Goal: Task Accomplishment & Management: Manage account settings

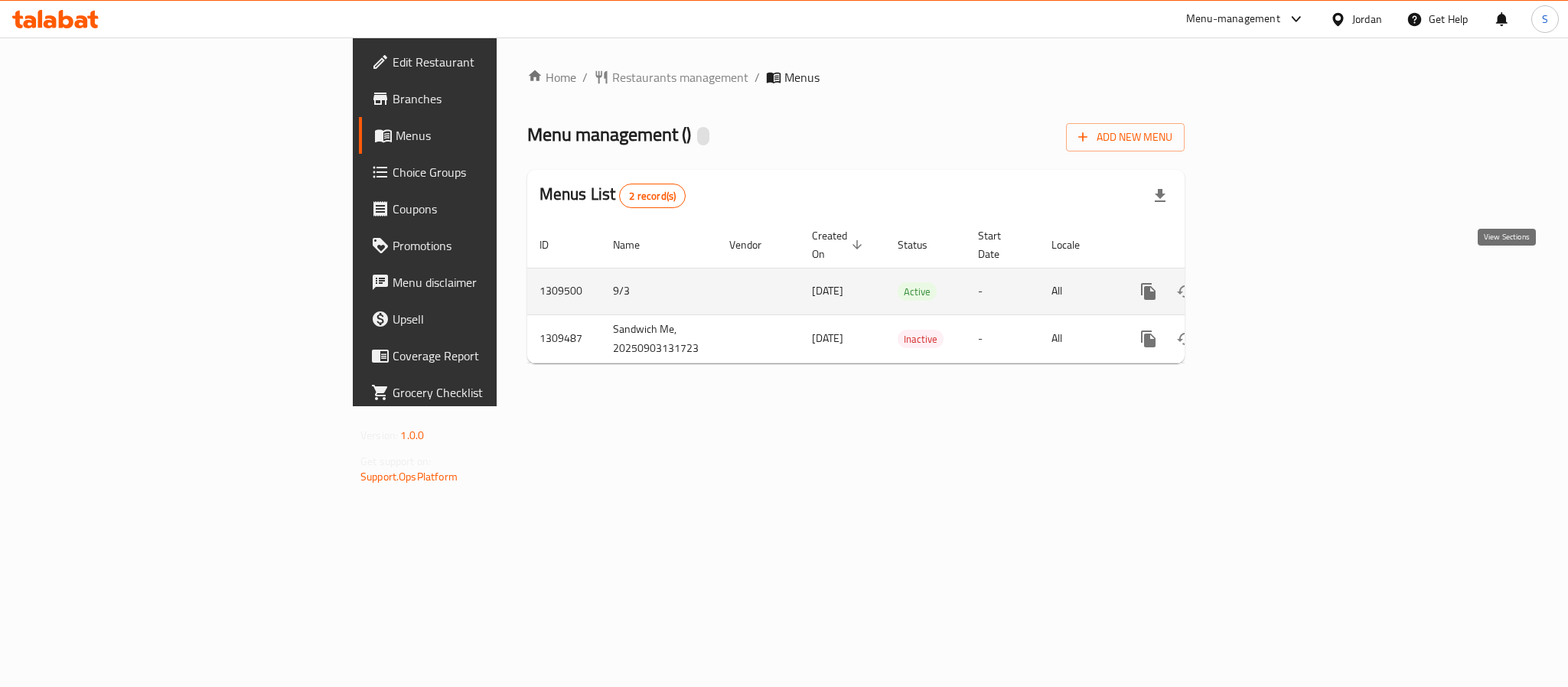
click at [1266, 284] on icon "enhanced table" at bounding box center [1258, 291] width 14 height 14
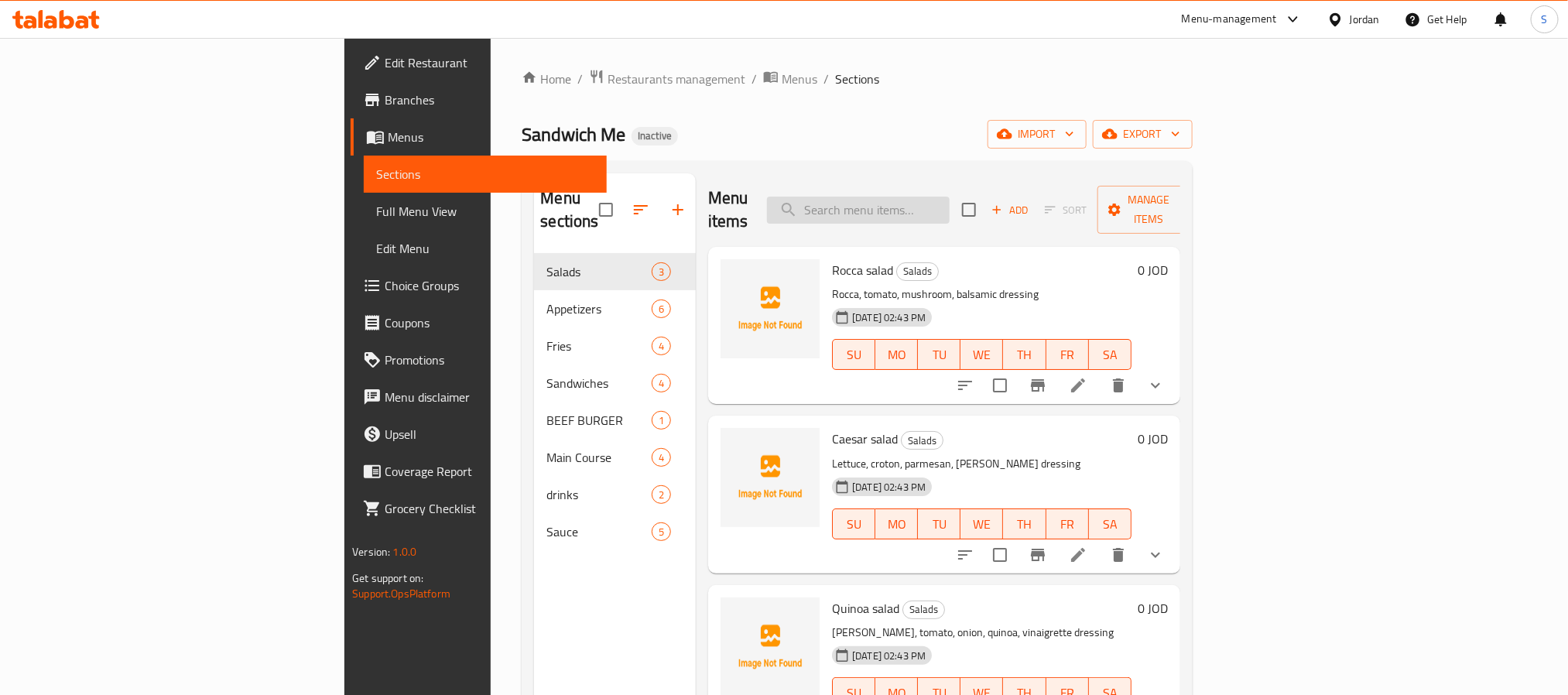
click at [949, 201] on input "search" at bounding box center [859, 210] width 183 height 27
paste input "Shrimp Dynamite"
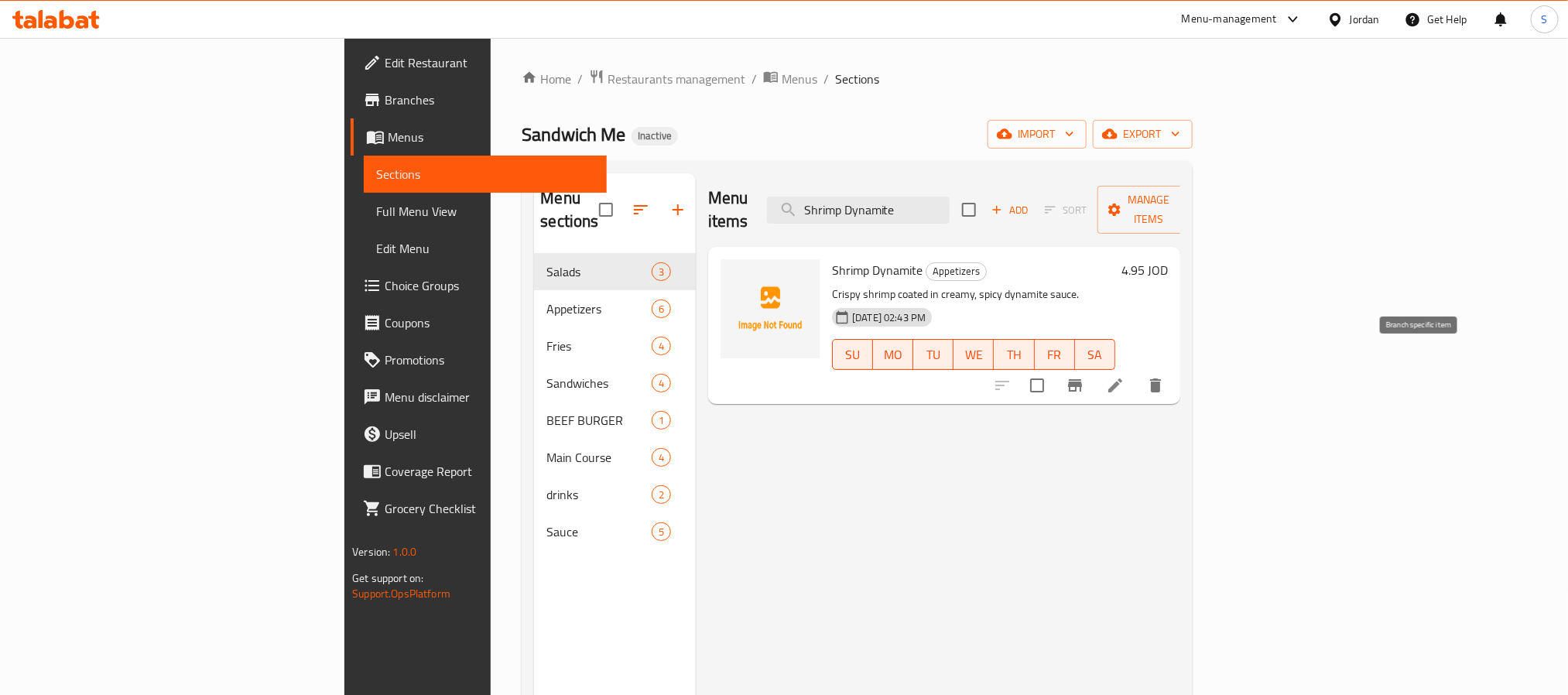
type input "Shrimp Dynamite"
click at [1125, 376] on icon at bounding box center [1115, 385] width 18 height 18
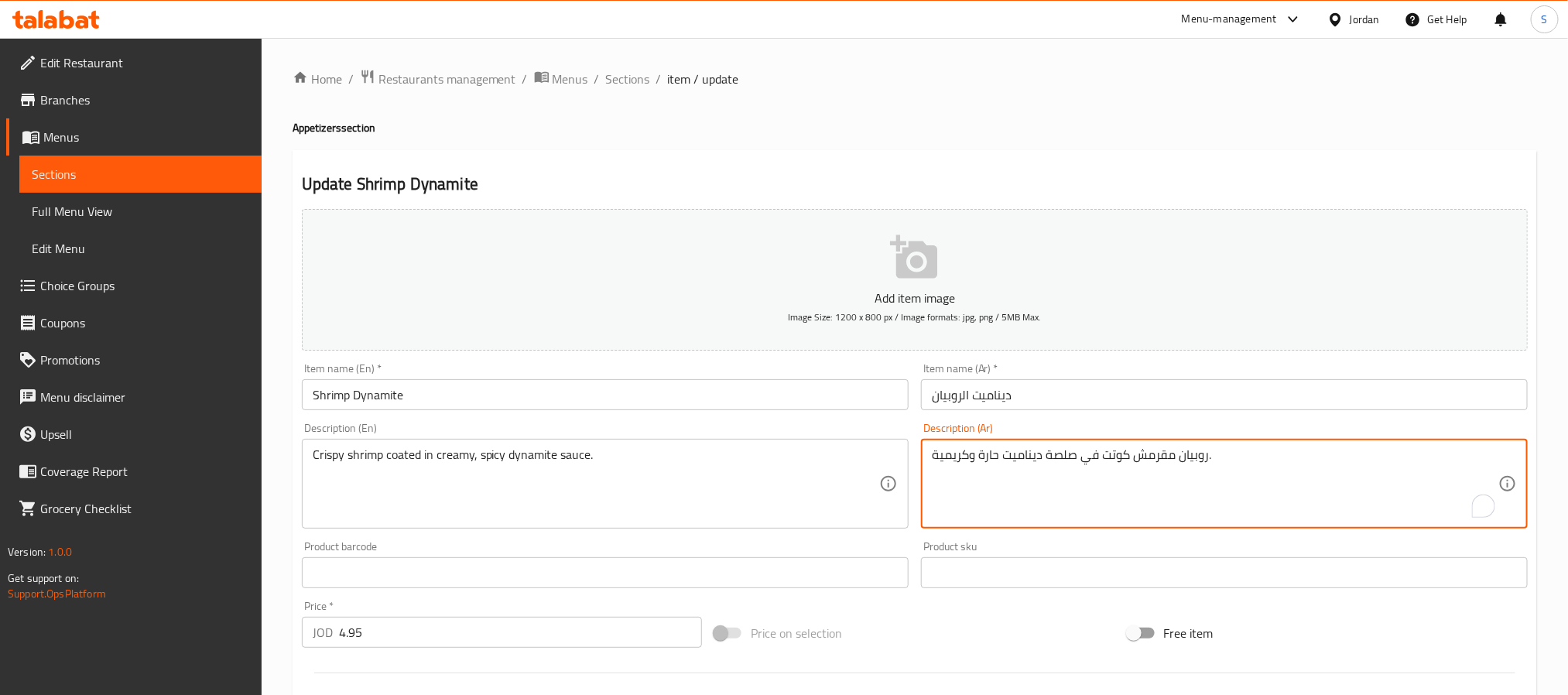
click at [1115, 467] on textarea "روبيان مقرمش كوتت في صلصة ديناميت حارة وكريمية." at bounding box center [1215, 484] width 567 height 74
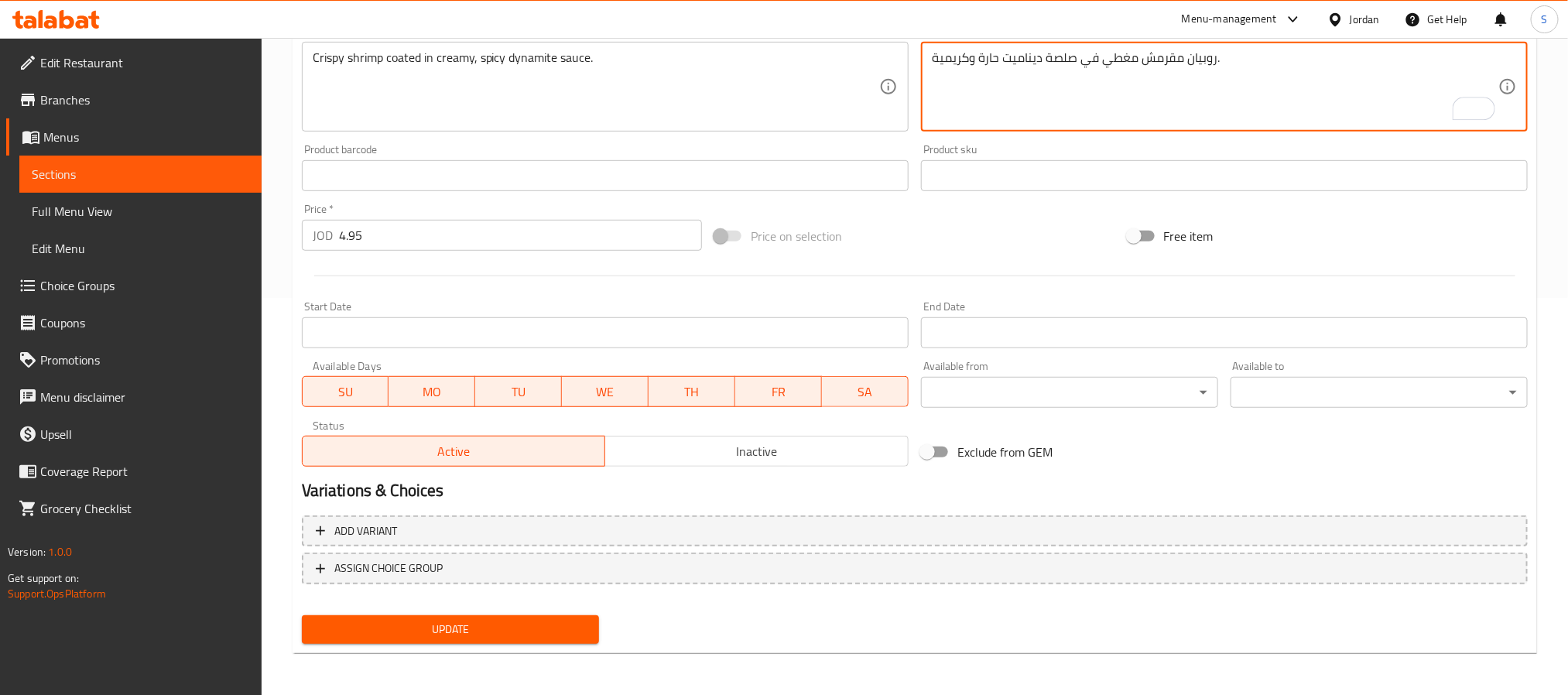
type textarea "روبيان مقرمش مغطي في صلصة ديناميت حارة وكريمية."
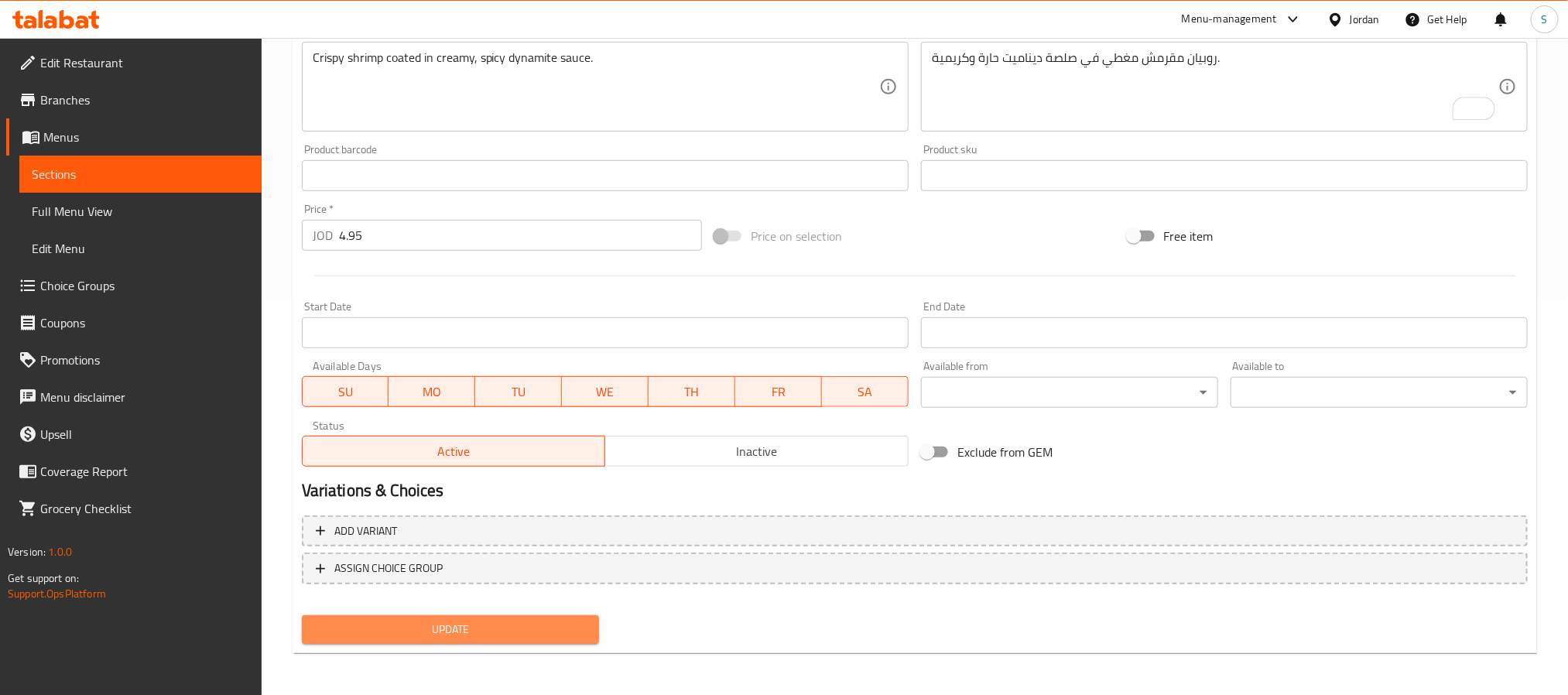
click at [508, 623] on span "Update" at bounding box center [450, 629] width 273 height 19
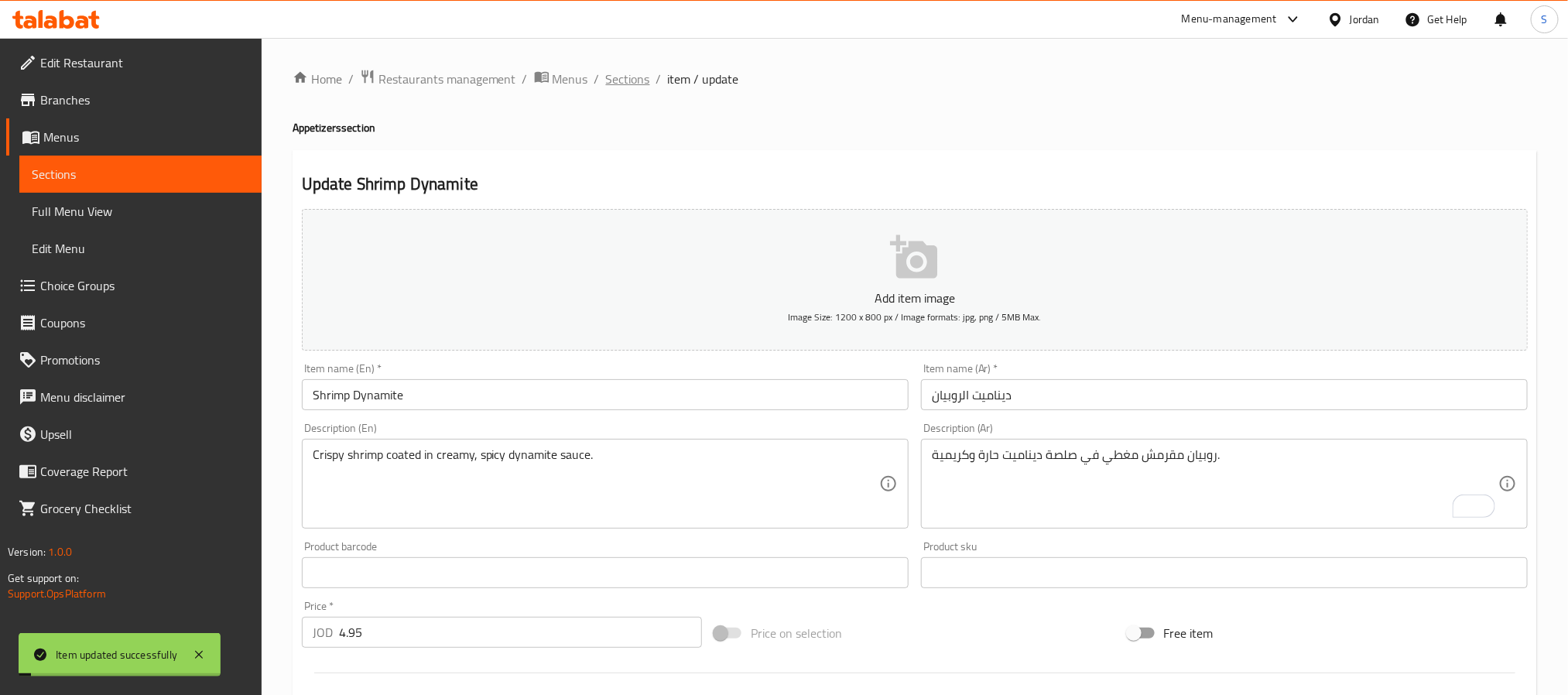
click at [634, 77] on span "Sections" at bounding box center [629, 79] width 44 height 18
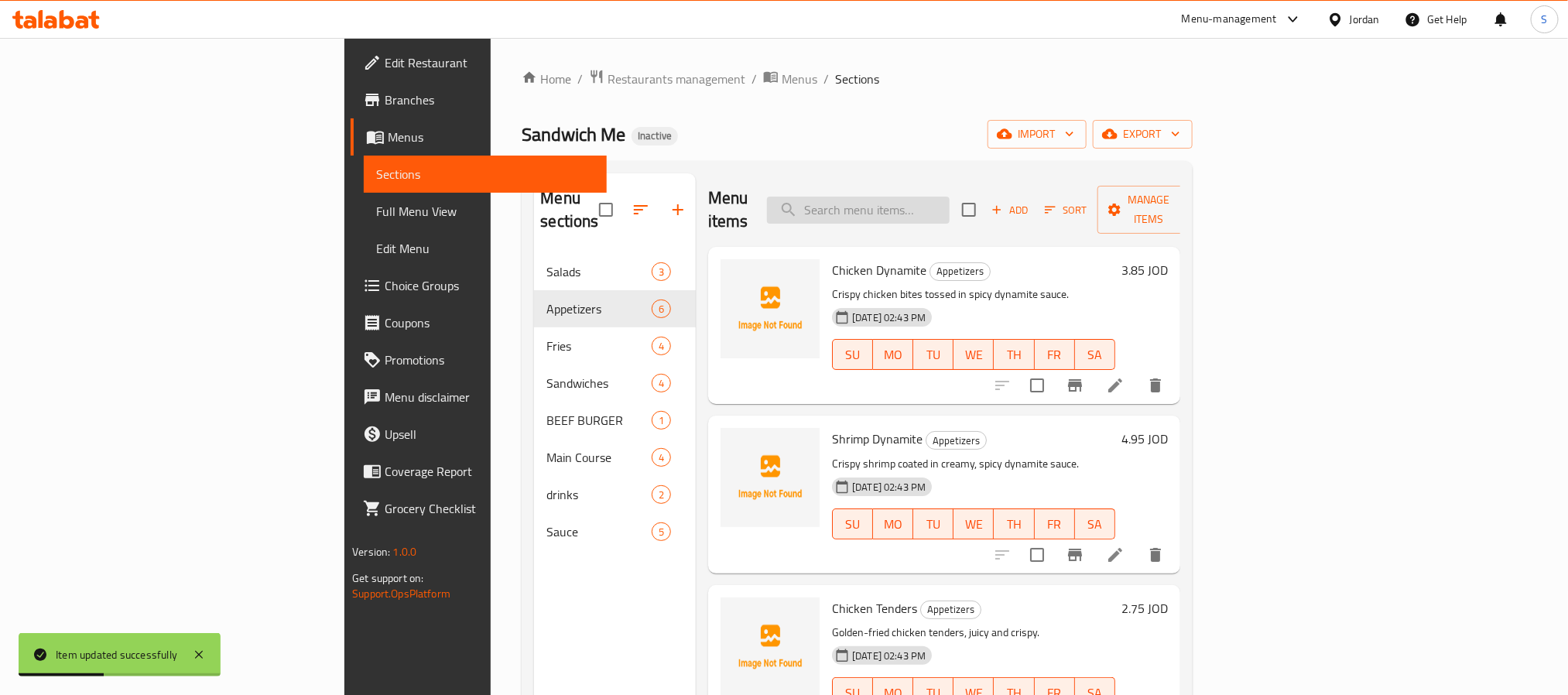
click at [949, 207] on input "search" at bounding box center [859, 210] width 183 height 27
paste input "Mozzarella Sticks"
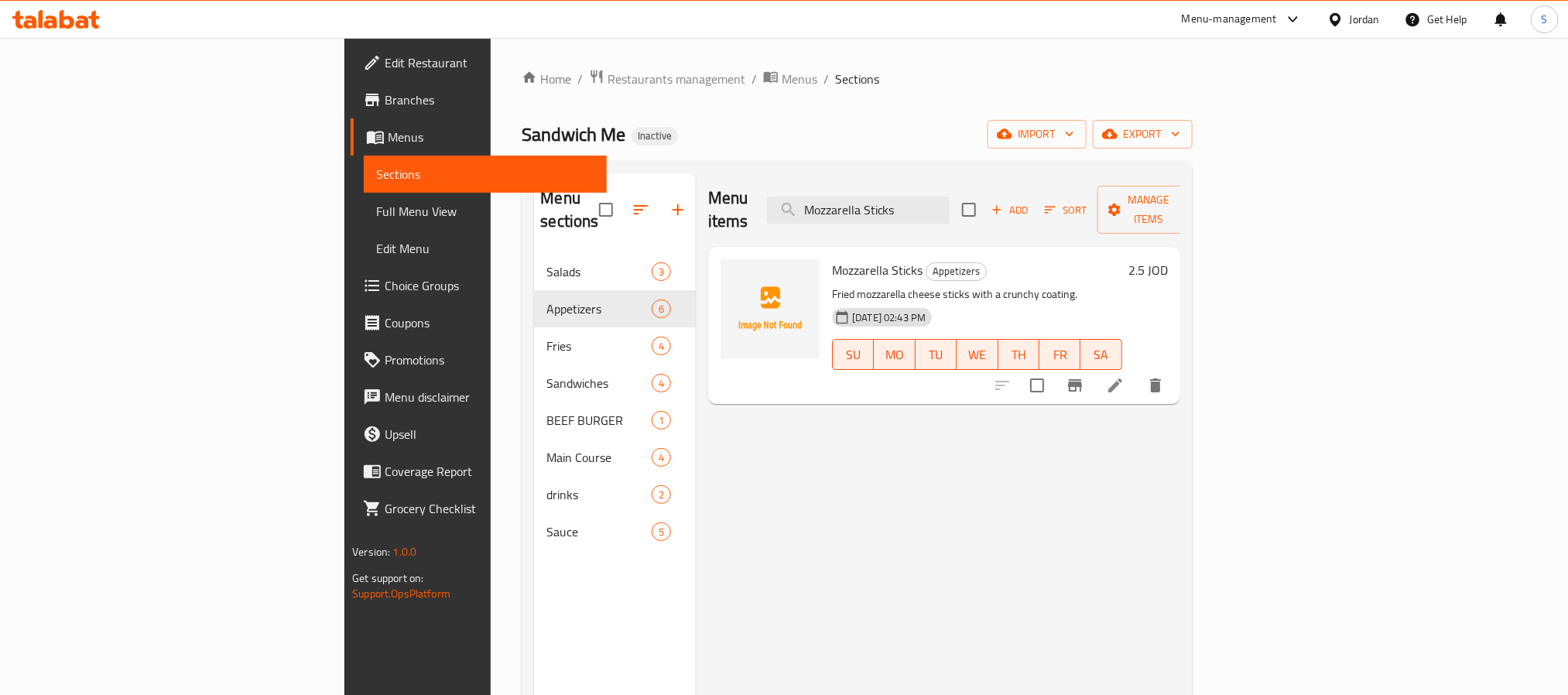
type input "Mozzarella Sticks"
click at [1125, 376] on icon at bounding box center [1115, 385] width 18 height 18
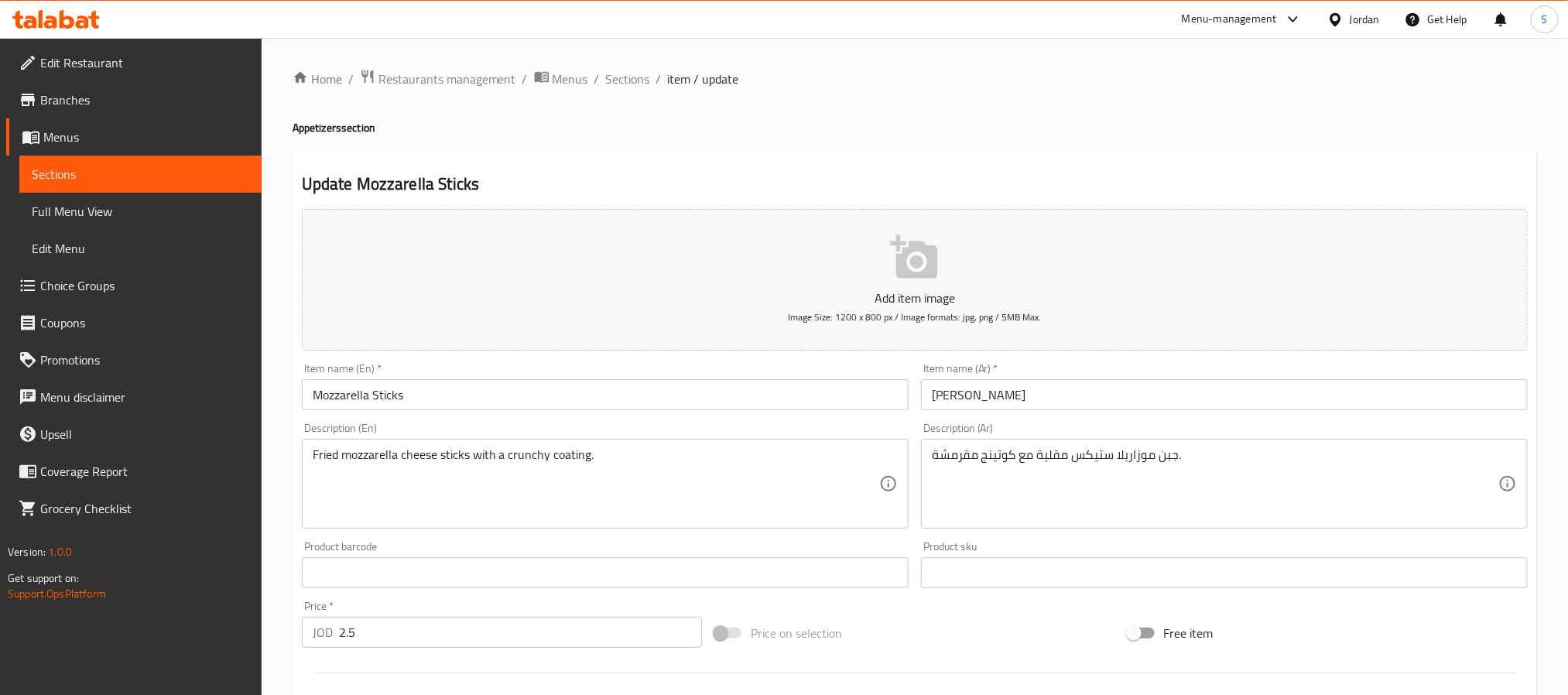
click at [953, 397] on input "[PERSON_NAME]" at bounding box center [1224, 394] width 606 height 30
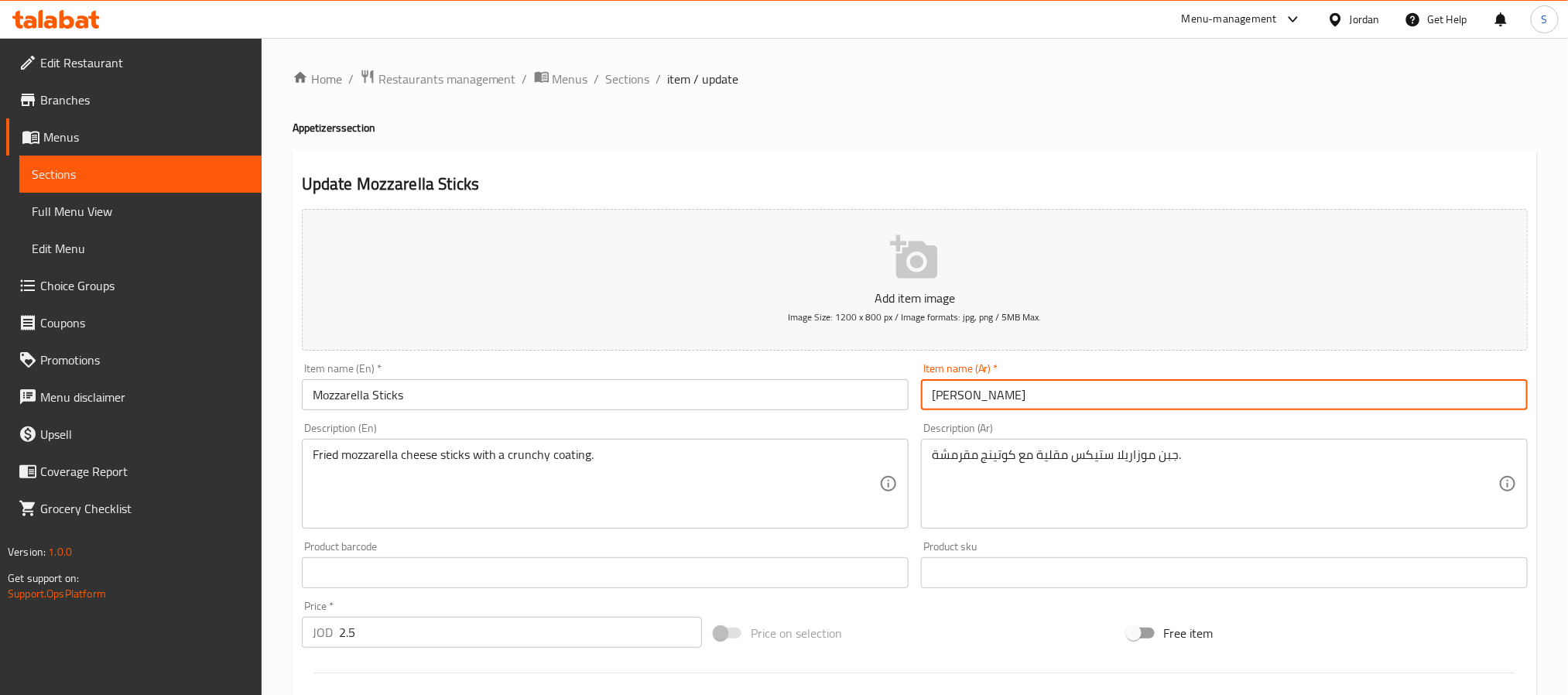
click at [953, 397] on input "[PERSON_NAME]" at bounding box center [1224, 394] width 606 height 30
click at [959, 395] on input "موزاريلا" at bounding box center [1224, 394] width 606 height 30
type input "اصابع موزاريلا"
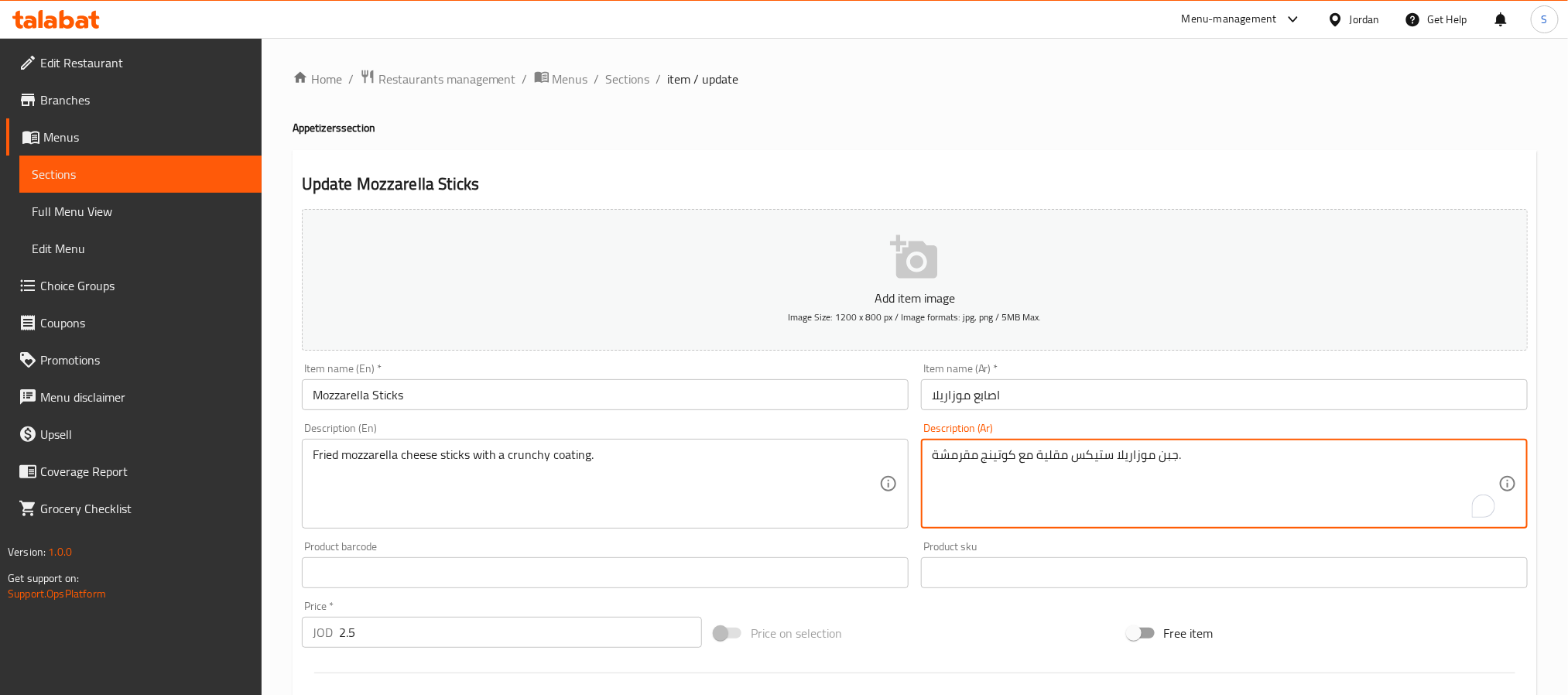
click at [1087, 460] on textarea "جبن موزاريلا ستيكس مقلية مع كوتينج مقرمشة." at bounding box center [1215, 484] width 567 height 74
click at [998, 456] on textarea "اصابع جبن موزاريلا مقلية مع [GEOGRAPHIC_DATA] مقرمشة." at bounding box center [1215, 484] width 567 height 74
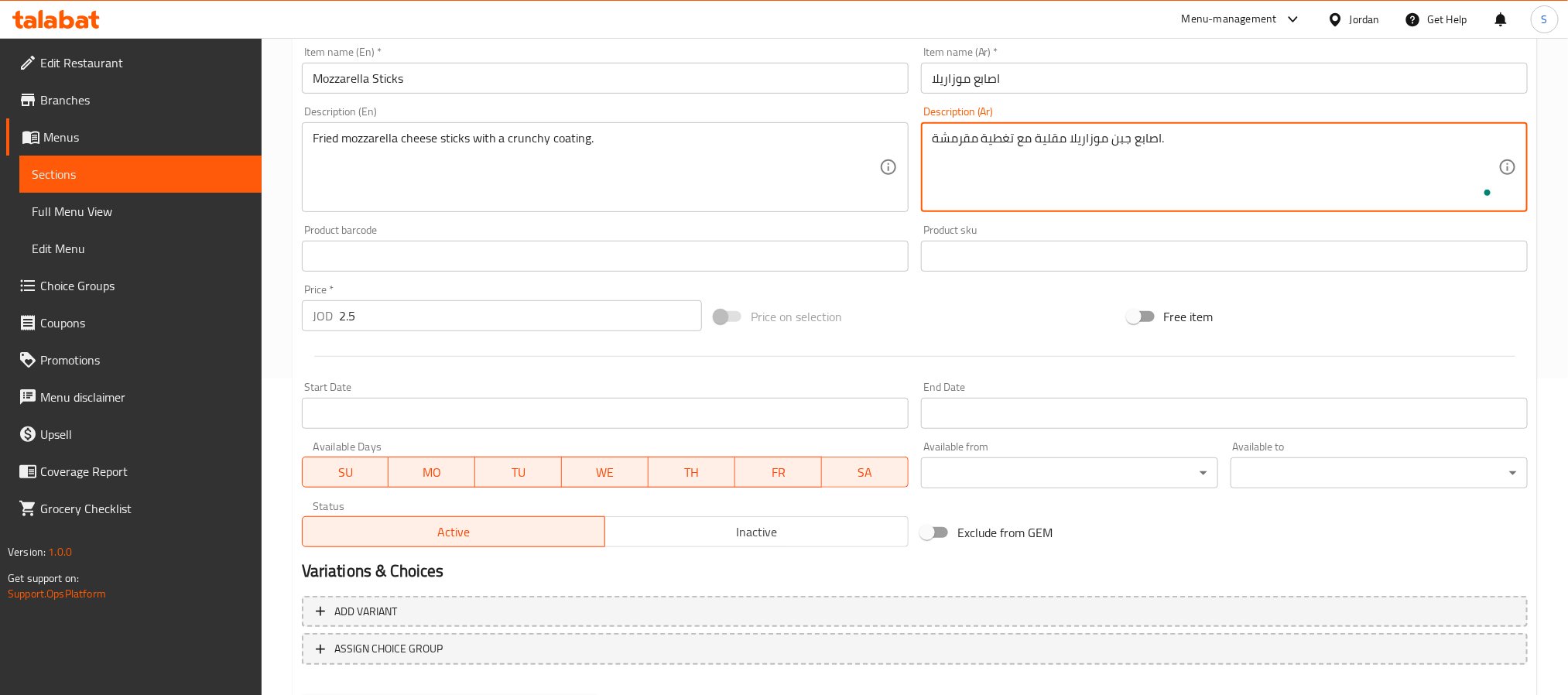
scroll to position [397, 0]
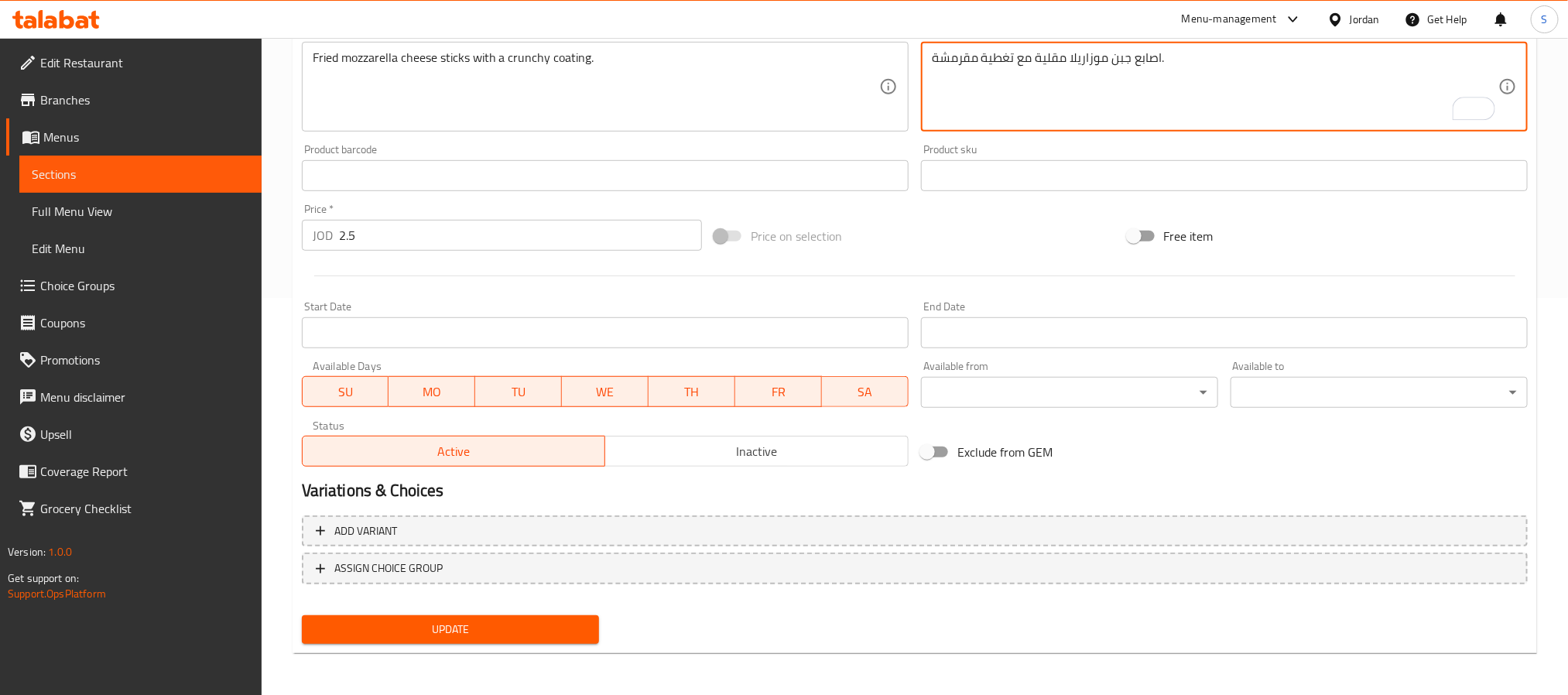
type textarea "اصابع جبن موزاريلا مقلية مع تغطية مقرمشة."
click at [493, 630] on span "Update" at bounding box center [450, 629] width 273 height 19
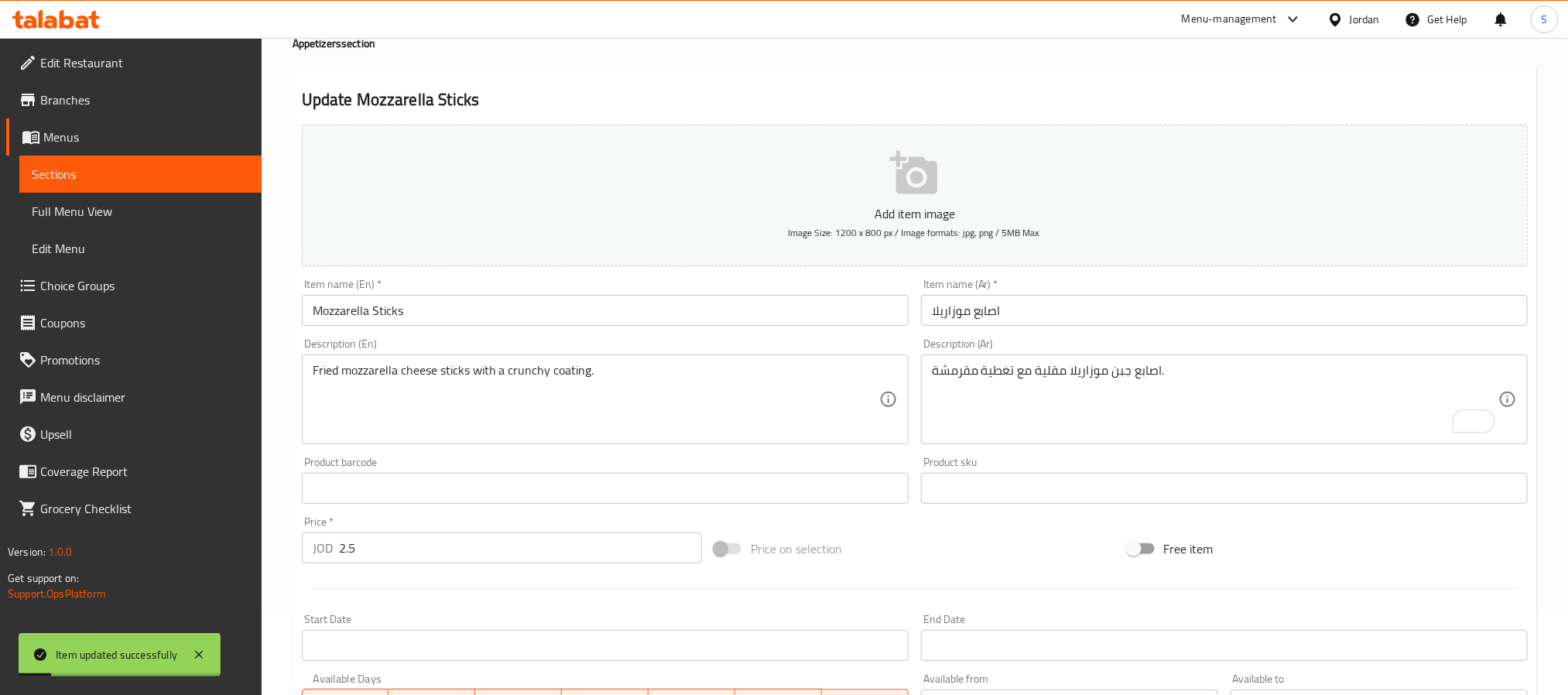
scroll to position [0, 0]
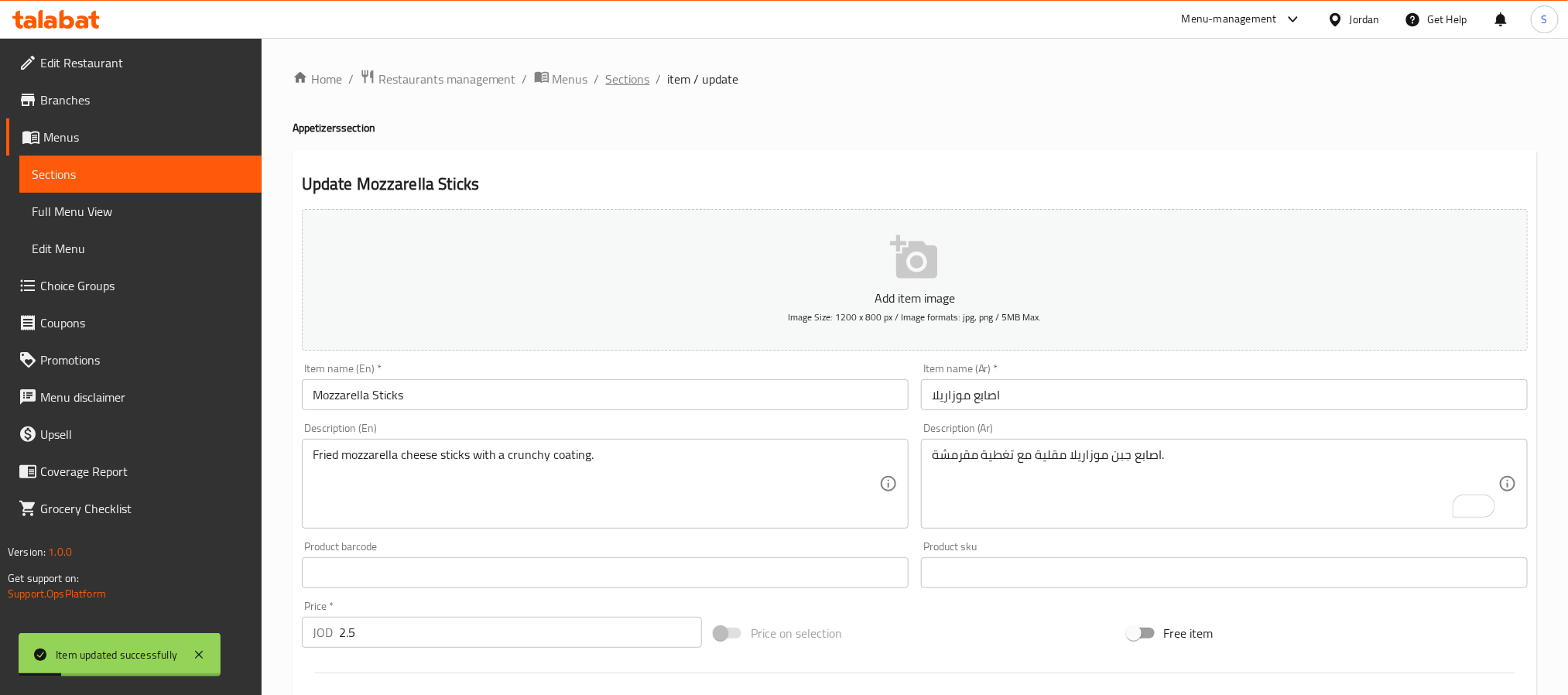
click at [616, 78] on span "Sections" at bounding box center [629, 79] width 44 height 18
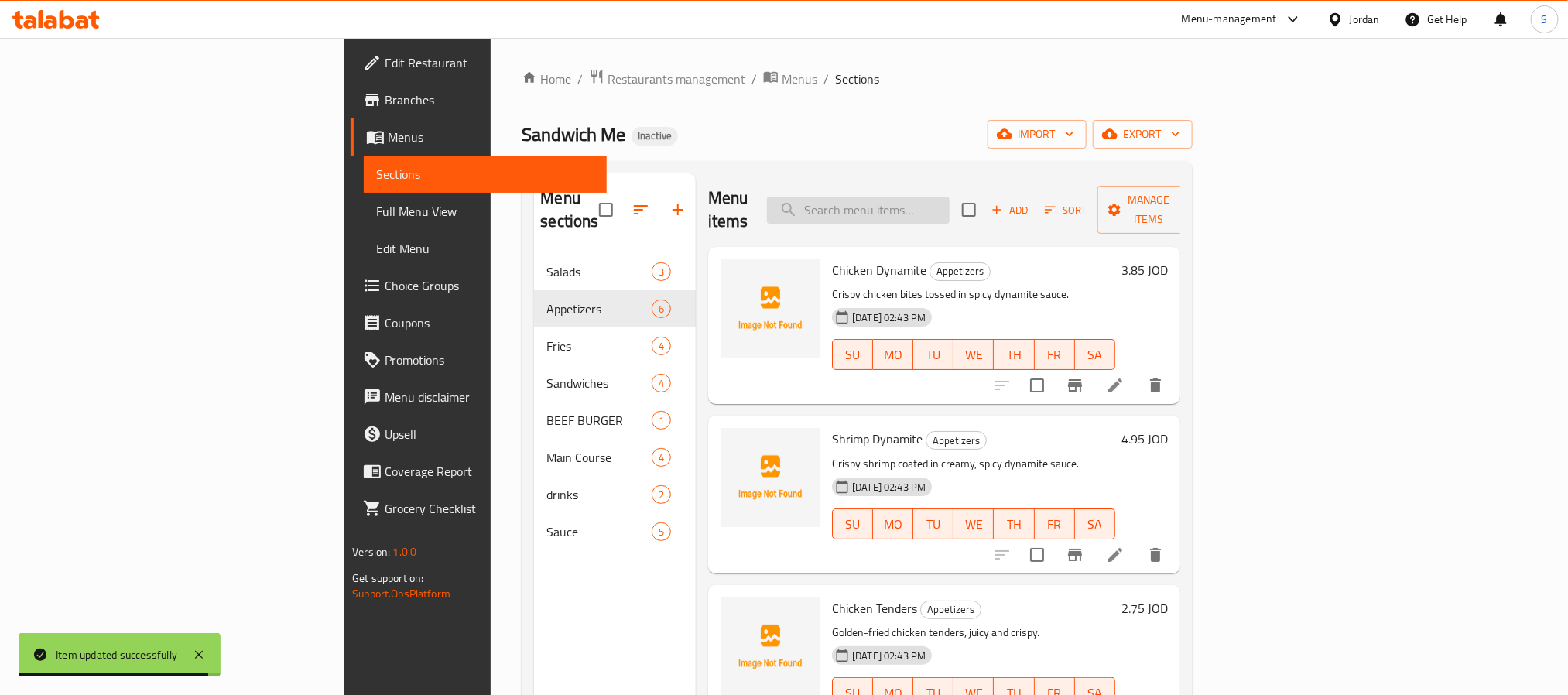
click at [949, 202] on input "search" at bounding box center [859, 210] width 183 height 27
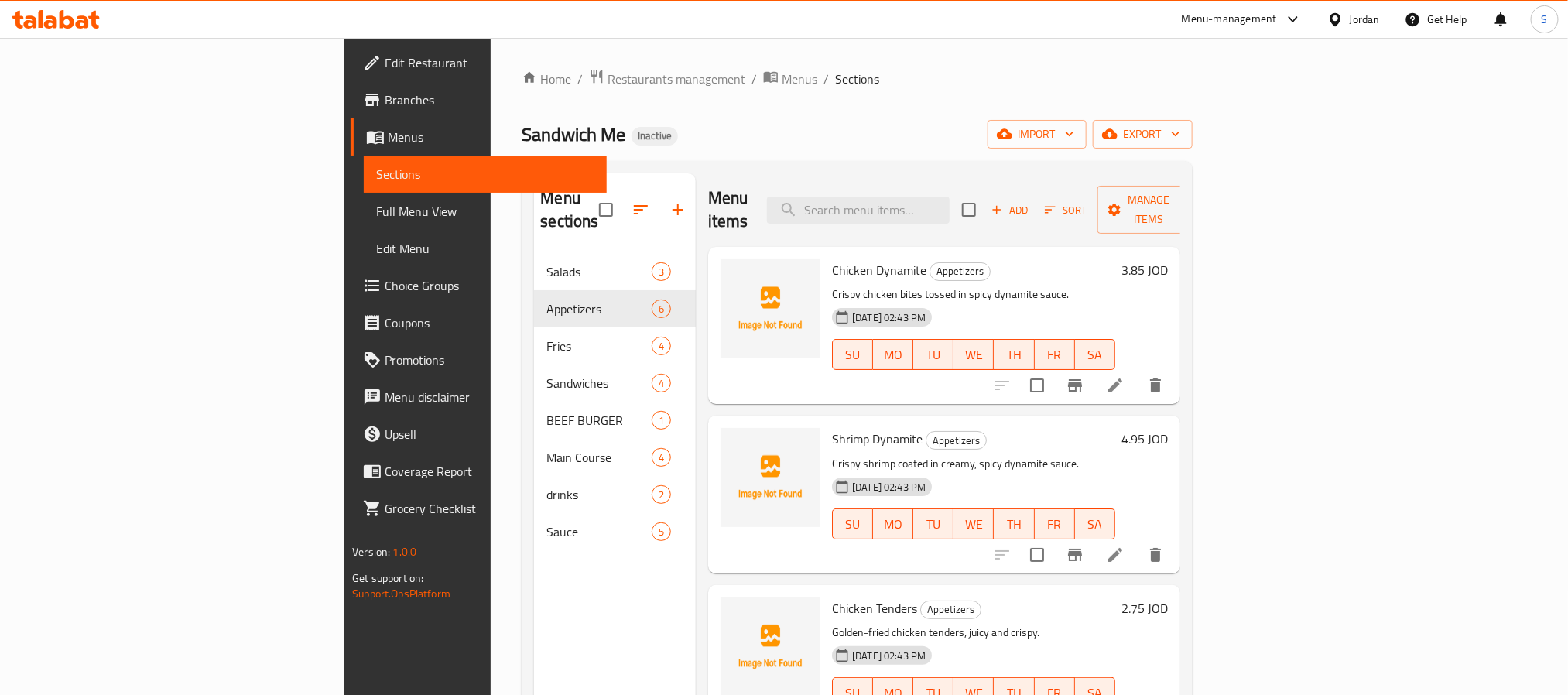
paste input "Chicken Balls (5 pcs)"
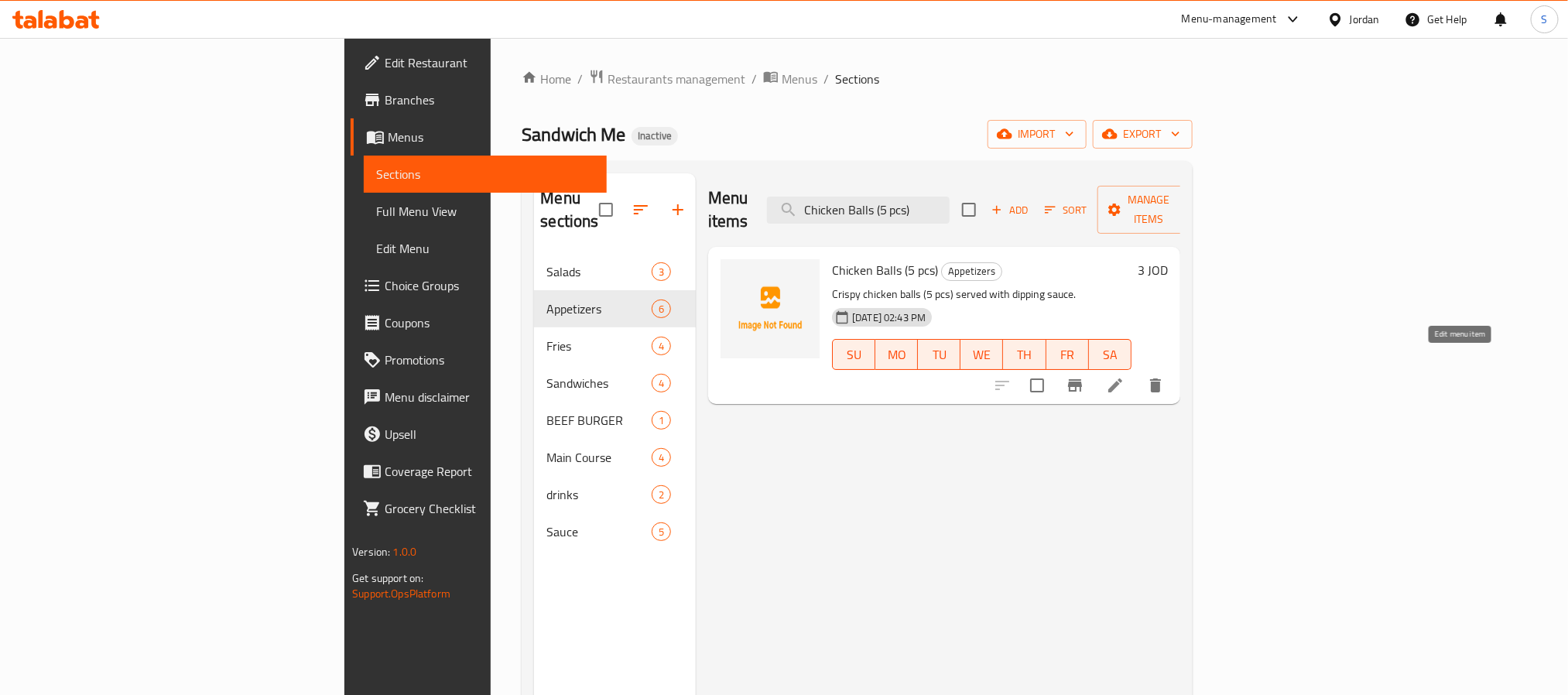
type input "Chicken Balls (5 pcs)"
click at [1125, 376] on icon at bounding box center [1115, 385] width 18 height 18
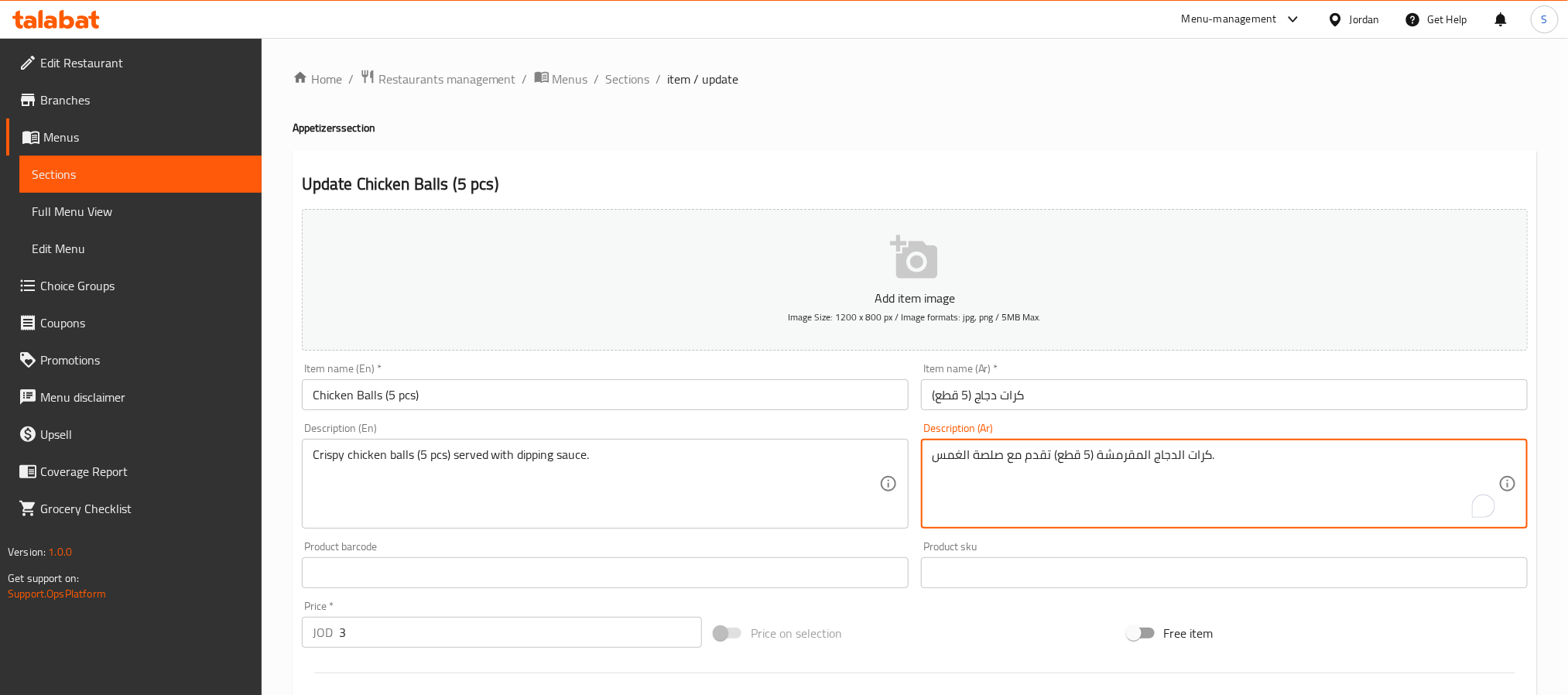
click at [948, 456] on textarea "كرات الدجاج المقرمشة (5 قطع) تقدم مع صلصة الغمس." at bounding box center [1215, 484] width 567 height 74
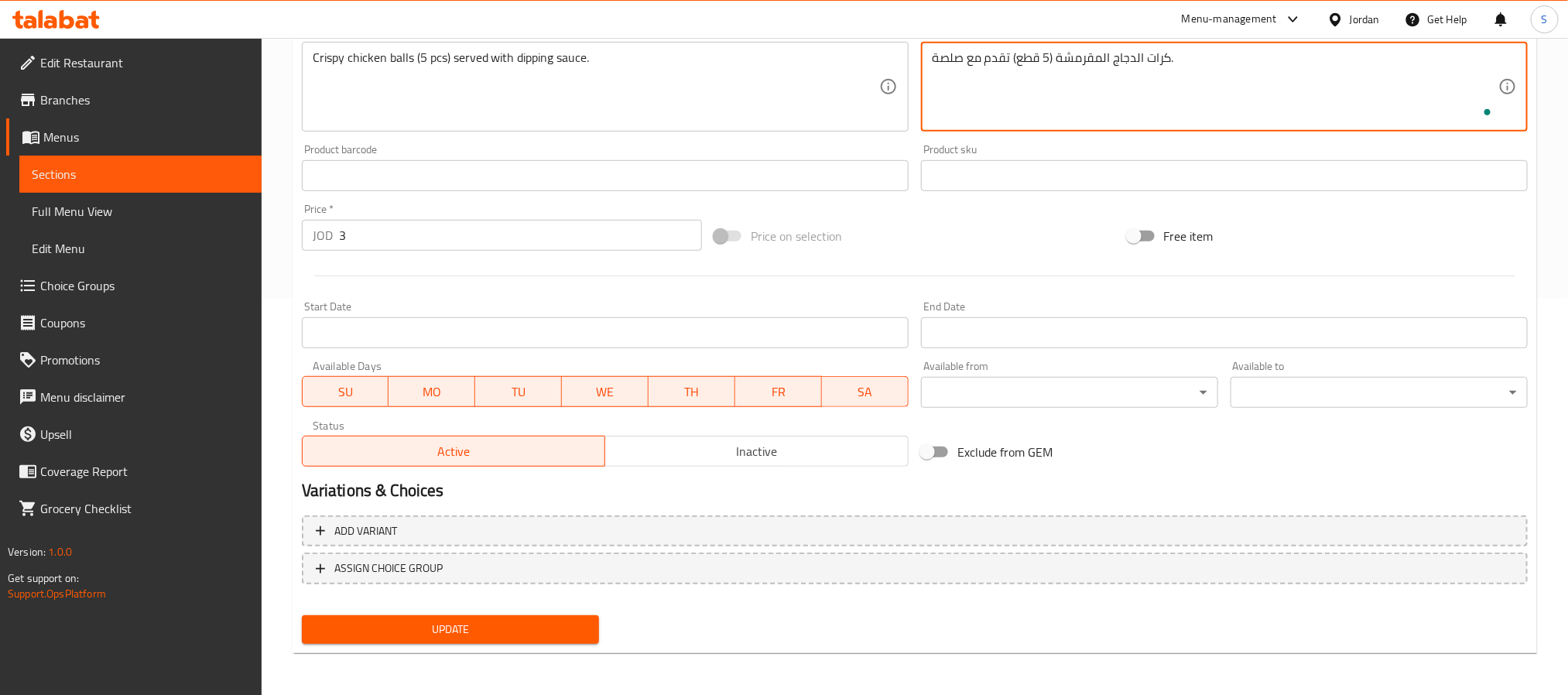
type textarea "كرات الدجاج المقرمشة (5 قطع) تقدم مع صلصة."
click at [465, 623] on span "Update" at bounding box center [450, 629] width 273 height 19
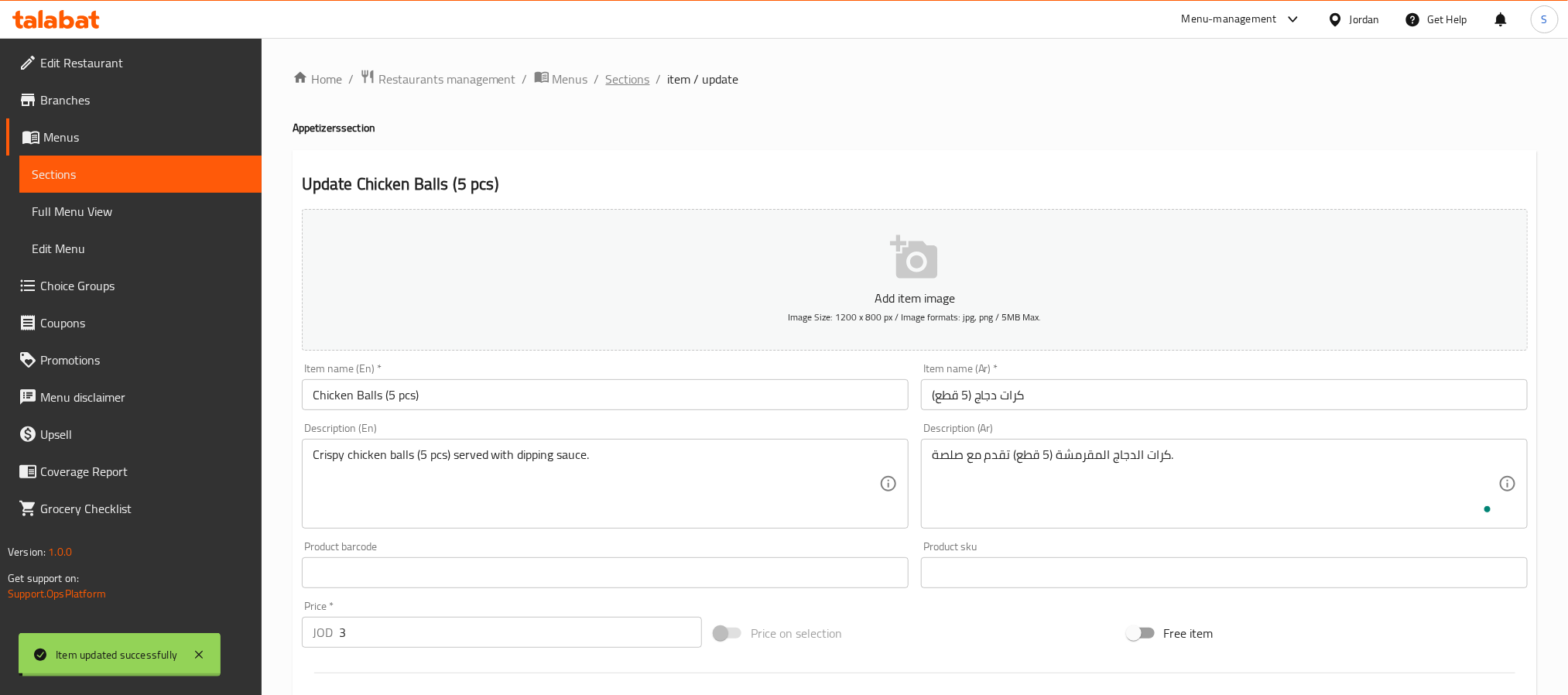
click at [623, 81] on span "Sections" at bounding box center [629, 79] width 44 height 18
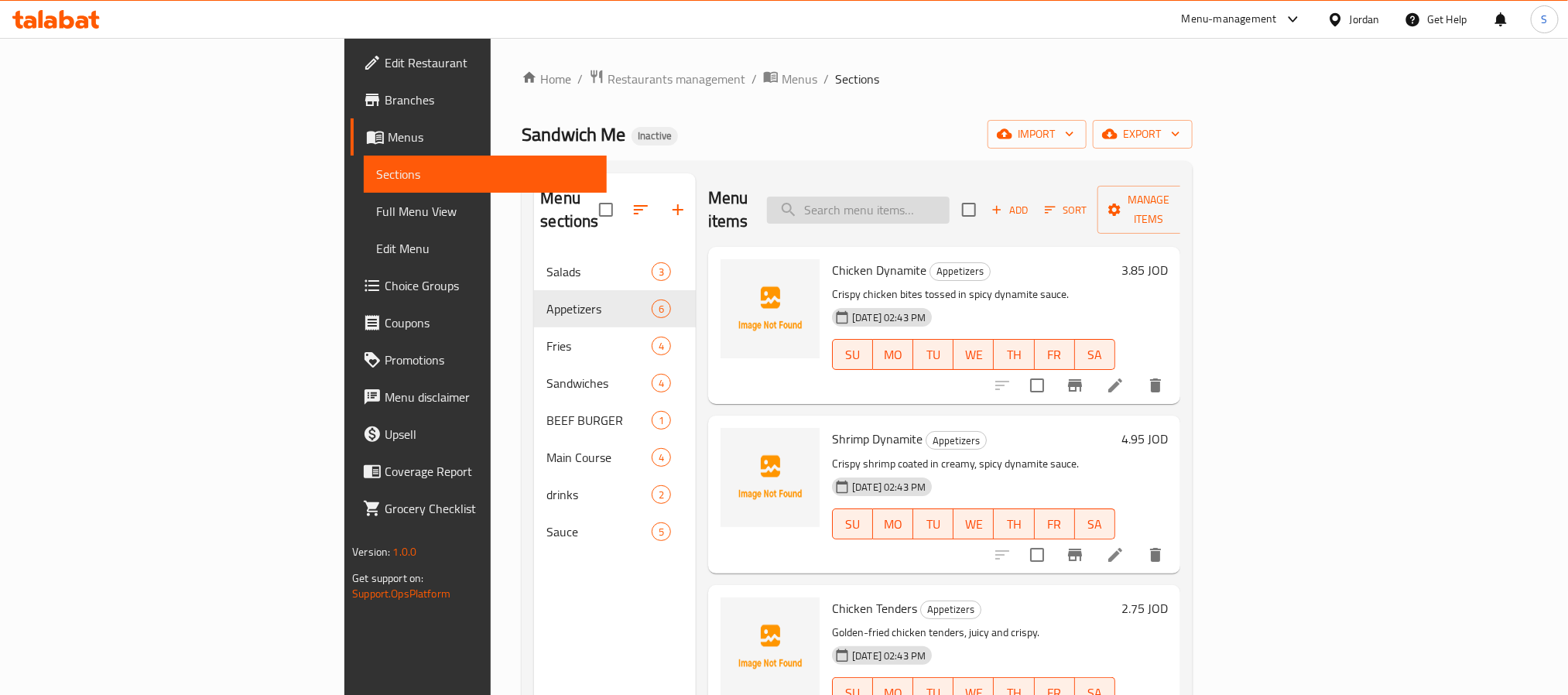
click at [949, 197] on input "search" at bounding box center [859, 210] width 183 height 27
paste input "Steak Fries"
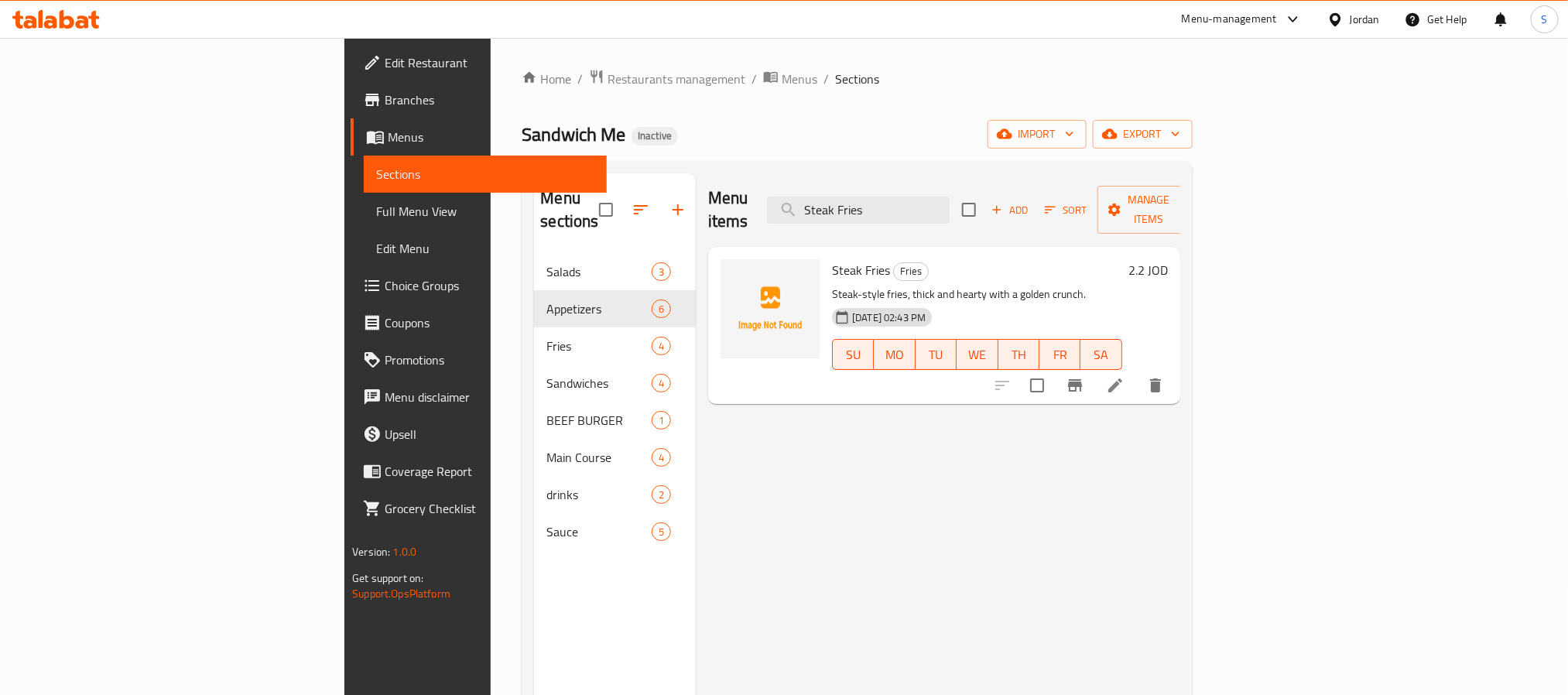
type input "Steak Fries"
click at [1122, 378] on icon at bounding box center [1115, 384] width 14 height 14
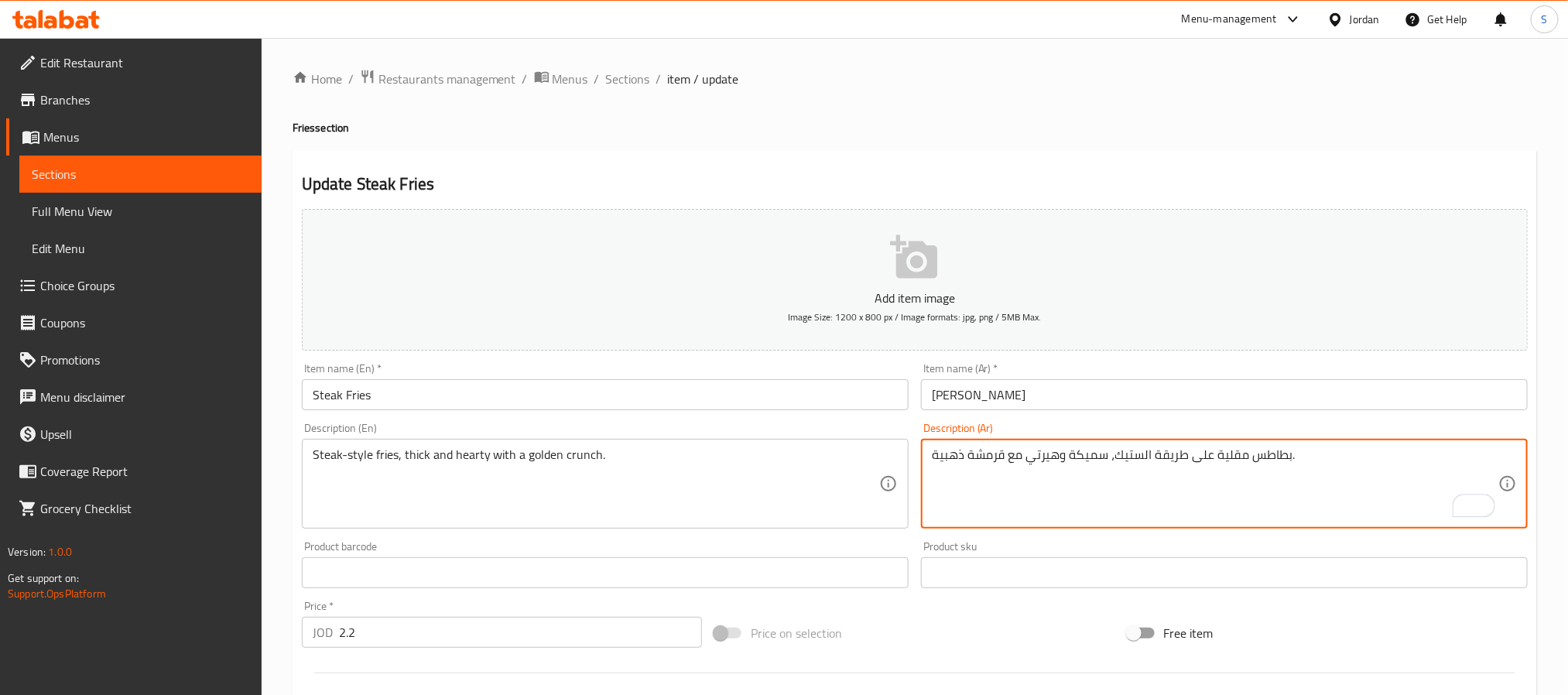
click at [1055, 456] on textarea "بطاطس مقلية على طريقة الستيك، سميكة وهيرتي مع قرمشة ذهبية." at bounding box center [1215, 484] width 567 height 74
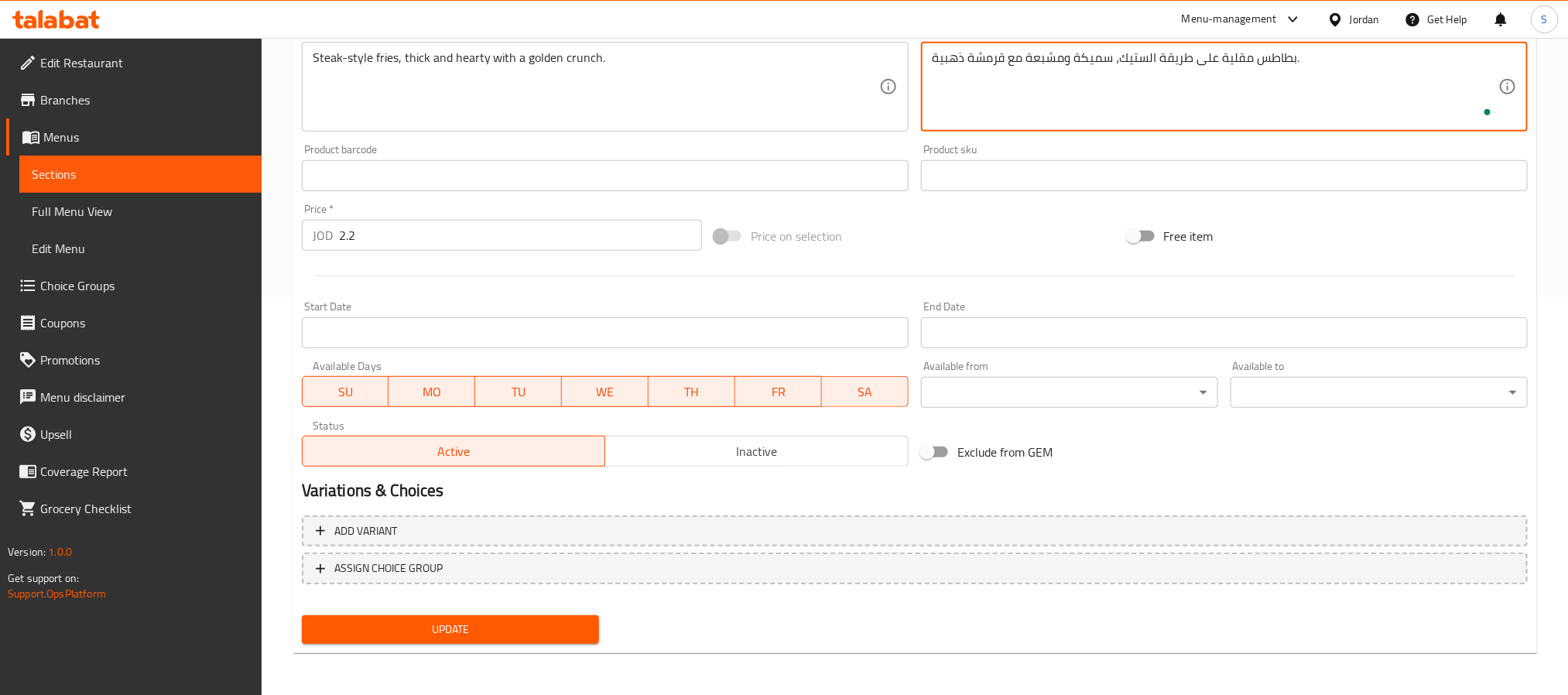
type textarea "بطاطس مقلية على طريقة الستيك، سميكة ومشبعة مع قرمشة ذهبية."
click at [519, 620] on span "Update" at bounding box center [450, 629] width 273 height 19
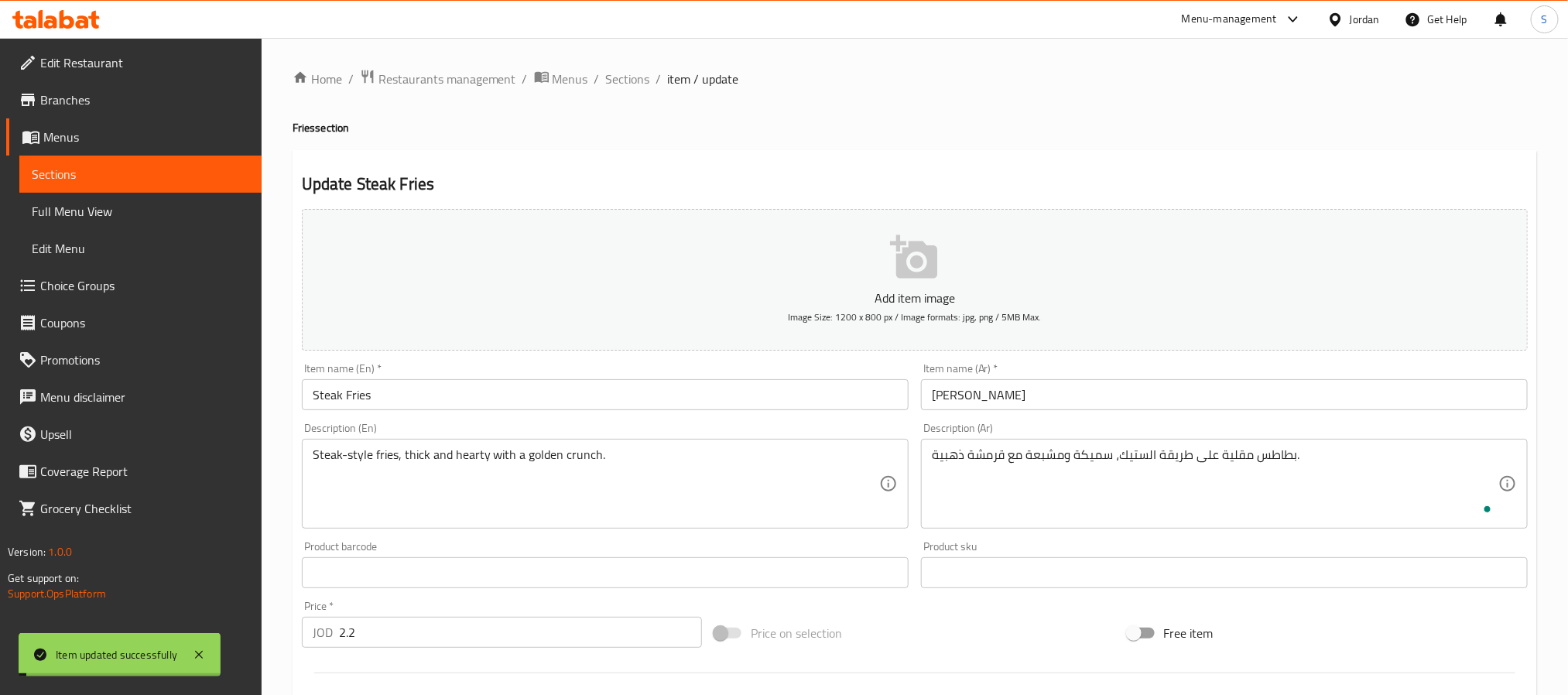
drag, startPoint x: 631, startPoint y: 73, endPoint x: 599, endPoint y: 36, distance: 48.9
click at [628, 73] on span "Sections" at bounding box center [629, 79] width 44 height 18
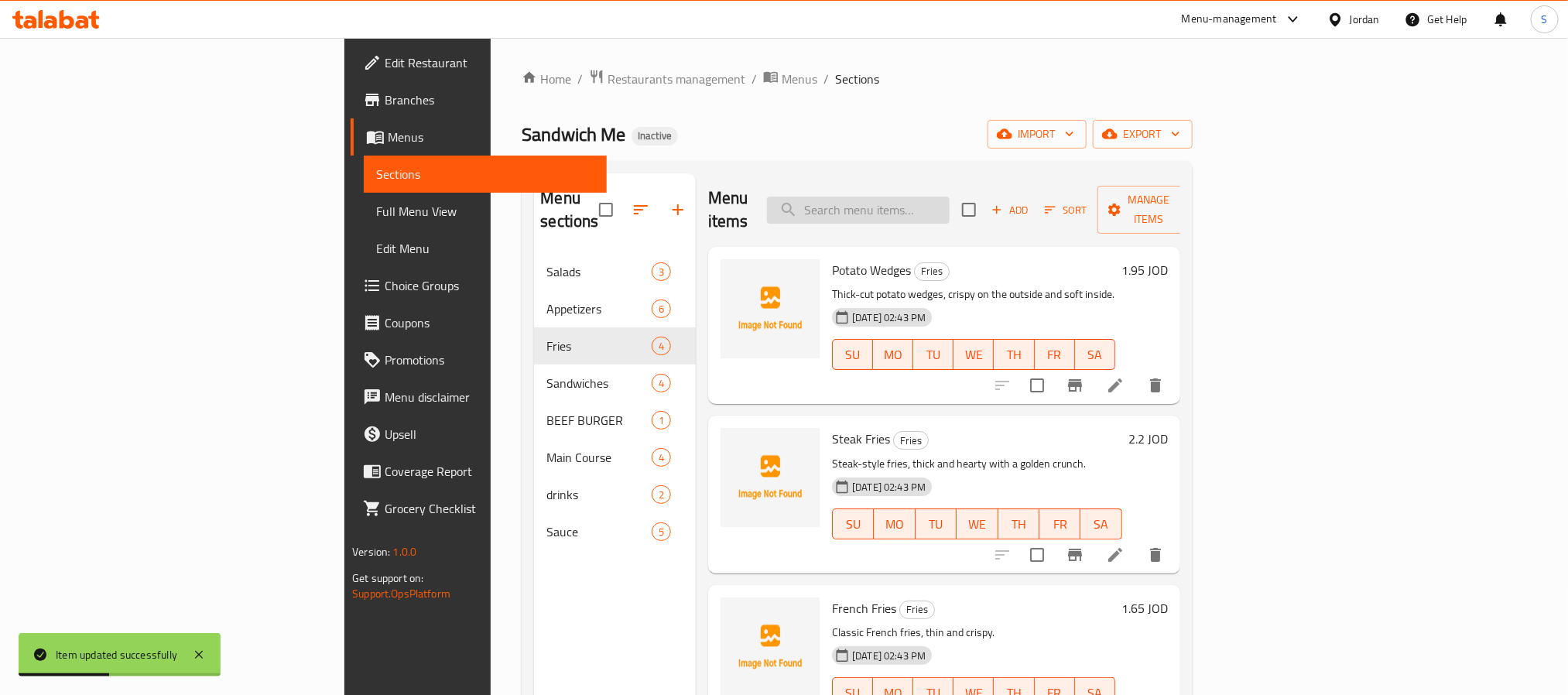
click at [949, 197] on input "search" at bounding box center [859, 210] width 183 height 27
paste input "Curly Fries"
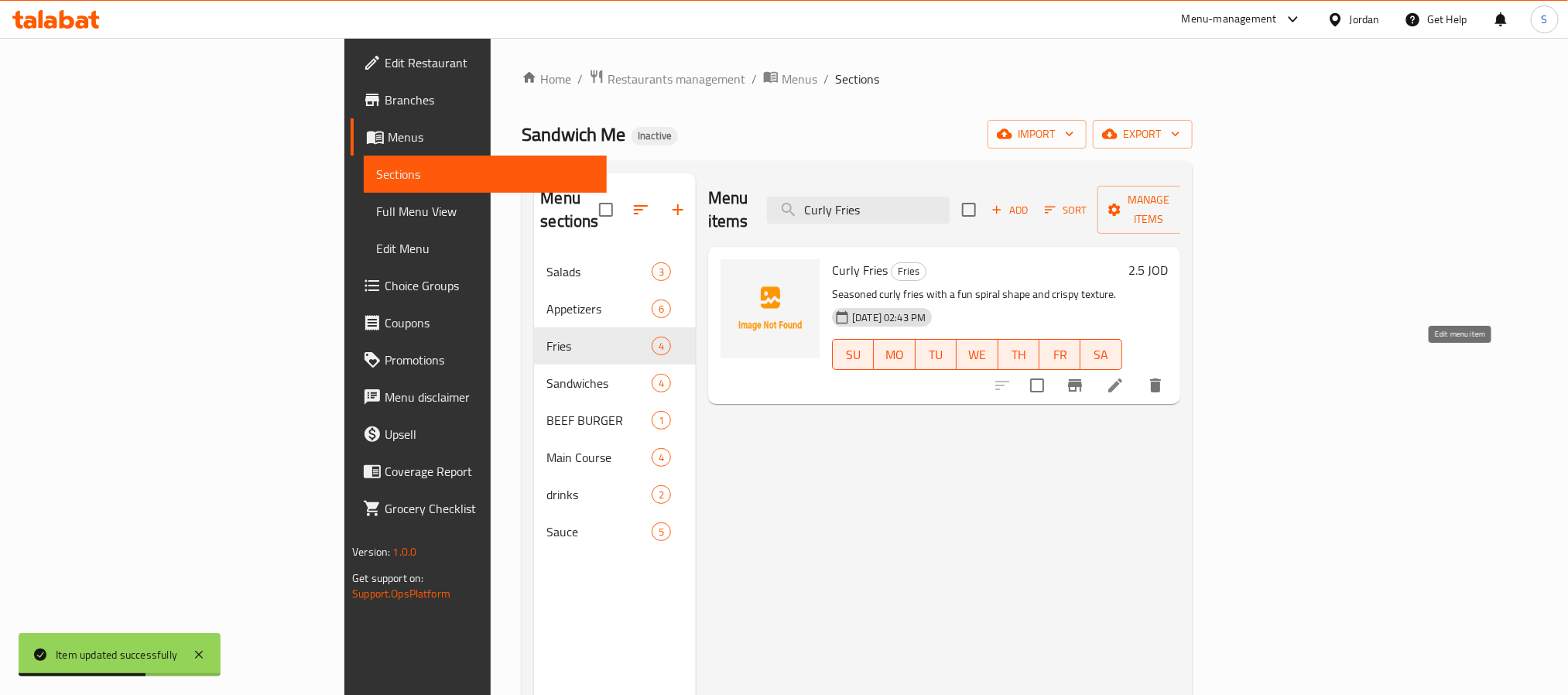
type input "Curly Fries"
click at [1125, 376] on icon at bounding box center [1115, 385] width 18 height 18
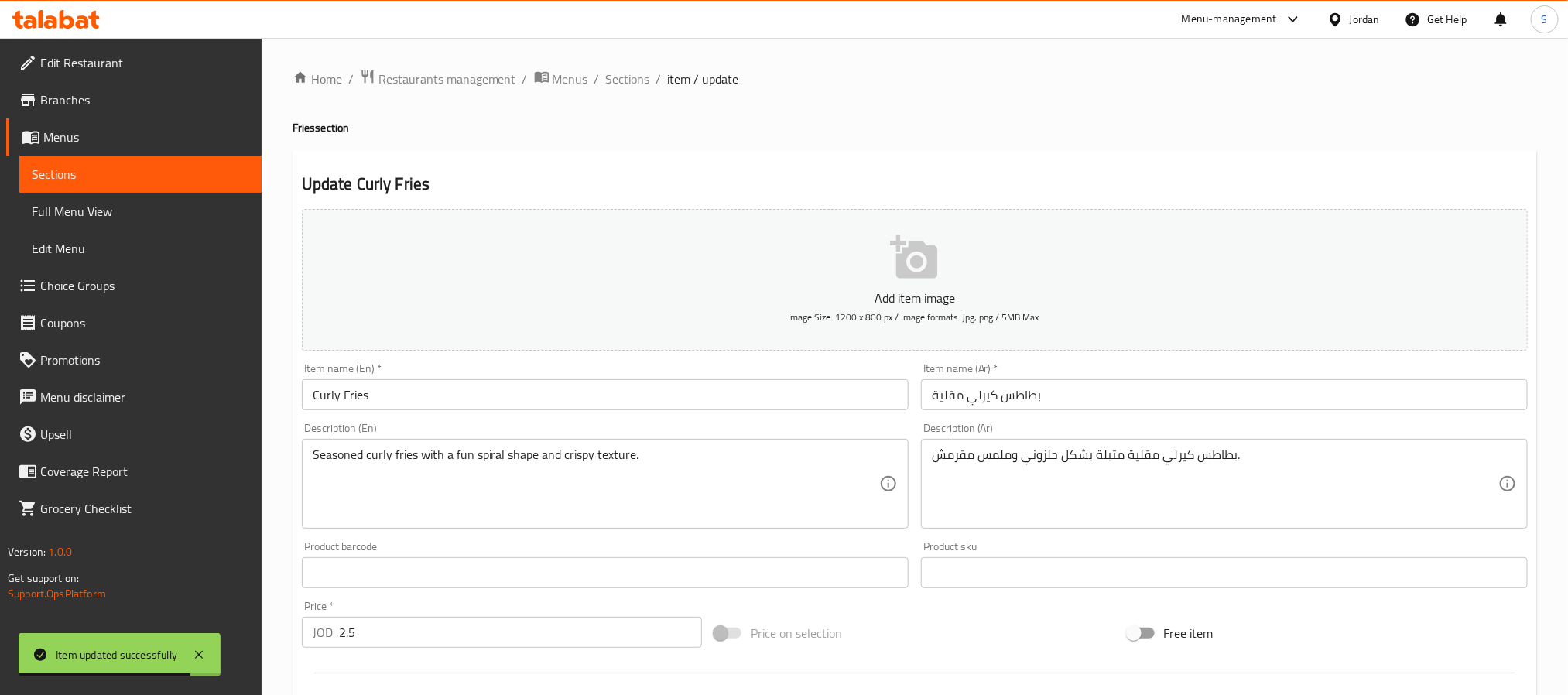
click at [1020, 397] on input "بطاطس كيرلي مقلية" at bounding box center [1224, 394] width 606 height 30
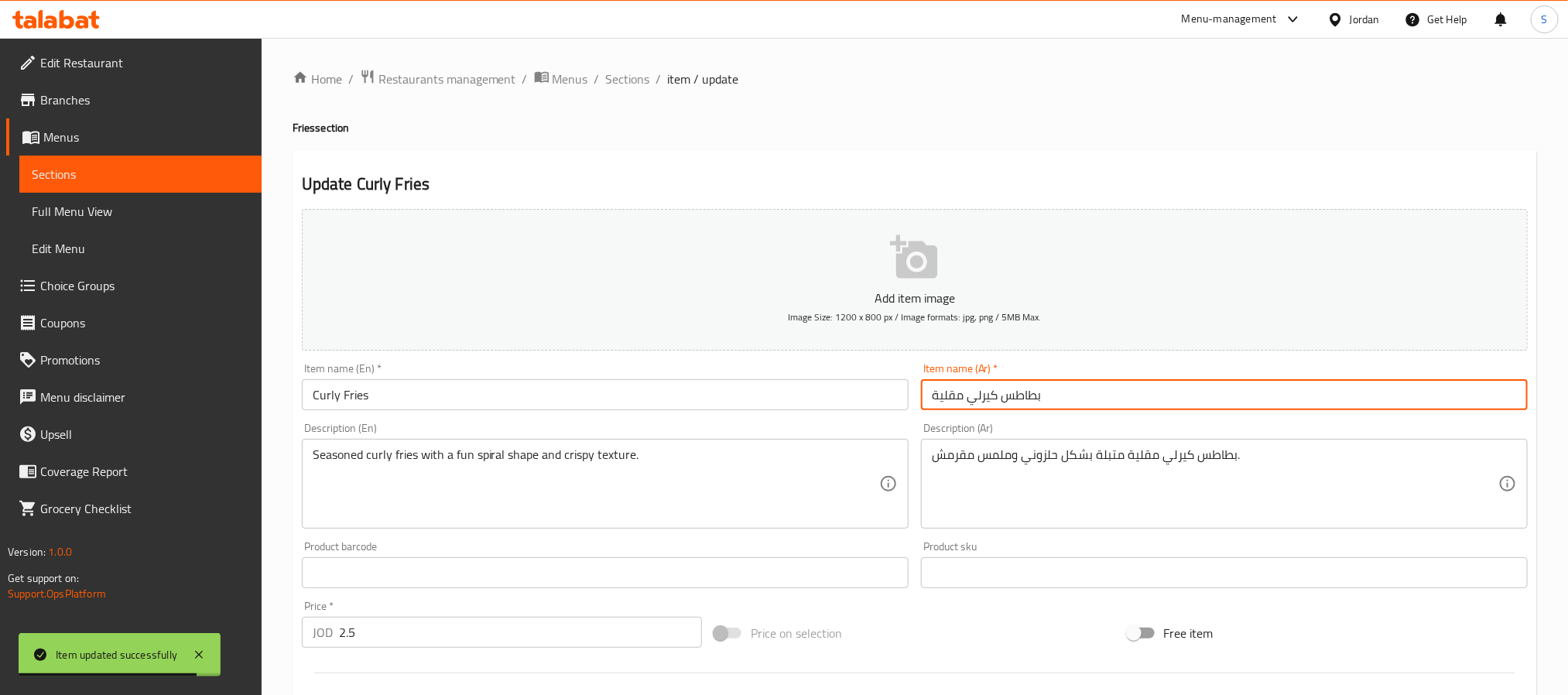
click at [1020, 397] on input "بطاطس كيرلي مقلية" at bounding box center [1224, 394] width 606 height 30
type input "[PERSON_NAME]"
click at [1216, 455] on textarea "بطاطس كيرلي مقلية متبلة بشكل حلزوني وملمس مقرمش." at bounding box center [1215, 484] width 567 height 74
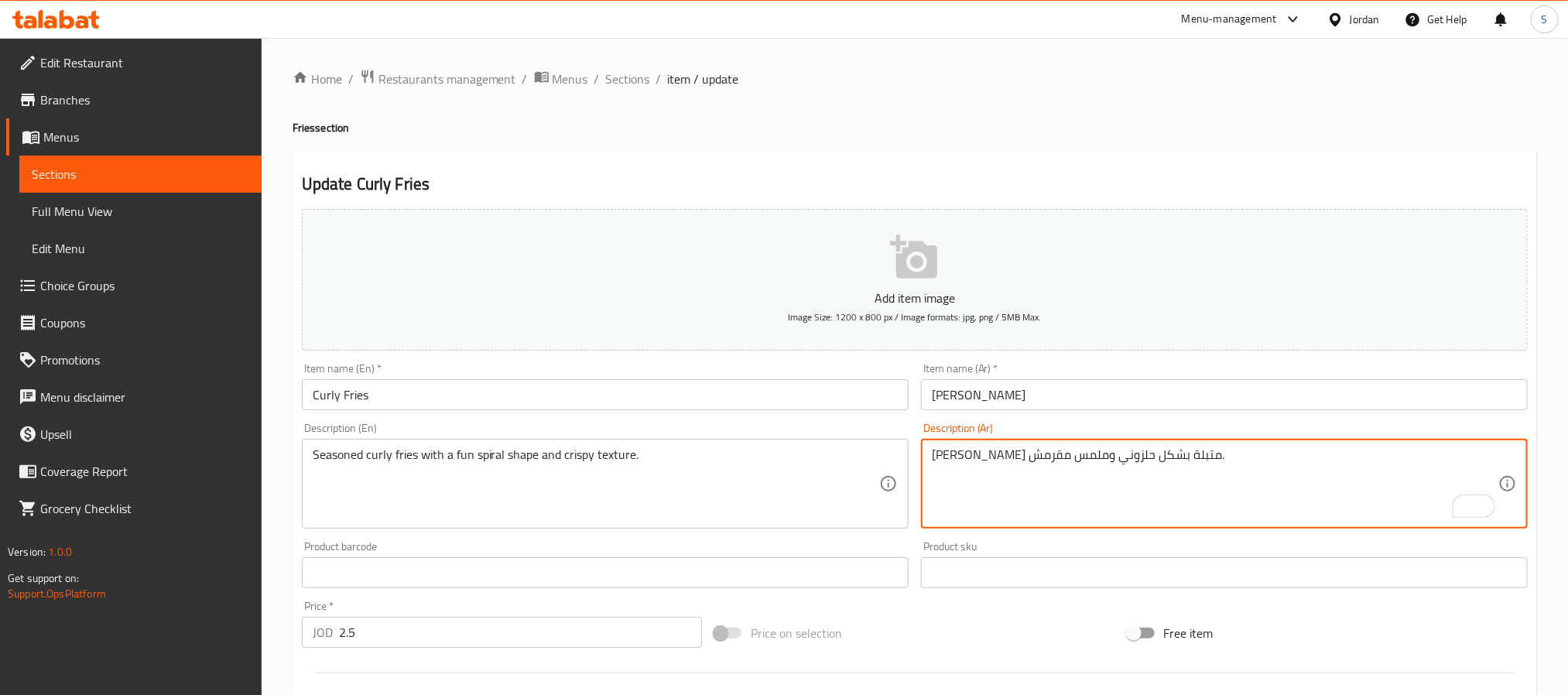
type textarea "[PERSON_NAME] متبلة بشكل حلزوني وملمس مقرمش."
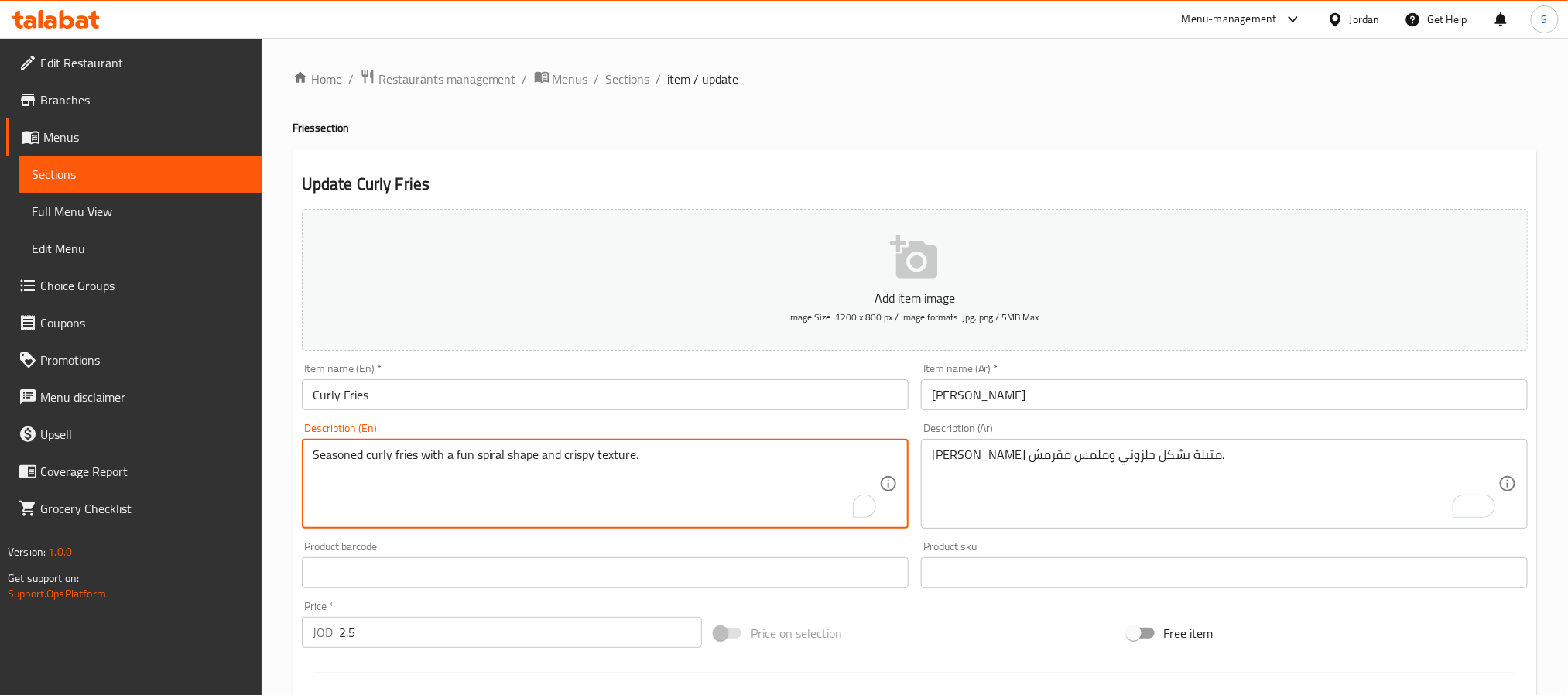
click at [464, 464] on textarea "Seasoned curly fries with a fun spiral shape and crispy texture." at bounding box center [595, 484] width 567 height 74
type textarea "Seasoned curly fries with a spiral shape and crispy texture."
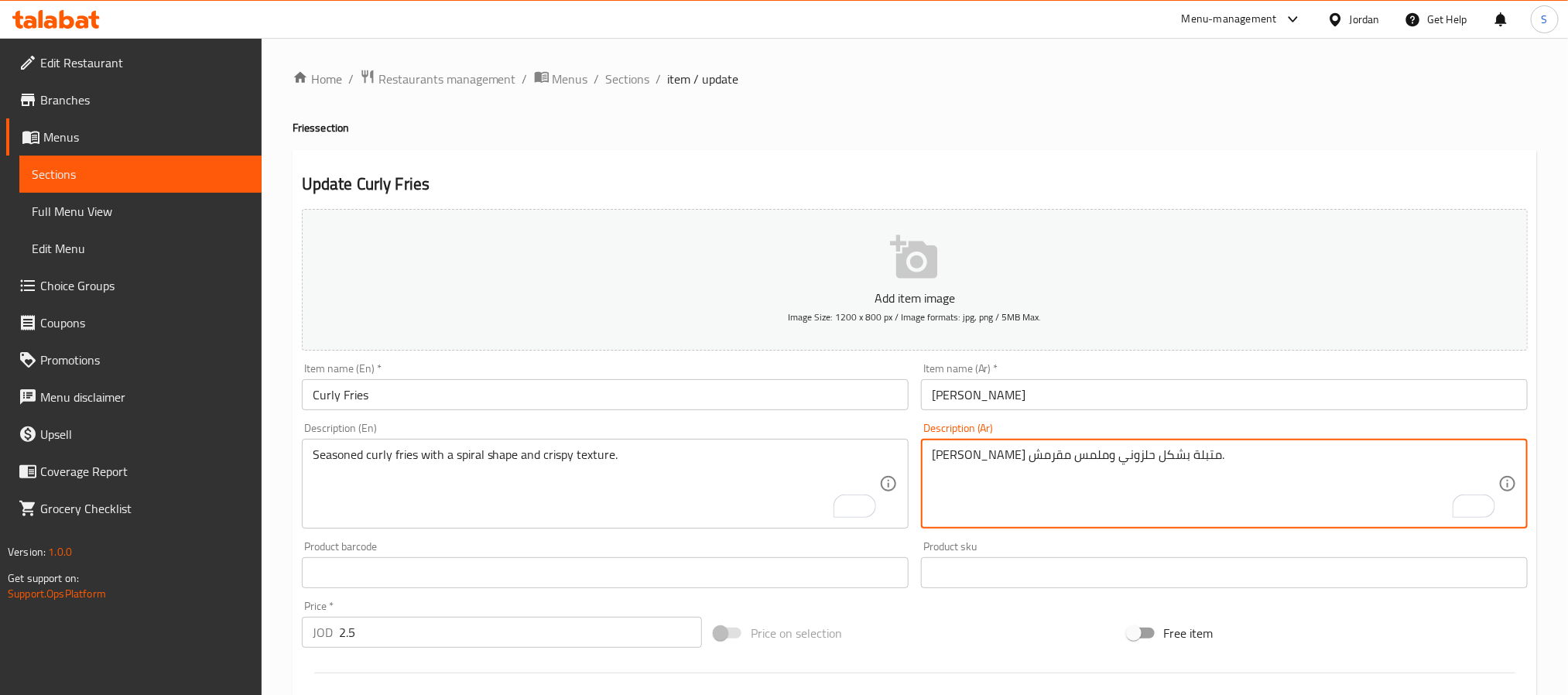
click at [995, 455] on textarea "[PERSON_NAME] متبلة بشكل حلزوني وملمس مقرمش." at bounding box center [1215, 484] width 567 height 74
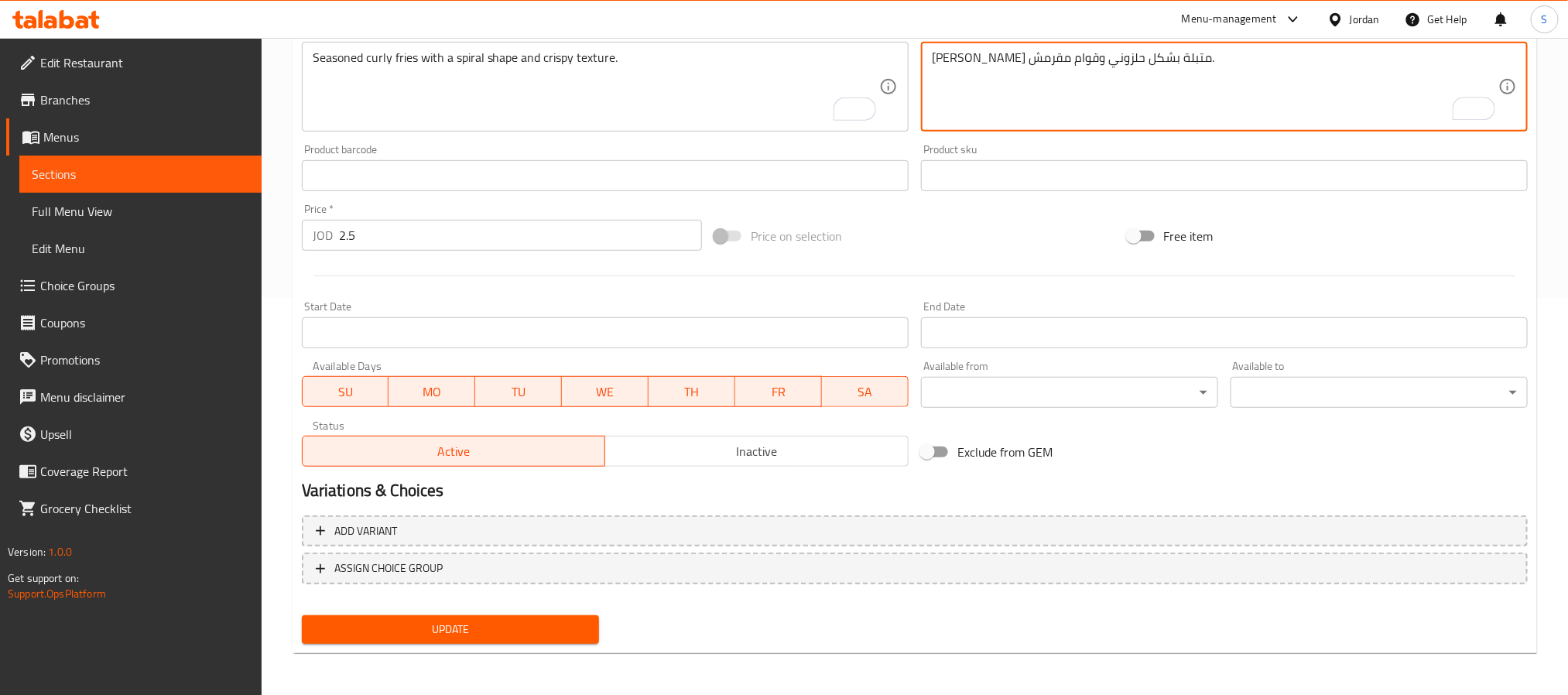
type textarea "[PERSON_NAME] متبلة بشكل حلزوني وقوام مقرمش."
click at [433, 626] on span "Update" at bounding box center [450, 629] width 273 height 19
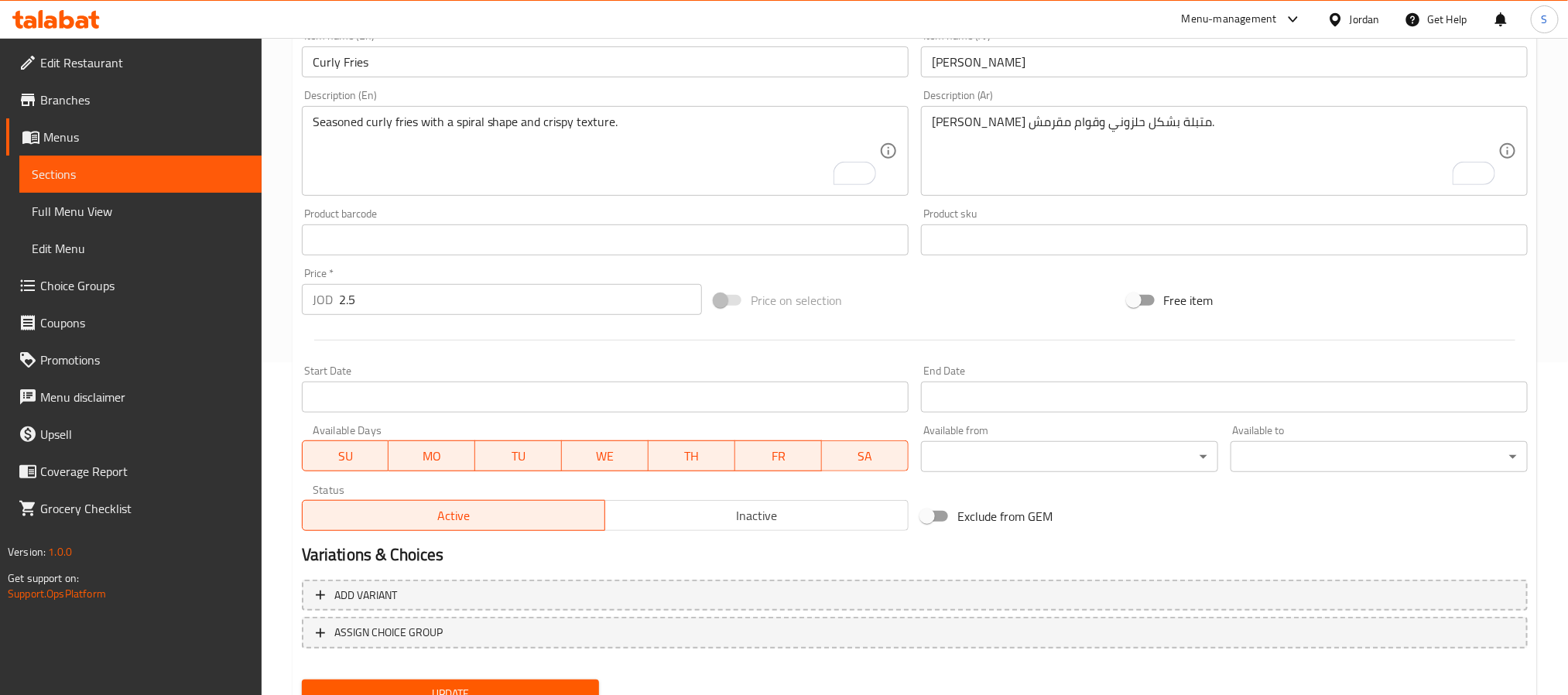
scroll to position [397, 0]
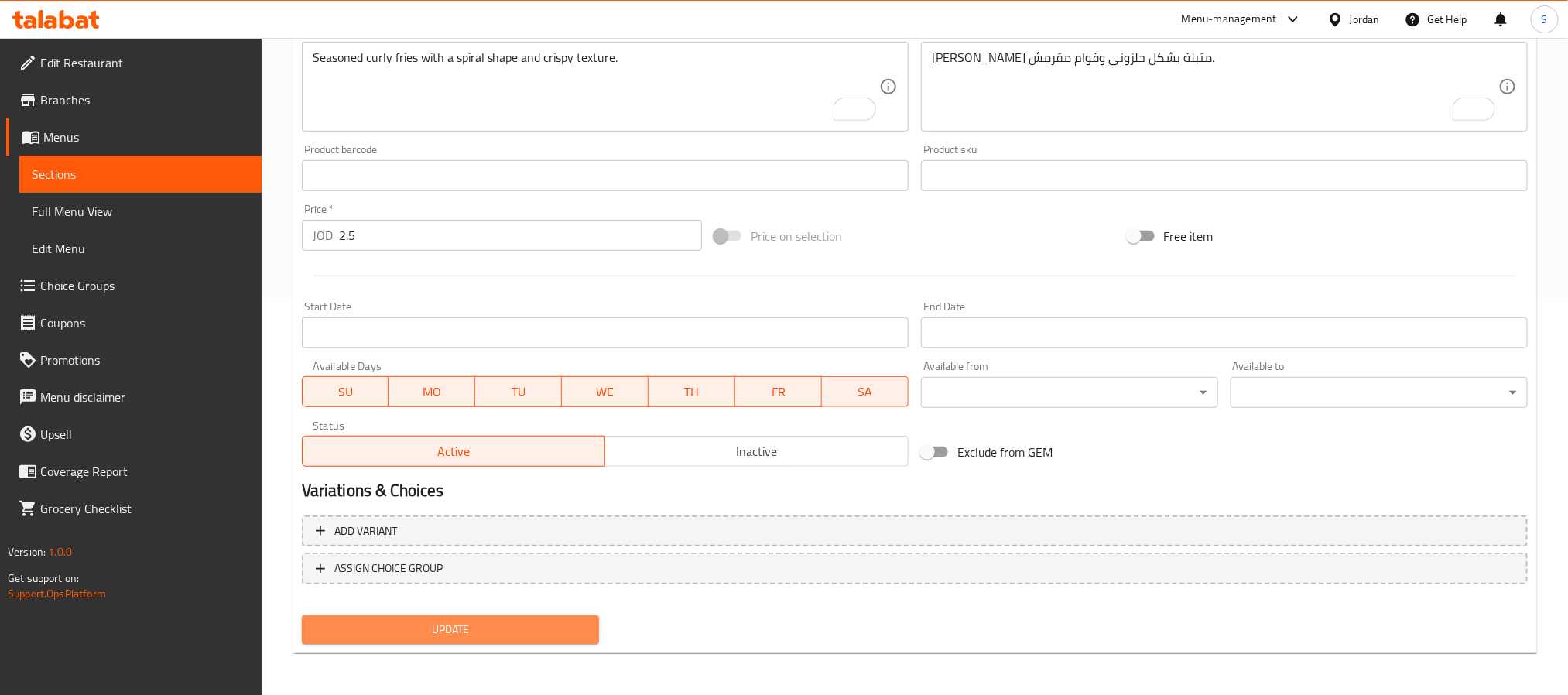
click at [479, 628] on span "Update" at bounding box center [450, 629] width 273 height 19
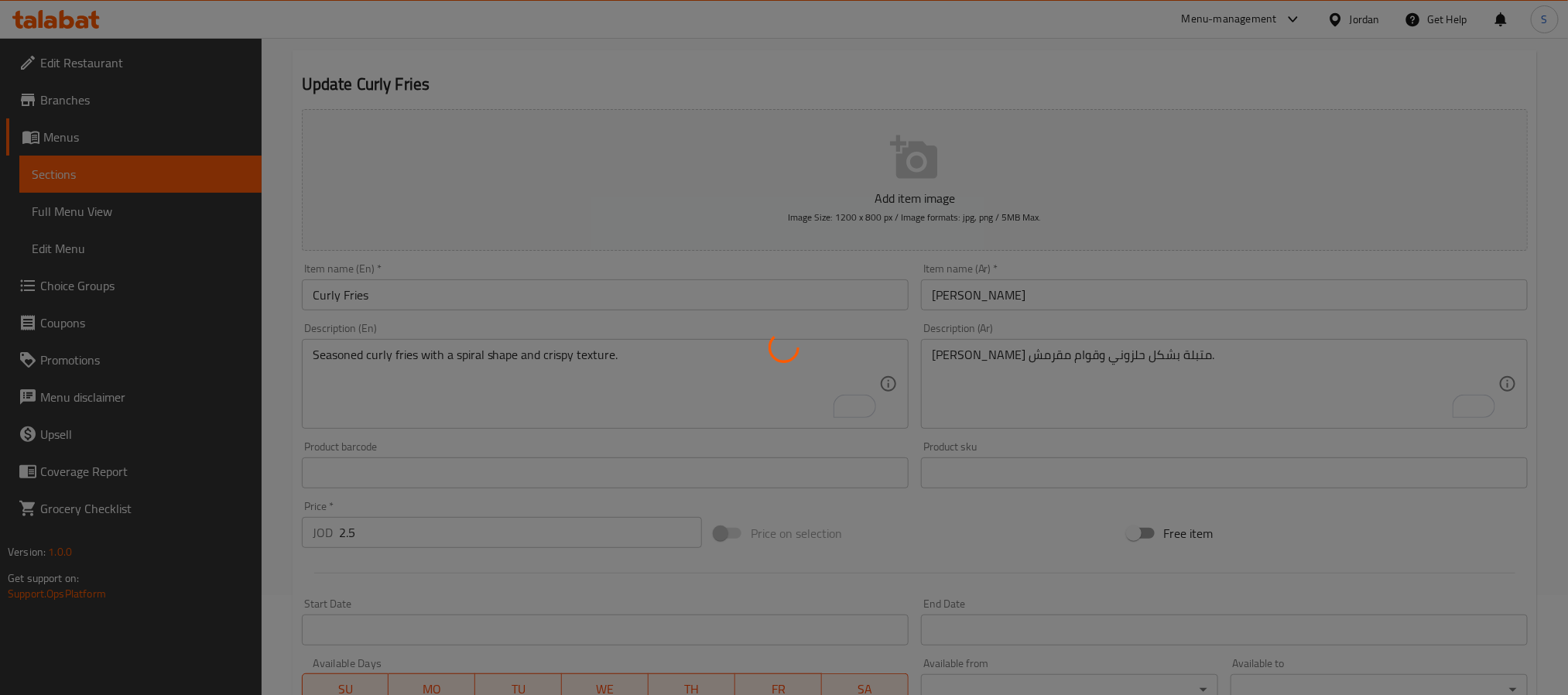
scroll to position [0, 0]
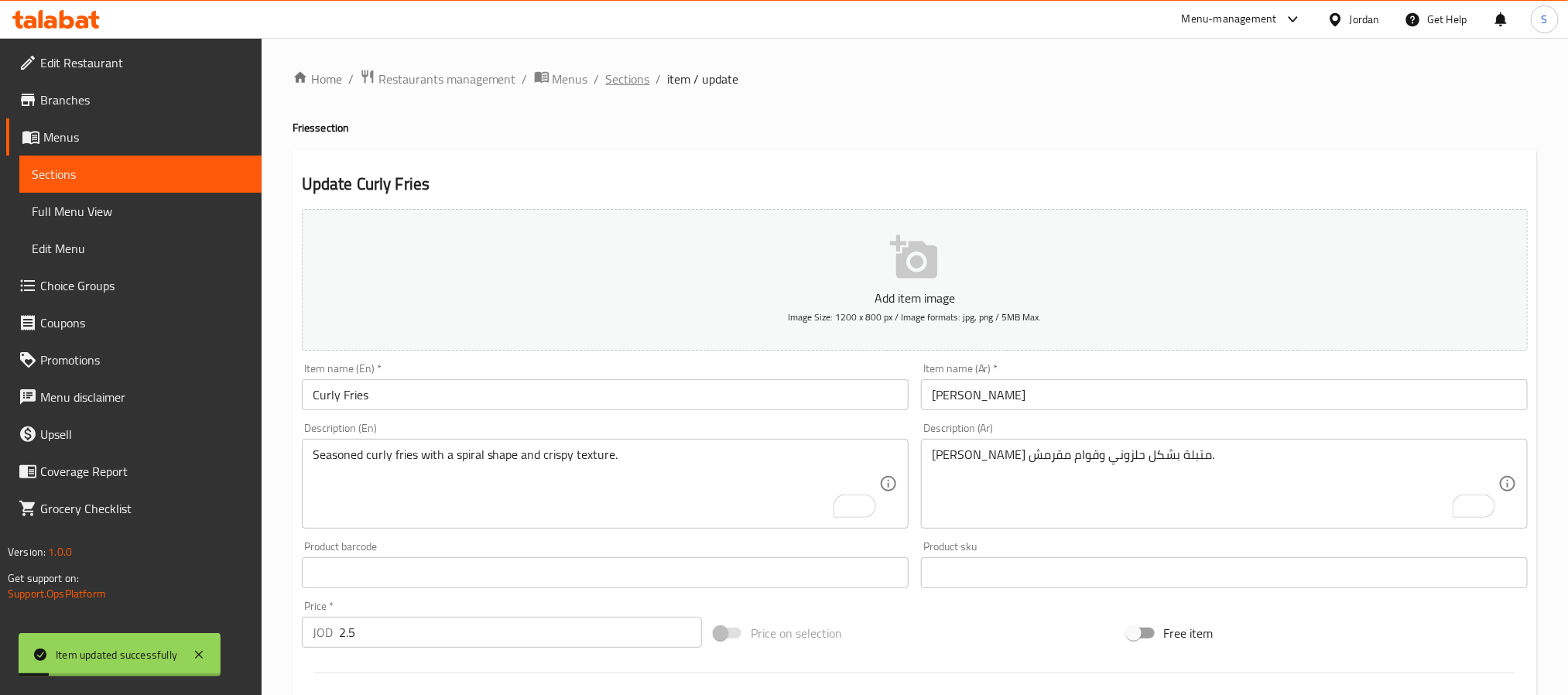
click at [631, 79] on span "Sections" at bounding box center [629, 79] width 44 height 18
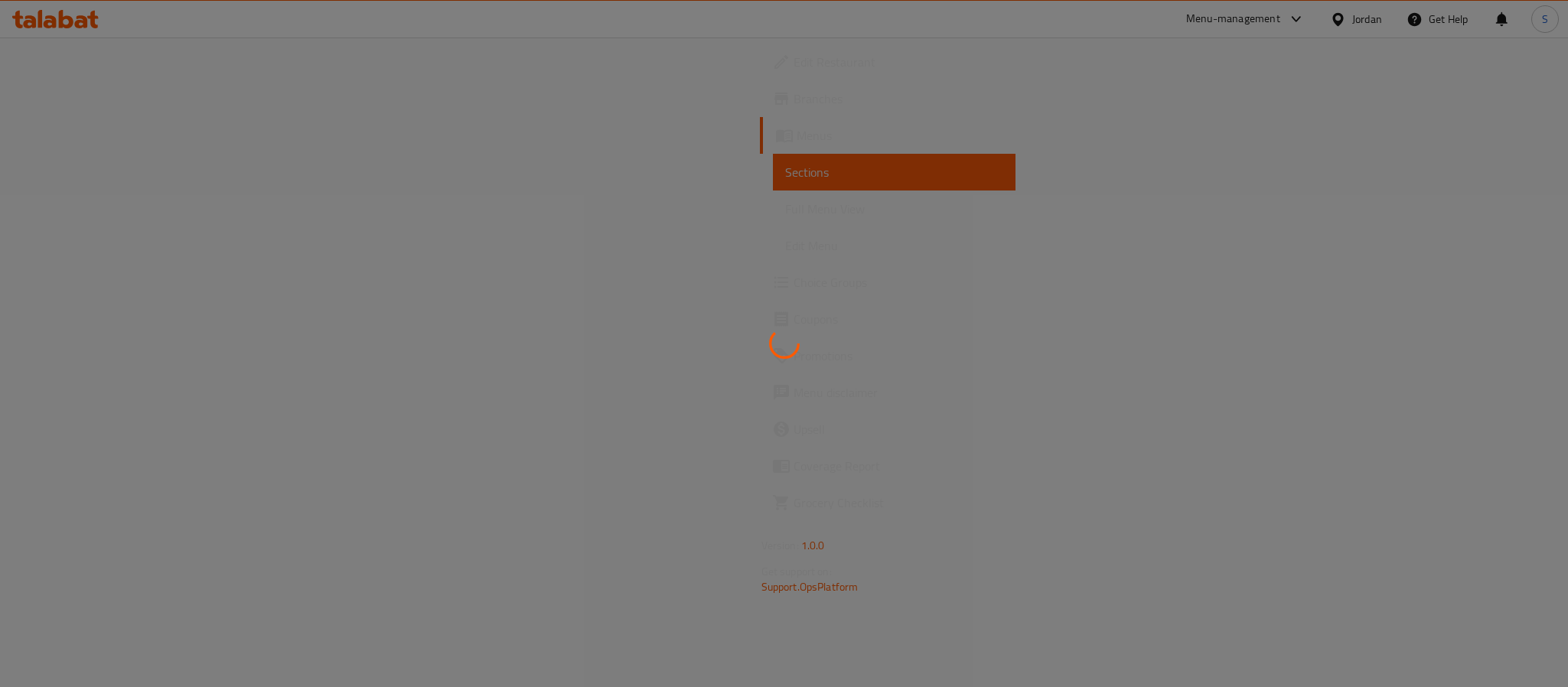
click at [135, 209] on div at bounding box center [784, 344] width 1568 height 687
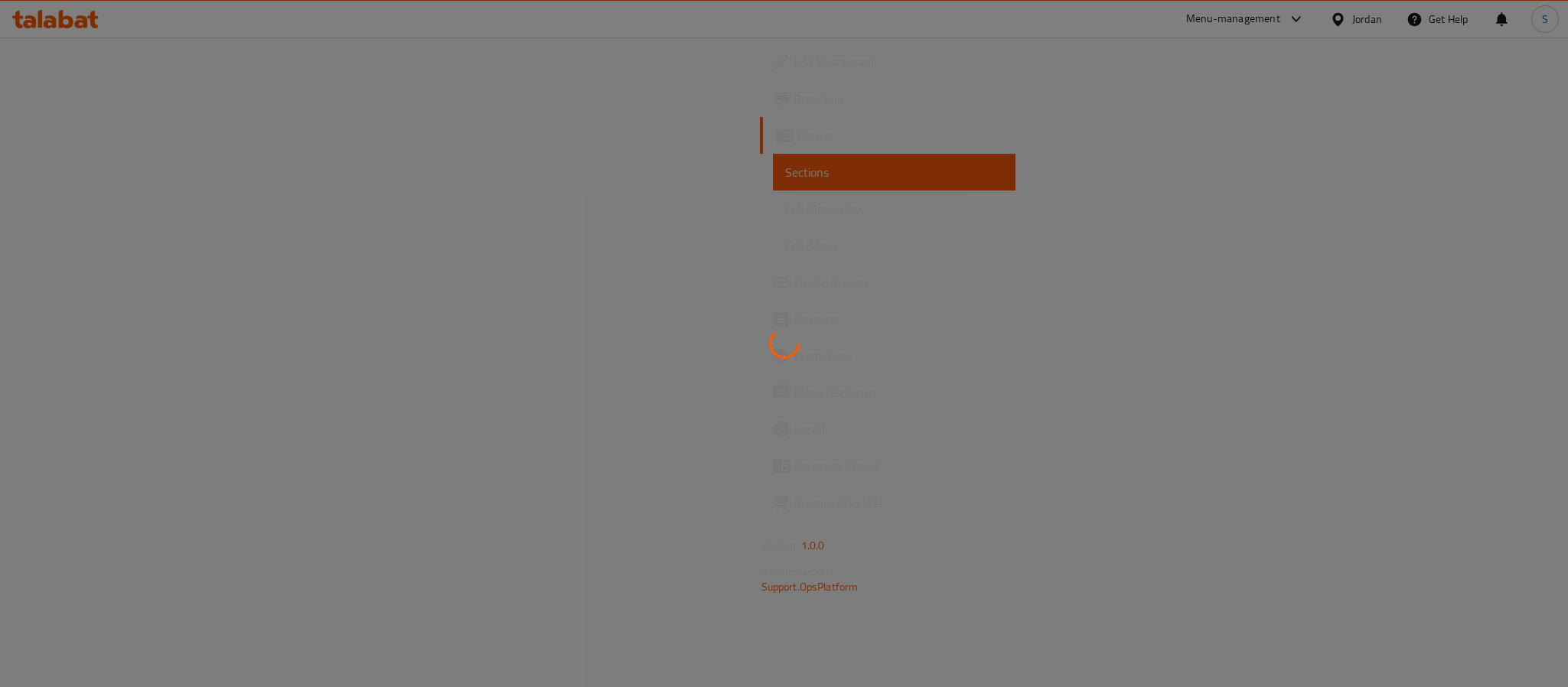
click at [135, 209] on div at bounding box center [784, 344] width 1568 height 687
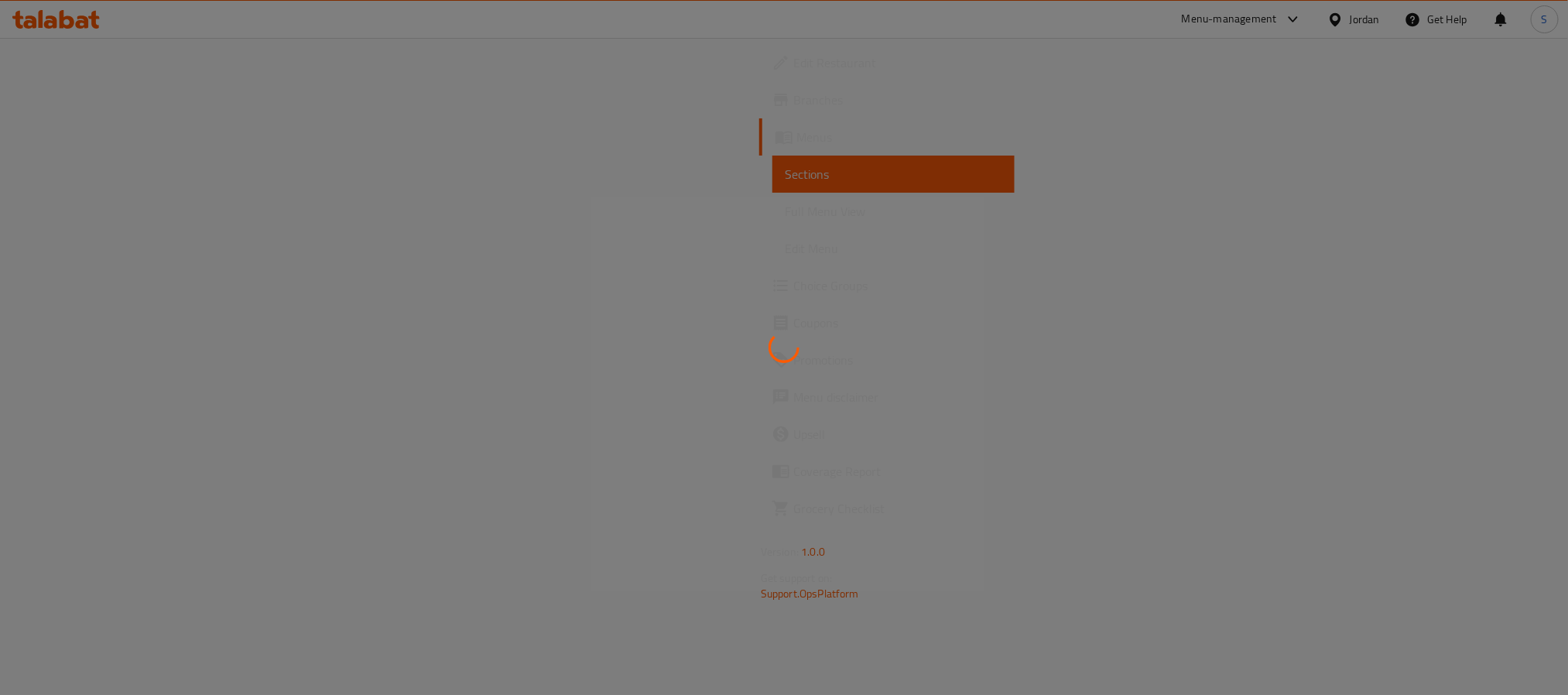
click at [785, 212] on span "Full Menu View" at bounding box center [893, 212] width 217 height 18
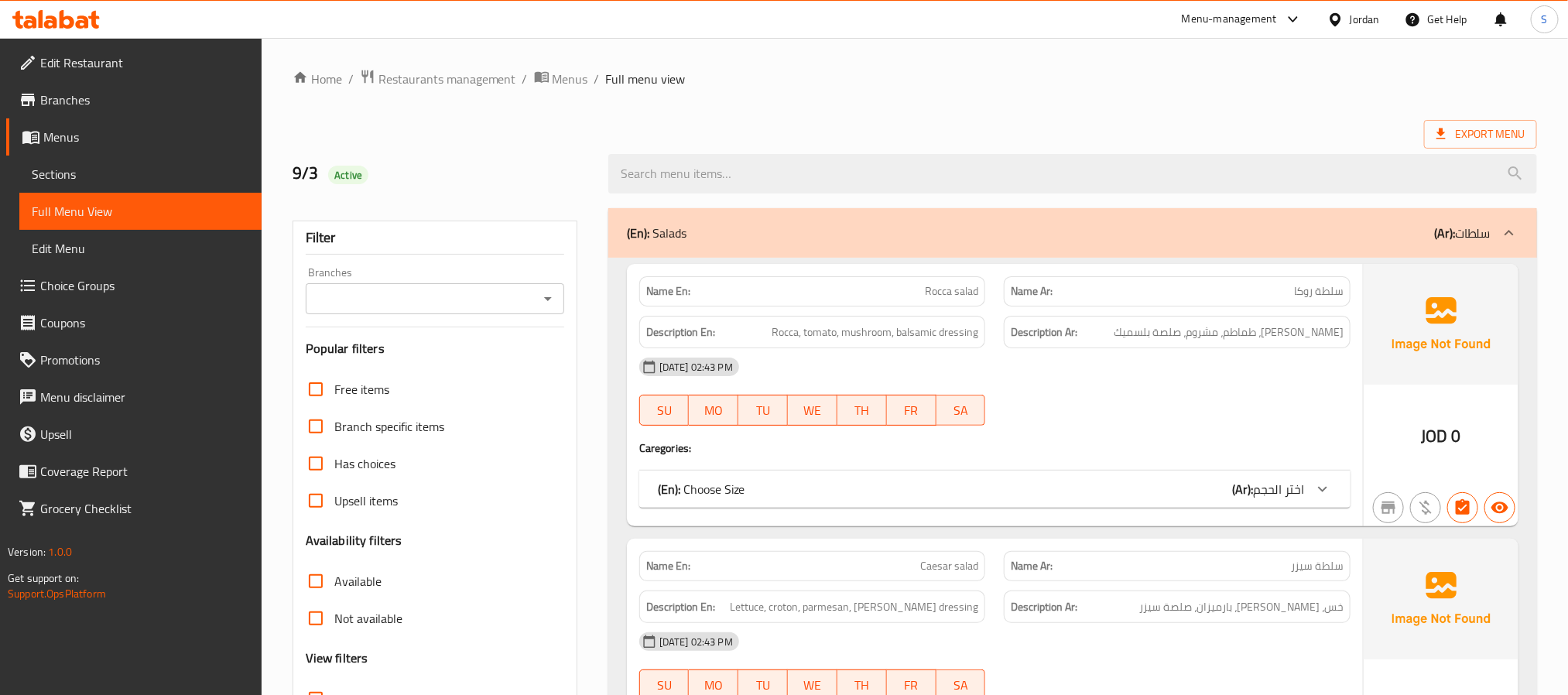
click at [137, 212] on span "Full Menu View" at bounding box center [140, 212] width 217 height 18
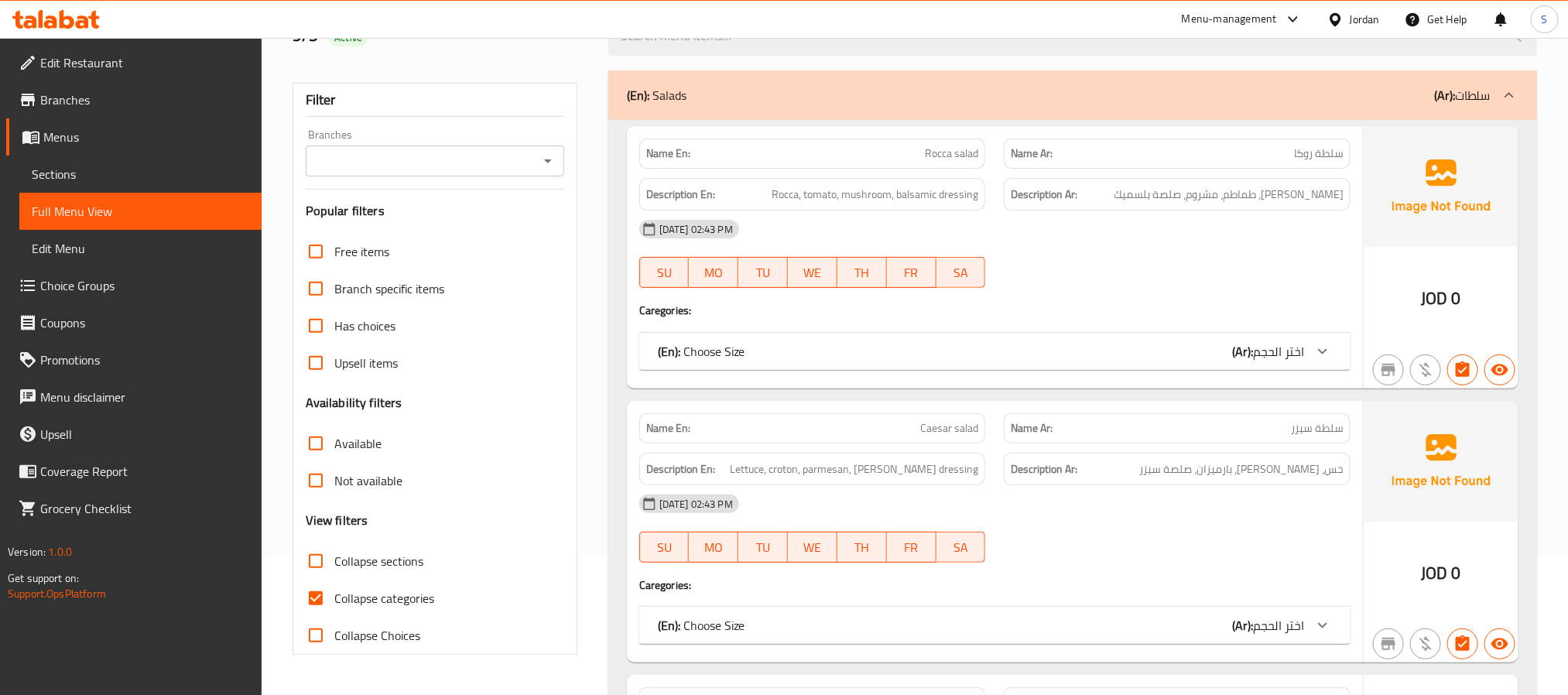
scroll to position [348, 0]
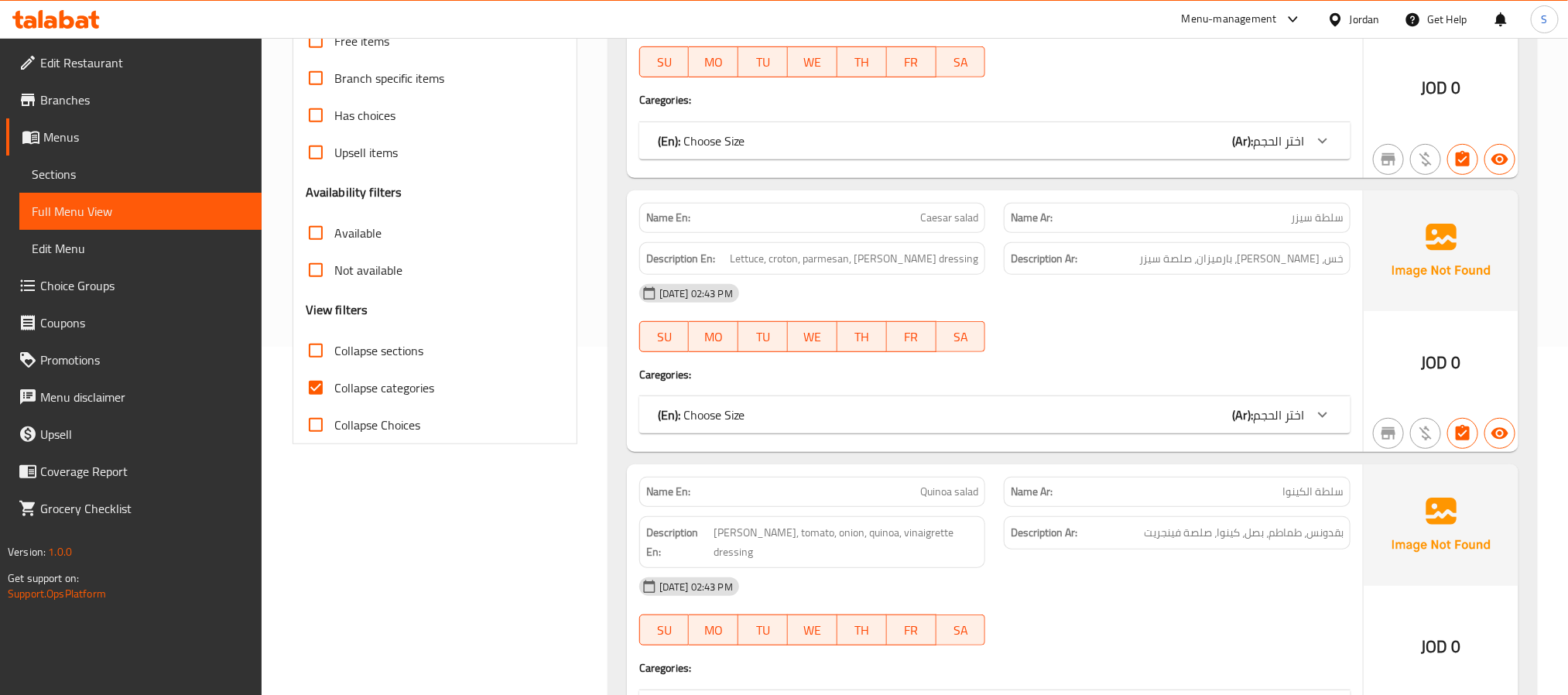
click at [314, 392] on input "Collapse categories" at bounding box center [316, 387] width 37 height 37
checkbox input "false"
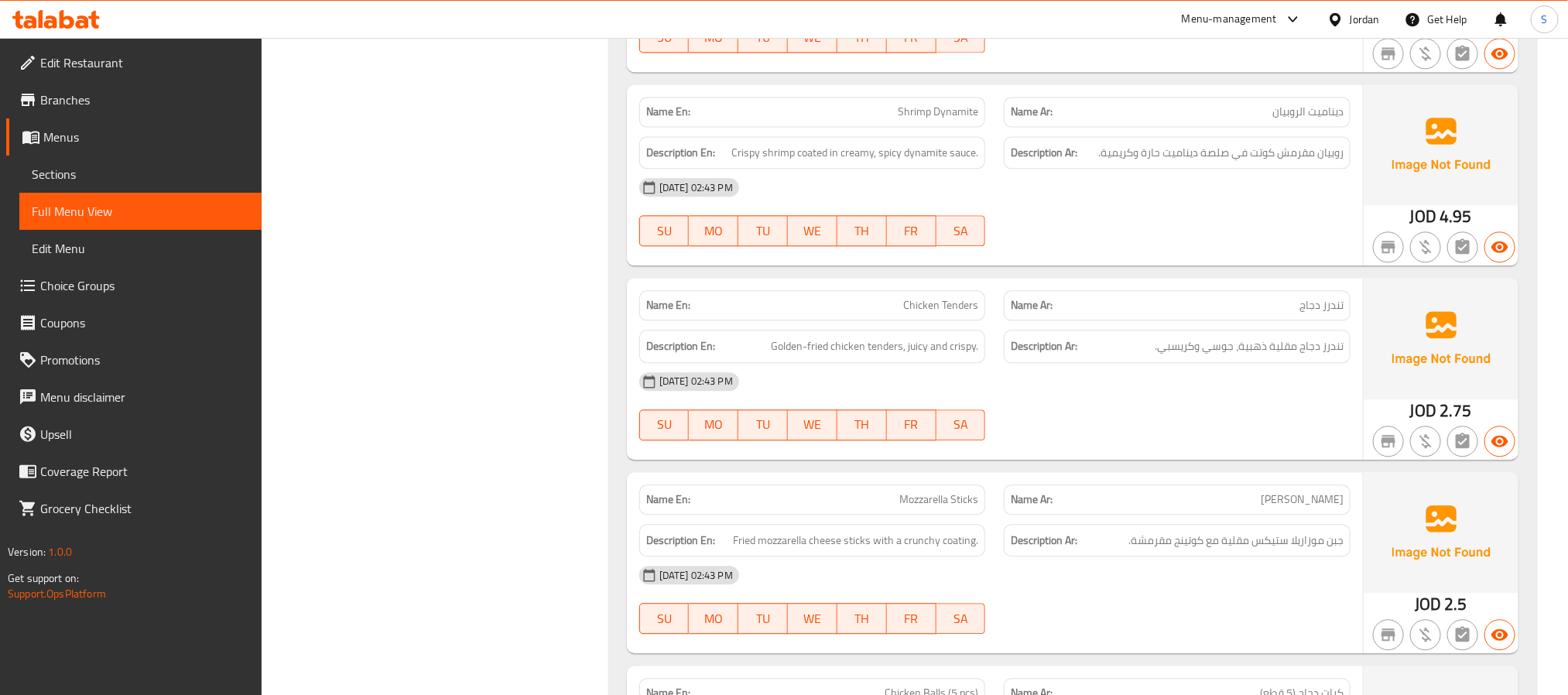
scroll to position [1857, 0]
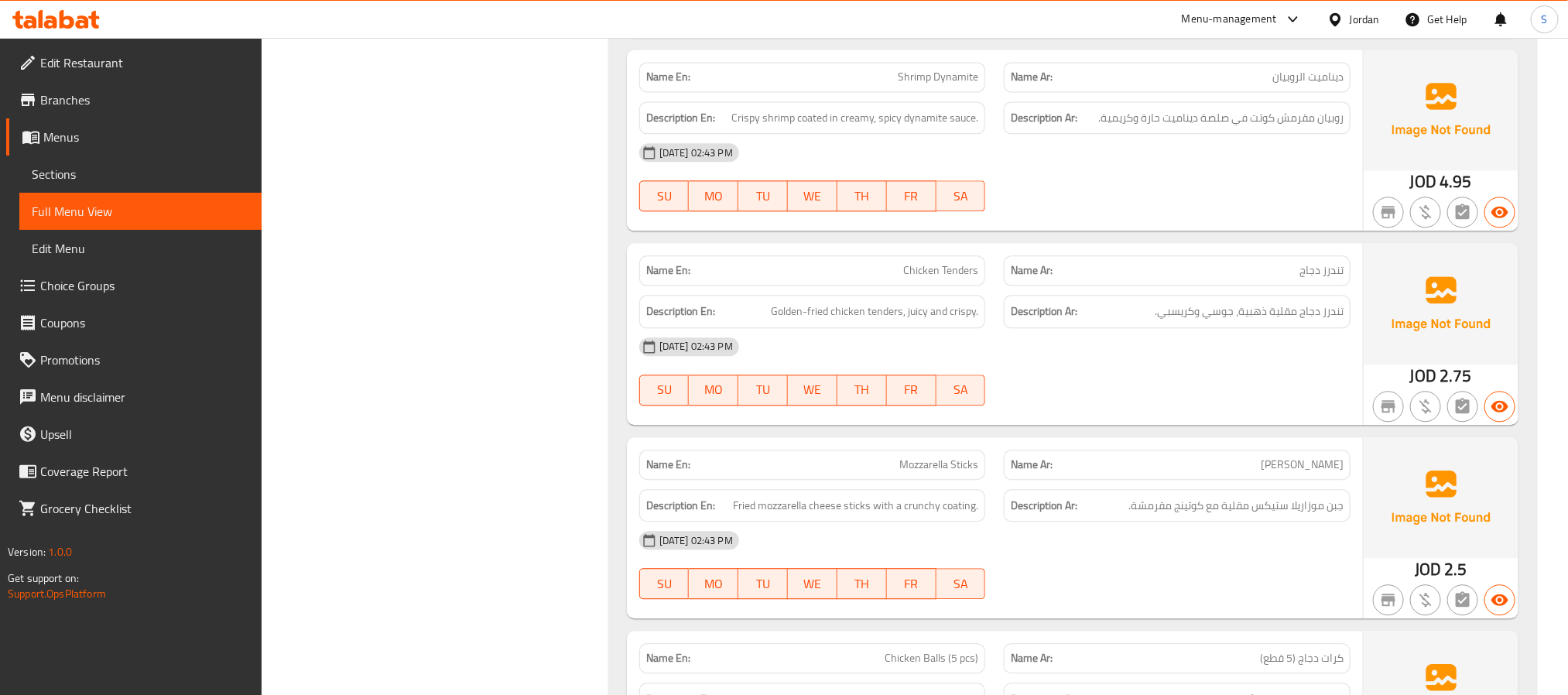
copy span "Shrimp Dynamite"
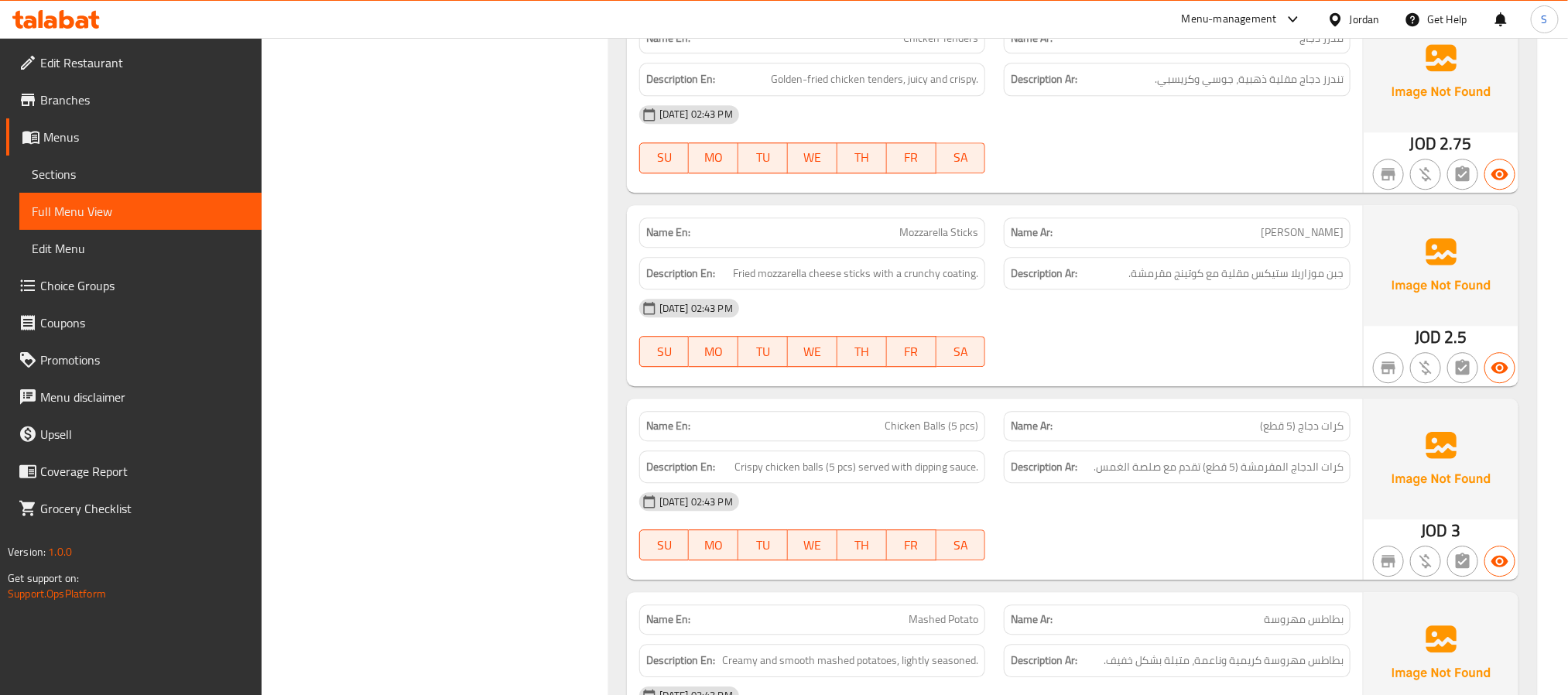
scroll to position [2205, 0]
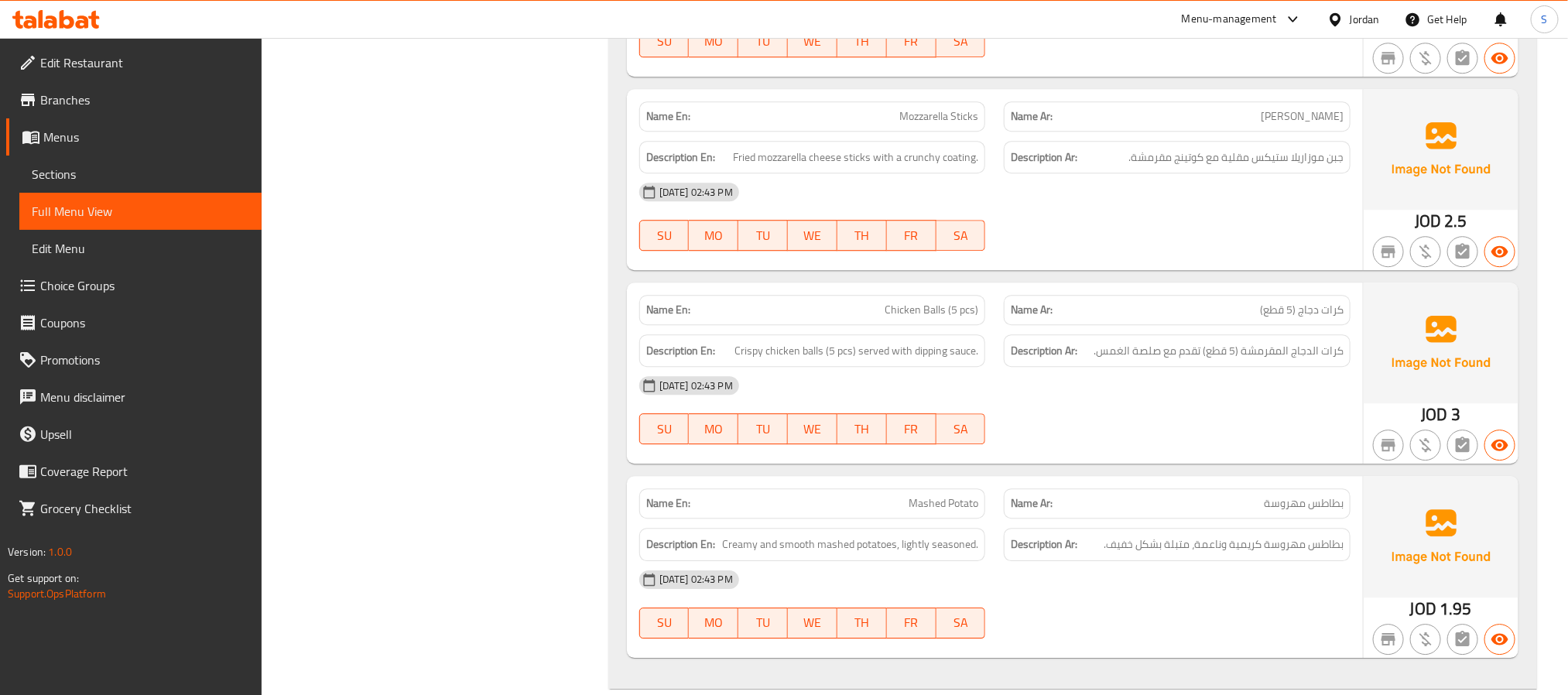
click at [957, 114] on span "Mozzarella Sticks" at bounding box center [938, 116] width 79 height 17
copy span "Mozzarella Sticks"
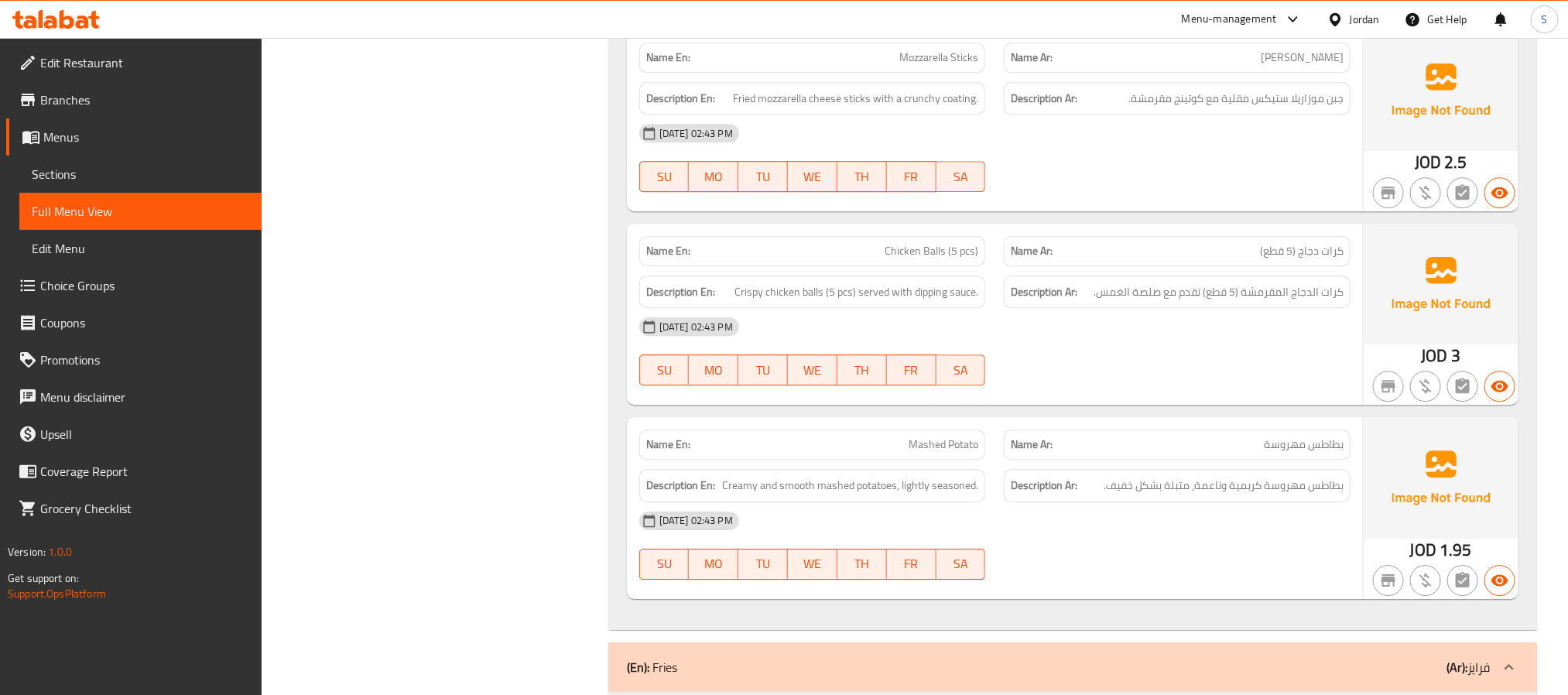
scroll to position [2322, 0]
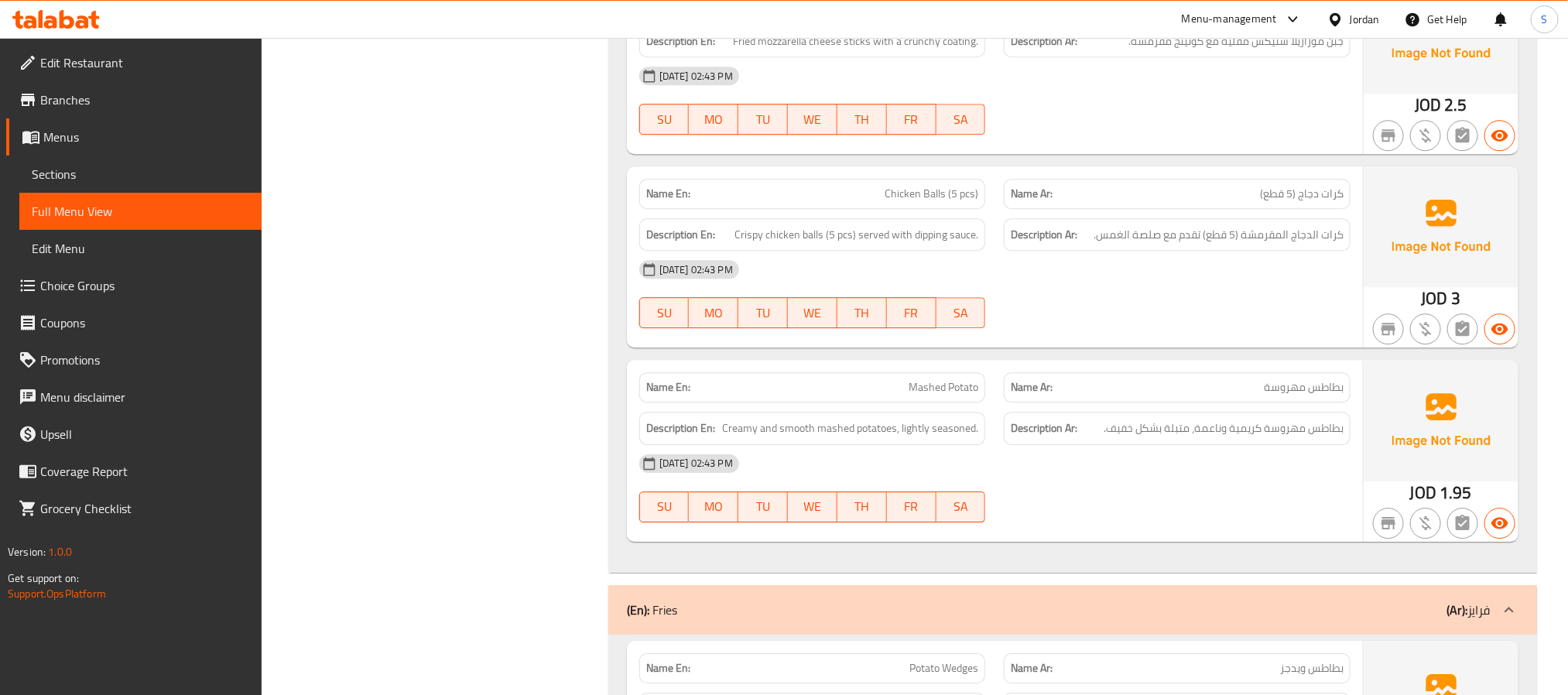
click at [948, 186] on span "Chicken Balls (5 pcs)" at bounding box center [931, 194] width 93 height 17
copy span "Chicken Balls (5 pcs)"
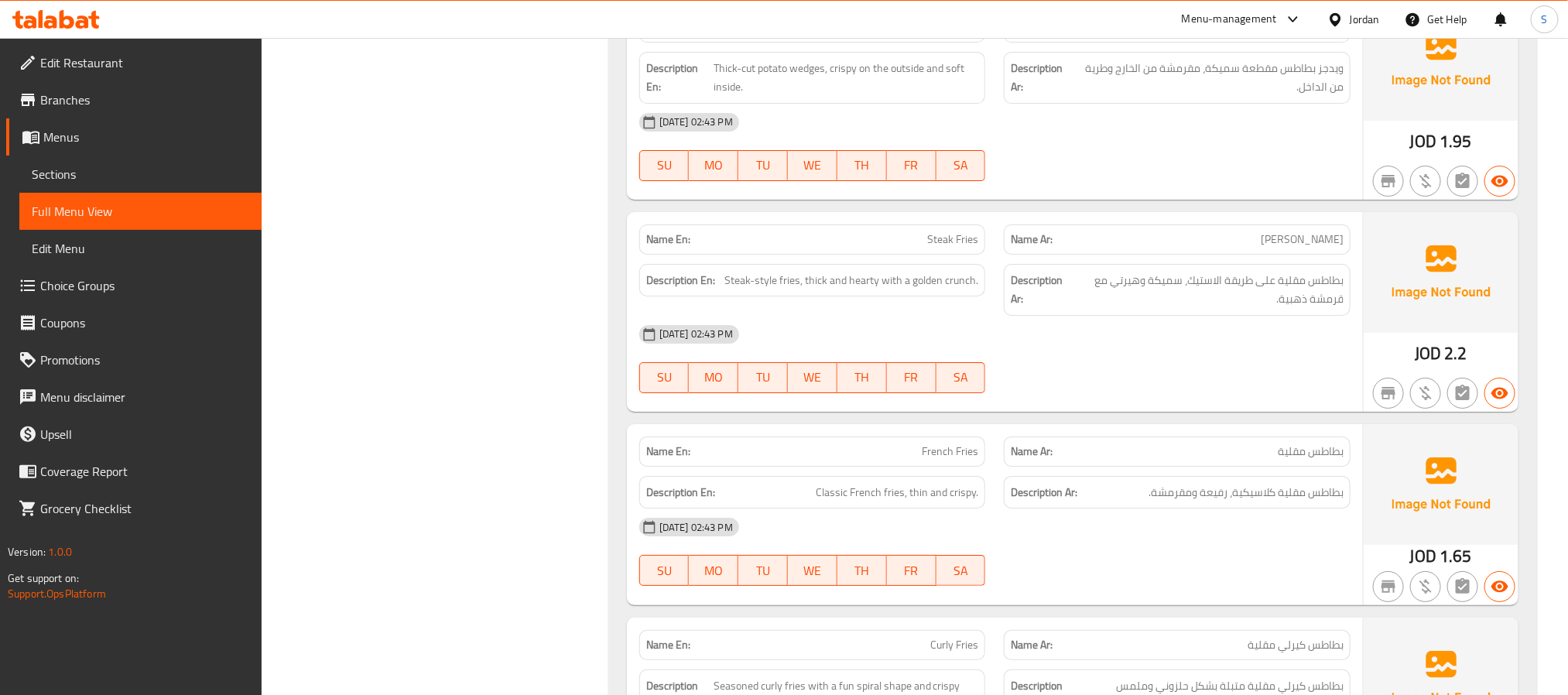
scroll to position [3018, 0]
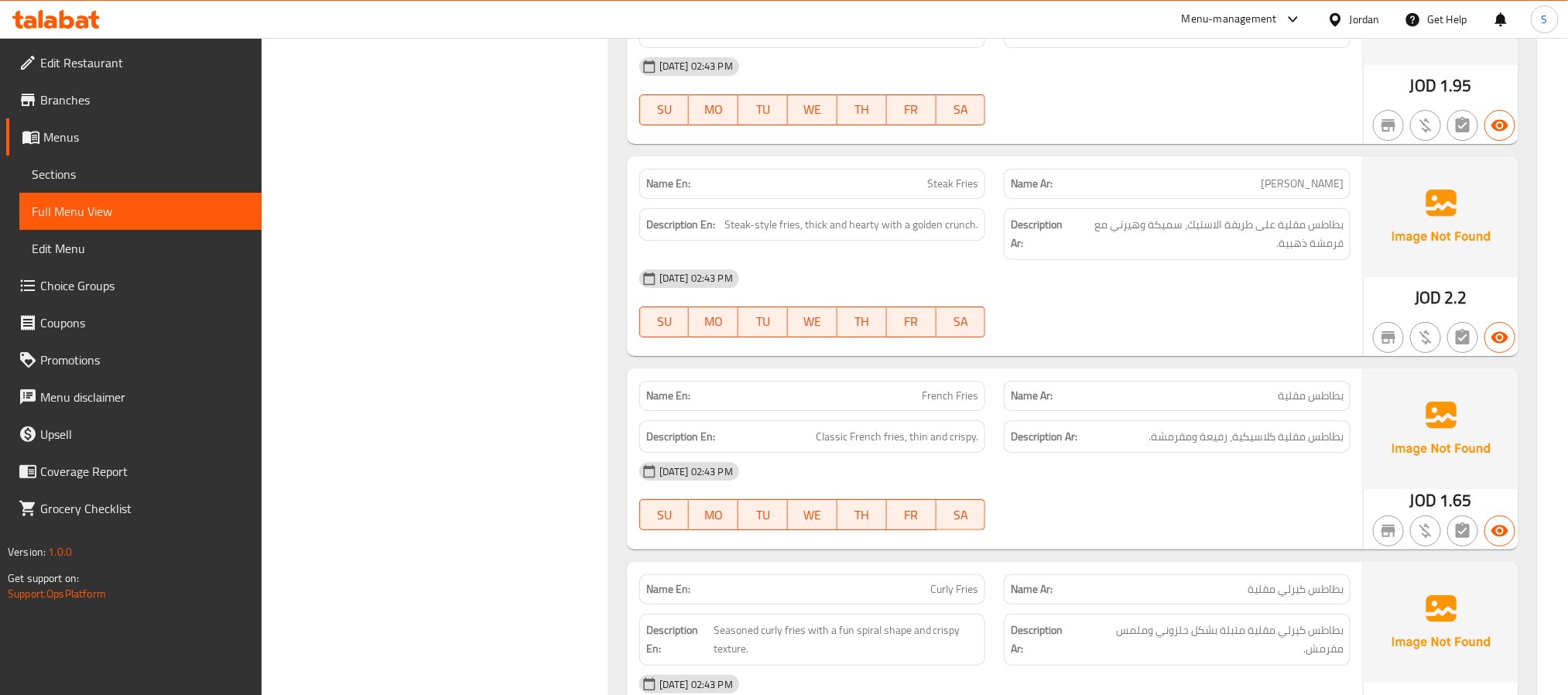
copy span "Steak Fries"
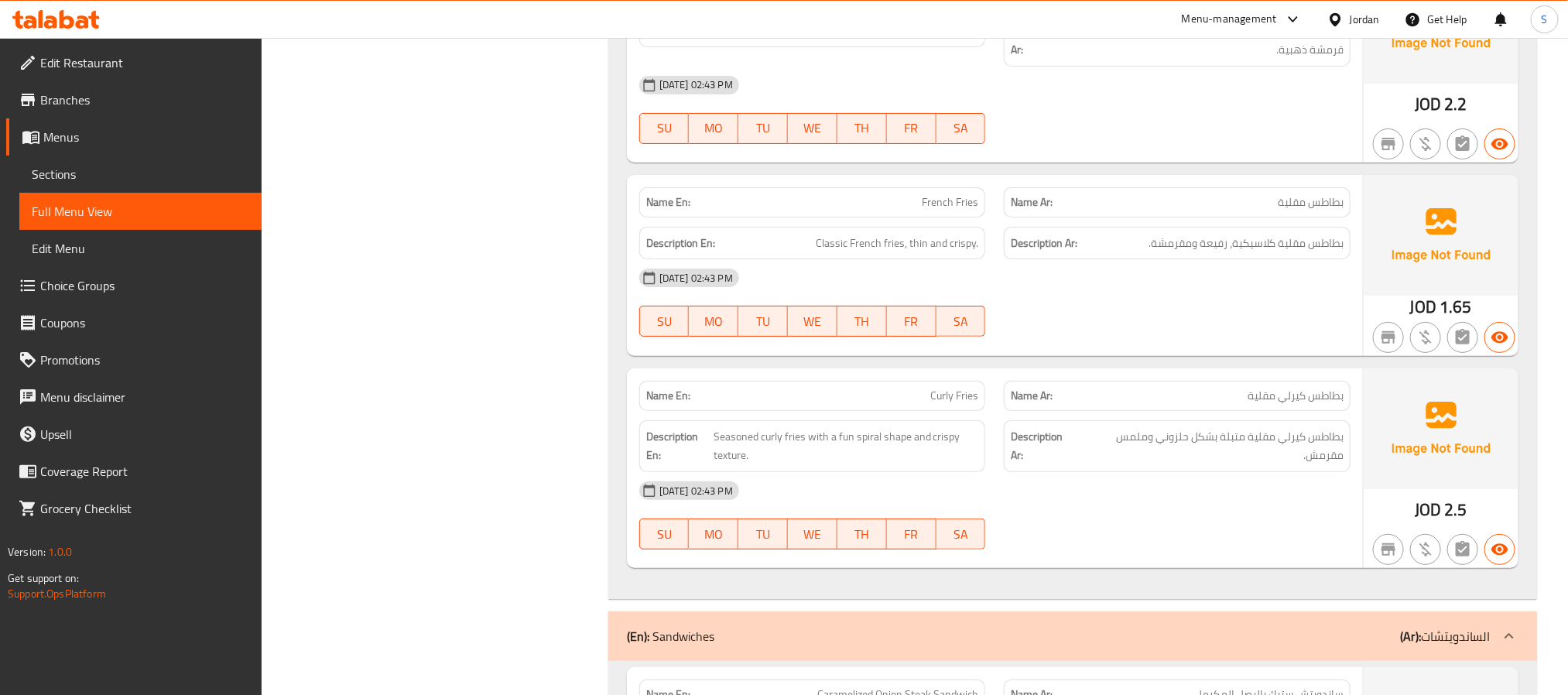
scroll to position [3250, 0]
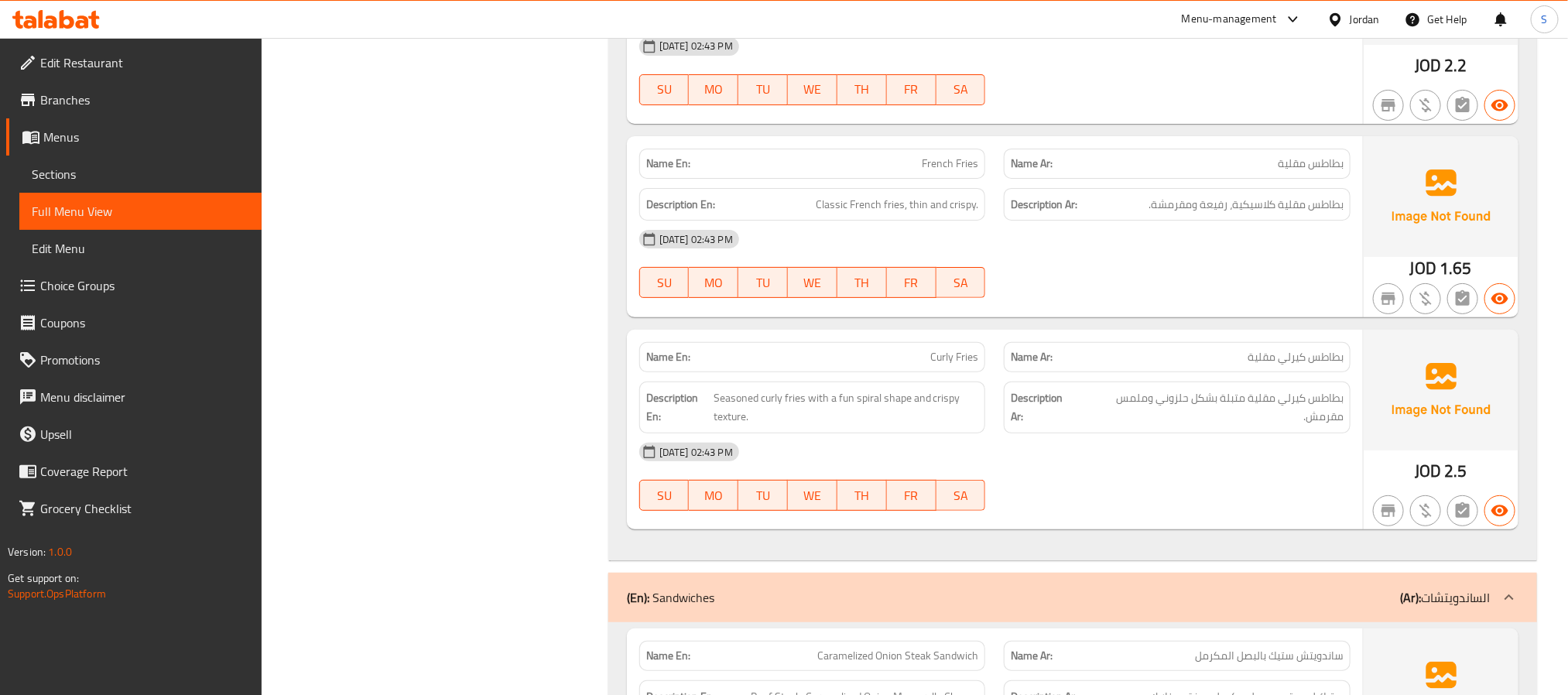
copy span "Curly Fries"
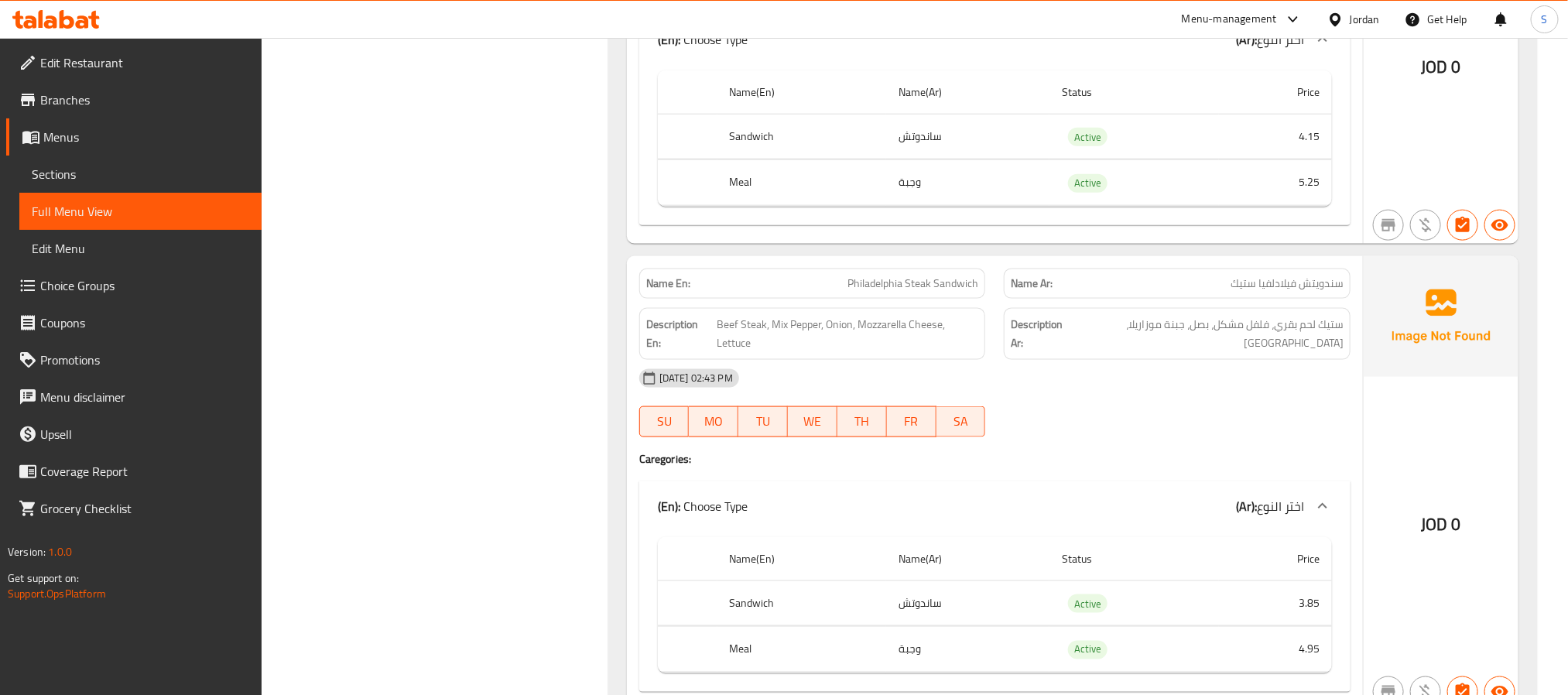
scroll to position [4178, 0]
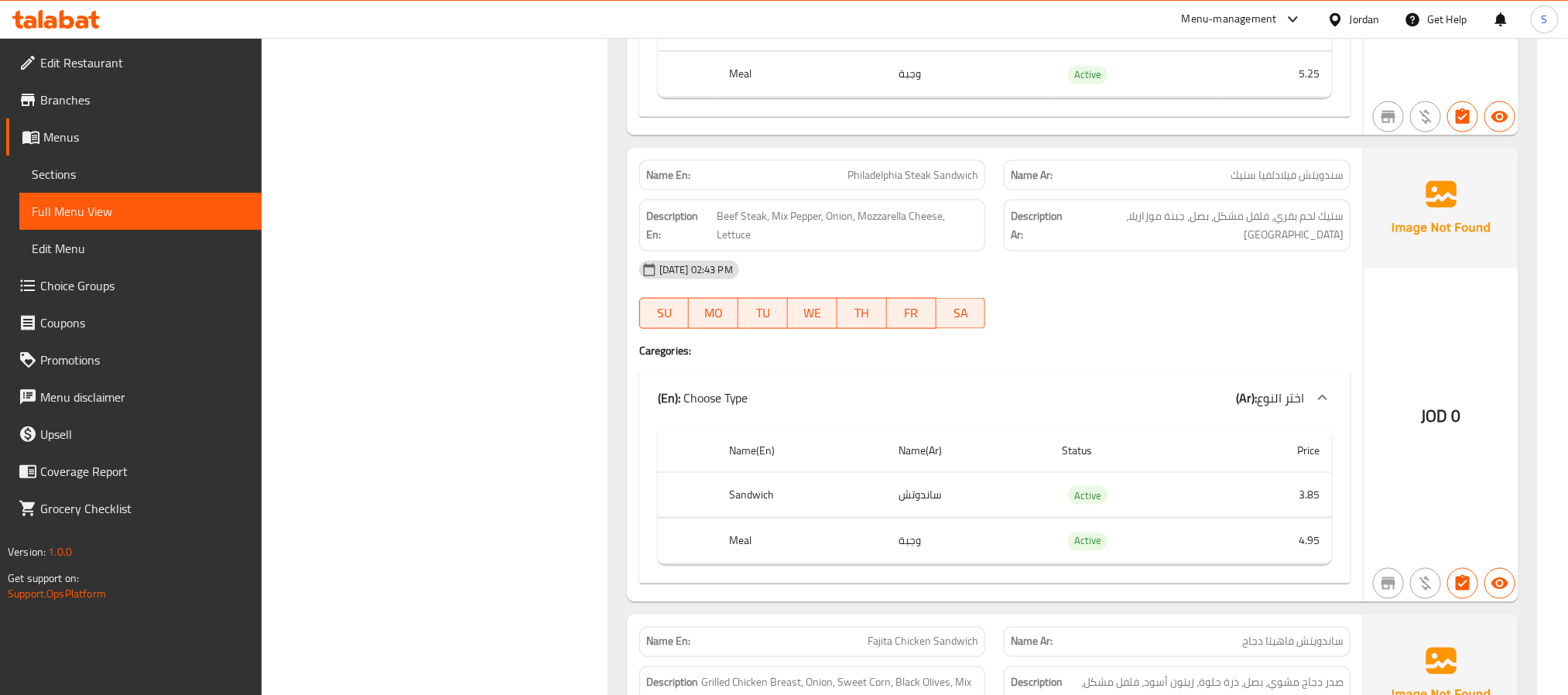
copy span "Philadelphia Steak Sandwich"
click at [516, 270] on div "Filter Branches Branches Popular filters Free items Branch specific items Has c…" at bounding box center [441, 406] width 316 height 8772
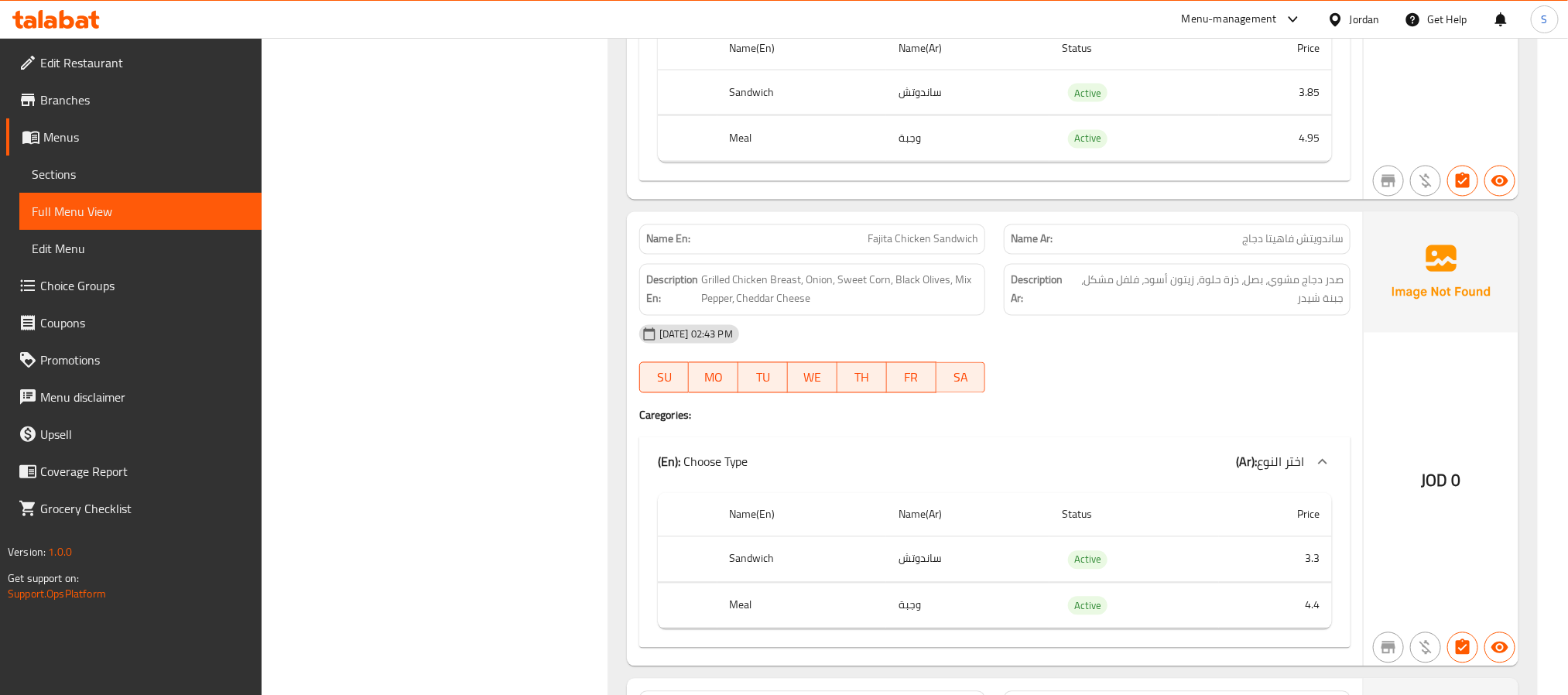
scroll to position [4643, 0]
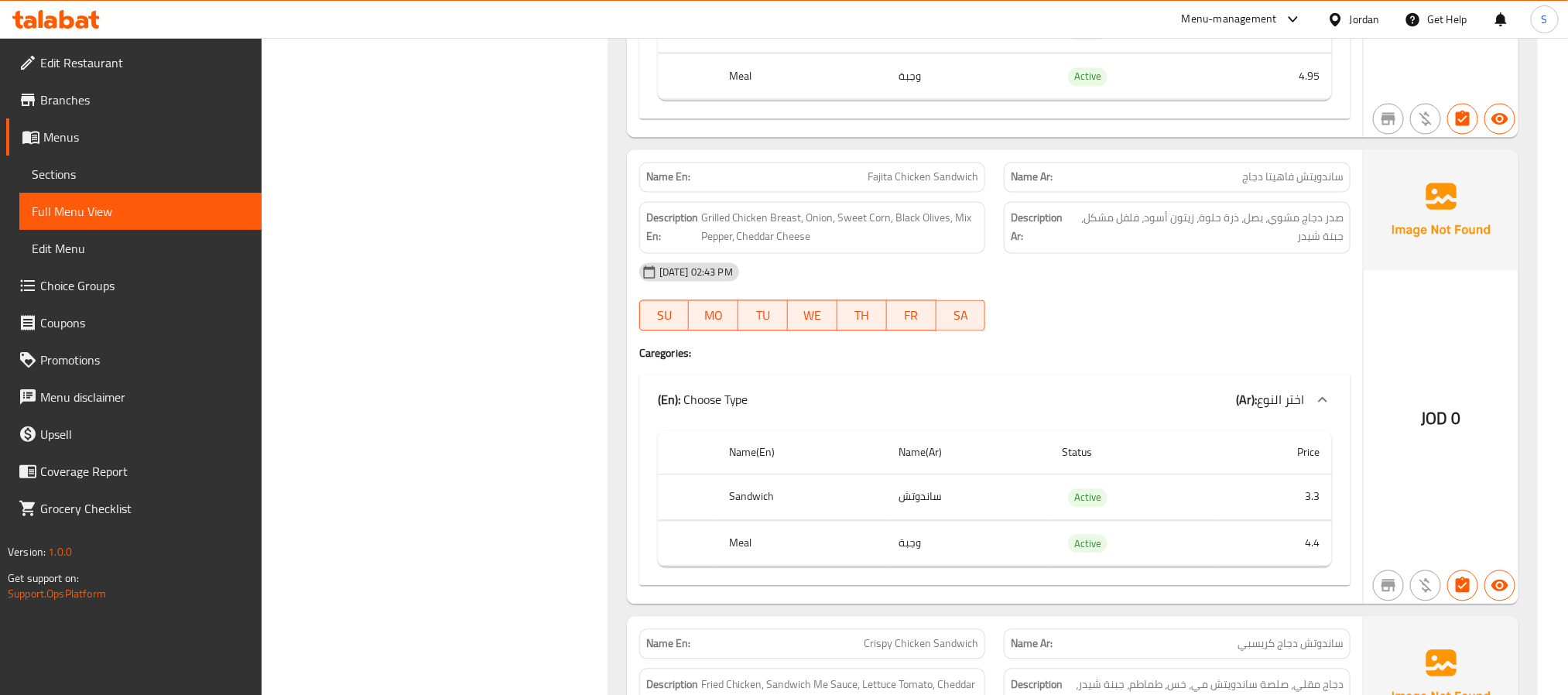
copy span "Fajita Chicken Sandwich"
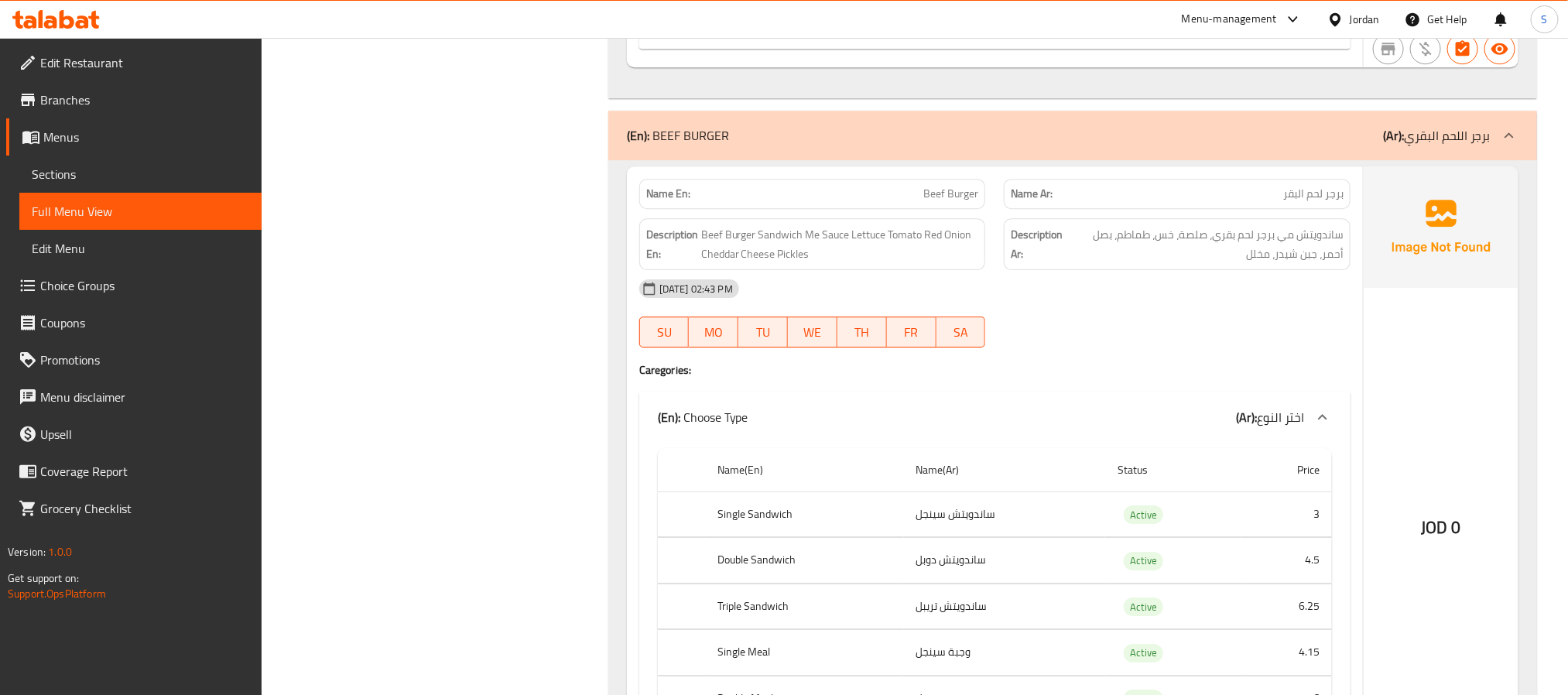
scroll to position [5688, 0]
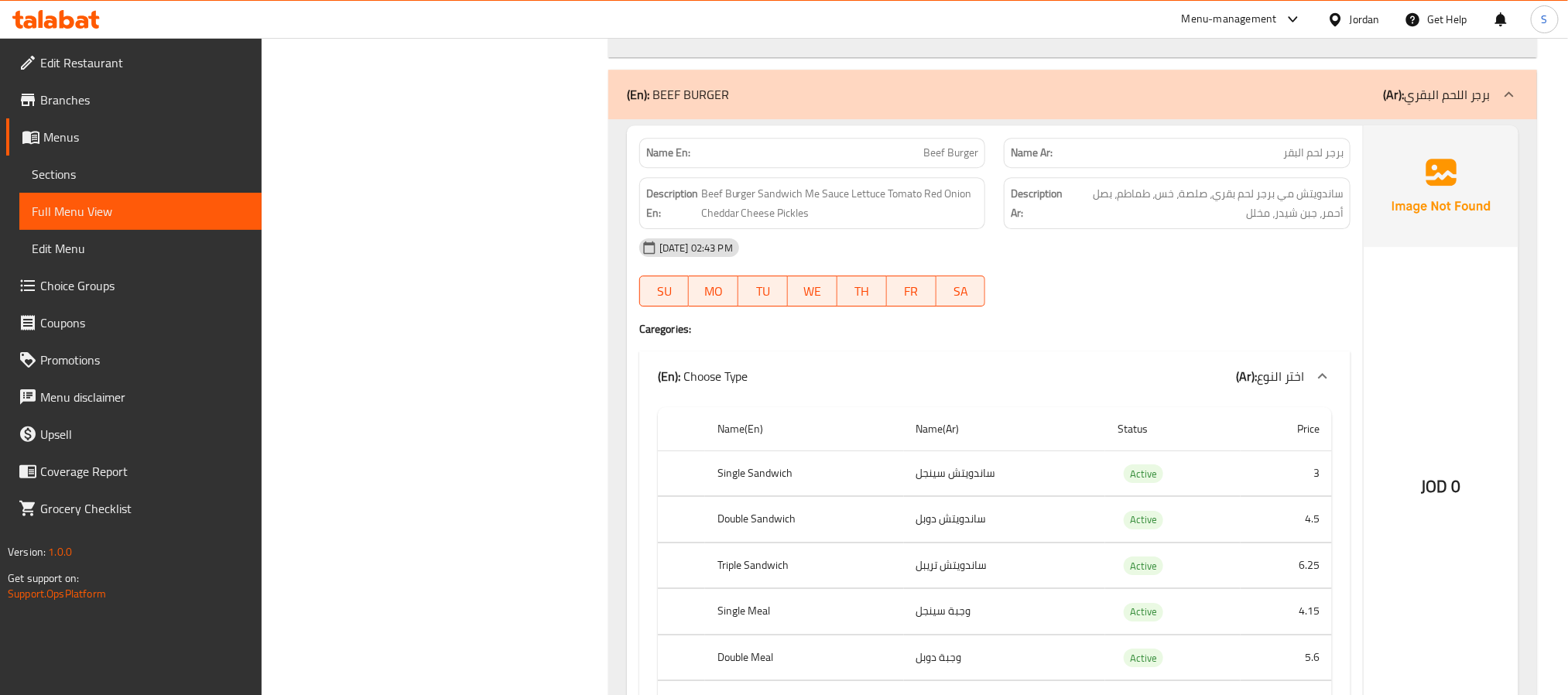
copy span "Beef Burger"
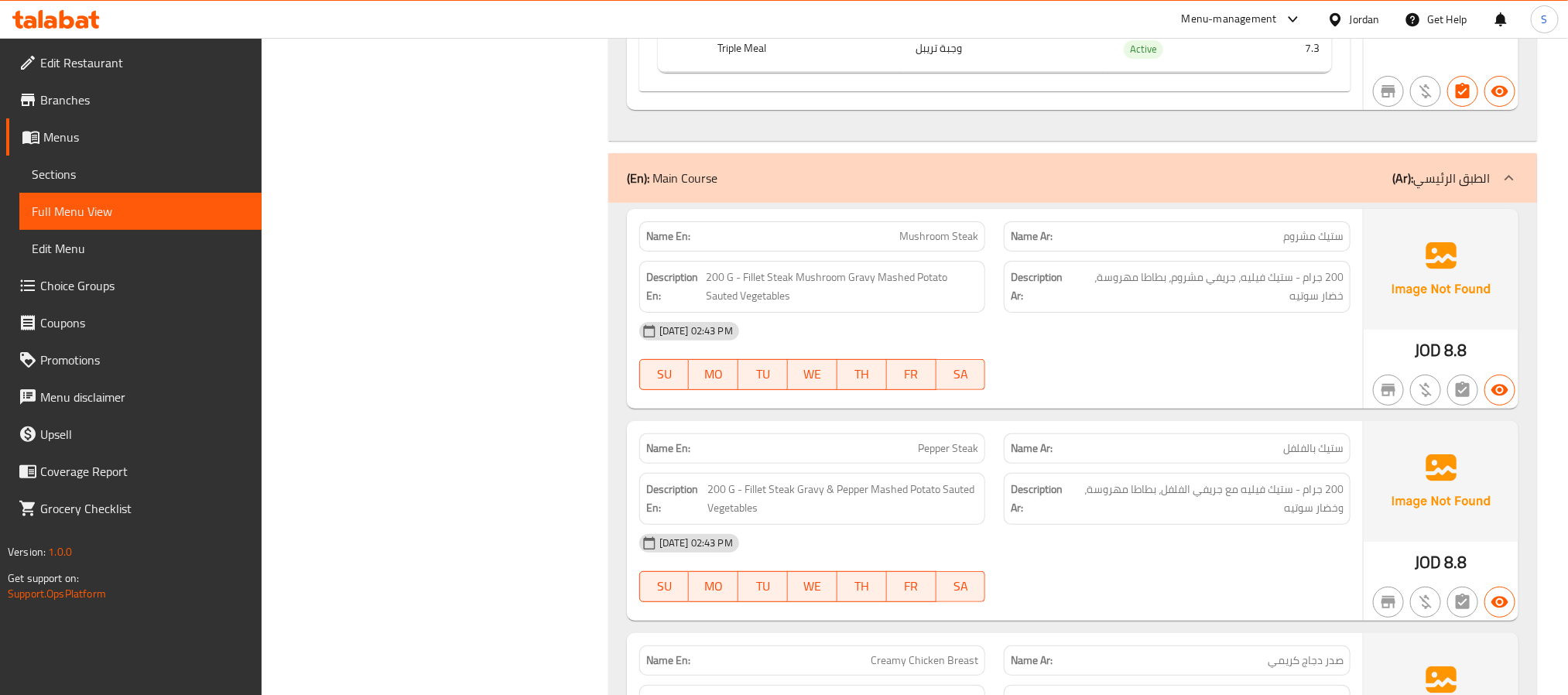
scroll to position [6383, 0]
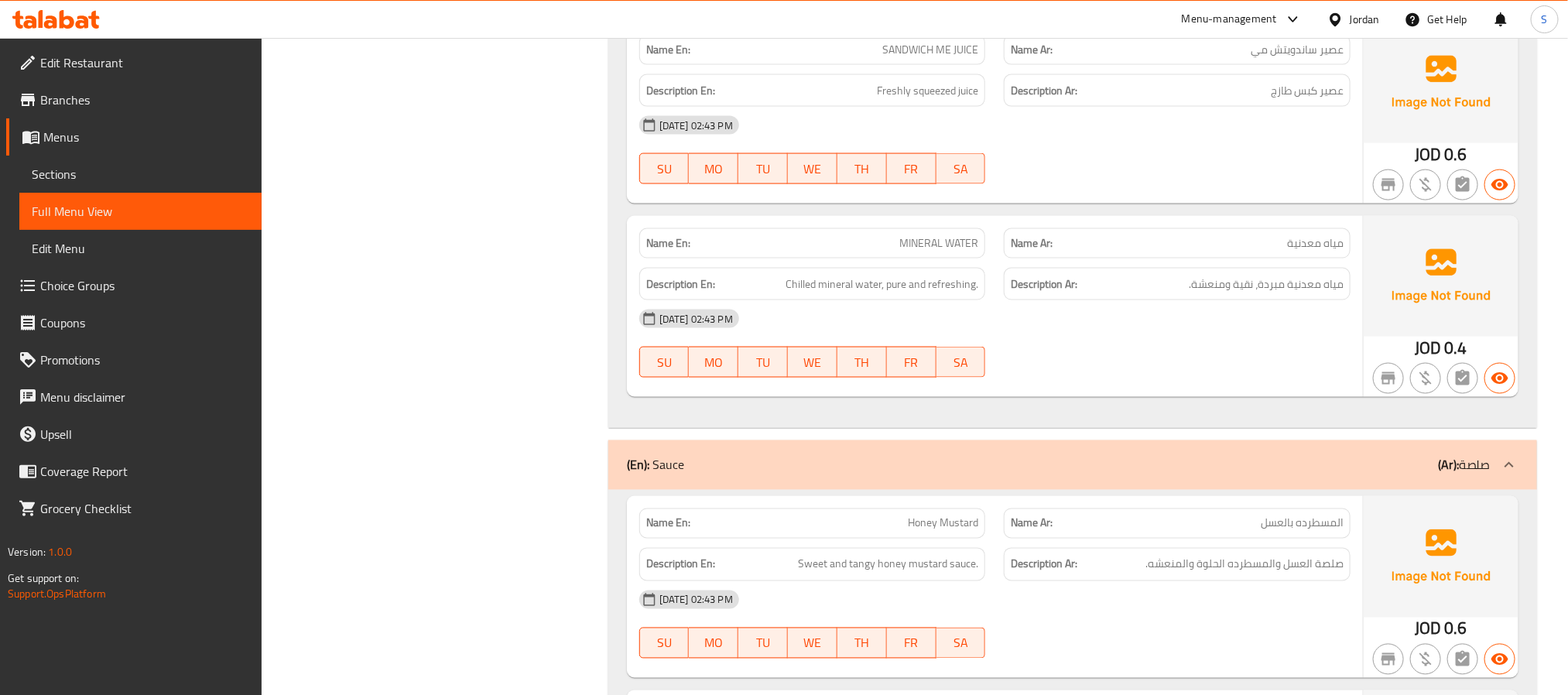
scroll to position [7429, 0]
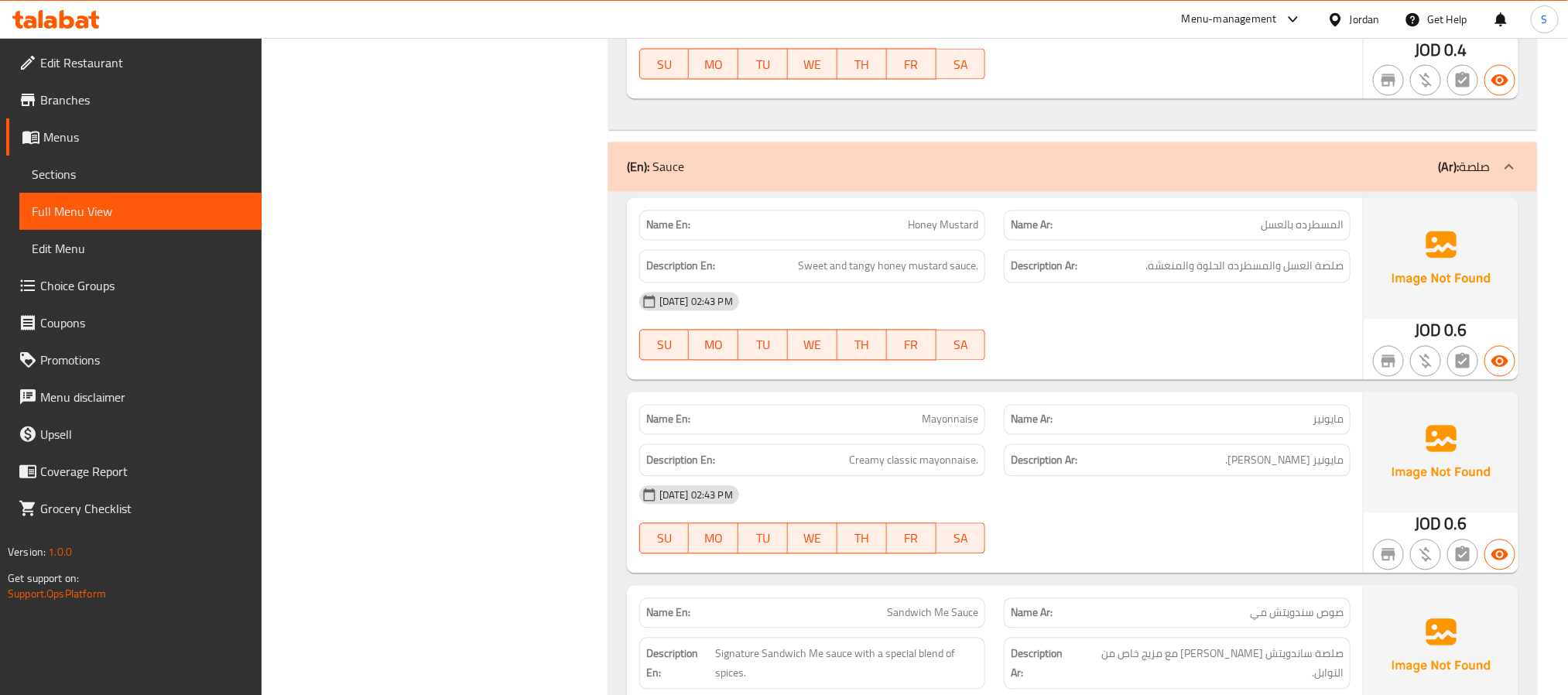
scroll to position [7777, 0]
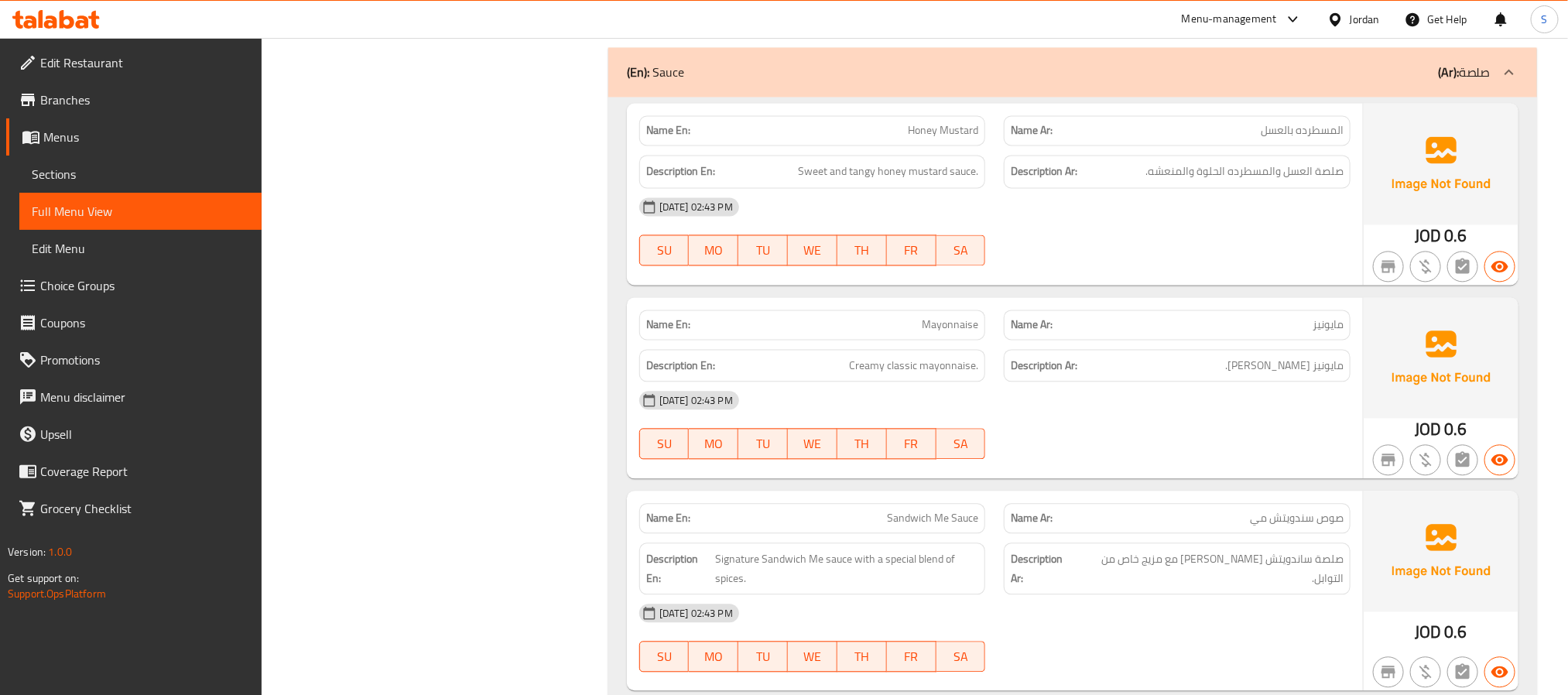
scroll to position [7893, 0]
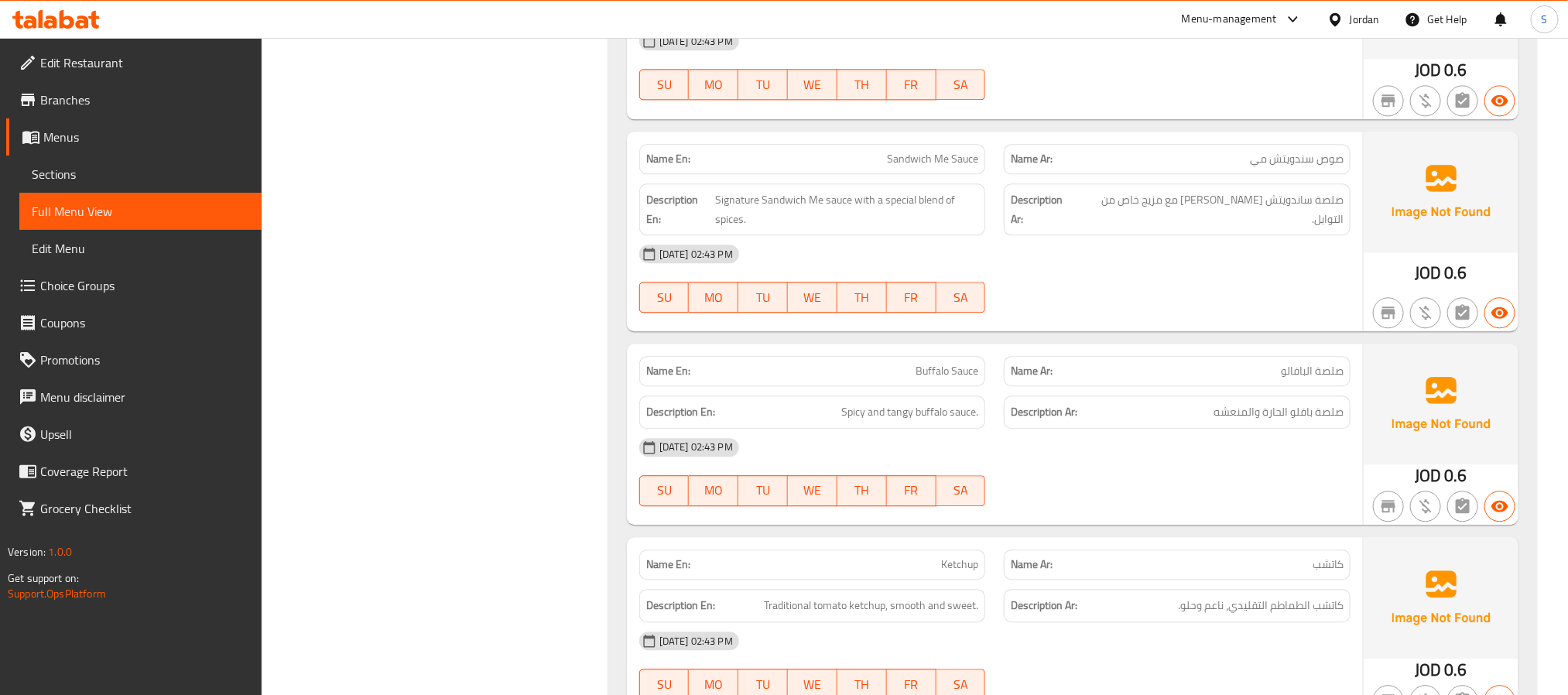
scroll to position [8325, 0]
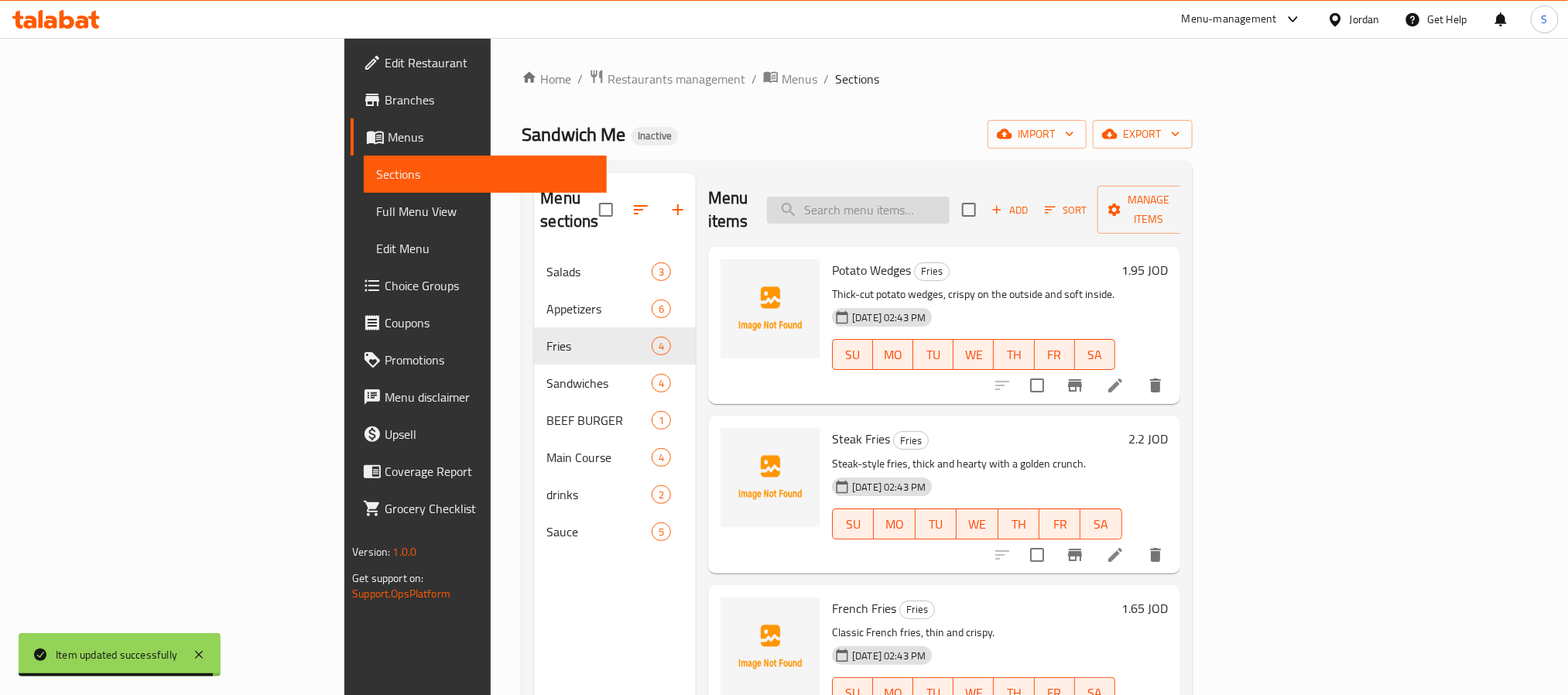
click at [949, 197] on input "search" at bounding box center [859, 210] width 183 height 27
paste input "Philadelphia Steak Sandwich"
type input "Philadelphia Steak Sandwich"
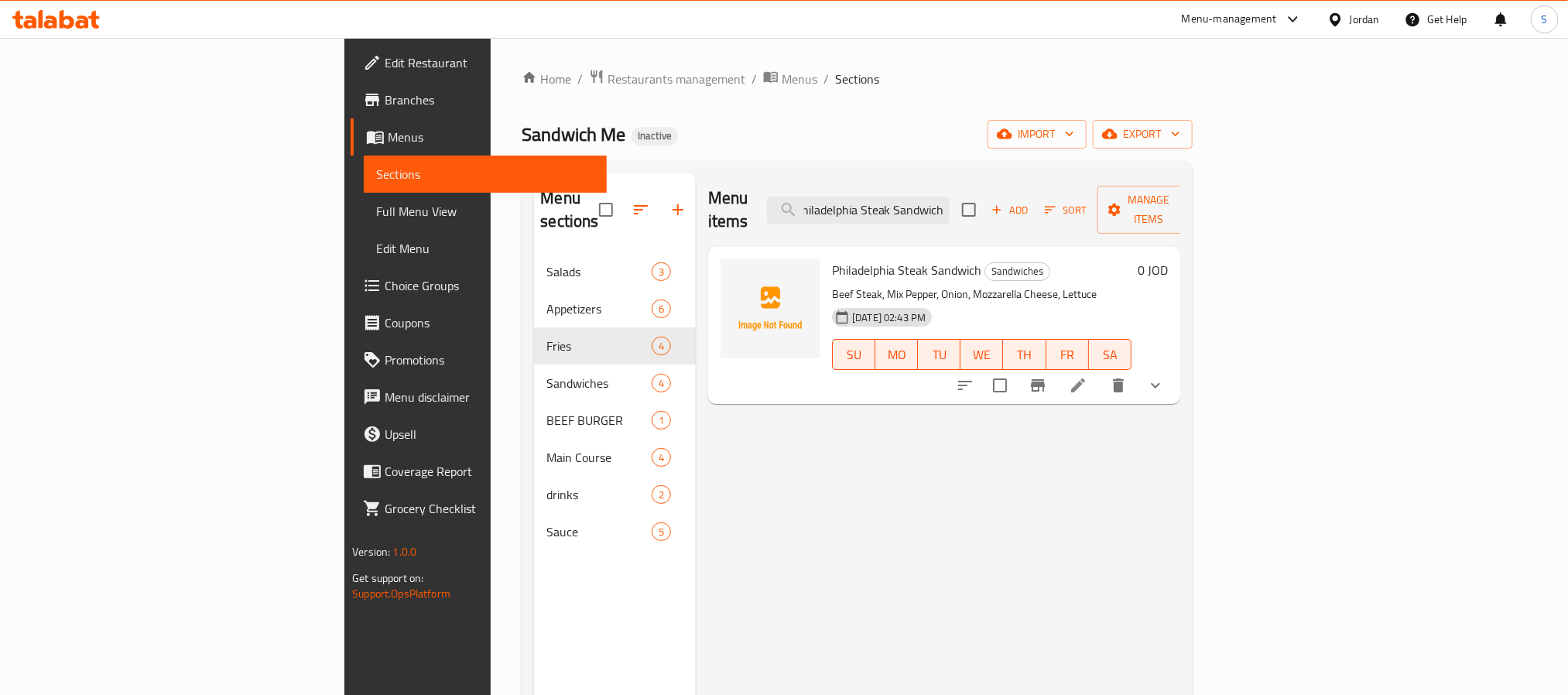
click at [1087, 376] on icon at bounding box center [1078, 385] width 18 height 18
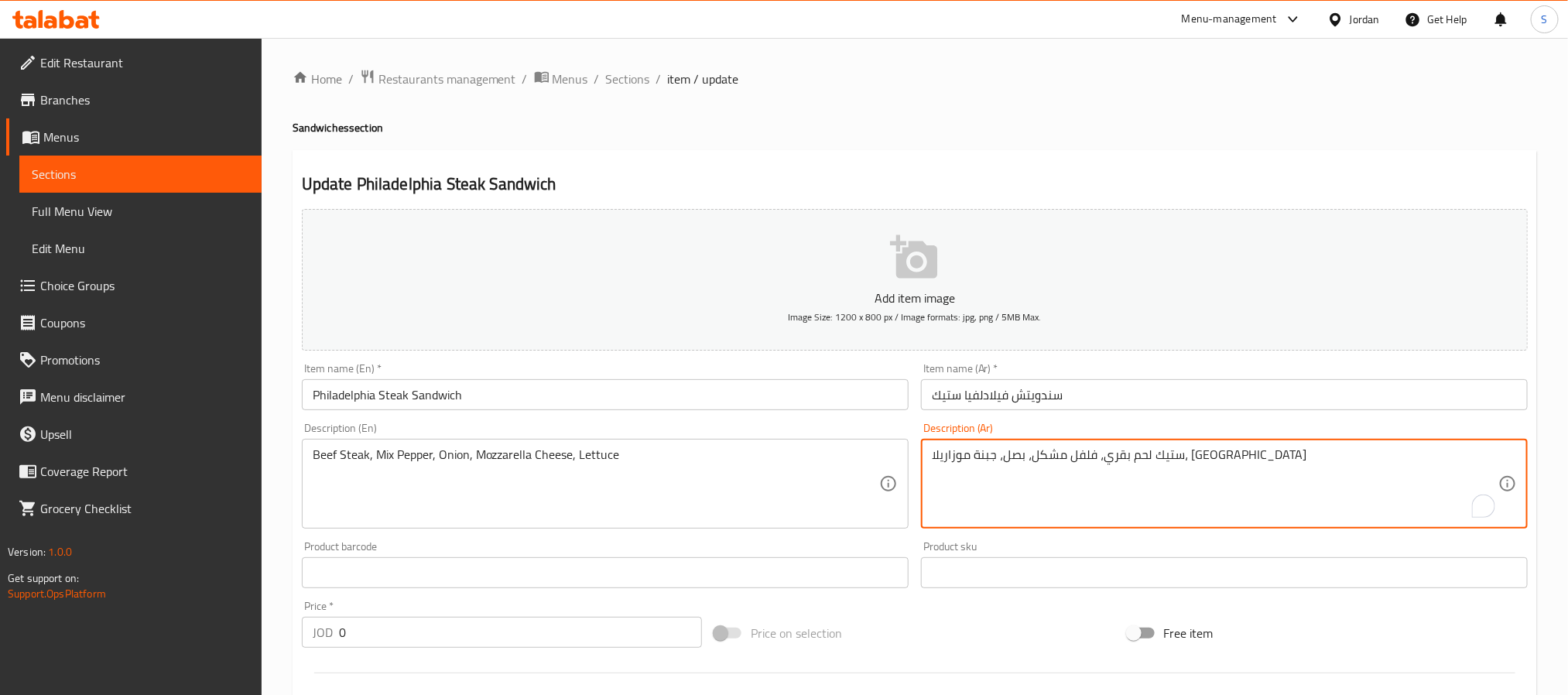
click at [1077, 459] on textarea "ستيك لحم بقري، فلفل مشكل، بصل، جبنة موزاريلا، خس" at bounding box center [1215, 484] width 567 height 74
click at [1083, 464] on textarea "ستيك لحم بقري، فلفل، بصل، جبنة موزاريلا، خس" at bounding box center [1215, 484] width 567 height 74
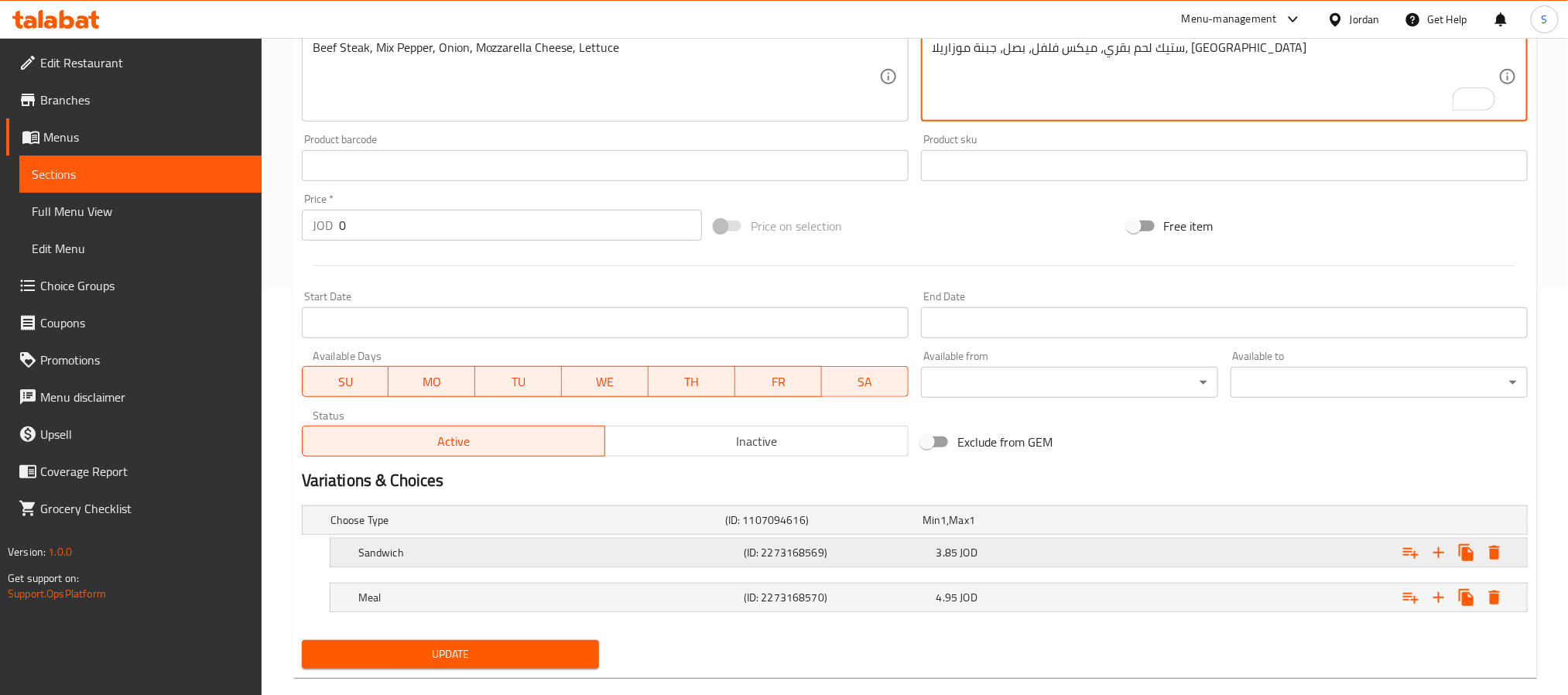
scroll to position [435, 0]
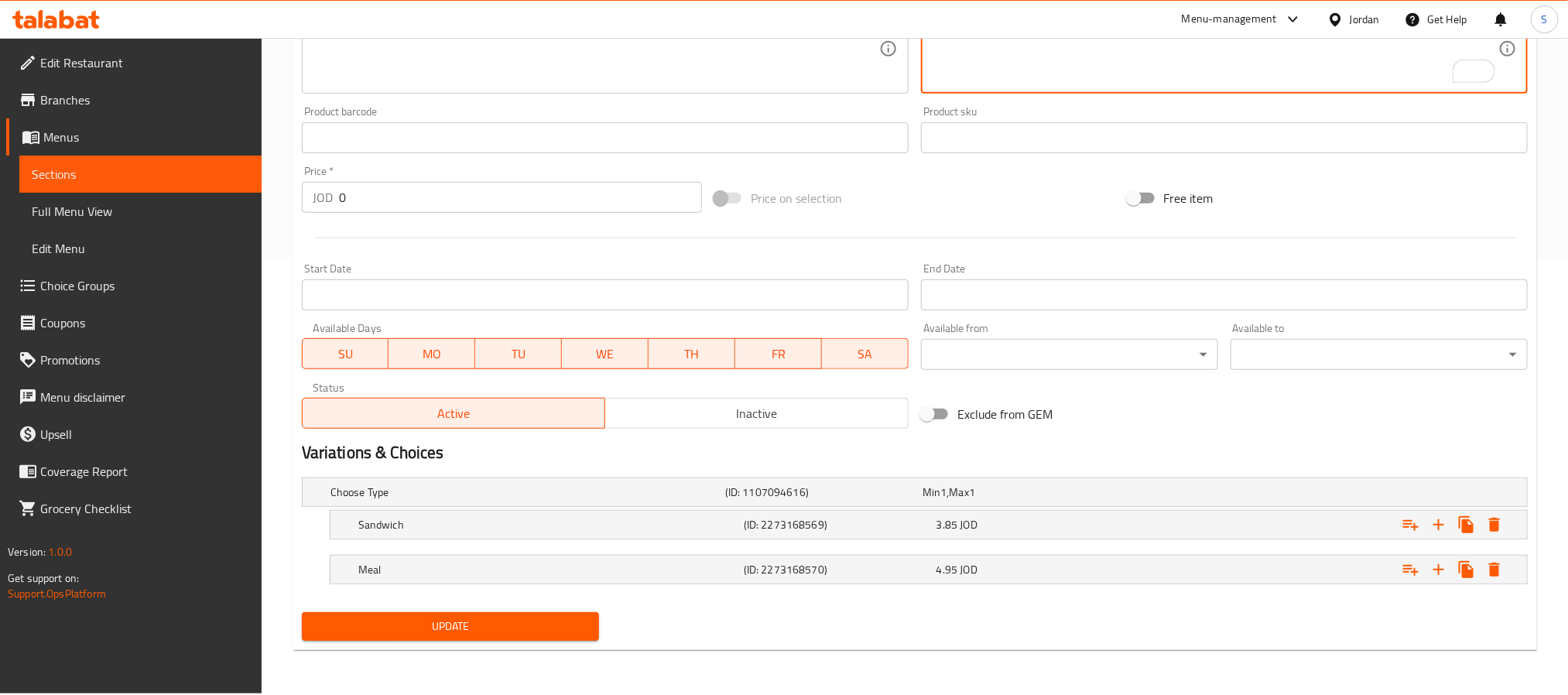
type textarea "ستيك لحم بقري، ميكس فلفل، بصل، جبنة موزاريلا، خس"
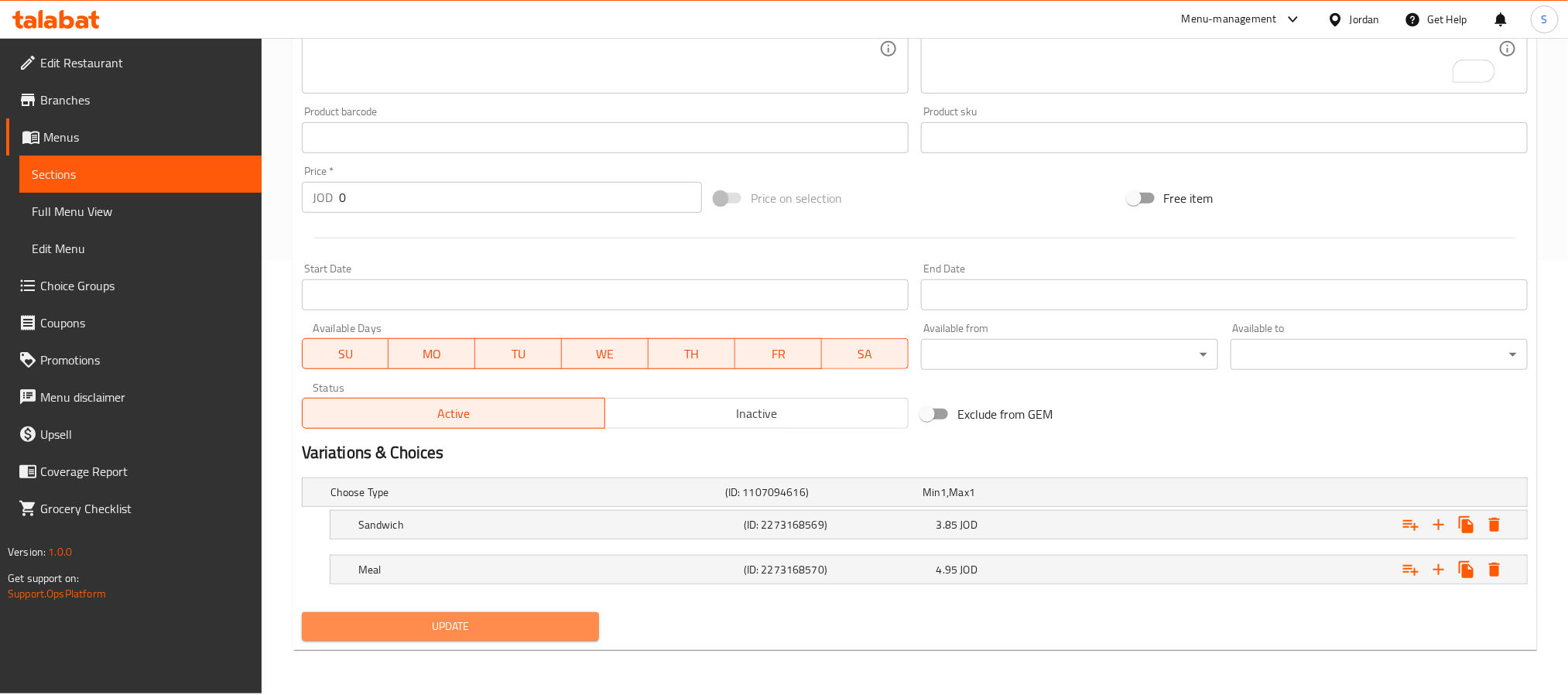
click at [539, 616] on button "Update" at bounding box center [451, 626] width 298 height 29
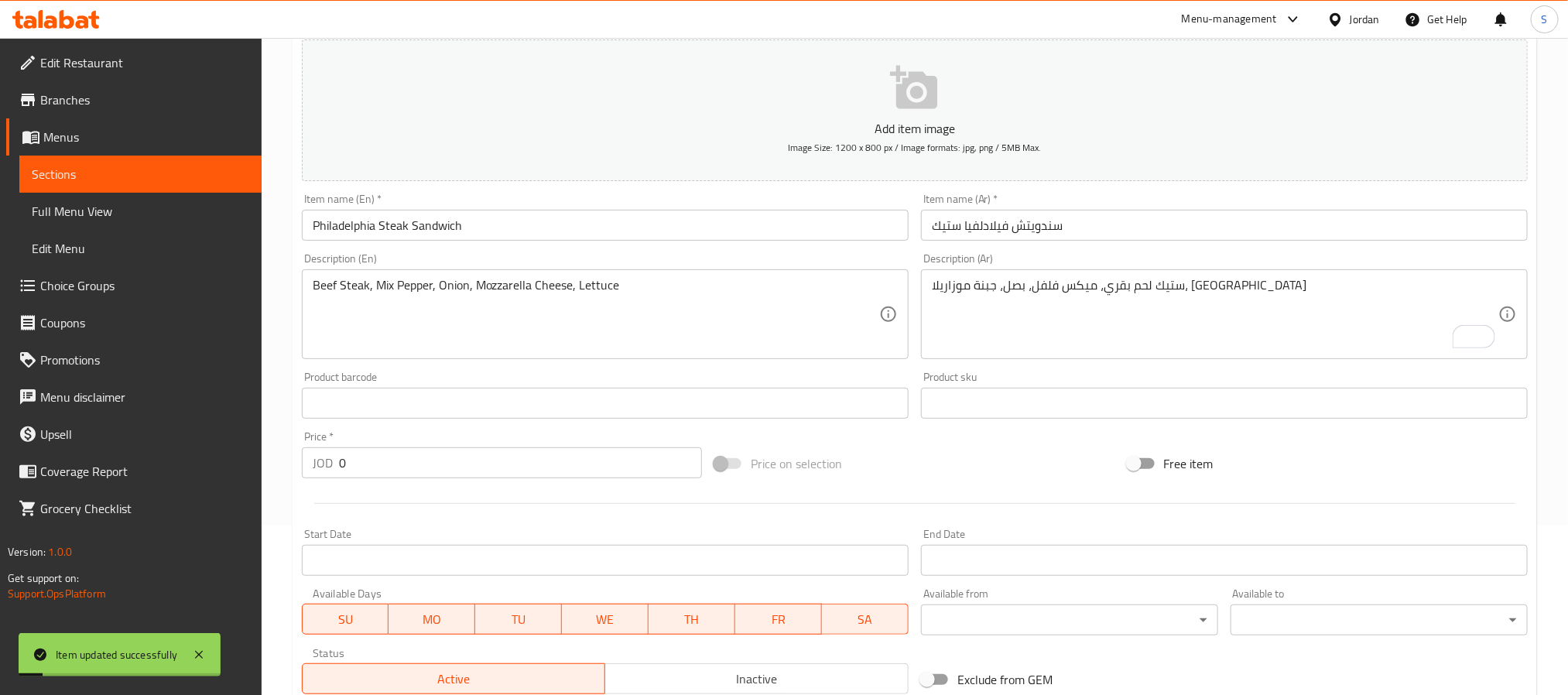
scroll to position [0, 0]
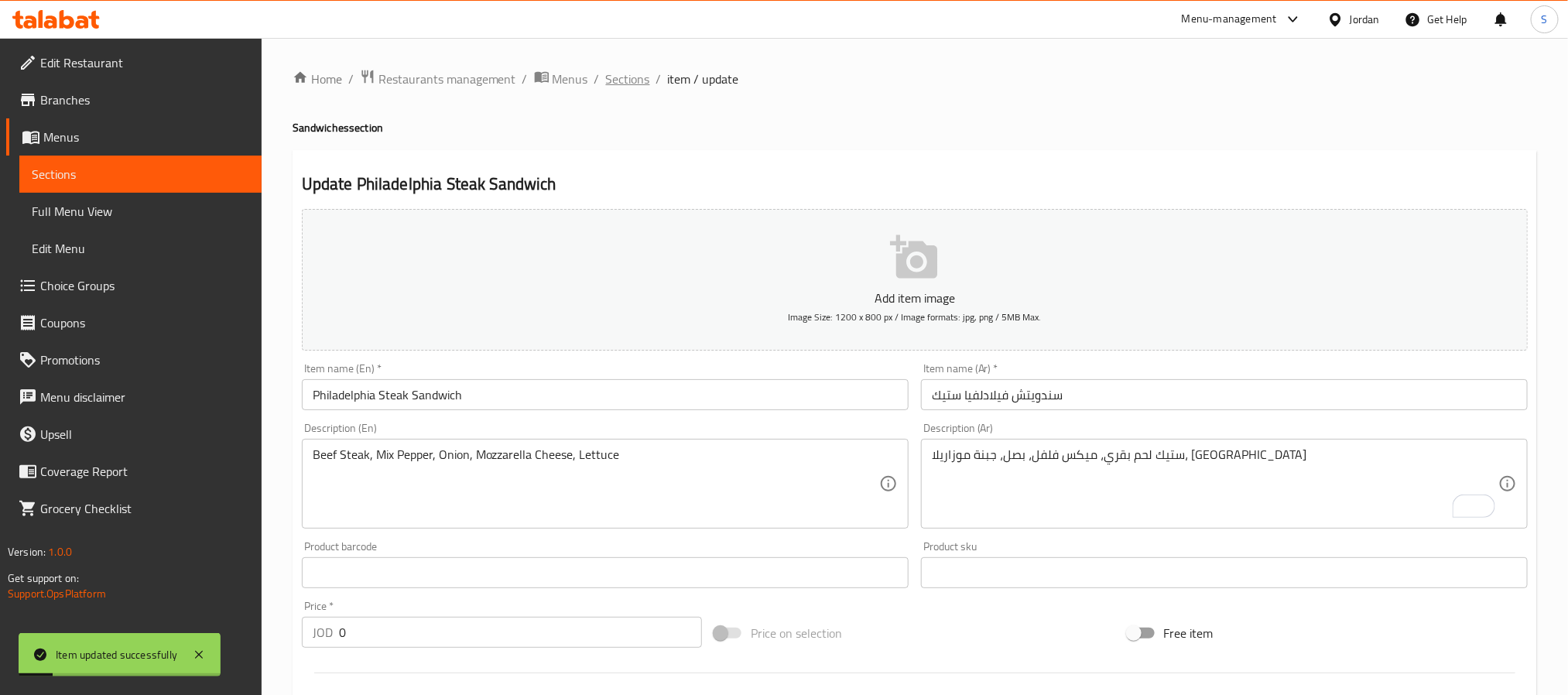
click at [614, 77] on span "Sections" at bounding box center [629, 79] width 44 height 18
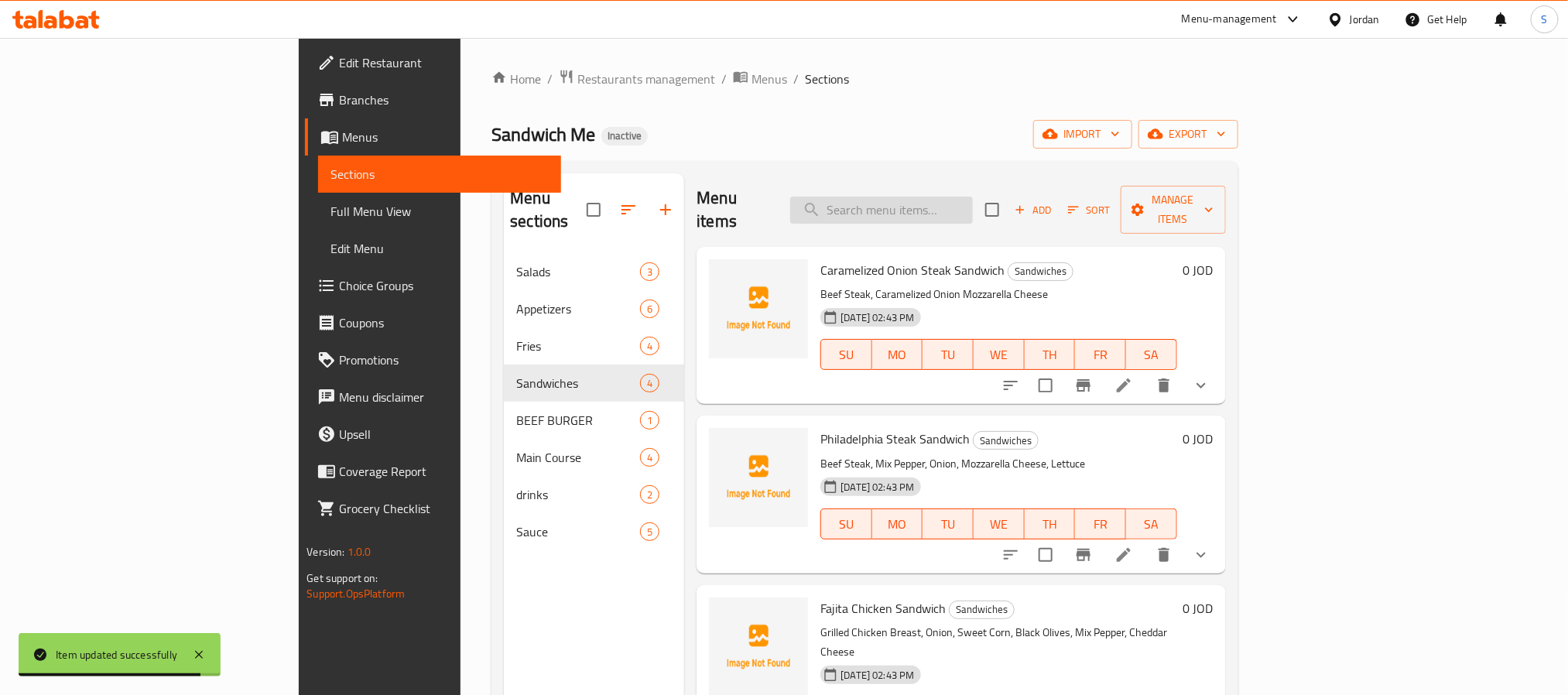
click at [955, 207] on input "search" at bounding box center [882, 210] width 183 height 27
paste input "Fajita Chicken Sandwich"
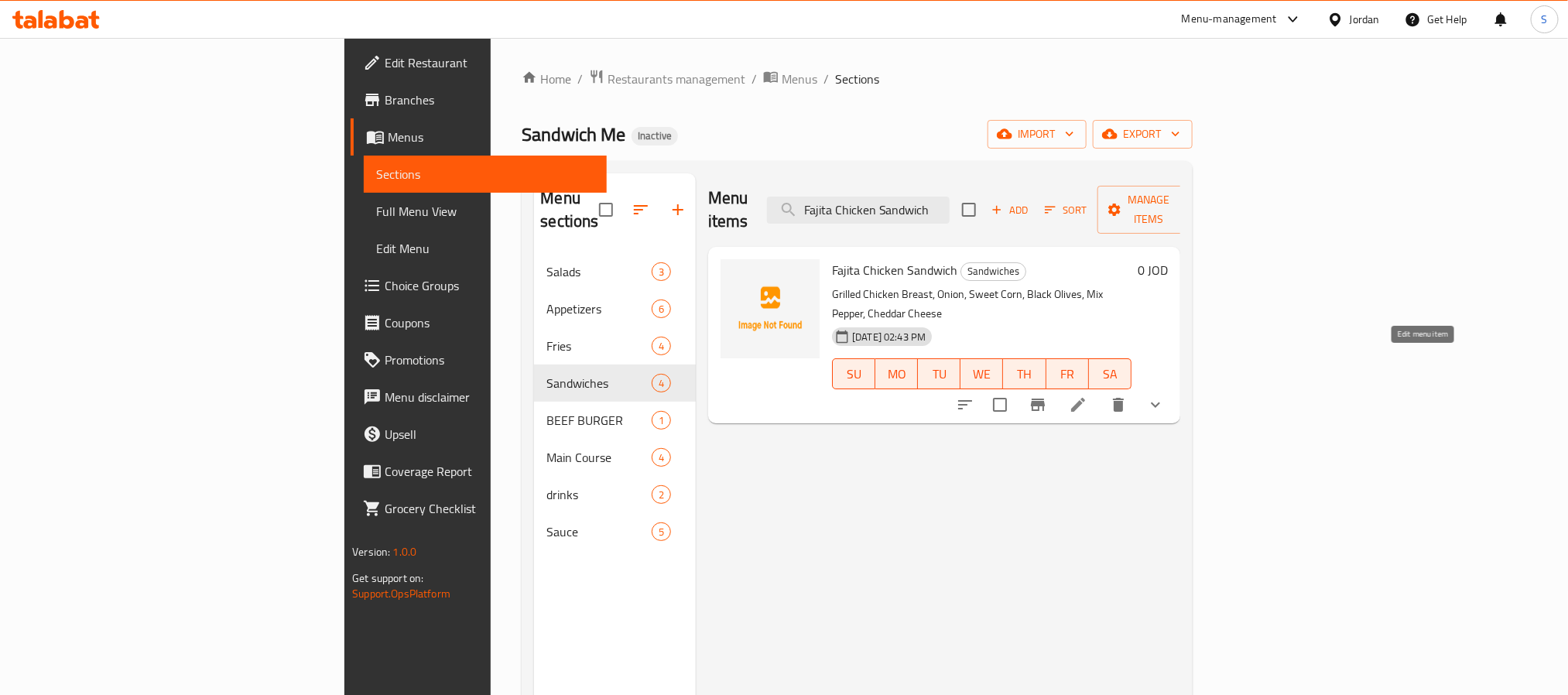
type input "Fajita Chicken Sandwich"
click at [1137, 386] on button "delete" at bounding box center [1119, 405] width 37 height 37
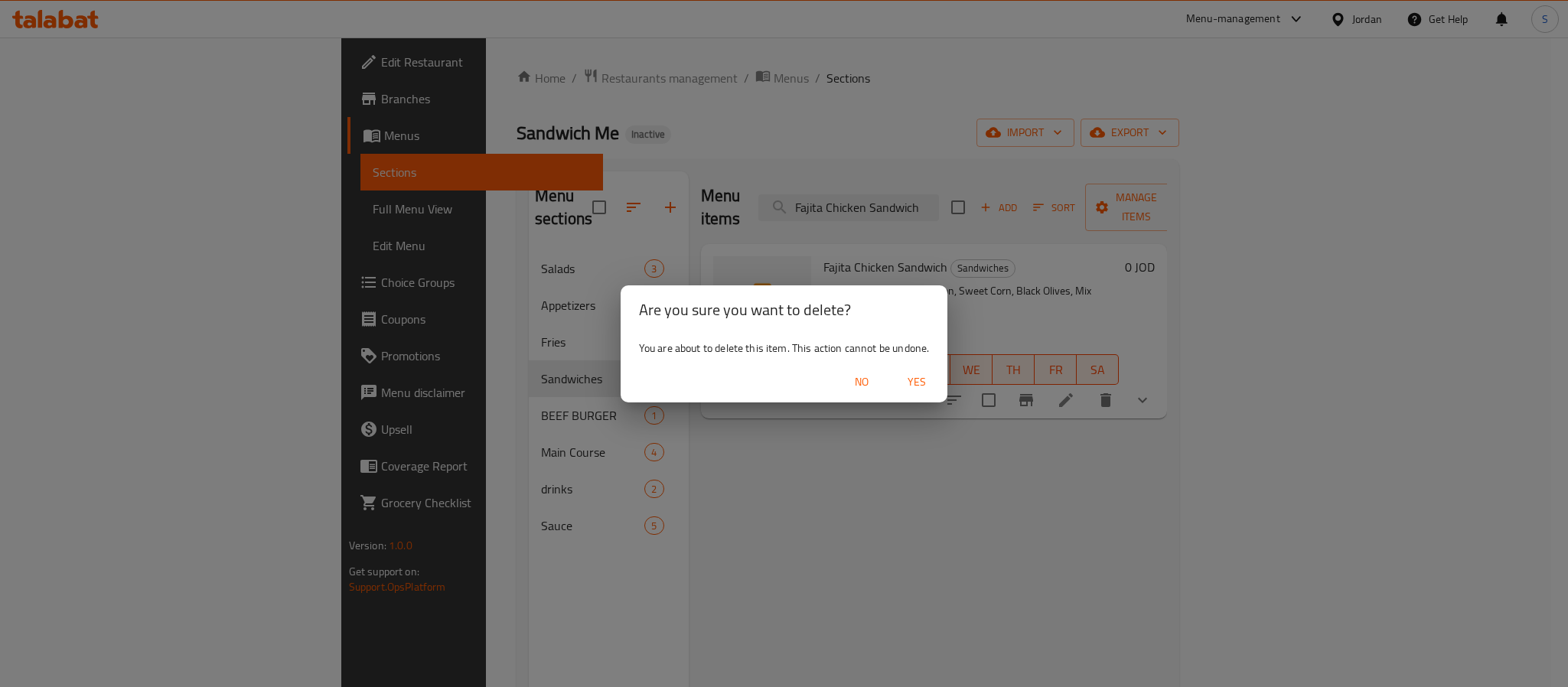
click at [872, 386] on span "No" at bounding box center [862, 382] width 37 height 19
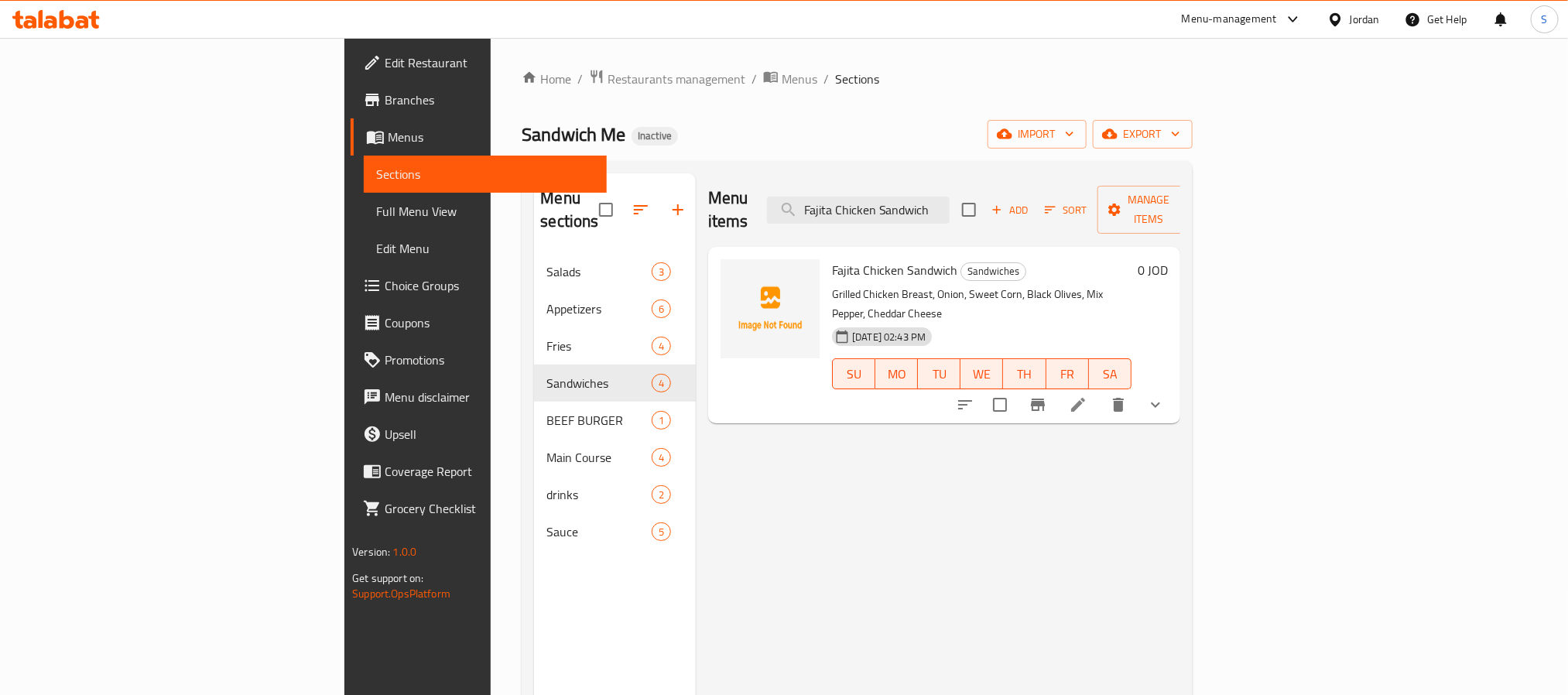
click at [1087, 396] on icon at bounding box center [1078, 405] width 18 height 18
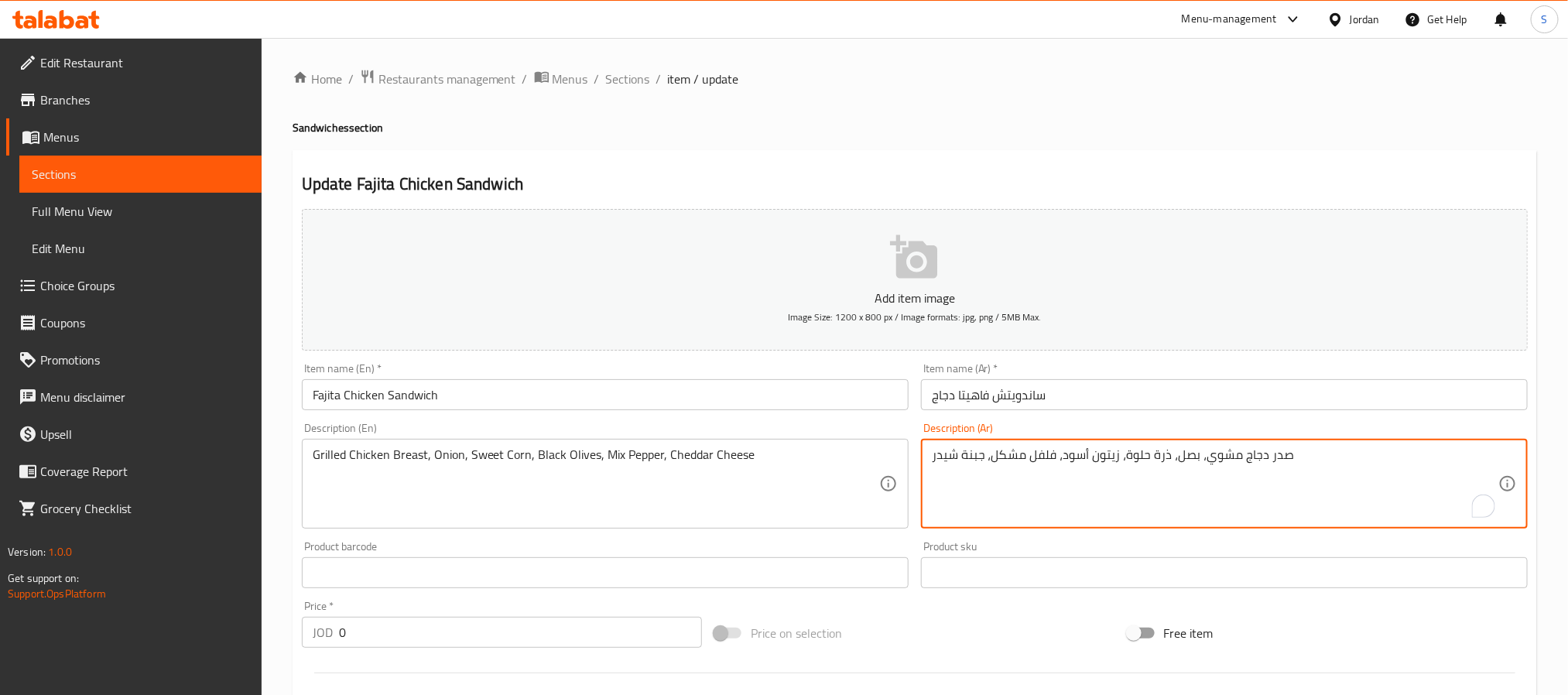
click at [1006, 455] on textarea "صدر دجاج مشوي، بصل، ذرة حلوة، زيتون أسود، فلفل مشكل، جبنة شيدر" at bounding box center [1215, 484] width 567 height 74
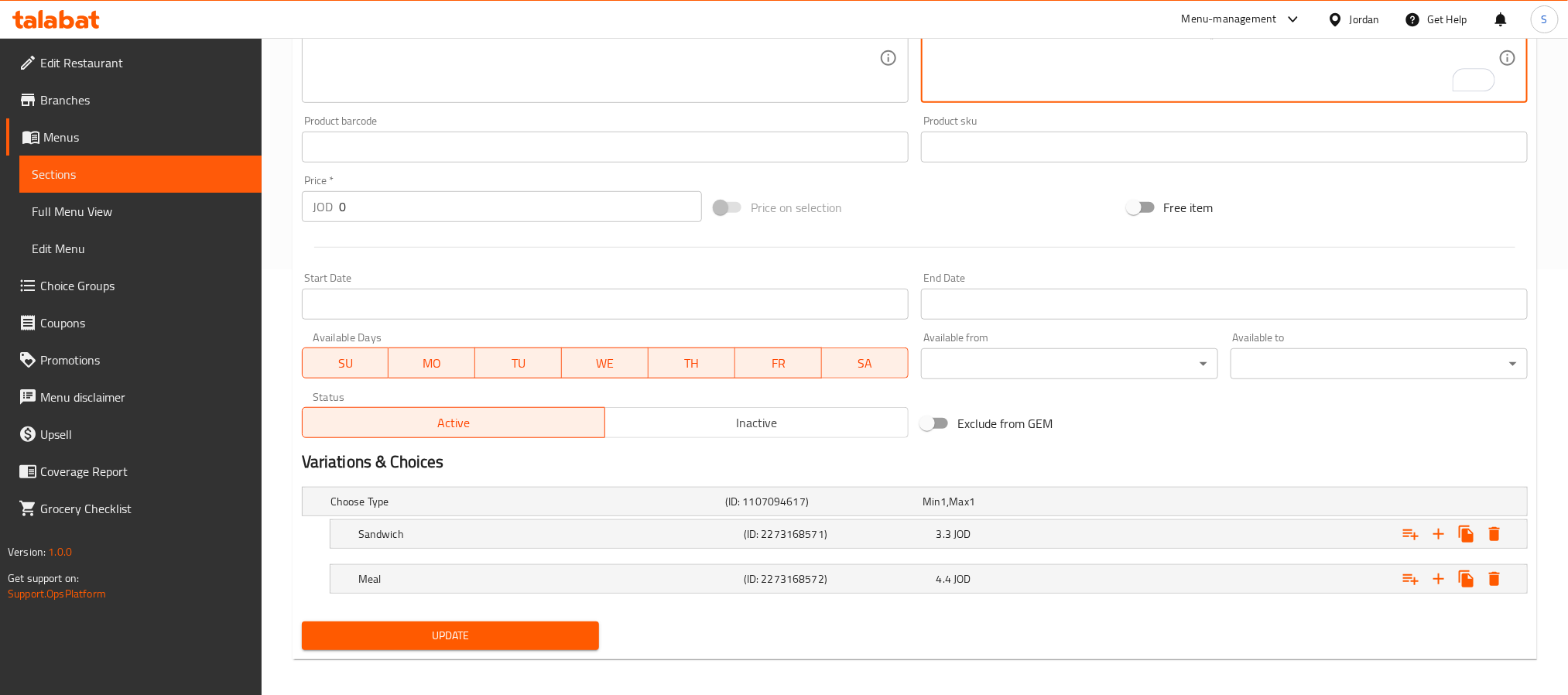
scroll to position [435, 0]
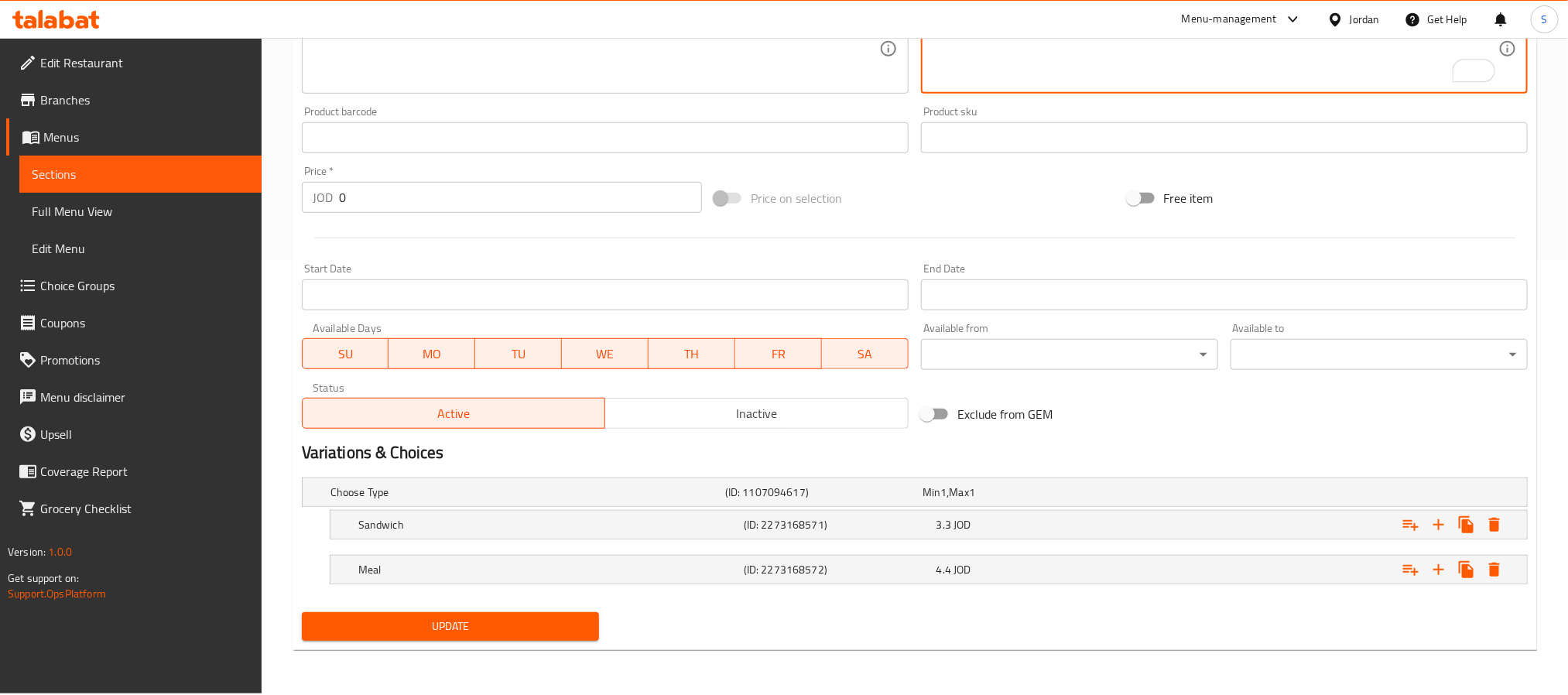
type textarea "صدر دجاج مشوي، بصل، ذرة حلوة، زيتون أسود، ميكس فلفل، جبنة شيدر"
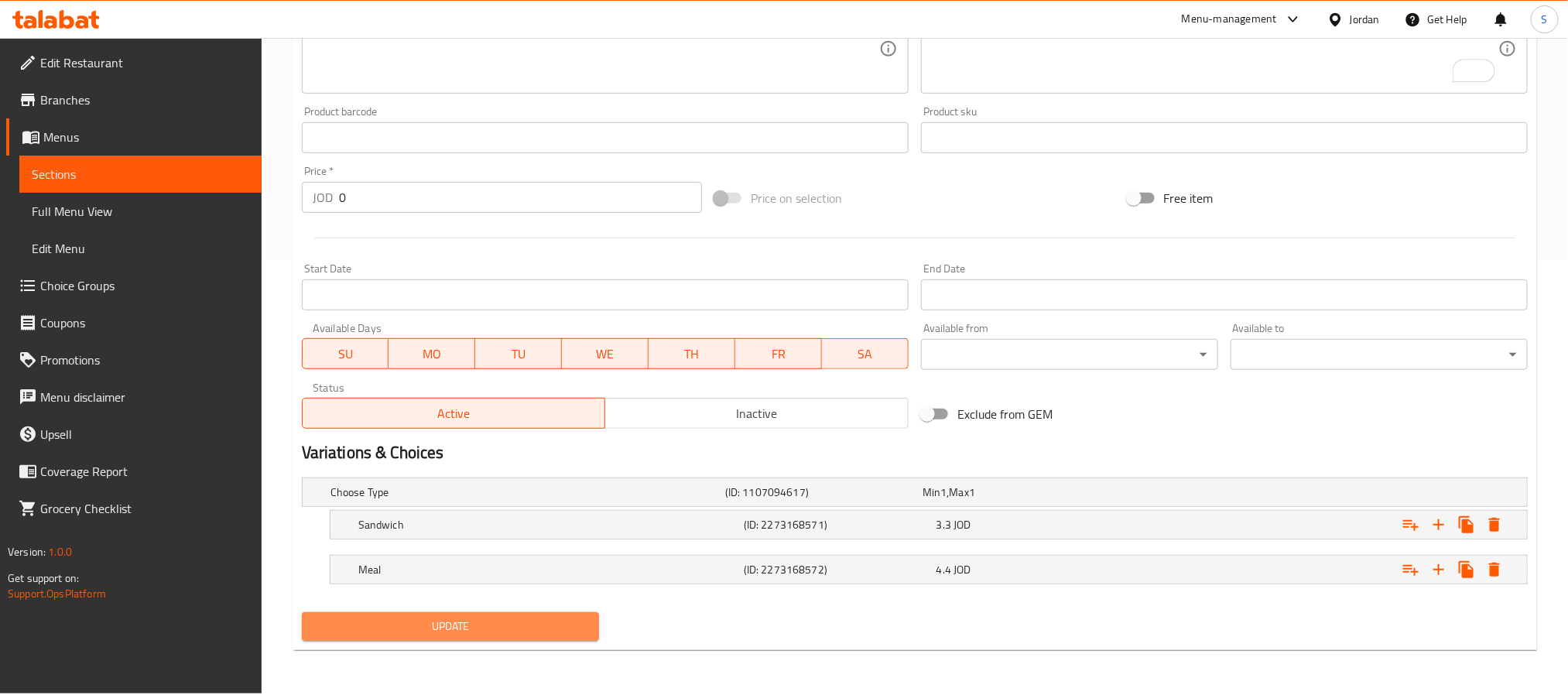
click at [536, 640] on button "Update" at bounding box center [451, 626] width 298 height 29
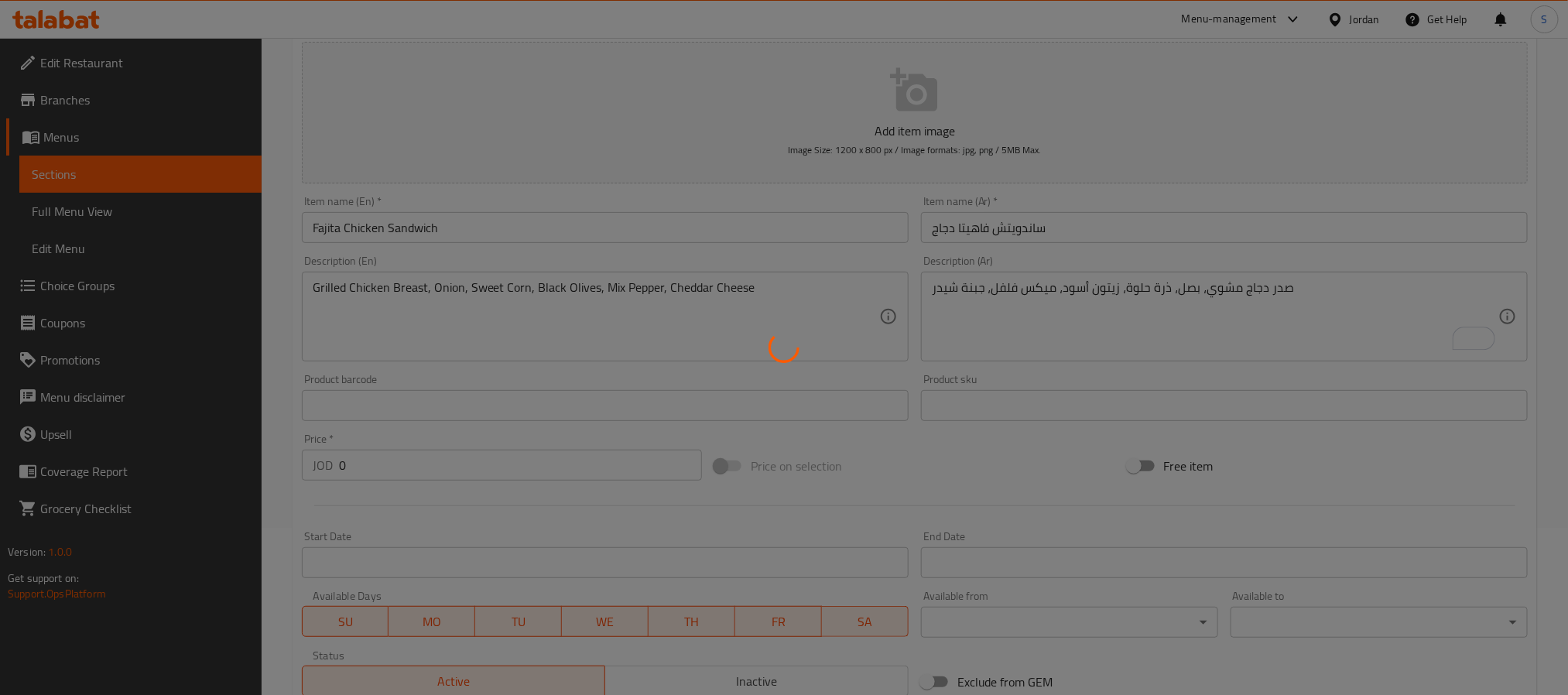
scroll to position [0, 0]
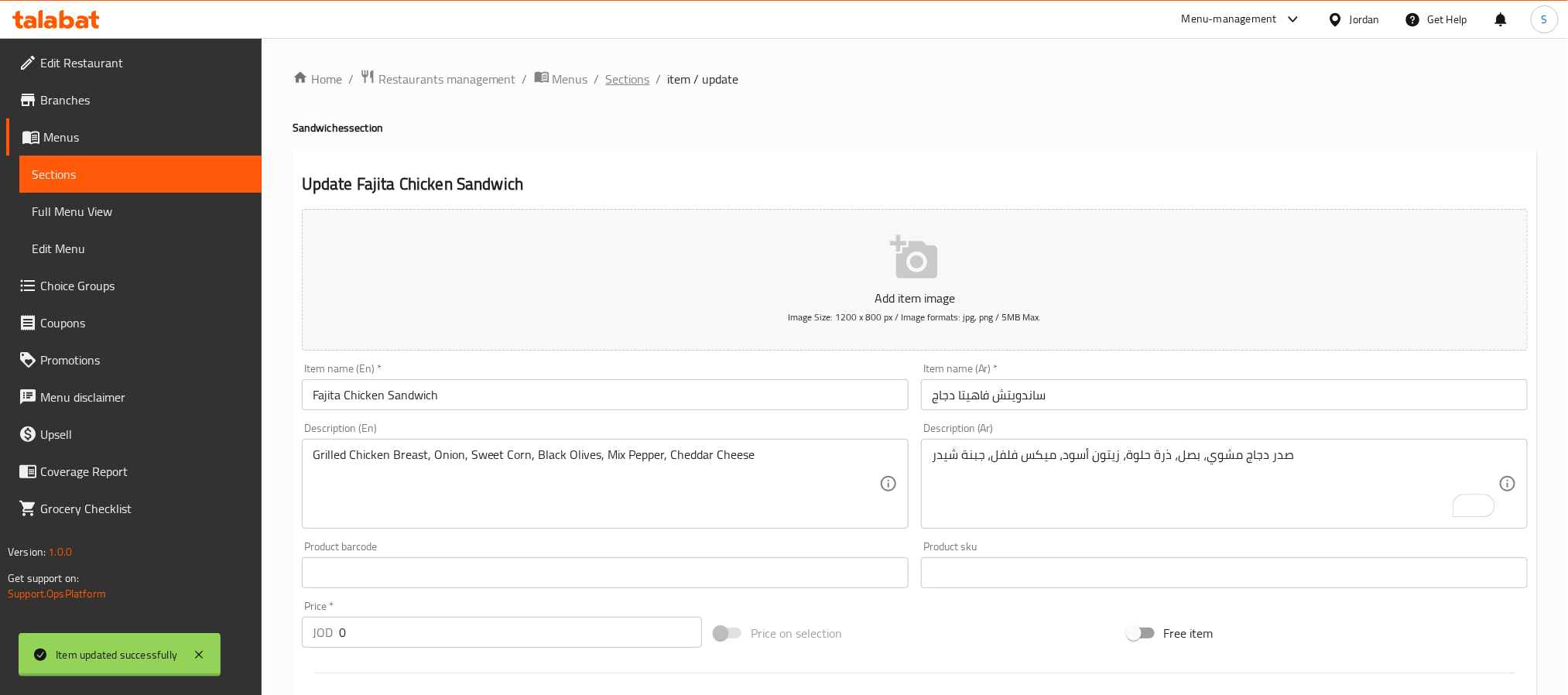
click at [618, 81] on span "Sections" at bounding box center [629, 79] width 44 height 18
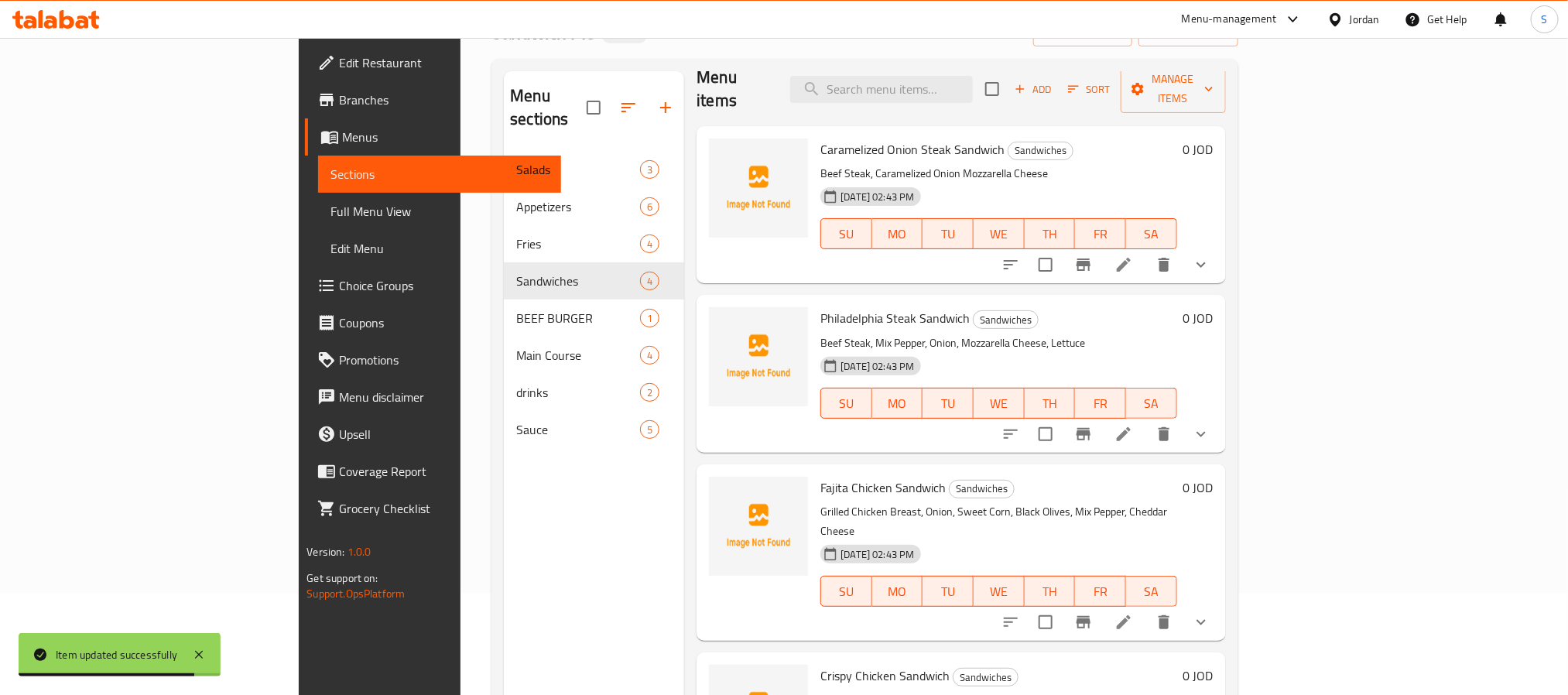
scroll to position [216, 0]
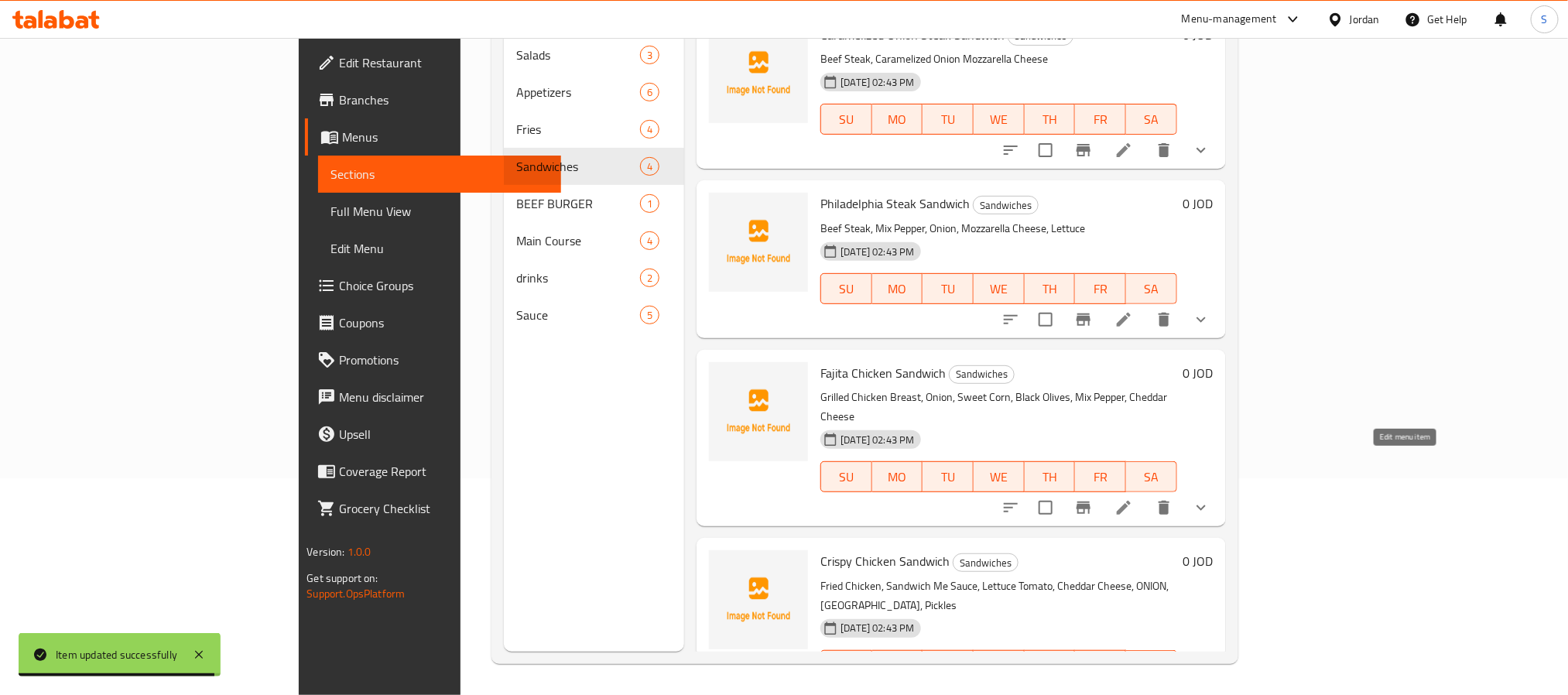
click at [1133, 498] on icon at bounding box center [1124, 507] width 18 height 18
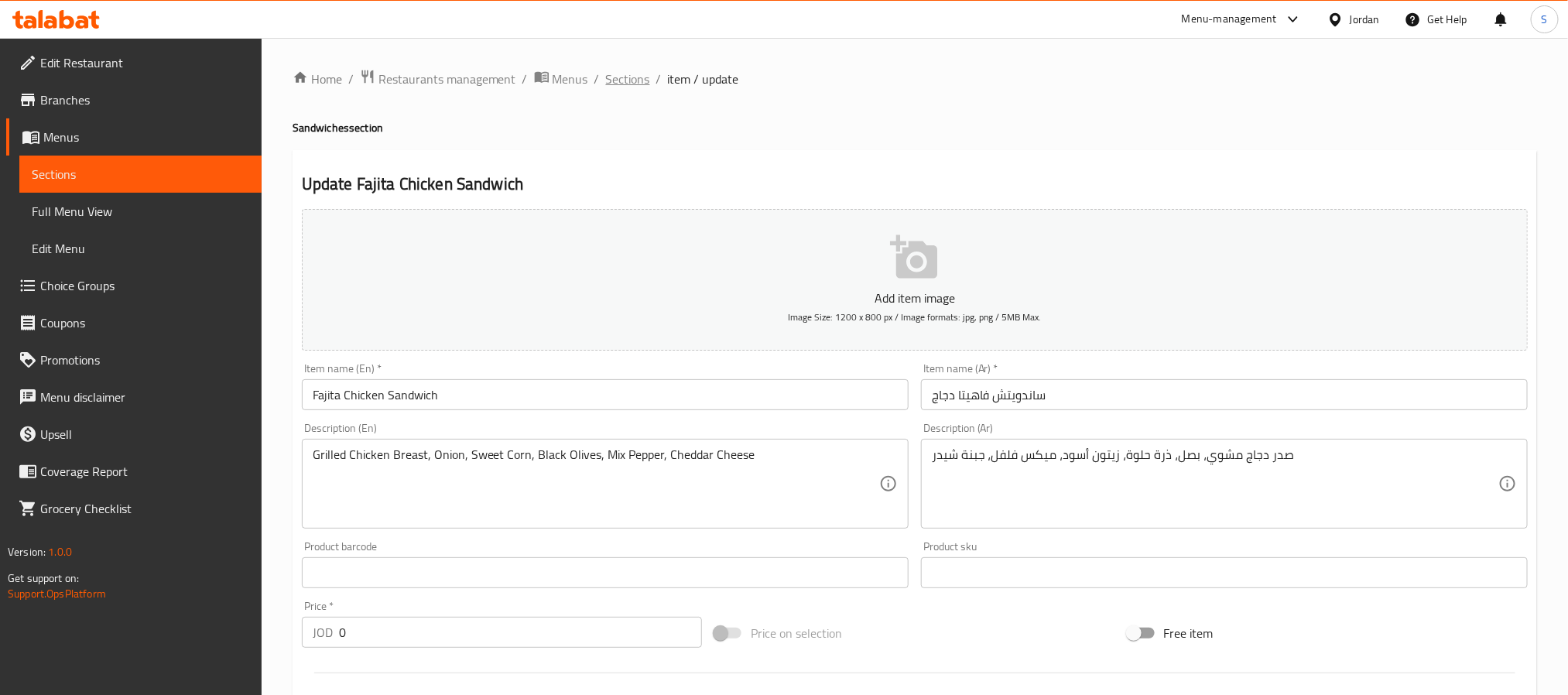
click at [609, 79] on span "Sections" at bounding box center [629, 79] width 44 height 18
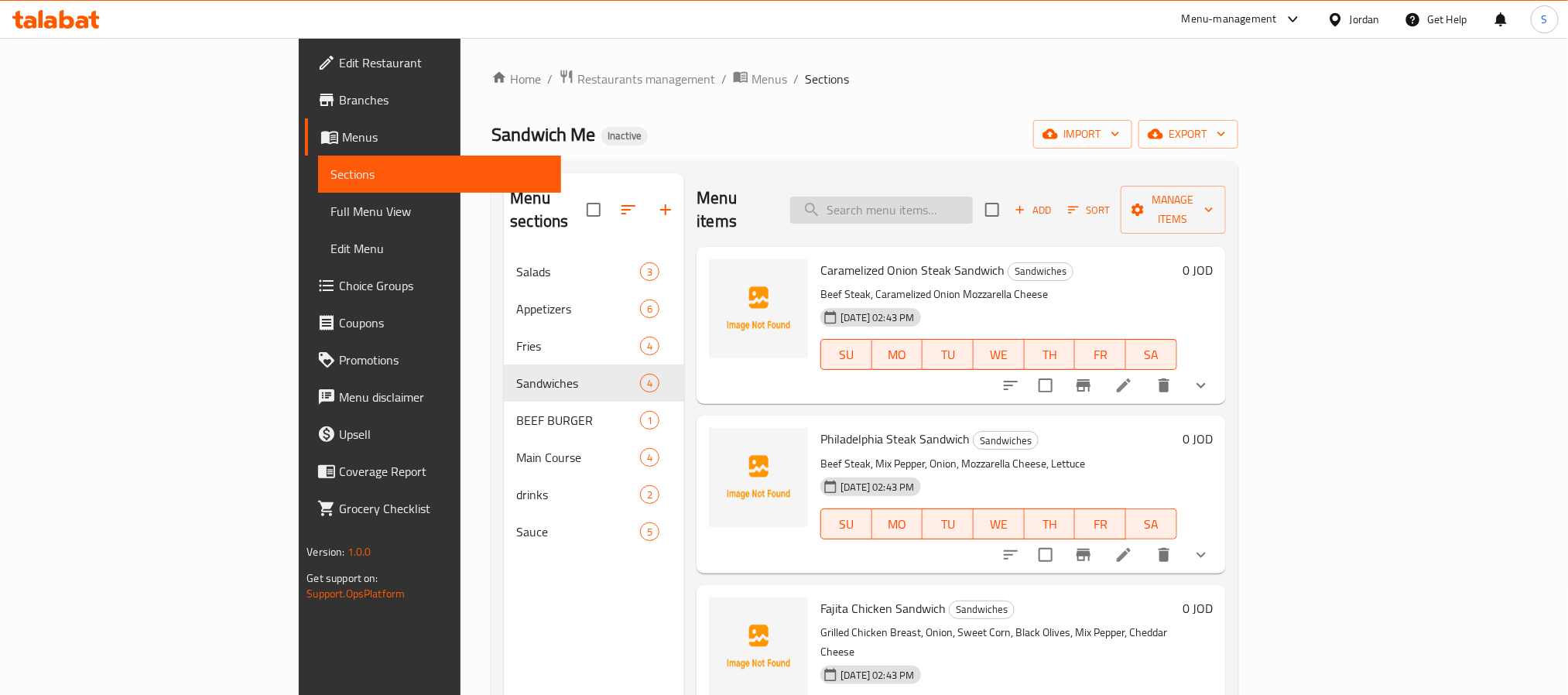
click at [973, 198] on input "search" at bounding box center [882, 210] width 183 height 27
paste input "Beef Burger"
type input "Beef Burger"
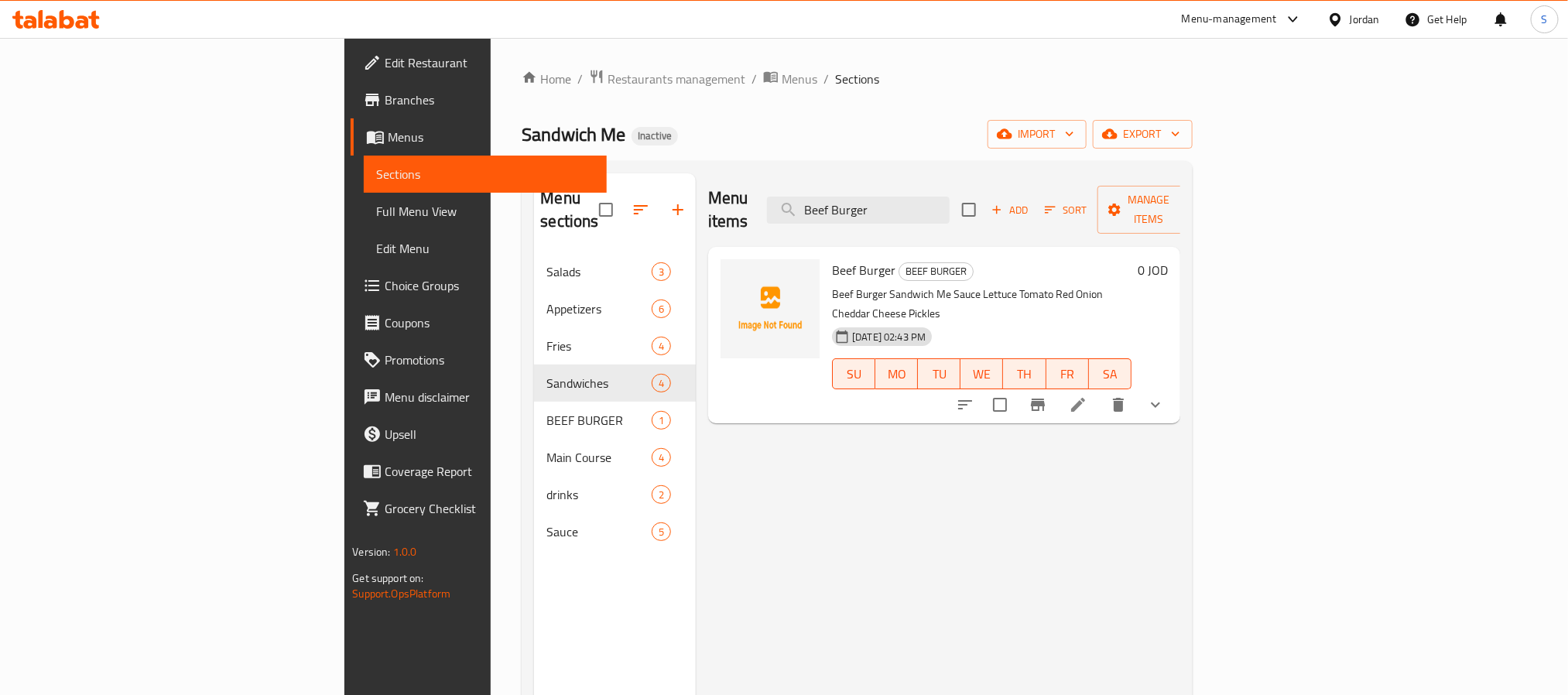
click at [1087, 396] on icon at bounding box center [1078, 405] width 18 height 18
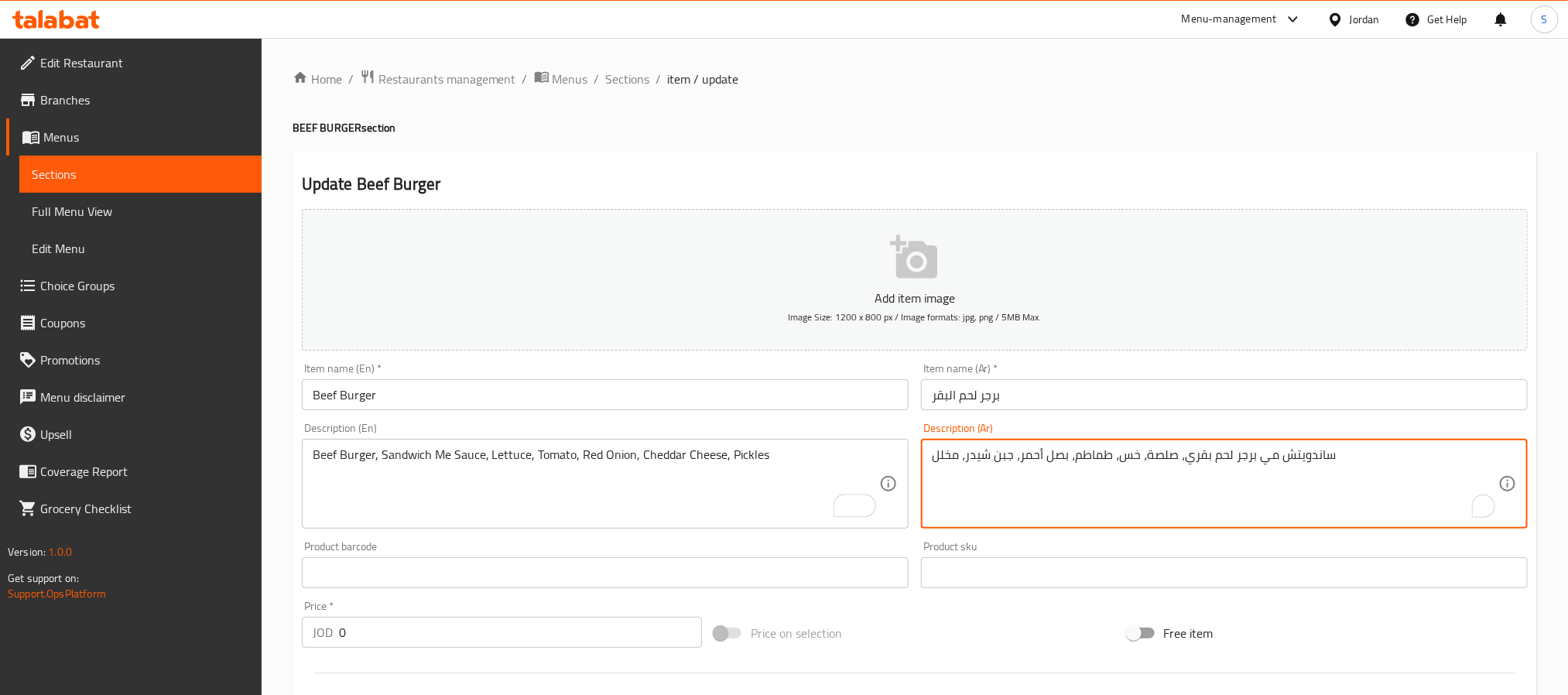
click at [1294, 458] on textarea "ساندويتش مي برجر لحم بقري، صلصة، خس، طماطم، بصل أحمر، جبن شيدر، مخلل" at bounding box center [1215, 484] width 567 height 74
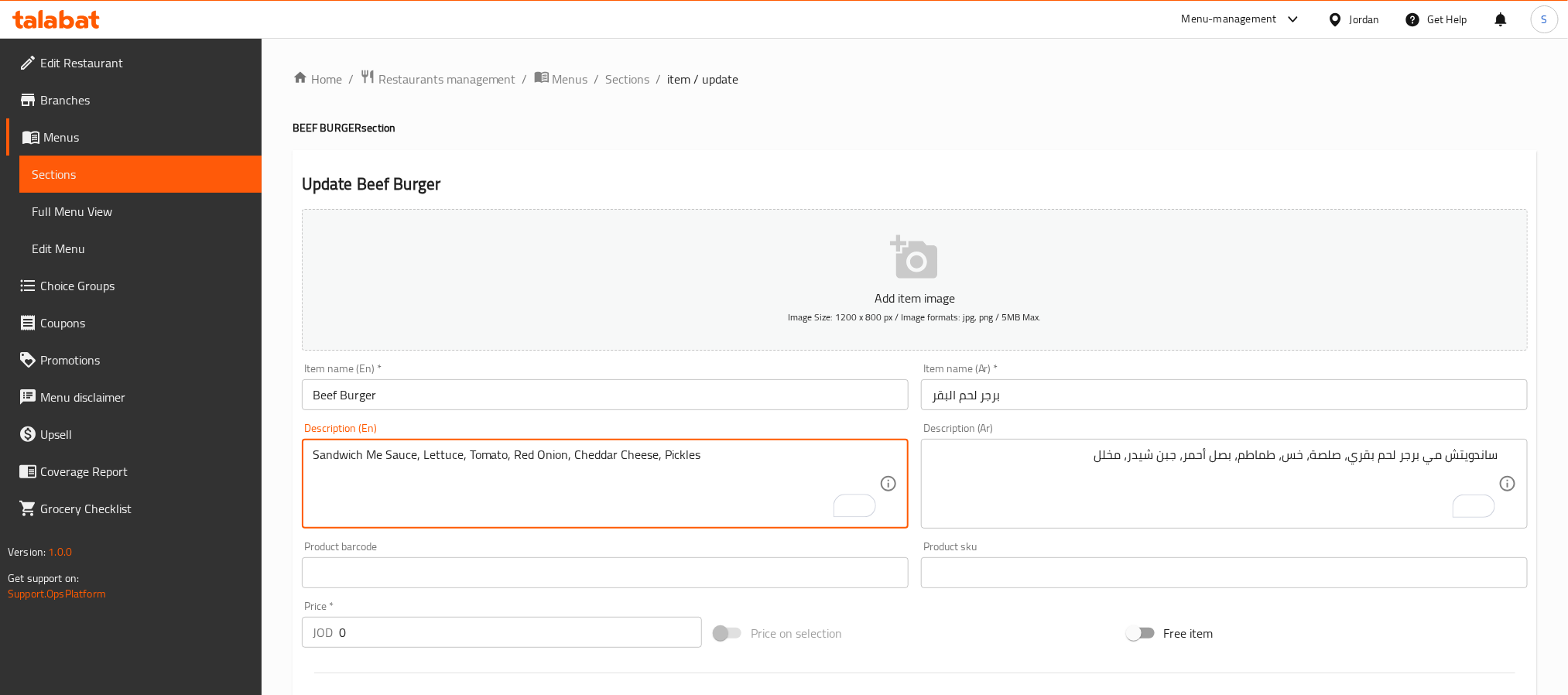
type textarea "Sandwich Me Sauce, Lettuce, Tomato, Red Onion, Cheddar Cheese, Pickles"
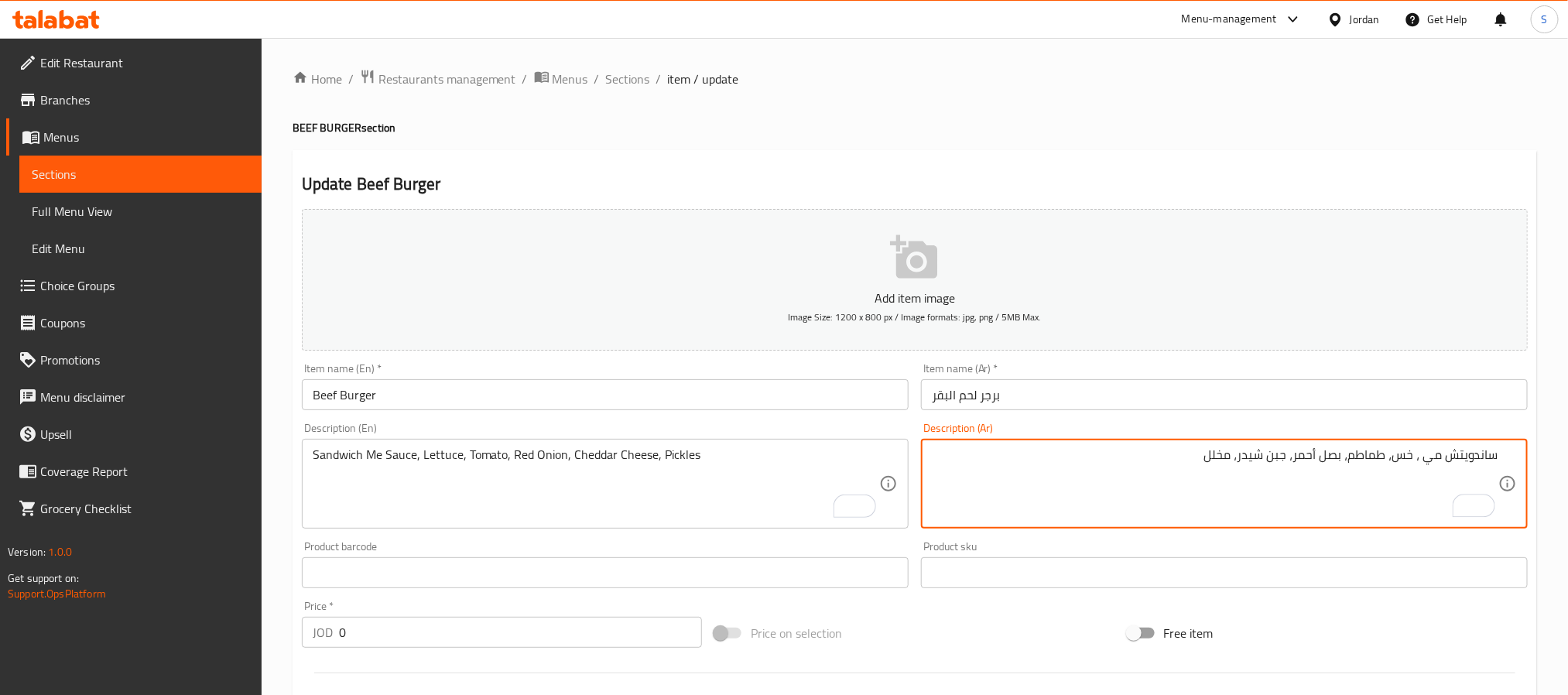
paste textarea "صلصة"
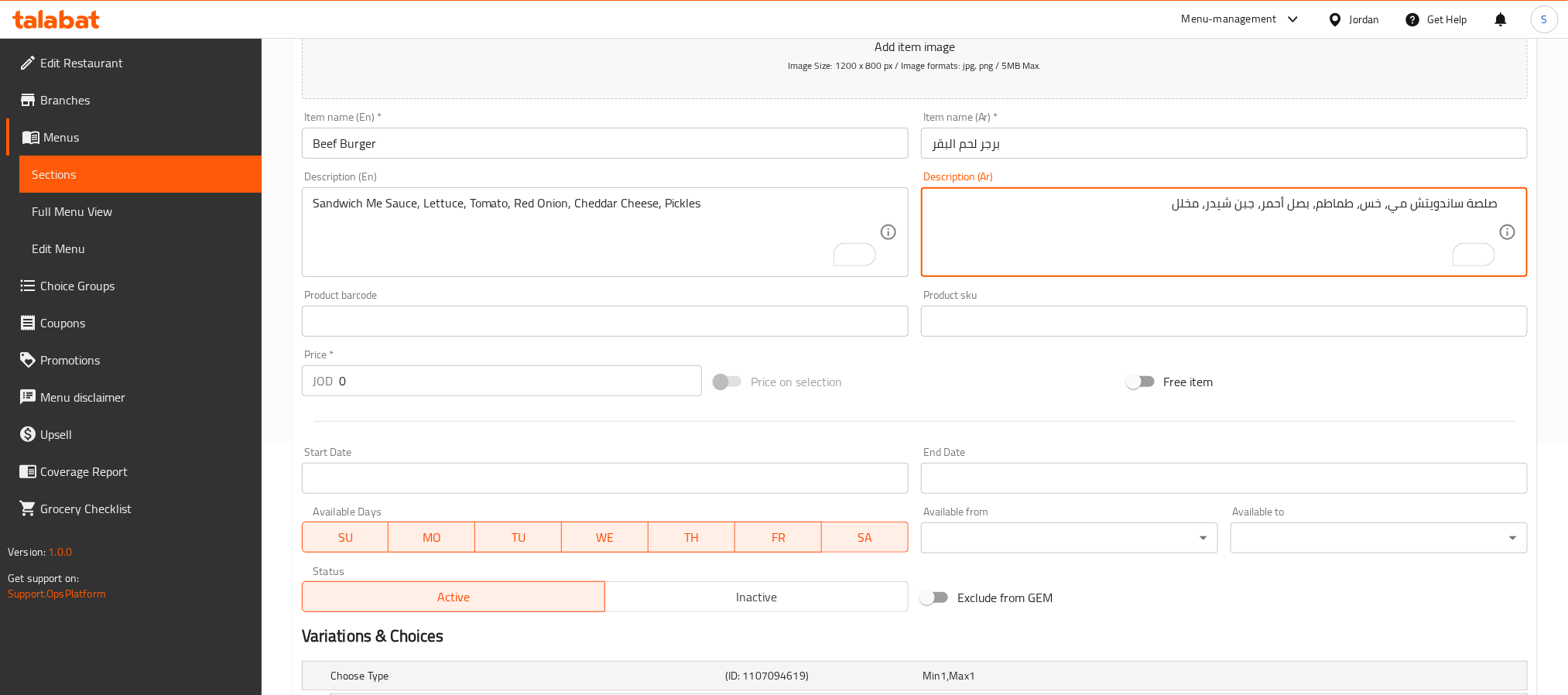
scroll to position [617, 0]
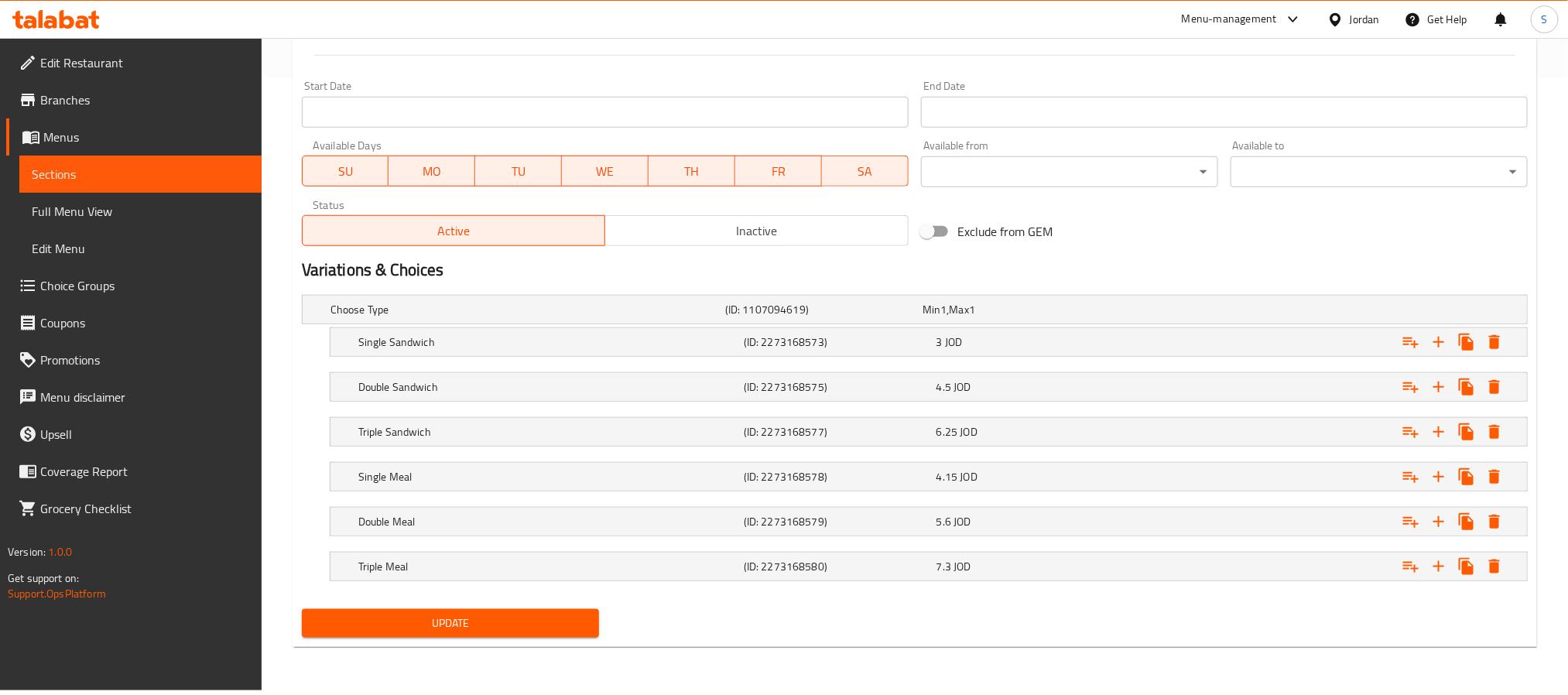
type textarea "صلصة ساندويتش مي، خس، طماطم، بصل أحمر، جبن شيدر، مخلل"
click at [536, 622] on span "Update" at bounding box center [450, 623] width 273 height 19
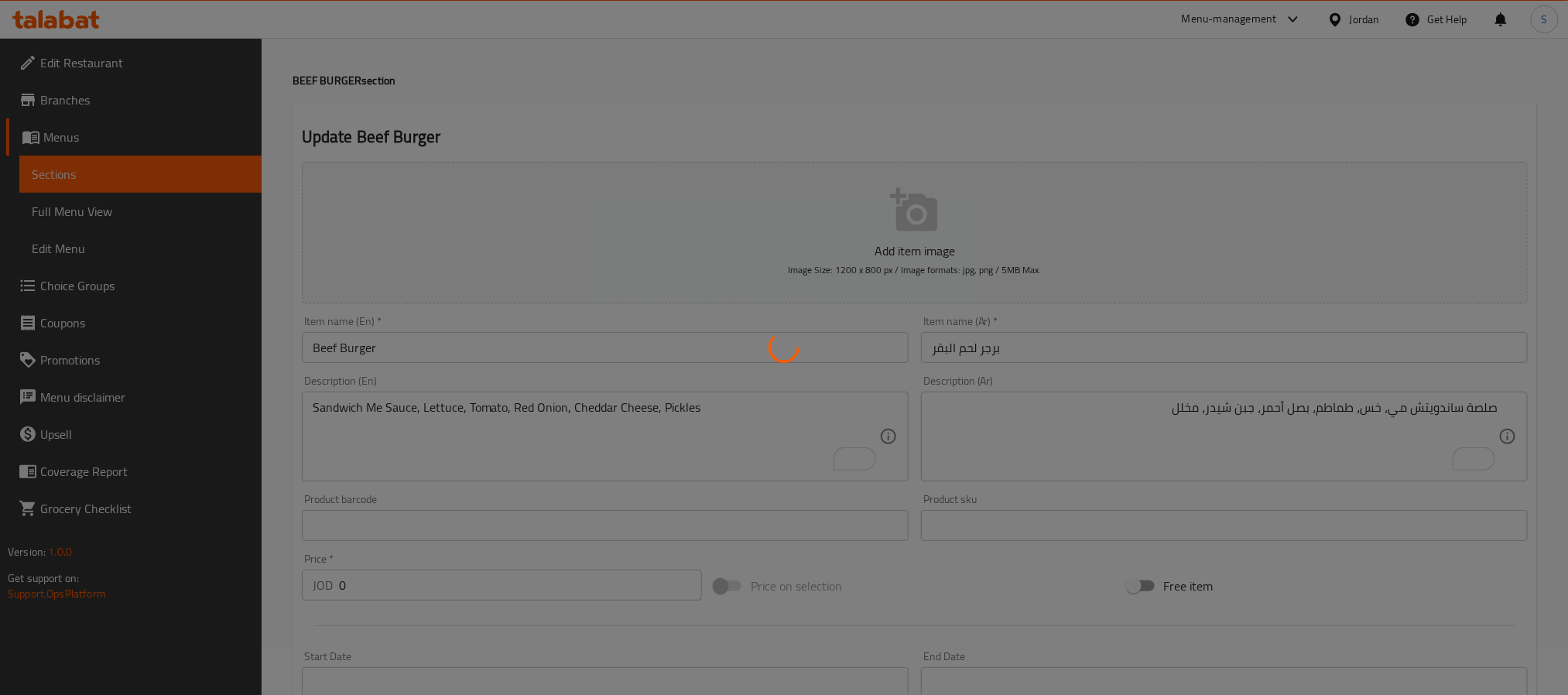
scroll to position [0, 0]
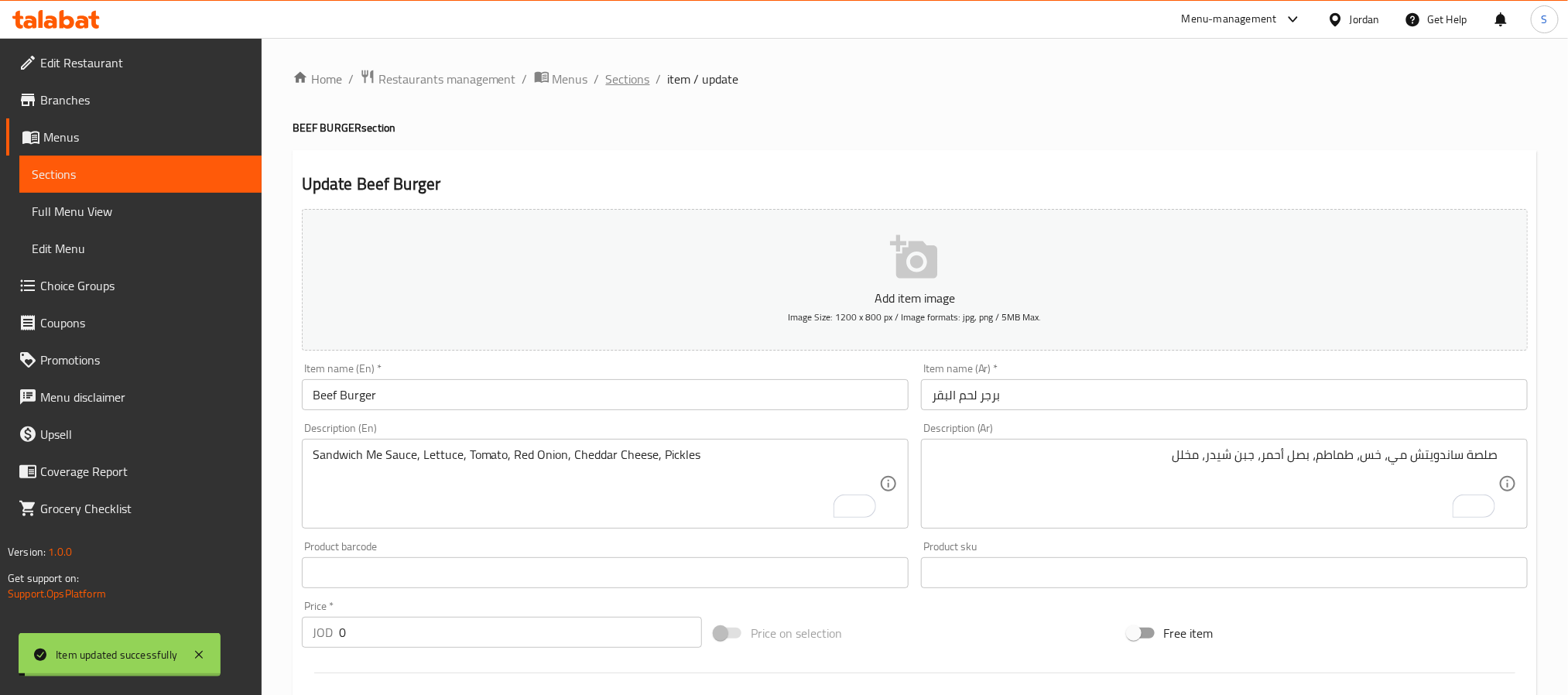
click at [620, 78] on span "Sections" at bounding box center [629, 79] width 44 height 18
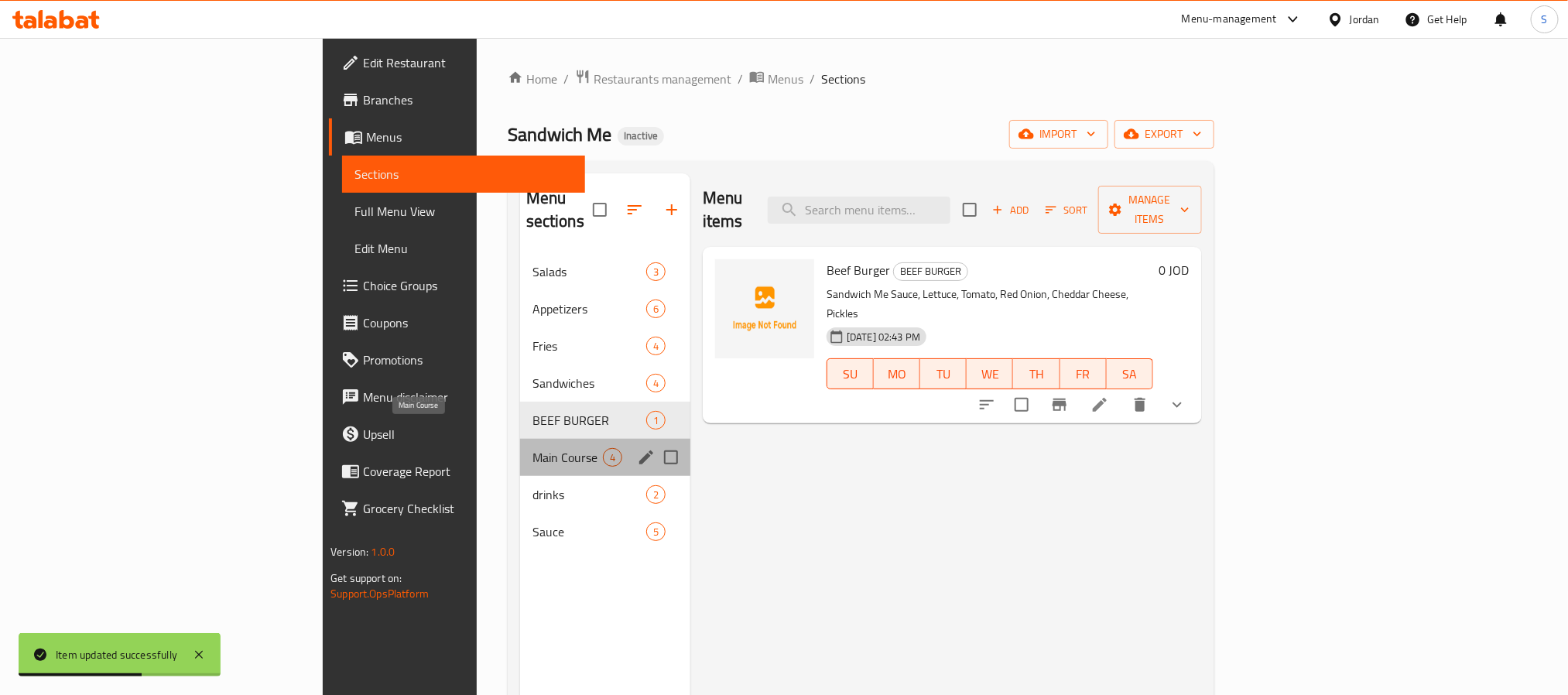
click at [533, 448] on span "Main Course" at bounding box center [568, 457] width 70 height 18
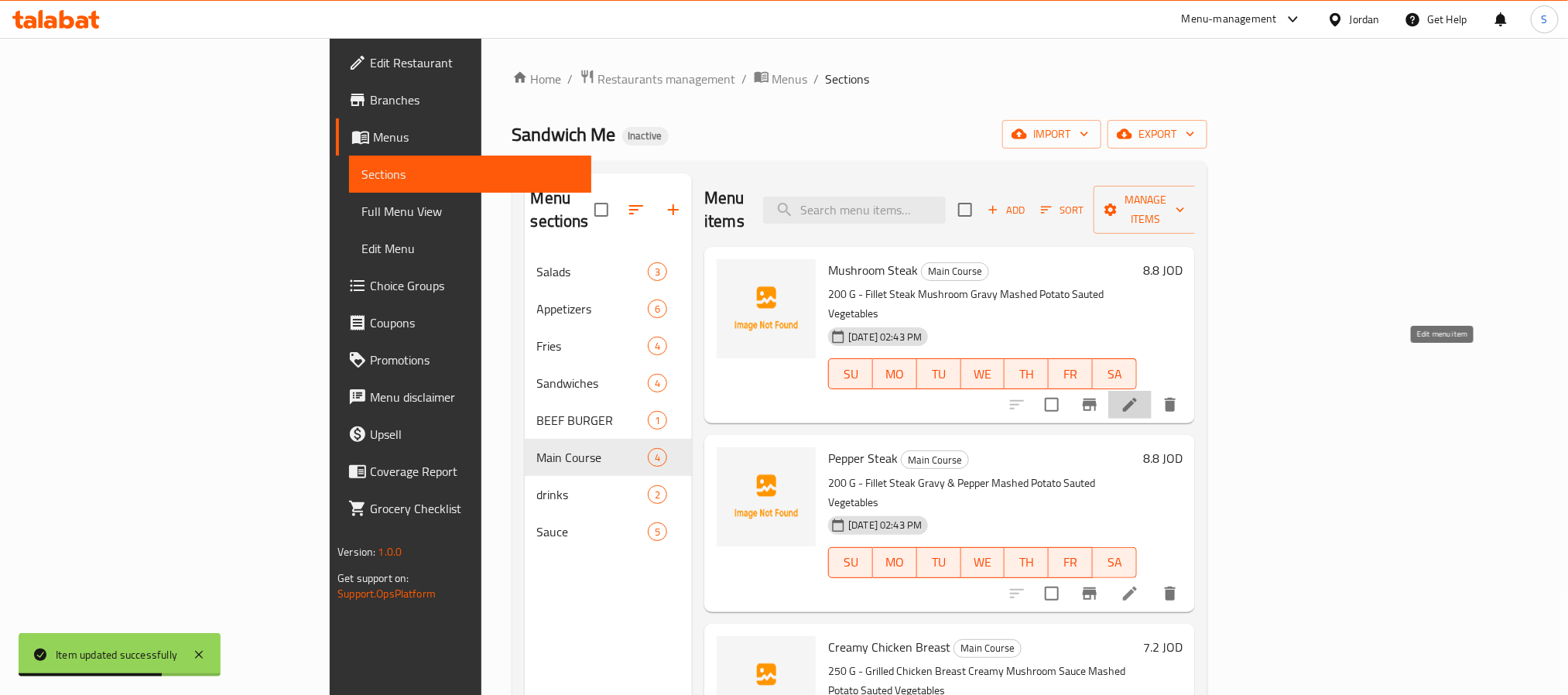
click at [1139, 396] on icon at bounding box center [1130, 405] width 18 height 18
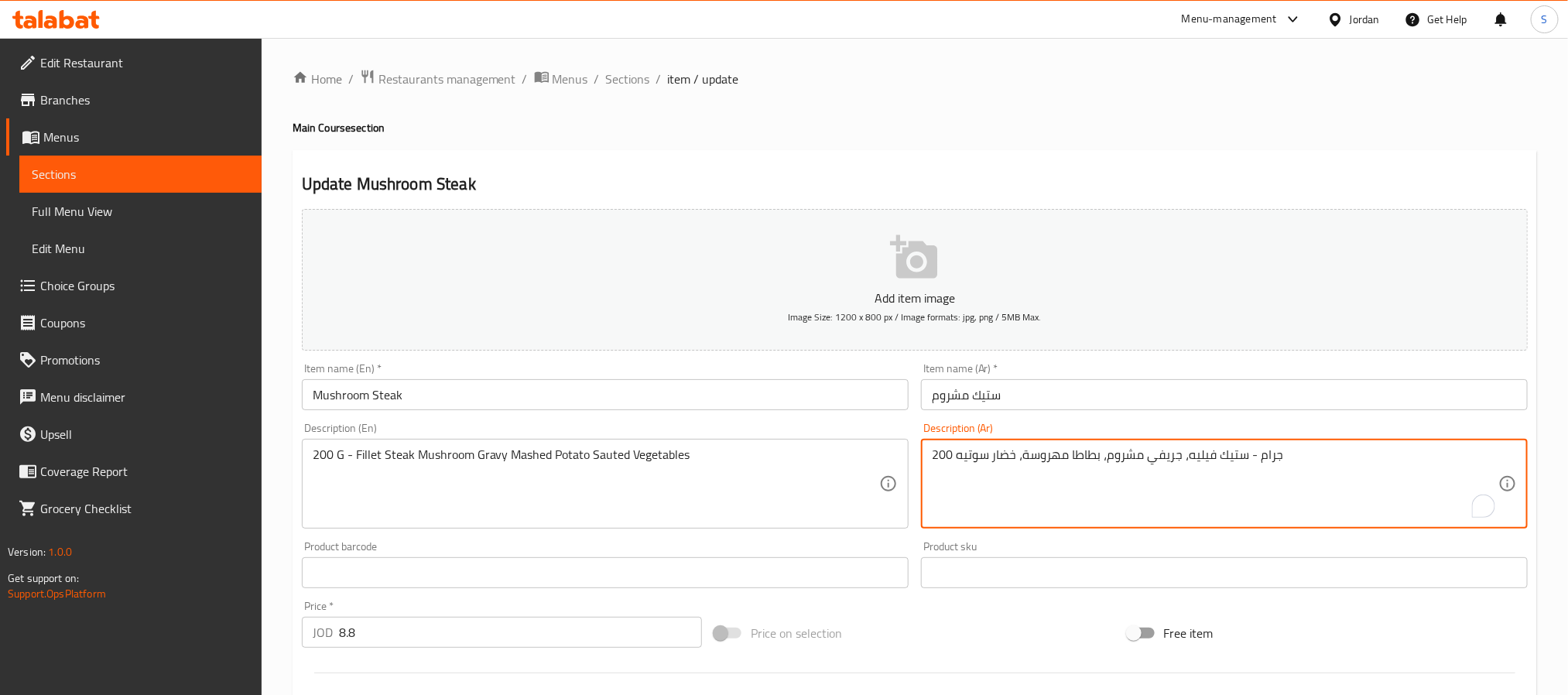
click at [1262, 463] on textarea "200 جرام - ستيك فيليه، جريفي مشروم، بطاطا مهروسة، خضار سوتيه" at bounding box center [1215, 484] width 567 height 74
type textarea "200 جم - ستيك فيليه، جريفي مشروم، بطاطا مهروسة، خضار سوتيه"
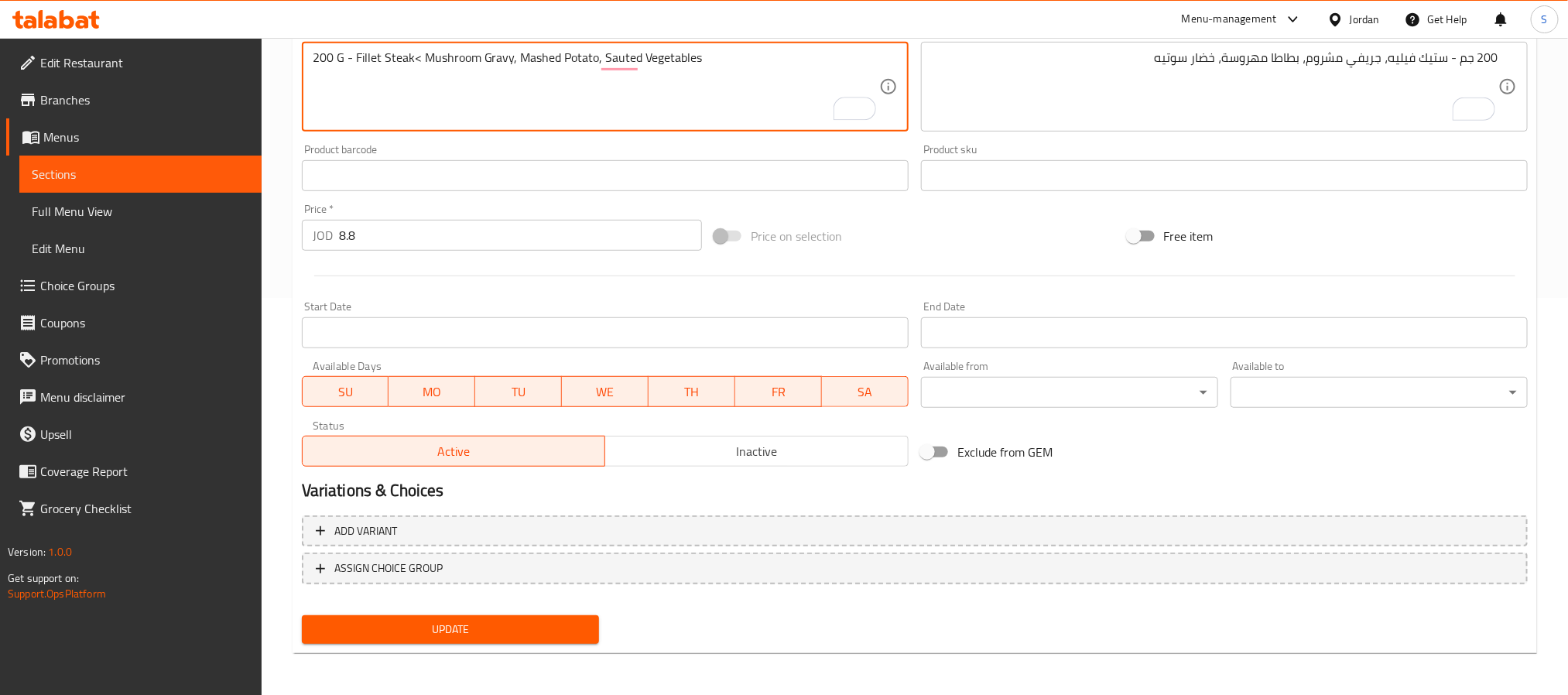
type textarea "200 G - Fillet Steak< Mushroom Gravy, Mashed Potato, Sauted Vegetables"
click at [525, 620] on span "Update" at bounding box center [450, 629] width 273 height 19
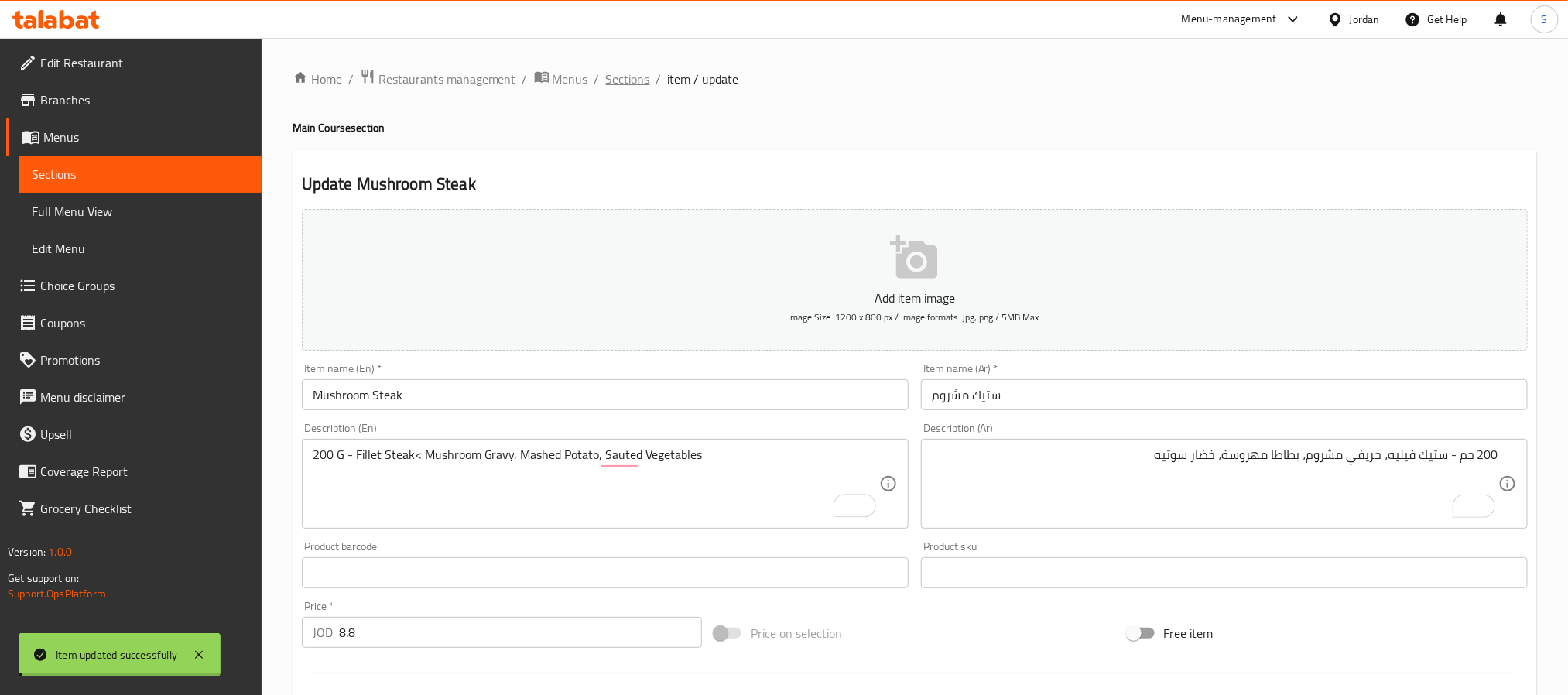
click at [618, 79] on span "Sections" at bounding box center [629, 79] width 44 height 18
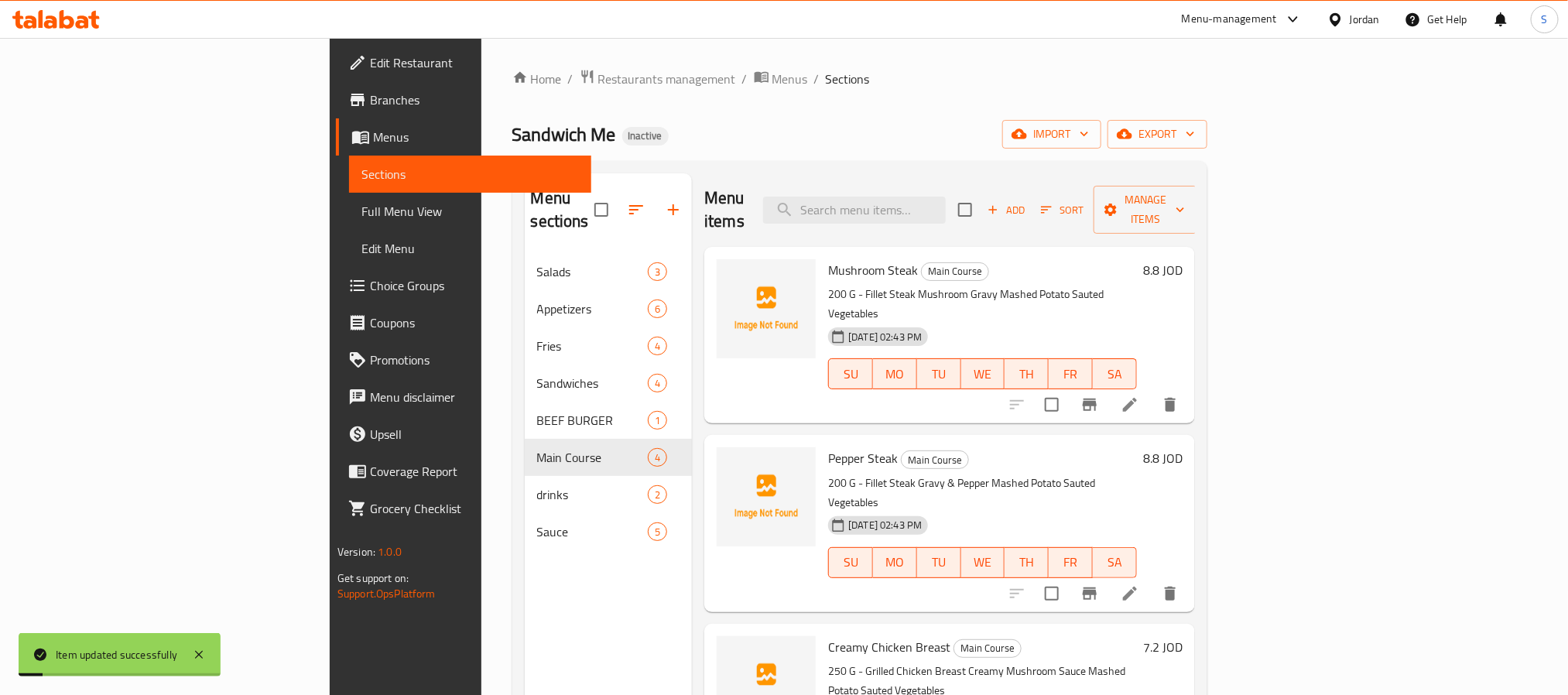
click at [1139, 584] on icon at bounding box center [1130, 593] width 18 height 18
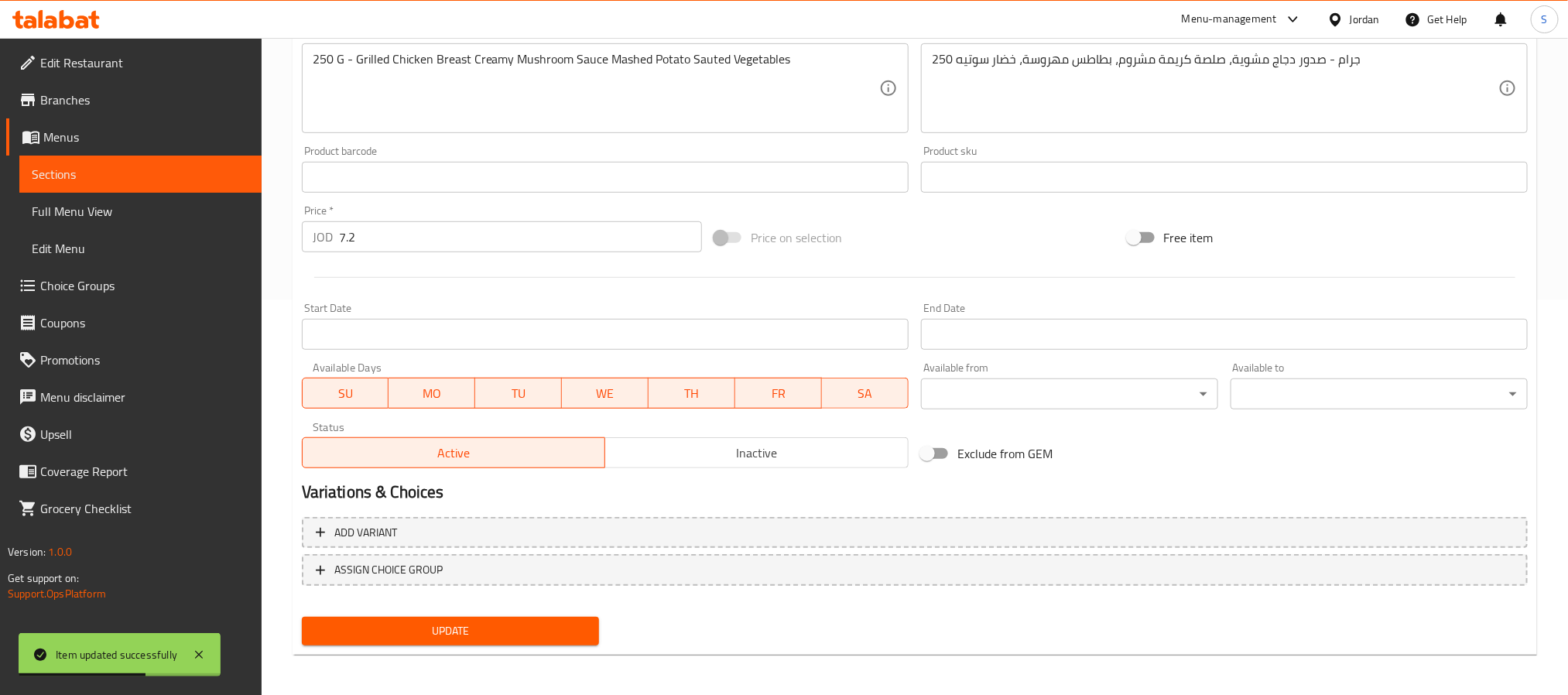
scroll to position [397, 0]
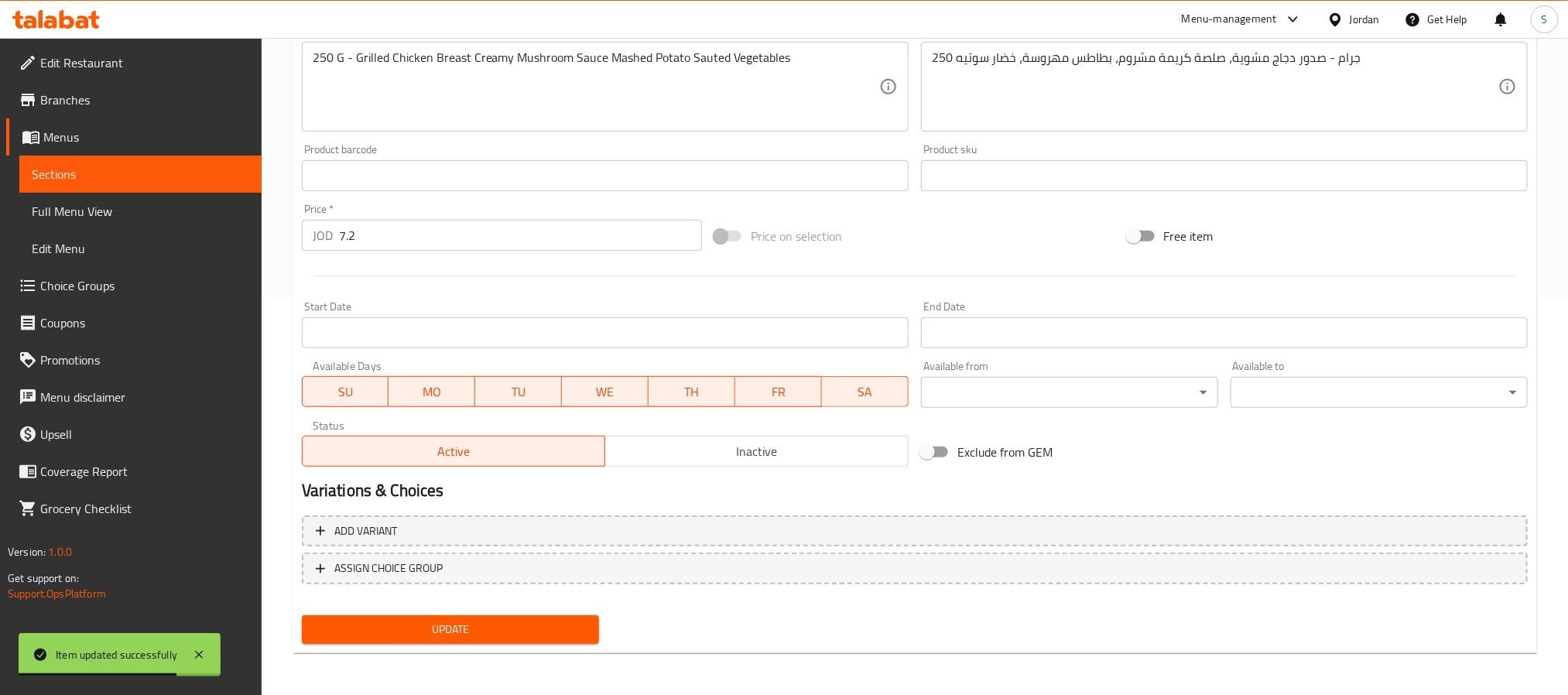
click at [528, 226] on input "7.2" at bounding box center [521, 235] width 363 height 30
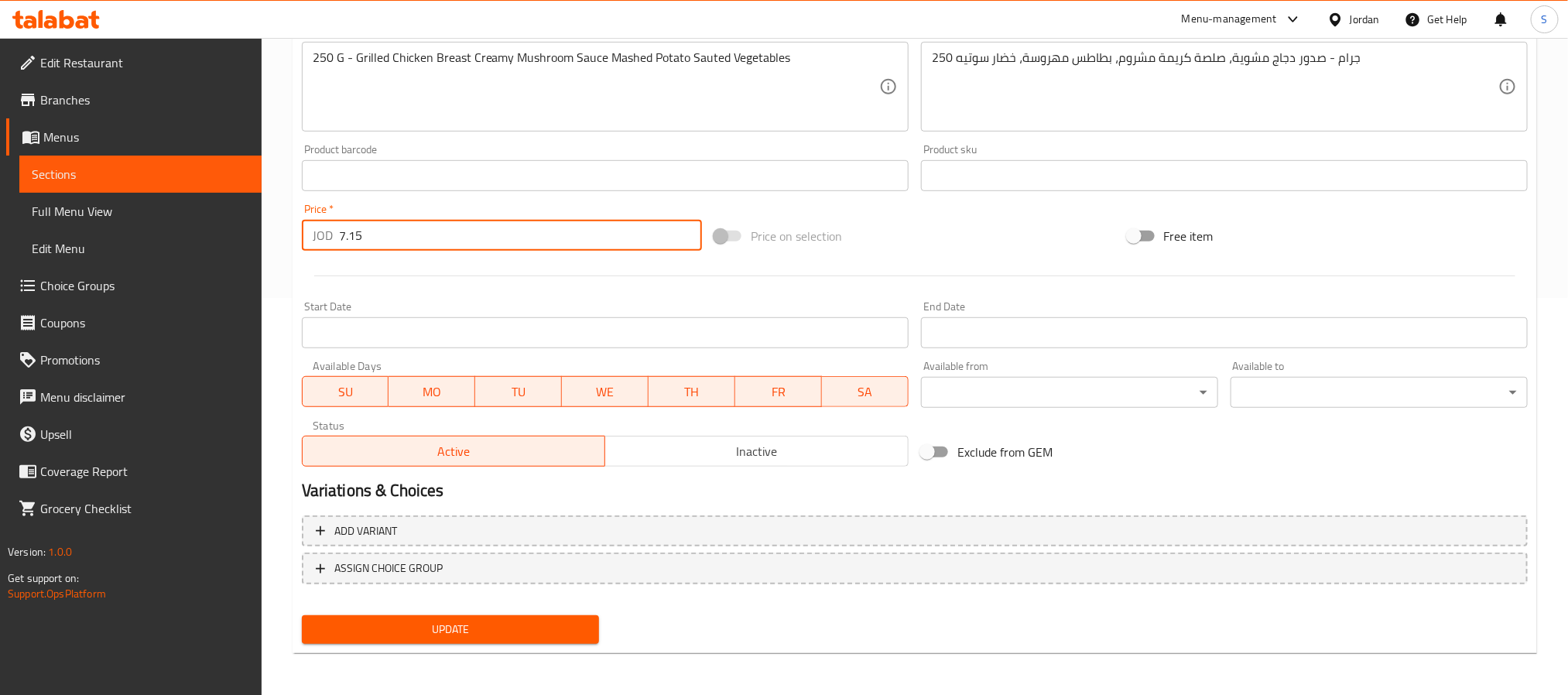
type input "7.15"
click at [265, 388] on div "Home / Restaurants management / Menus / Sections / item / update Main Course se…" at bounding box center [914, 169] width 1306 height 1055
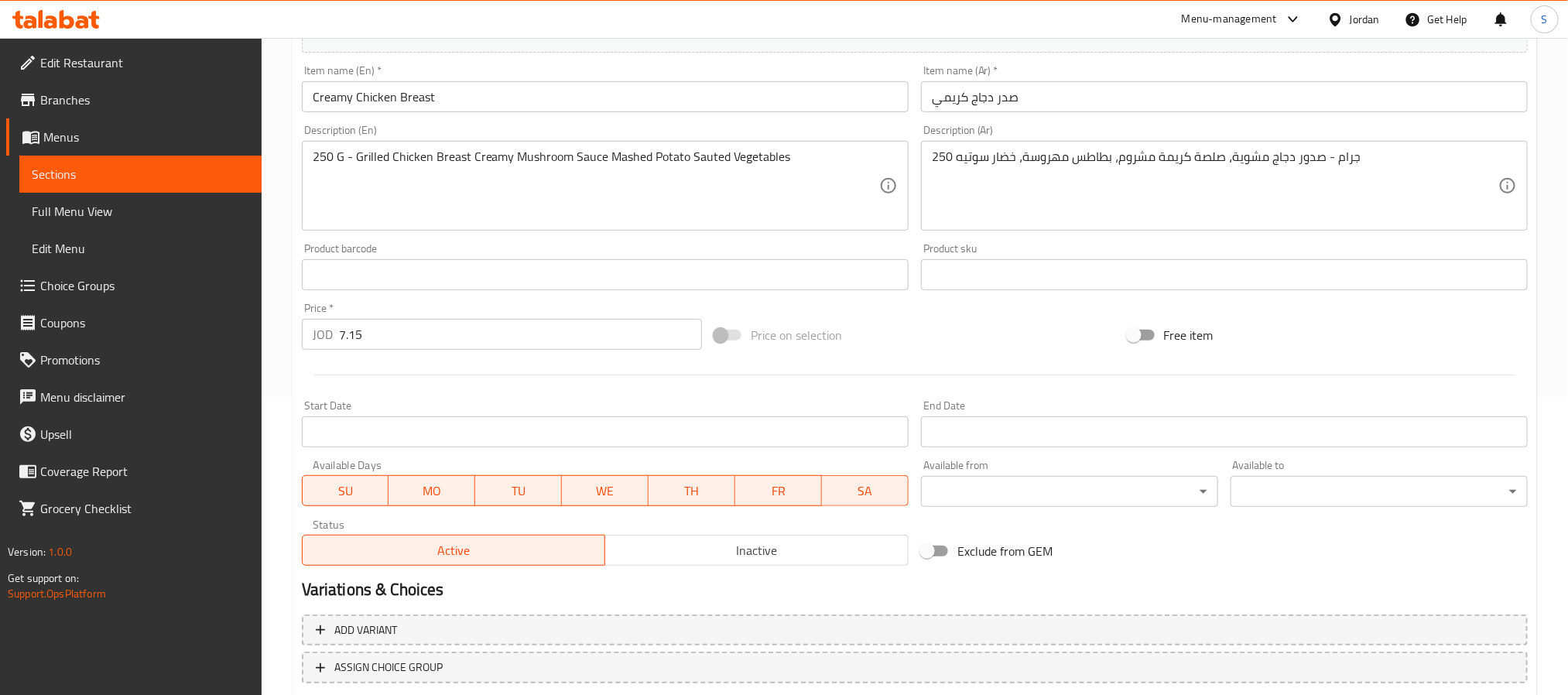
scroll to position [165, 0]
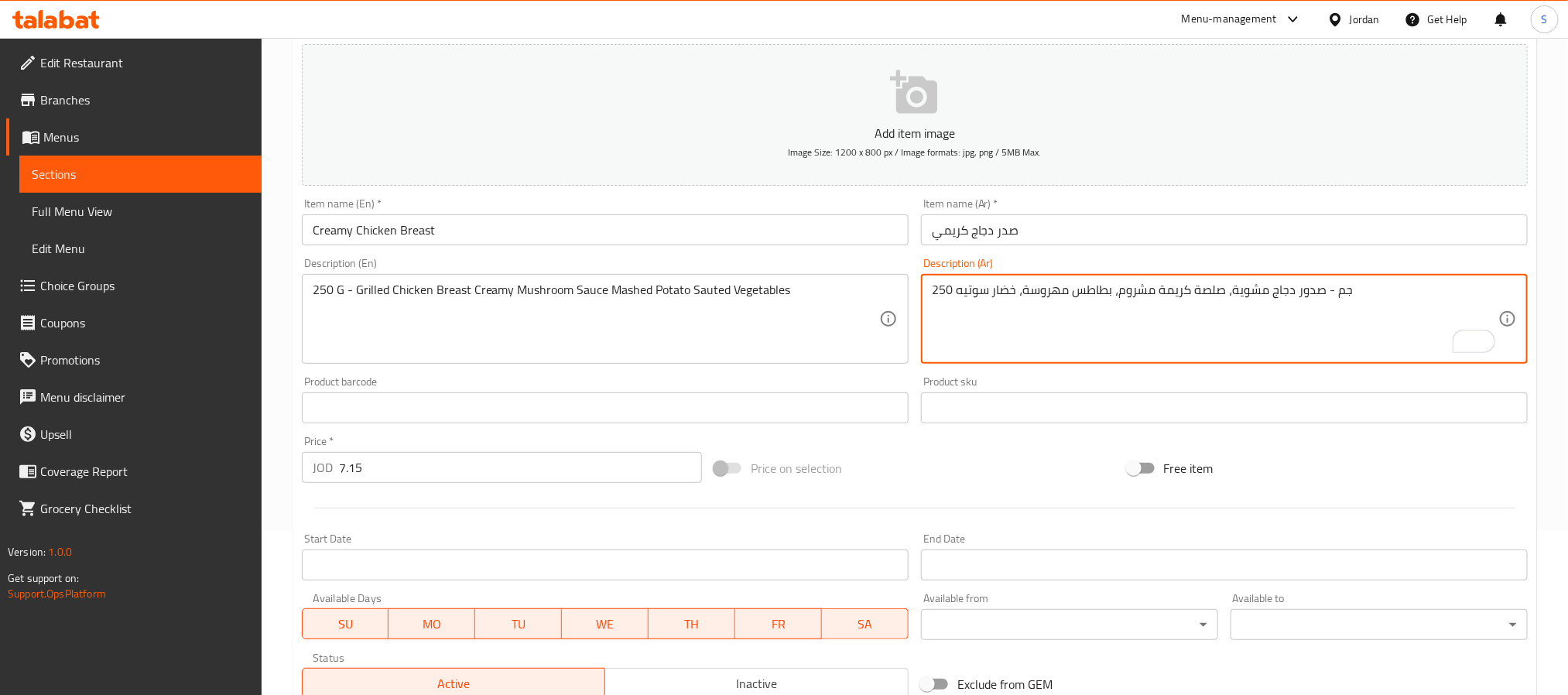
type textarea "250 جم - صدور دجاج مشوية، صلصة كريمة مشروم، بطاطس مهروسة، خضار سوتيه"
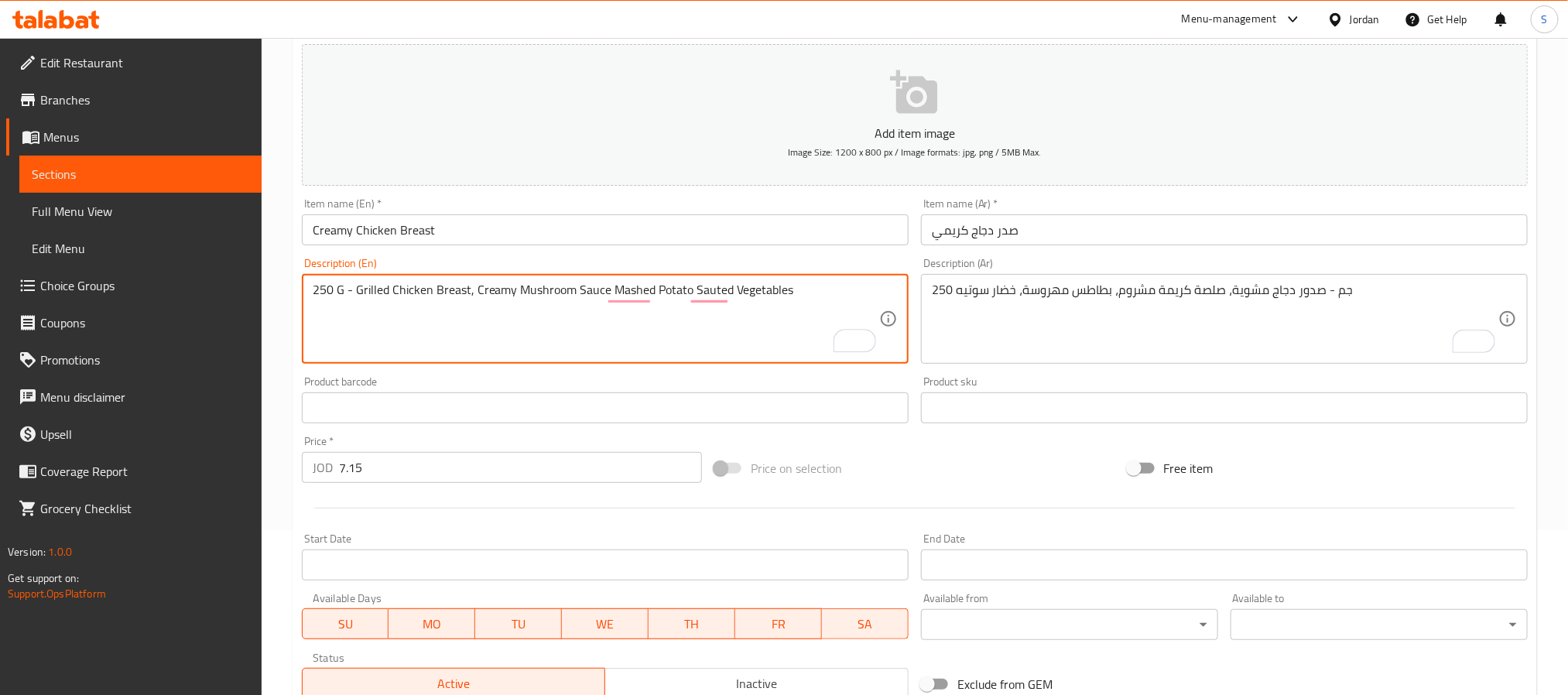
click at [606, 288] on textarea "250 G - Grilled Chicken Breast, Creamy Mushroom Sauce Mashed Potato Sauted Vege…" at bounding box center [595, 320] width 567 height 74
click at [687, 293] on textarea "250 G - Grilled Chicken Breast, Creamy Mushroom Sauce, Mashed Potato Sauted Veg…" at bounding box center [595, 320] width 567 height 74
type textarea "250 G - Grilled Chicken Breast, Creamy Mushroom Sauce, Mashed Potato, Sauted Ve…"
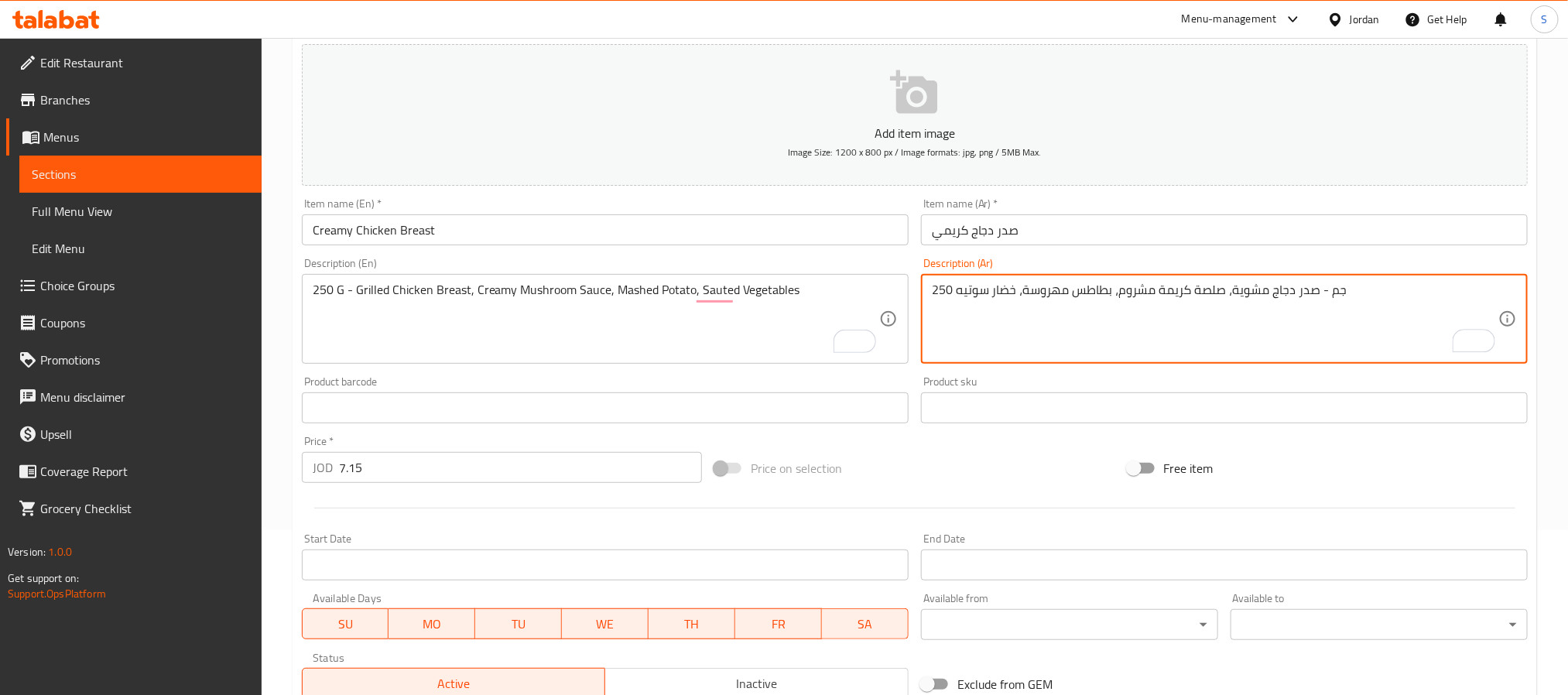
click at [1231, 288] on textarea "250 جم - صدر دجاج مشوية، صلصة كريمة مشروم، بطاطس مهروسة، خضار سوتيه" at bounding box center [1215, 320] width 567 height 74
click at [1138, 288] on textarea "250 جم - صدر دجاج مشوي، صلصة كريمة مشروم، بطاطس مهروسة، خضار سوتيه" at bounding box center [1215, 320] width 567 height 74
paste textarea "شروم"
click at [1075, 286] on textarea "250 جم - صدر دجاج مشوي، صلصة مشروم كريمية، بطاطس مهروسة، خضار سوتيه" at bounding box center [1215, 320] width 567 height 74
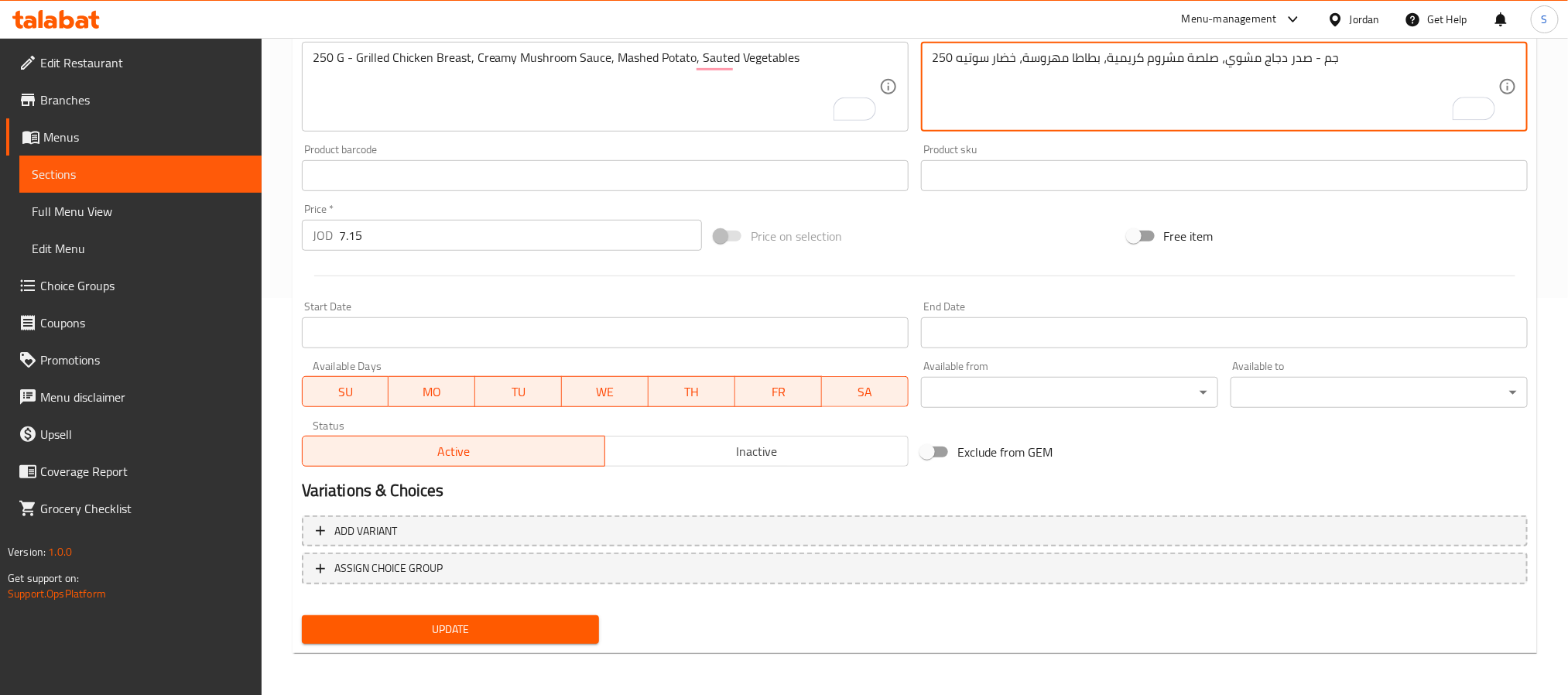
type textarea "250 جم - صدر دجاج مشوي، صلصة مشروم كريمية، بطاطا مهروسة، خضار سوتيه"
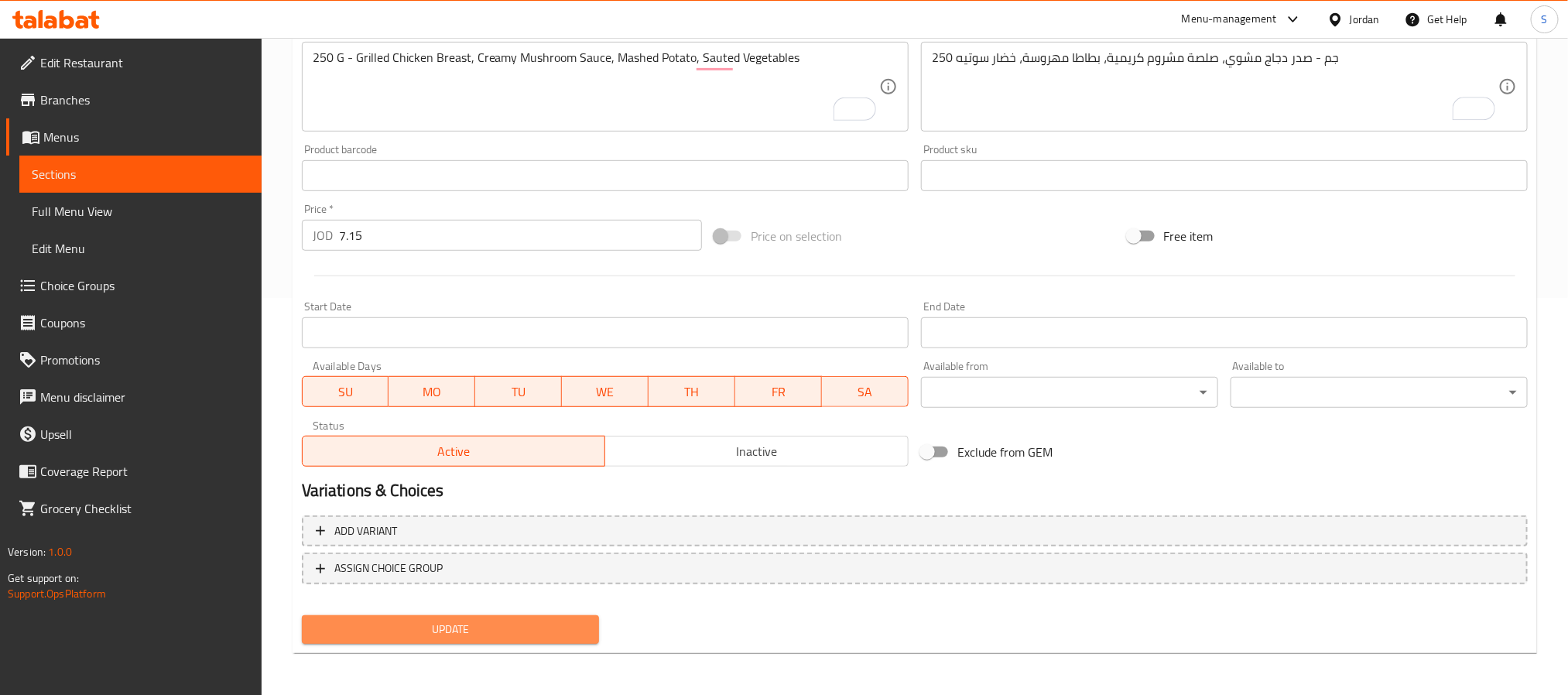
click at [550, 632] on span "Update" at bounding box center [450, 629] width 273 height 19
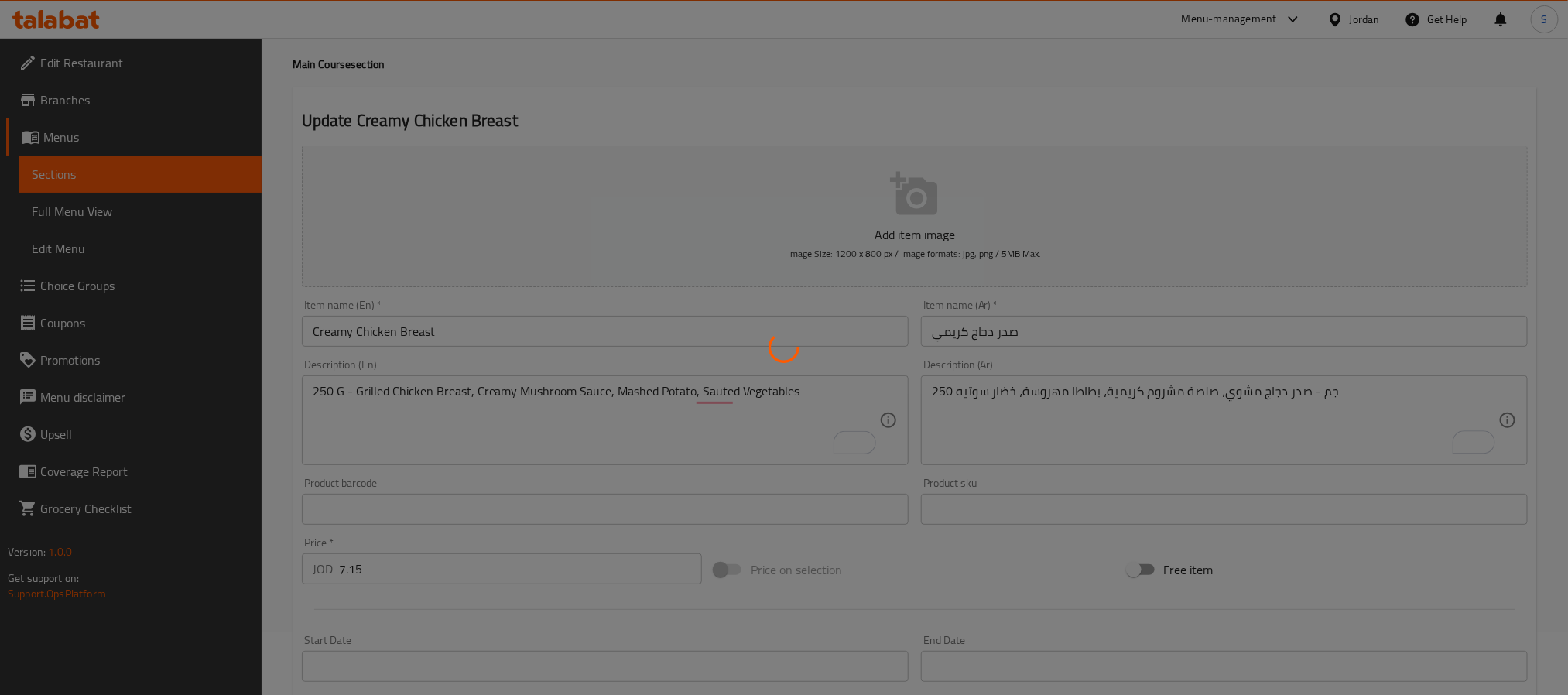
scroll to position [0, 0]
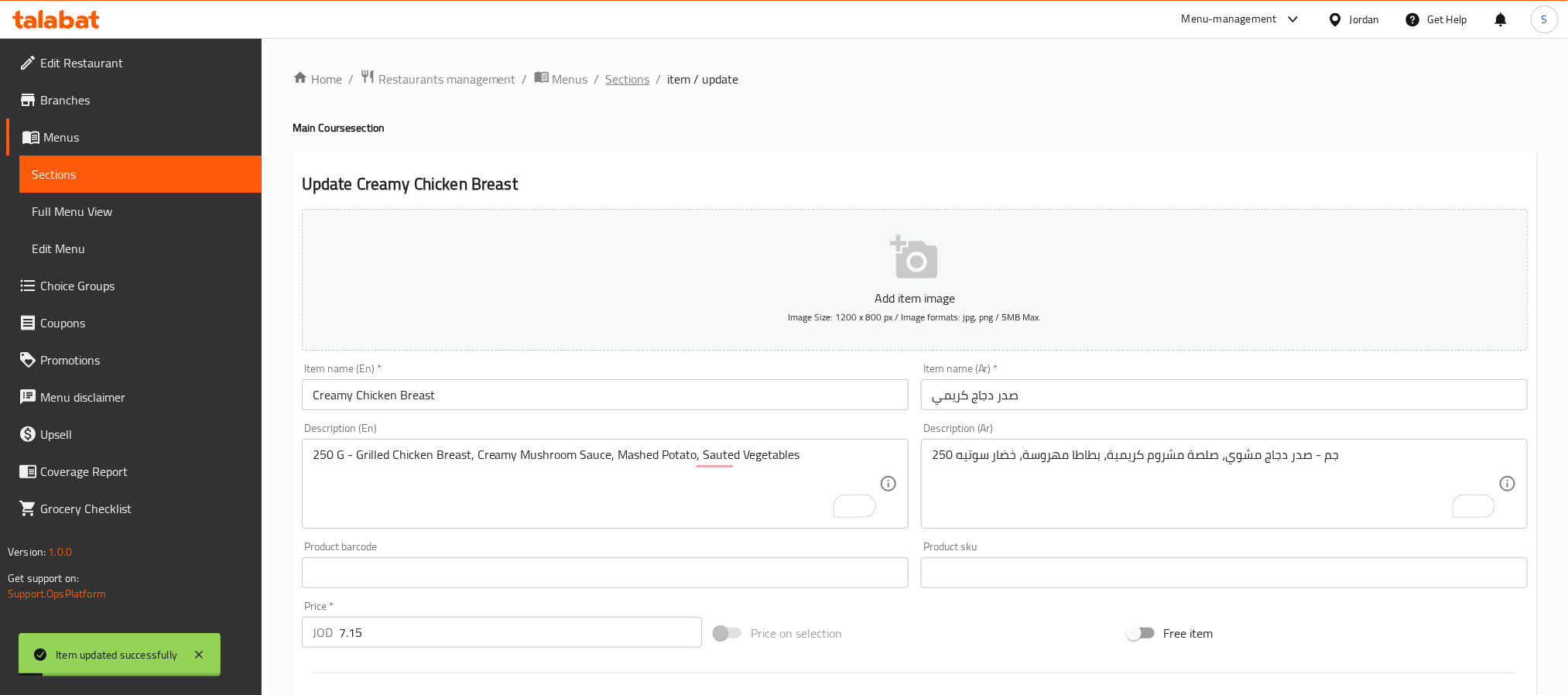
click at [614, 79] on span "Sections" at bounding box center [629, 79] width 44 height 18
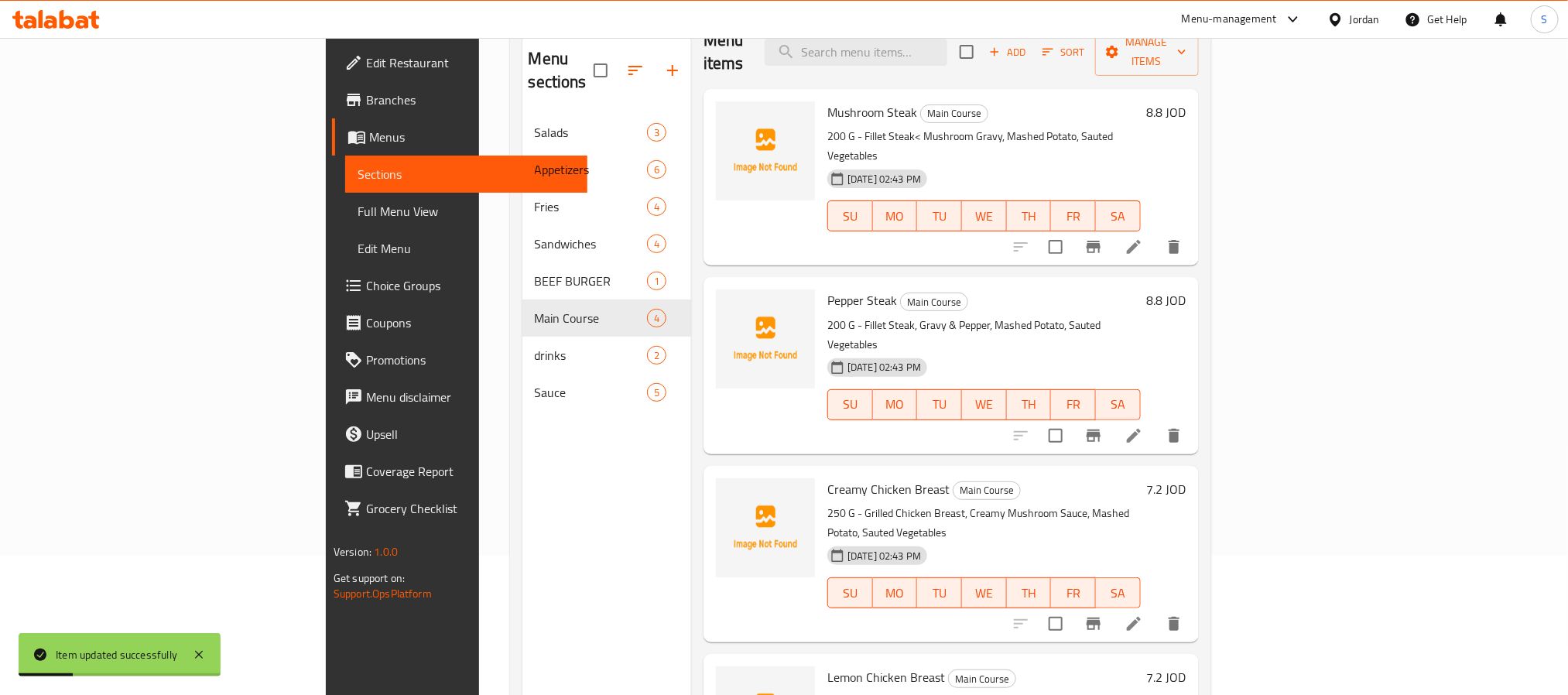
scroll to position [216, 0]
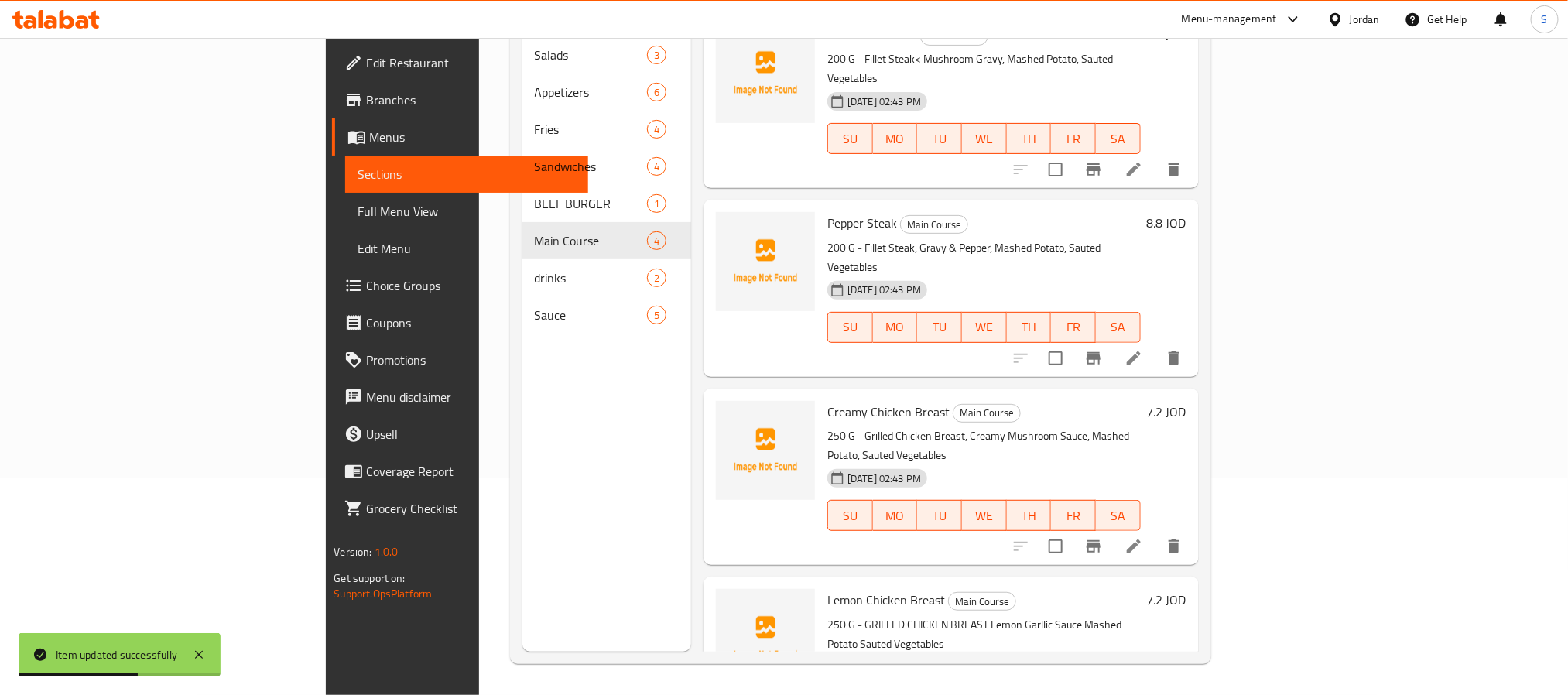
click at [1193, 528] on div at bounding box center [1097, 546] width 190 height 37
click at [1144, 537] on icon at bounding box center [1134, 546] width 18 height 18
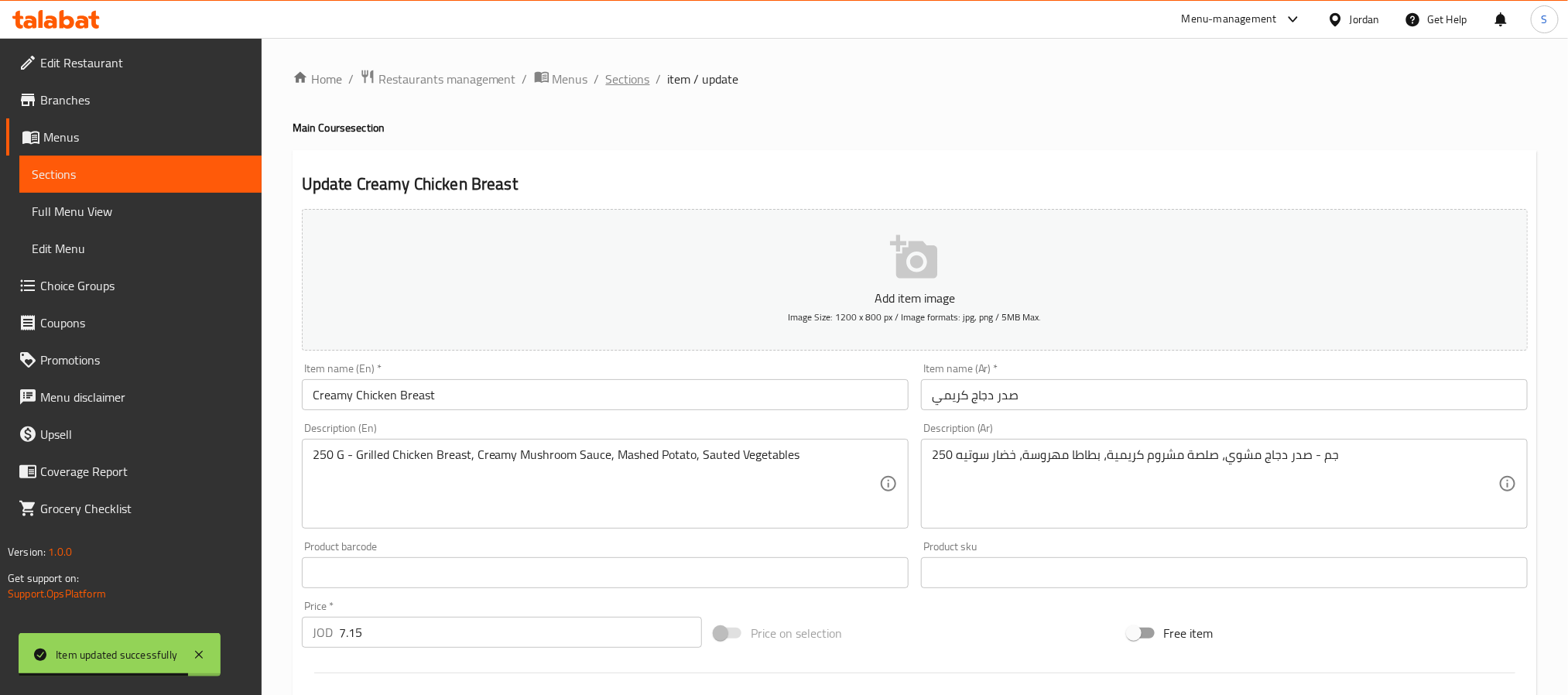
click at [626, 82] on span "Sections" at bounding box center [629, 79] width 44 height 18
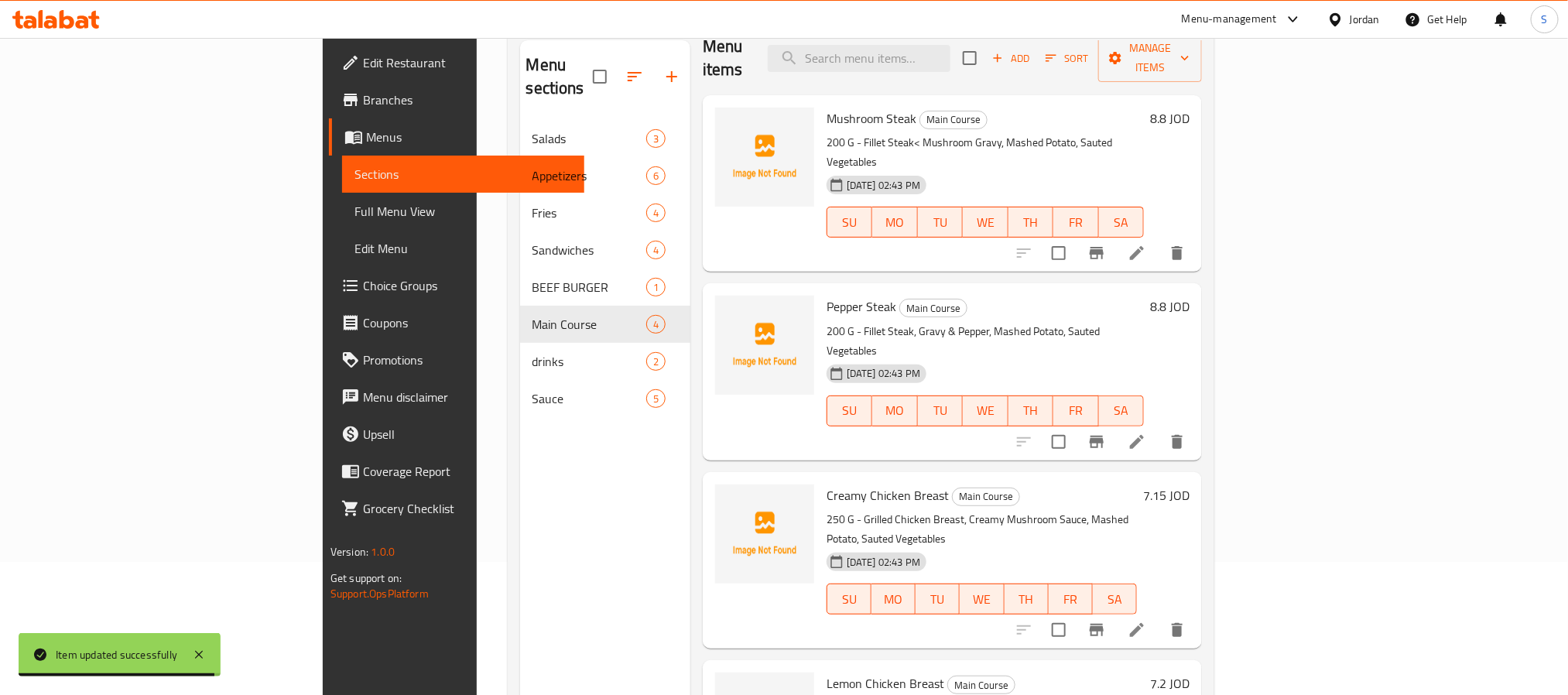
scroll to position [216, 0]
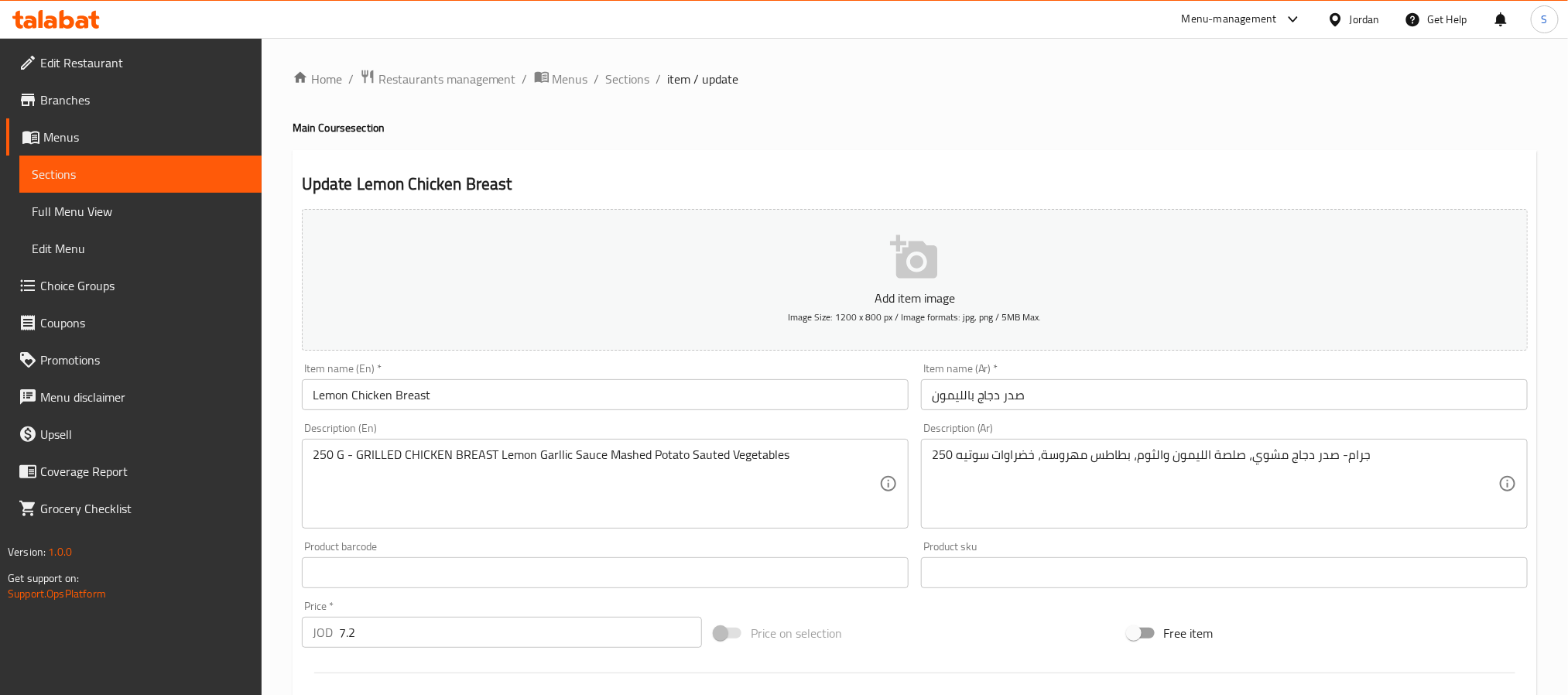
click at [407, 631] on input "7.2" at bounding box center [521, 631] width 363 height 30
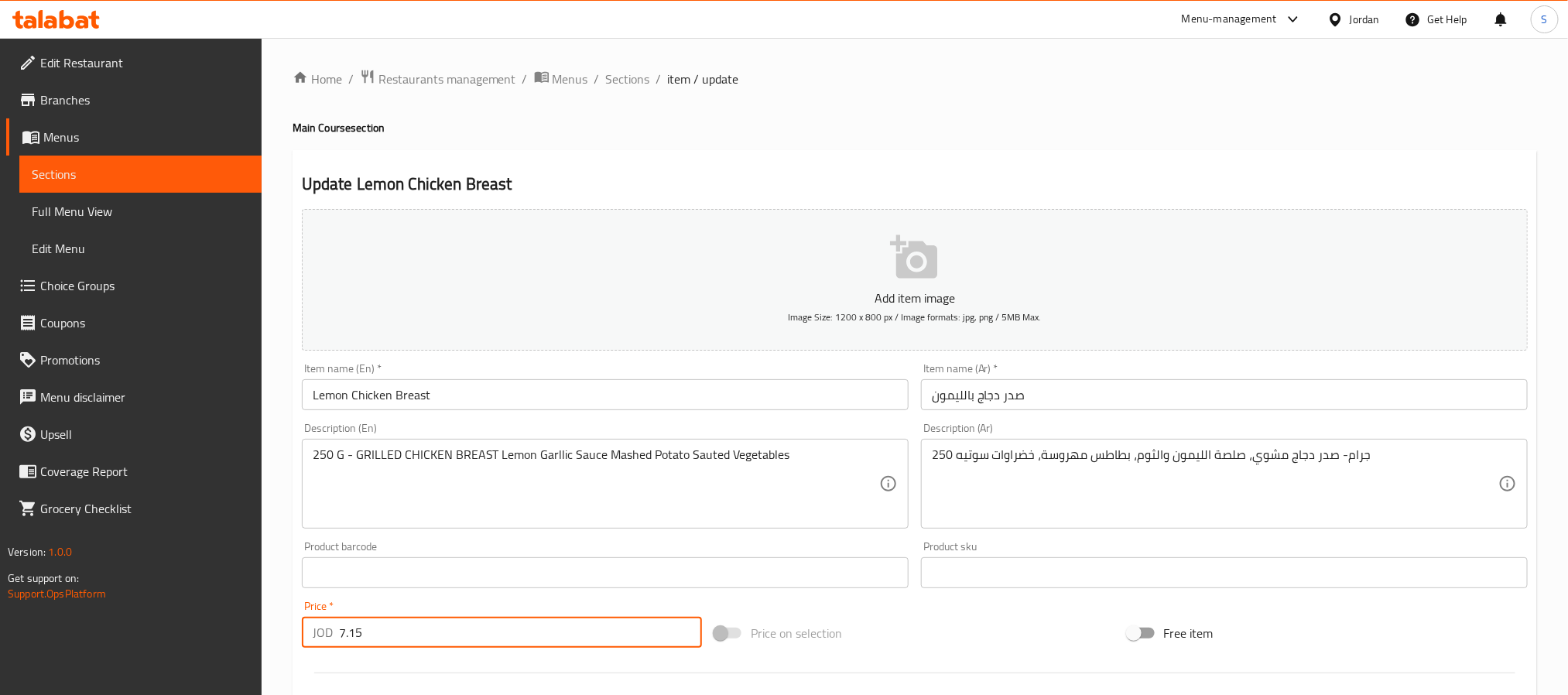
type input "7.15"
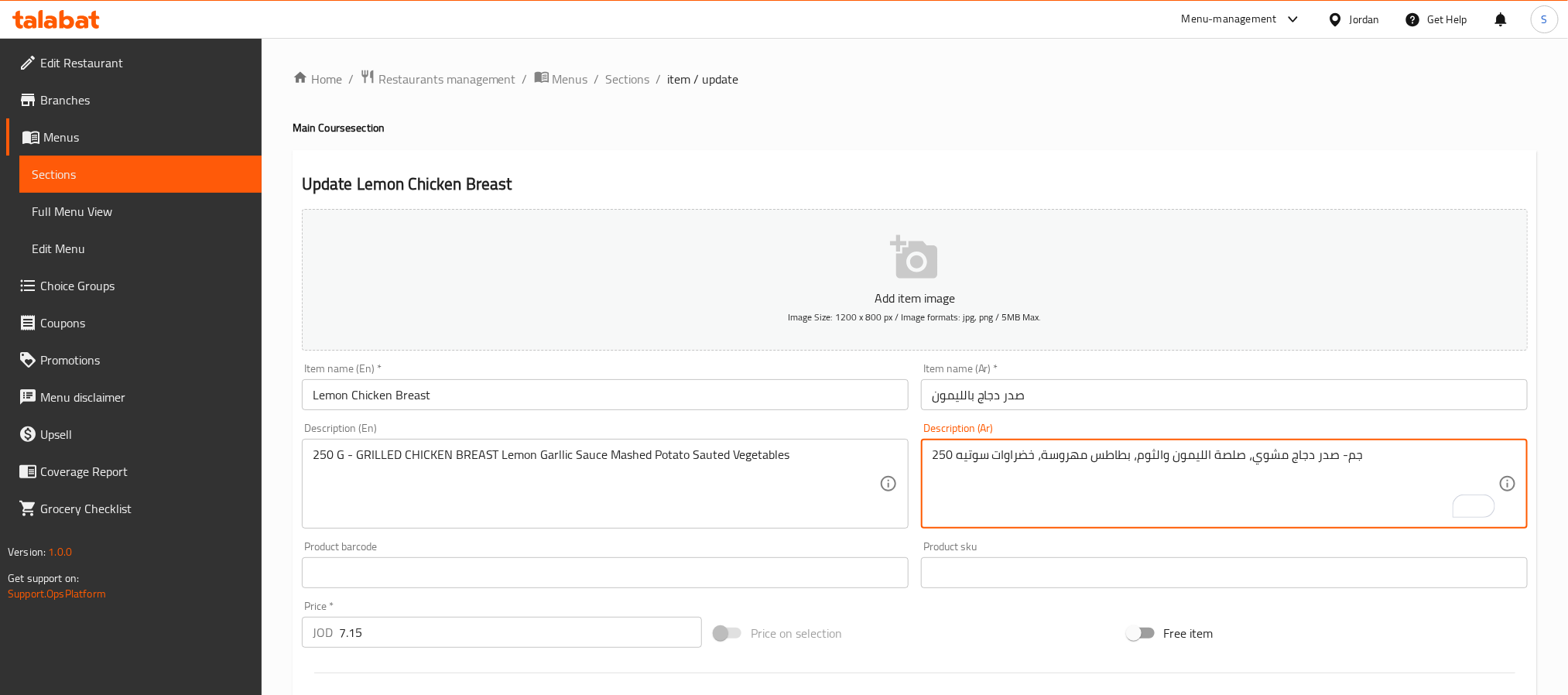
type textarea "250 جم- صدر دجاج مشوي، صلصة الليمون والثوم، بطاطس مهروسة، خضراوات سوتيه"
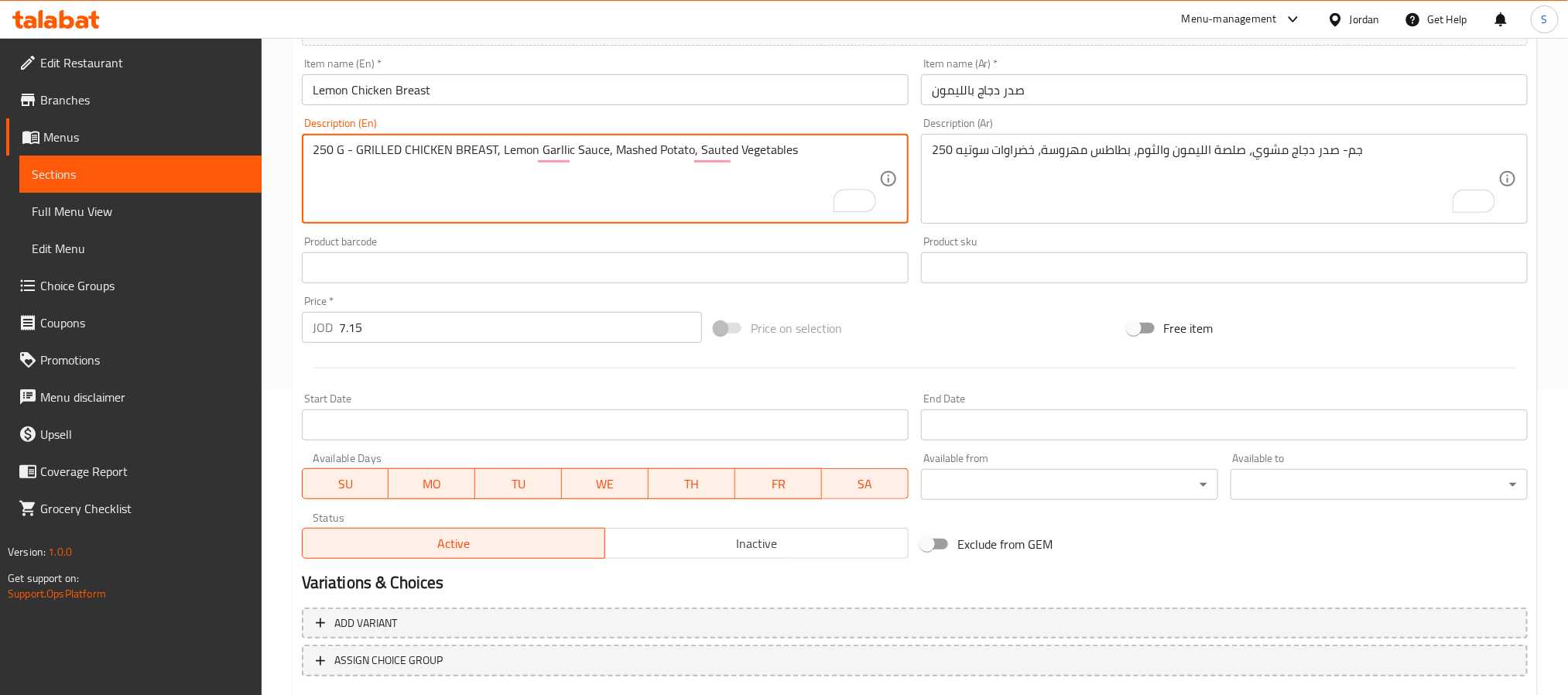
scroll to position [397, 0]
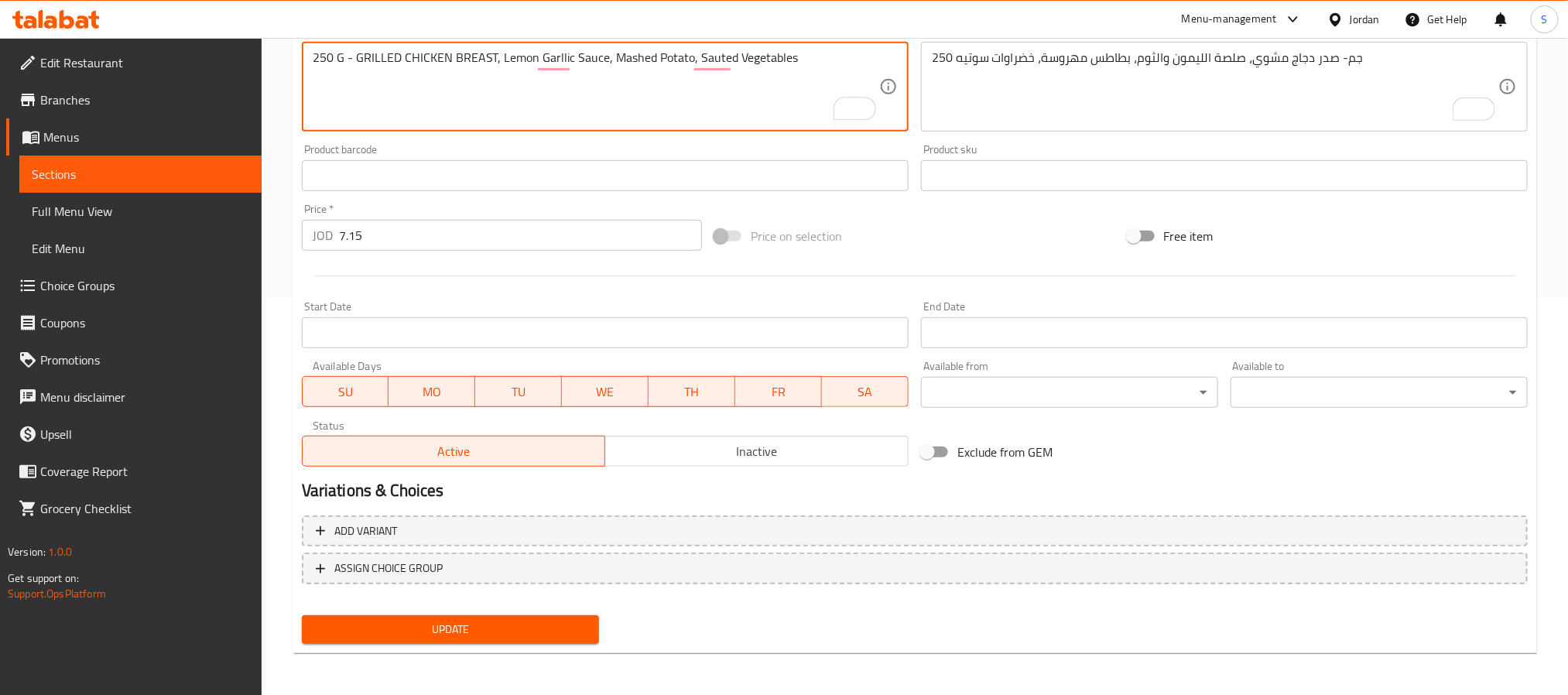
type textarea "250 G - GRILLED CHICKEN BREAST, Lemon Garllic Sauce, Mashed Potato, Sauted Vege…"
click at [455, 616] on button "Update" at bounding box center [451, 629] width 298 height 29
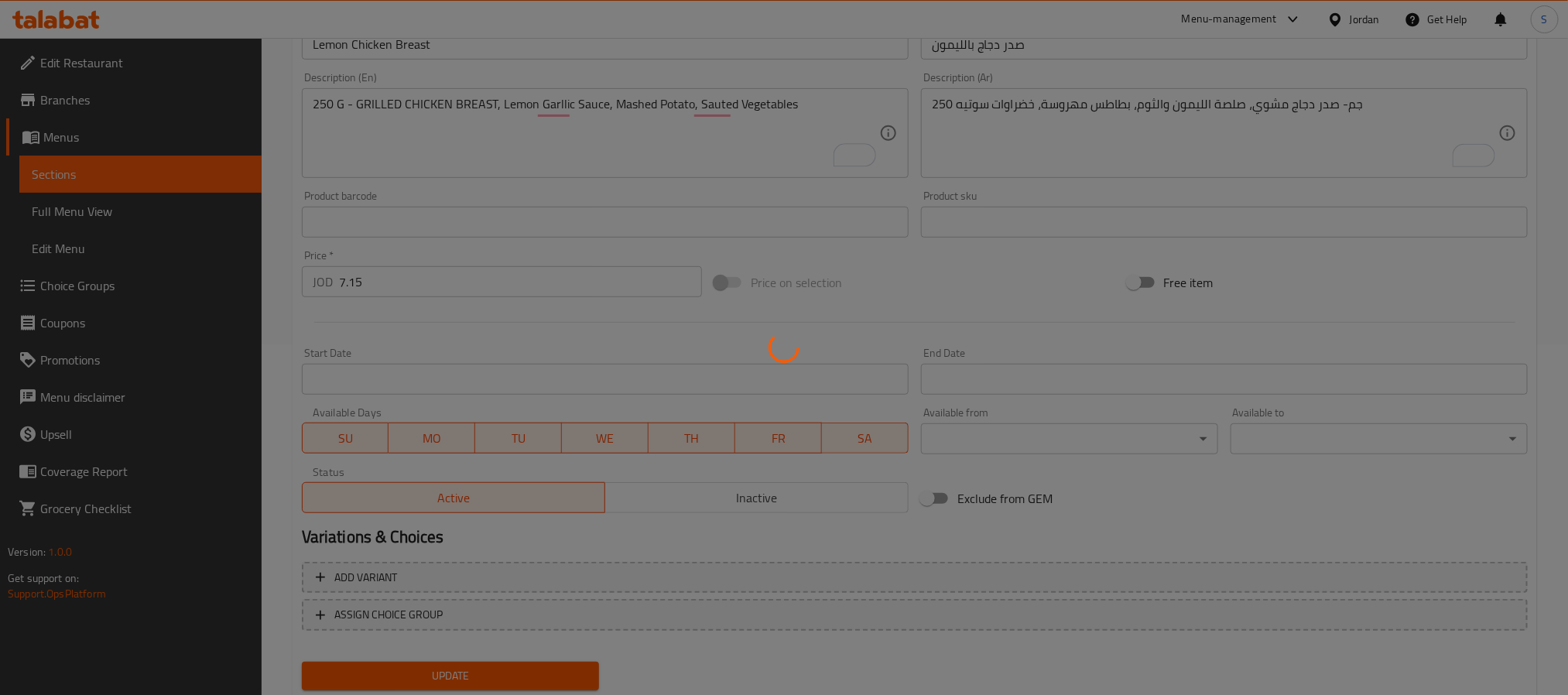
scroll to position [0, 0]
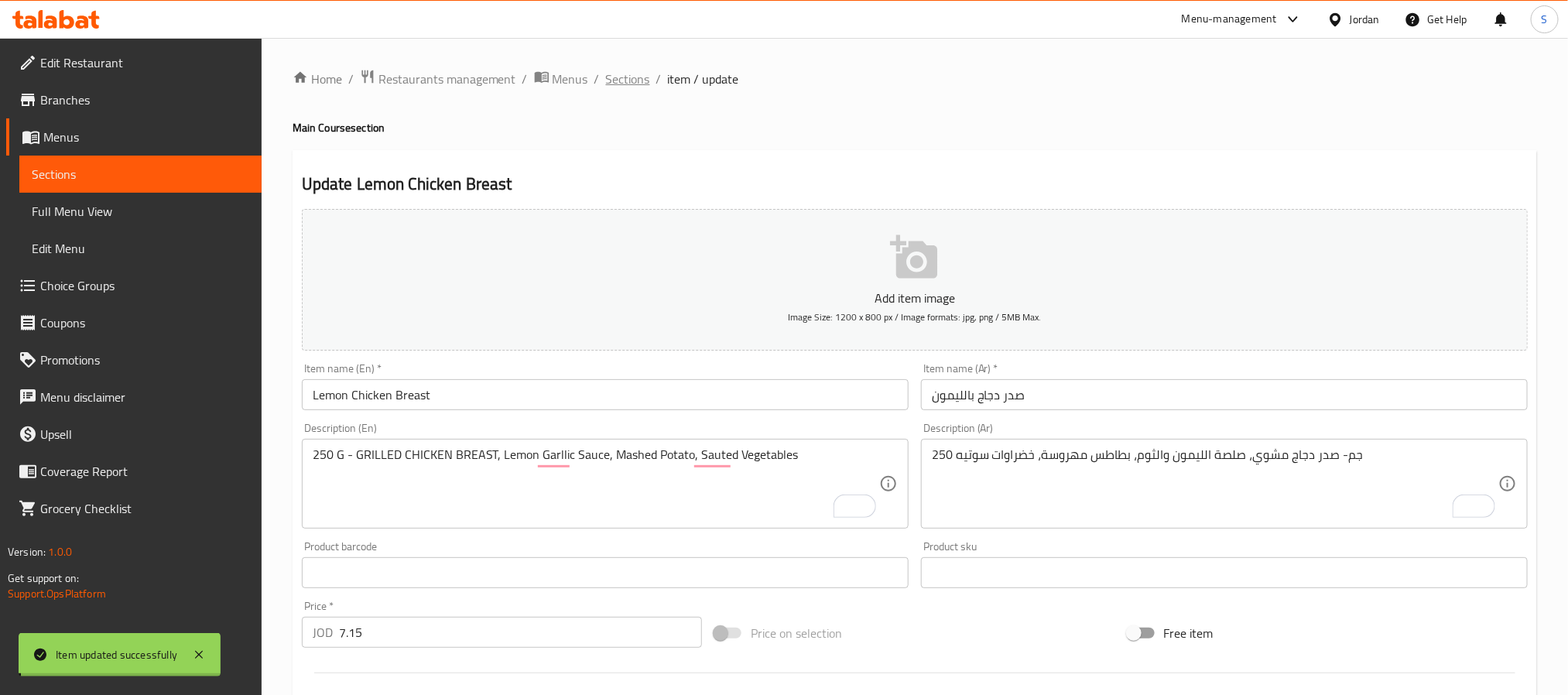
click at [628, 77] on span "Sections" at bounding box center [629, 79] width 44 height 18
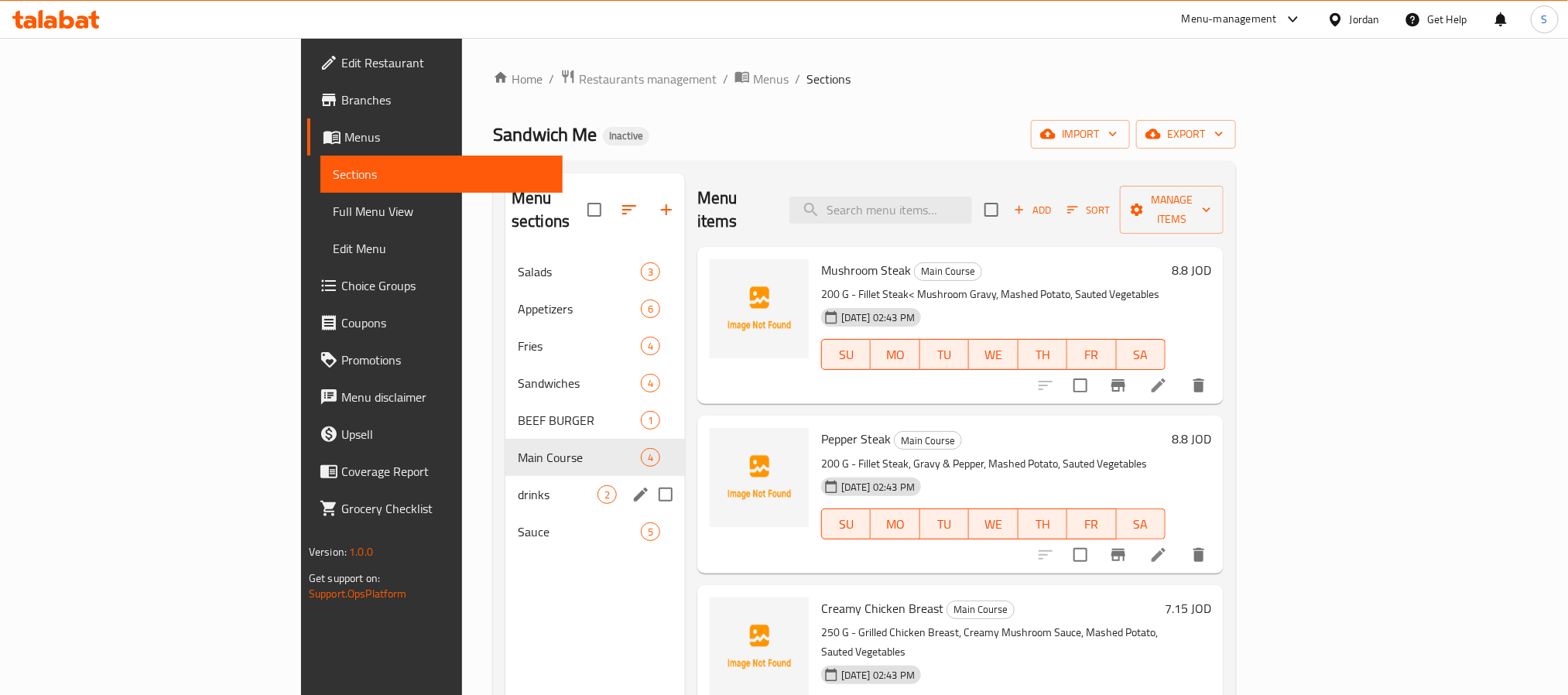
click at [518, 485] on span "drinks" at bounding box center [557, 494] width 80 height 18
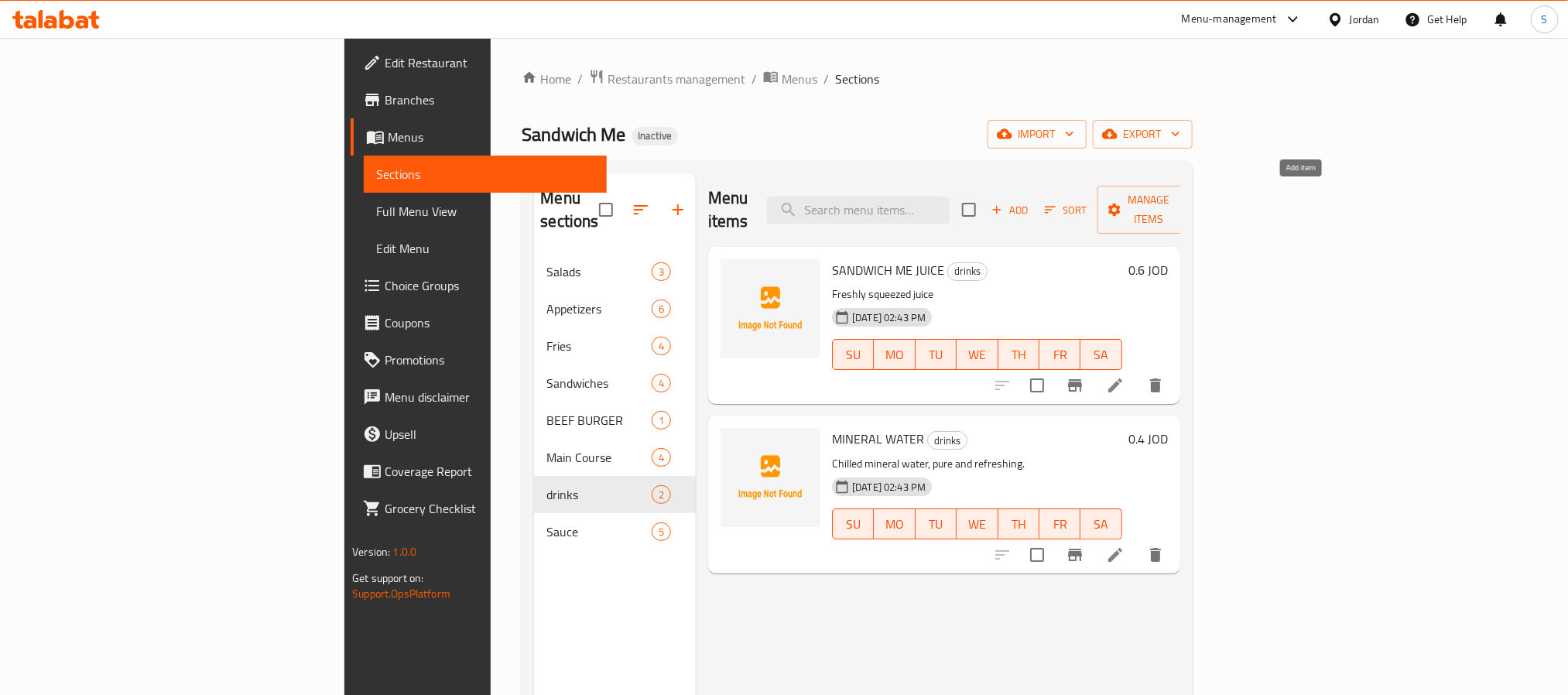
click at [1031, 204] on span "Add" at bounding box center [1010, 210] width 42 height 18
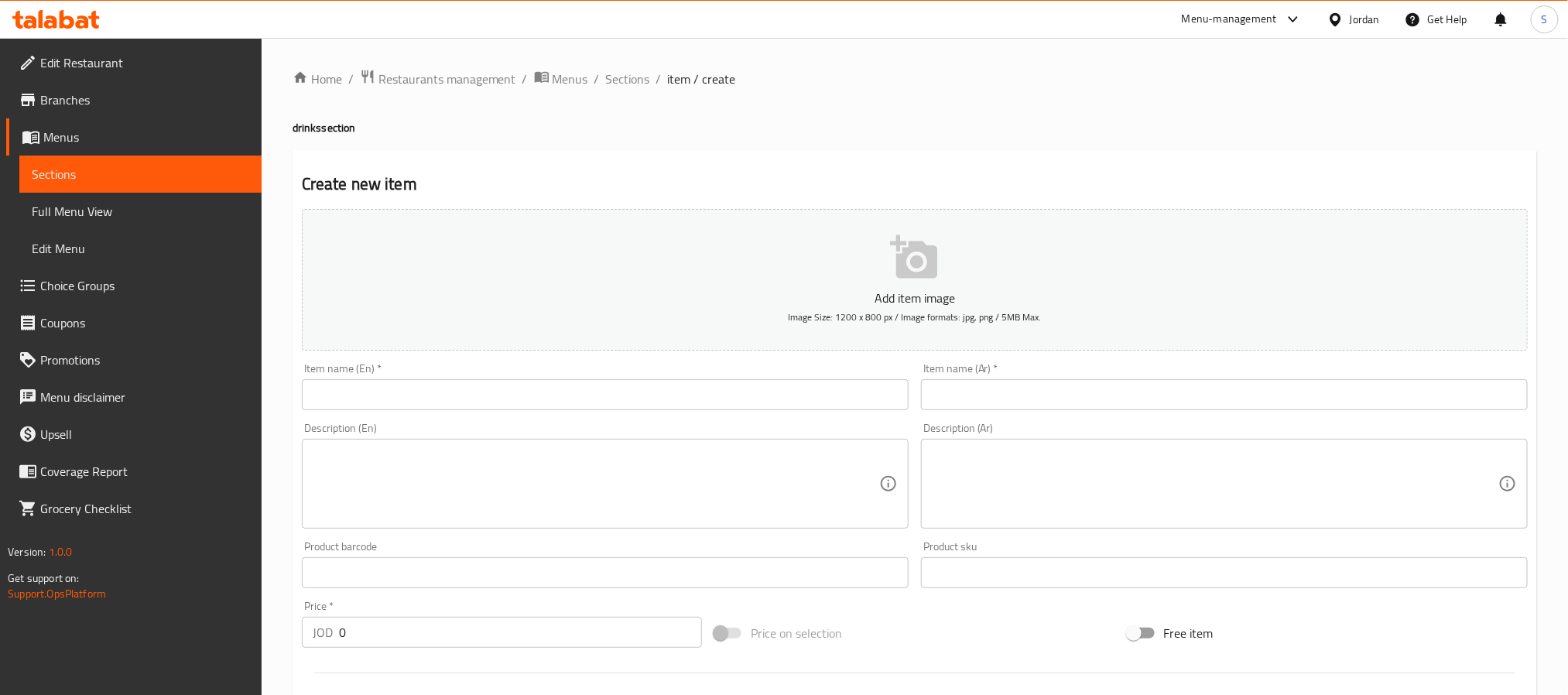
click at [605, 392] on input "text" at bounding box center [606, 394] width 606 height 30
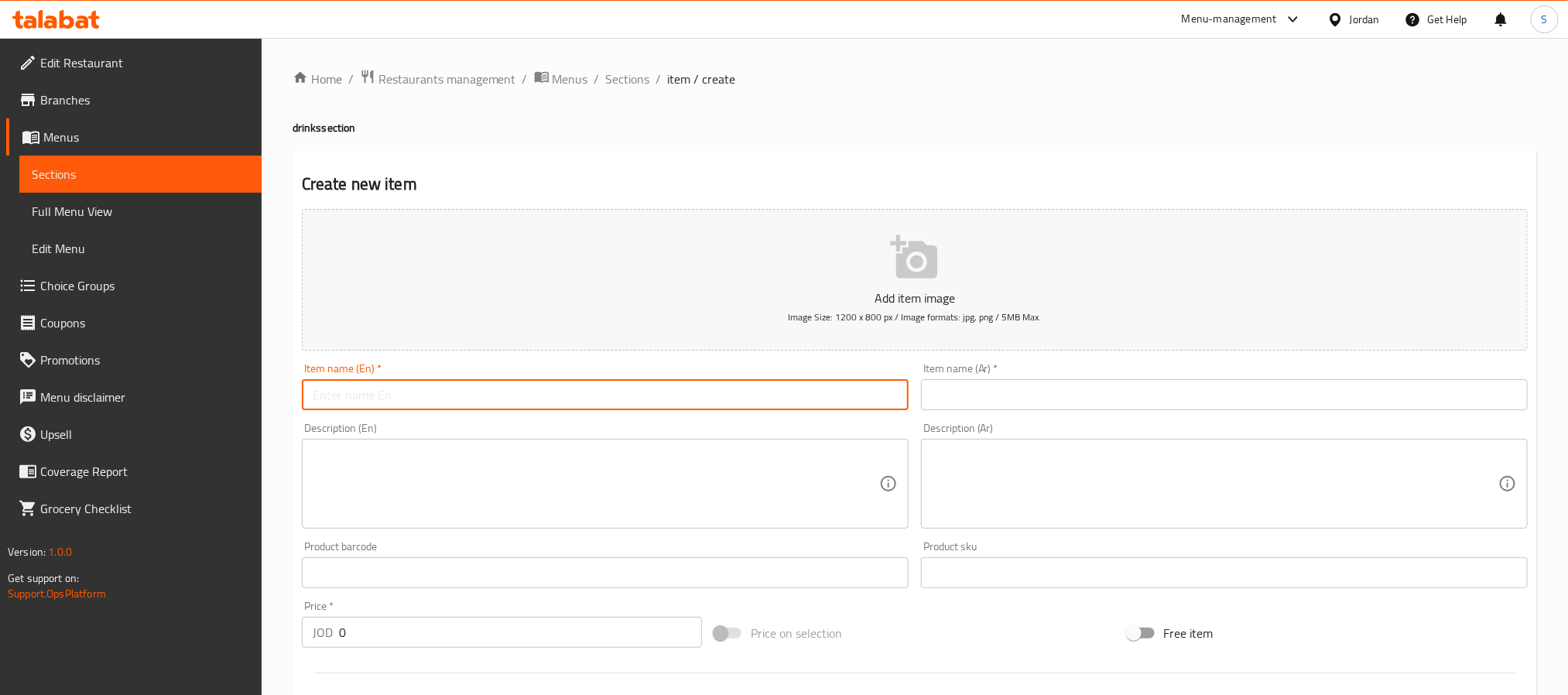
type input "d"
type input "Soft Drinks"
click at [999, 385] on input "text" at bounding box center [1224, 394] width 606 height 30
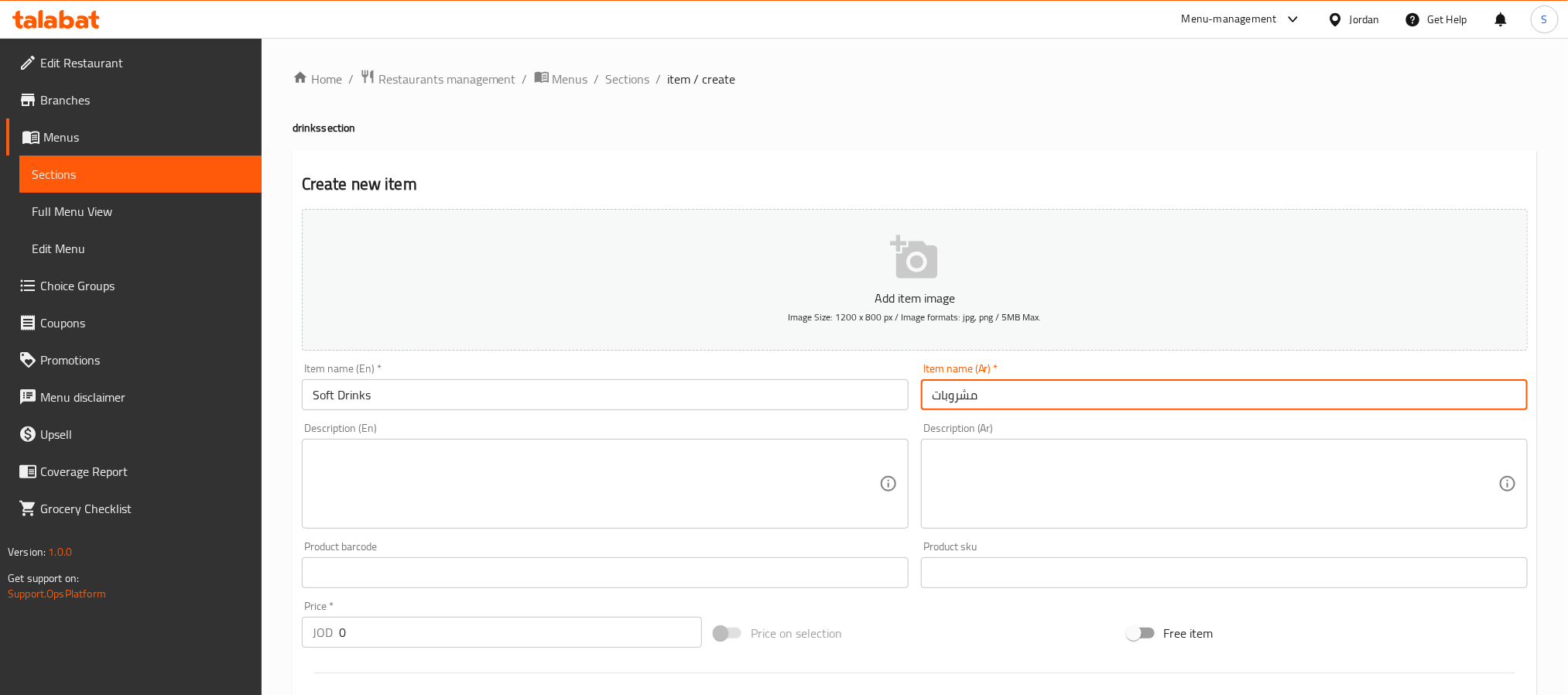
type input "مشروبات غازية"
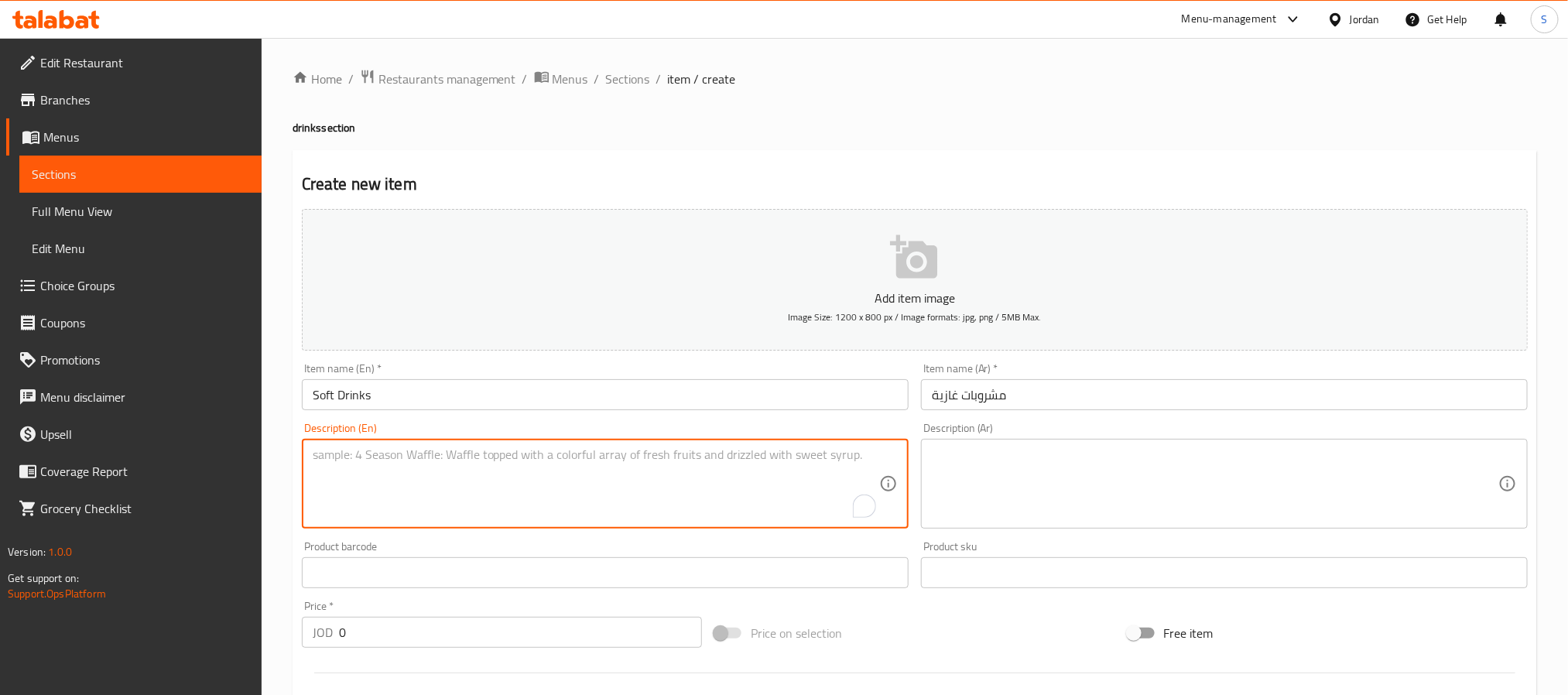
click at [635, 474] on textarea "To enrich screen reader interactions, please activate Accessibility in Grammarl…" at bounding box center [595, 484] width 567 height 74
paste textarea "Assorted soft drinks, served cold."
type textarea "Assorted soft drinks, served cold."
click at [1206, 491] on textarea at bounding box center [1215, 484] width 567 height 74
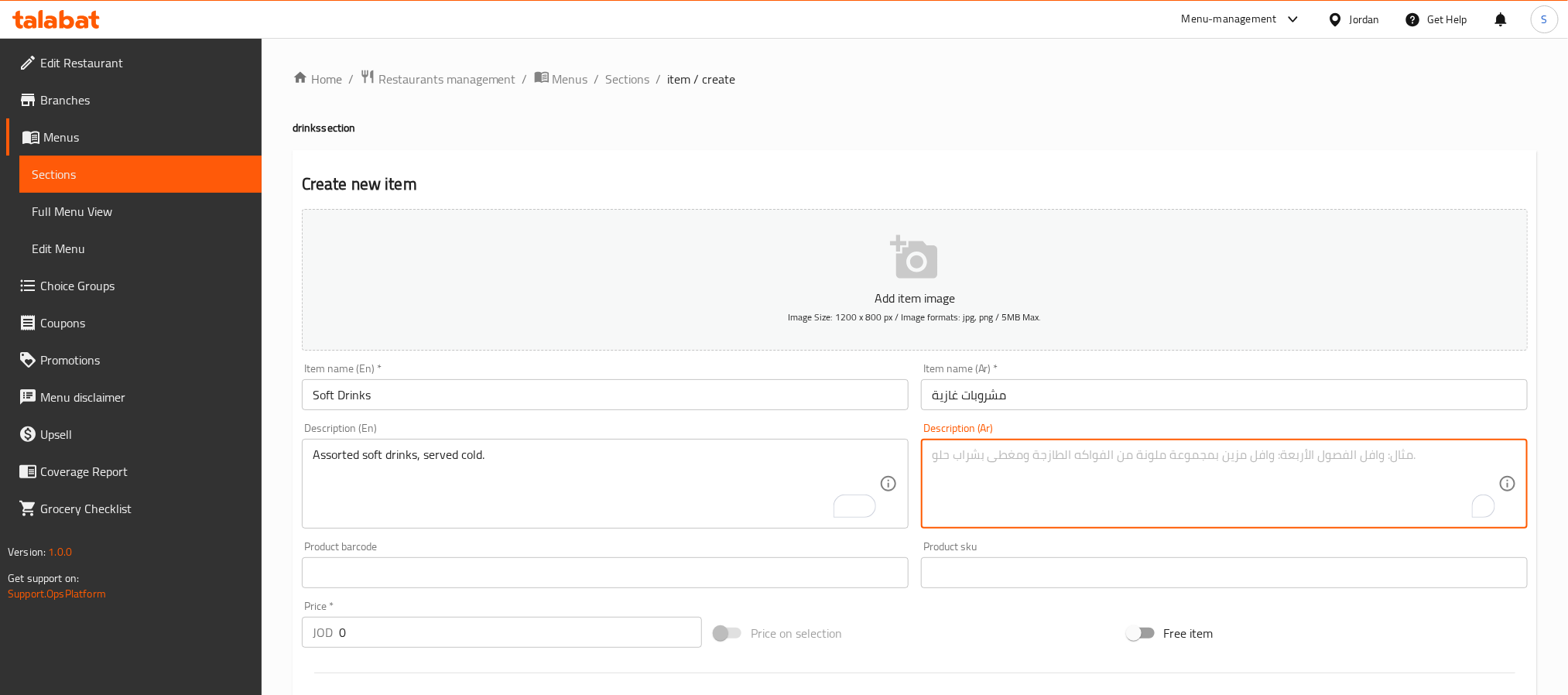
type textarea "ك"
type textarea "ن"
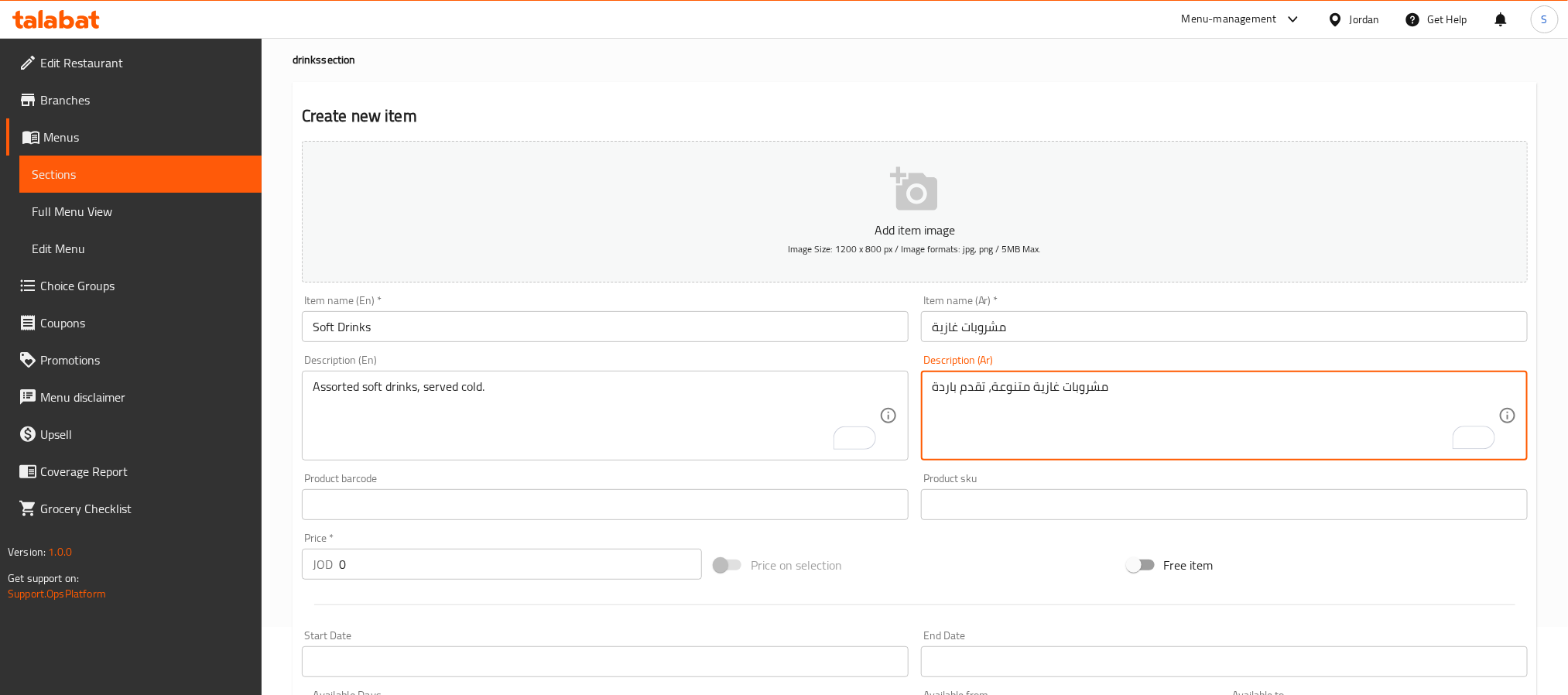
scroll to position [116, 0]
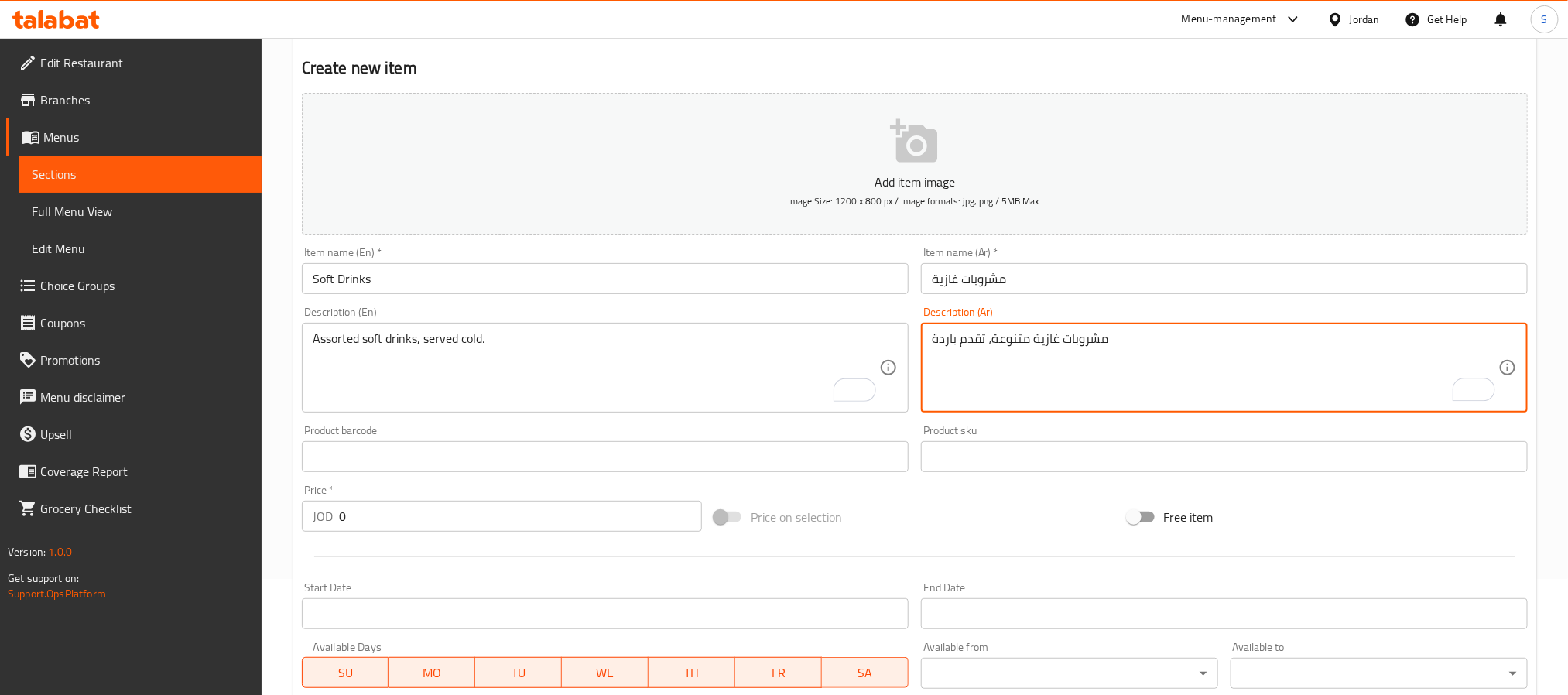
type textarea "مشروبات غازية متنوعة، تقدم باردة"
click at [391, 520] on input "0" at bounding box center [521, 516] width 363 height 30
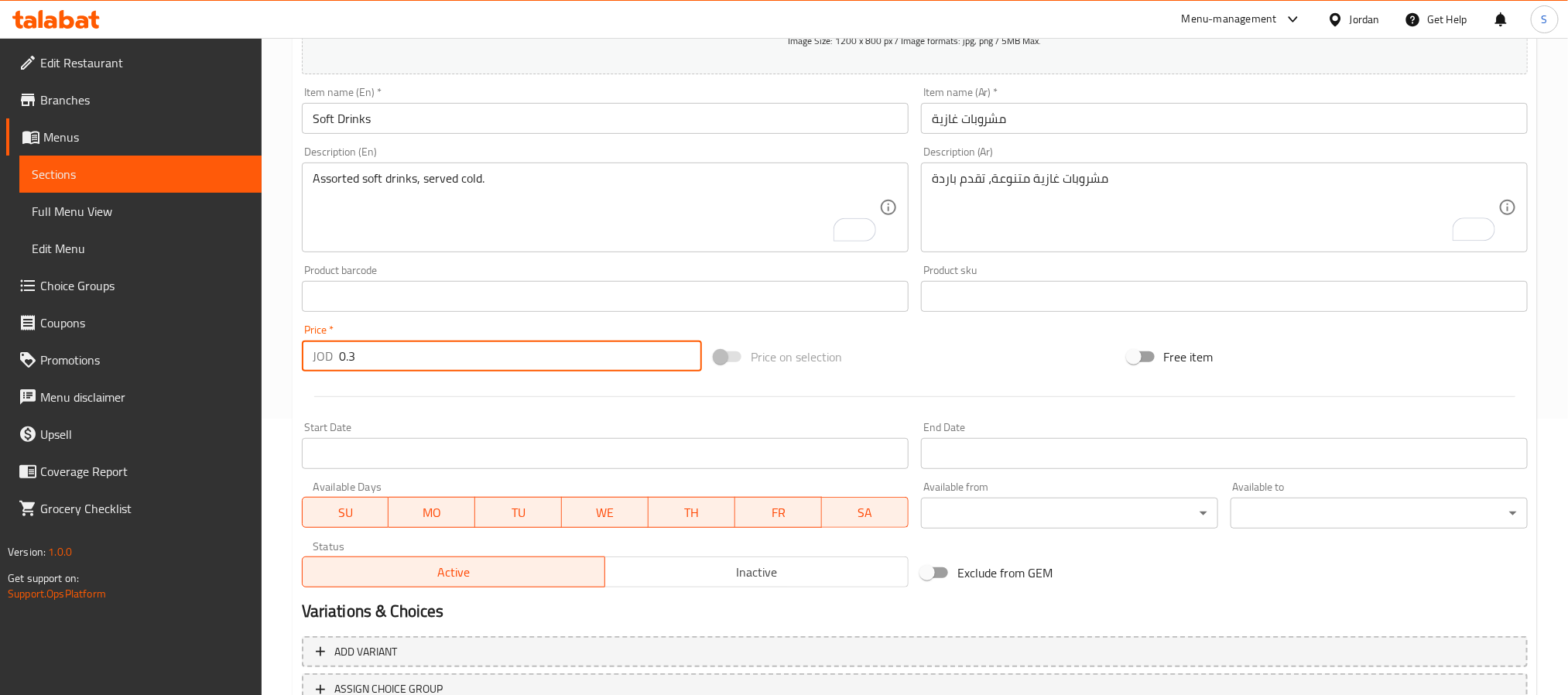
scroll to position [397, 0]
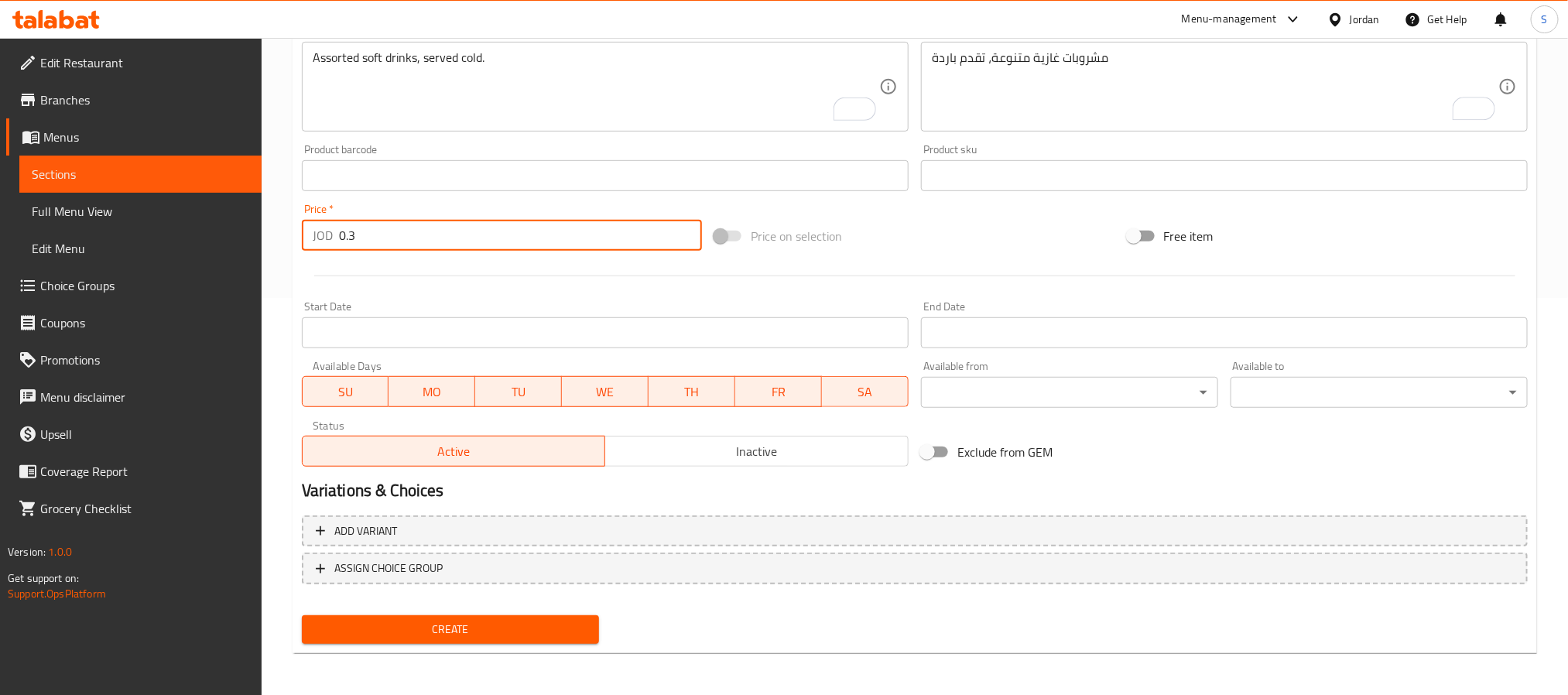
type input "0.3"
click at [465, 628] on span "Create" at bounding box center [450, 629] width 273 height 19
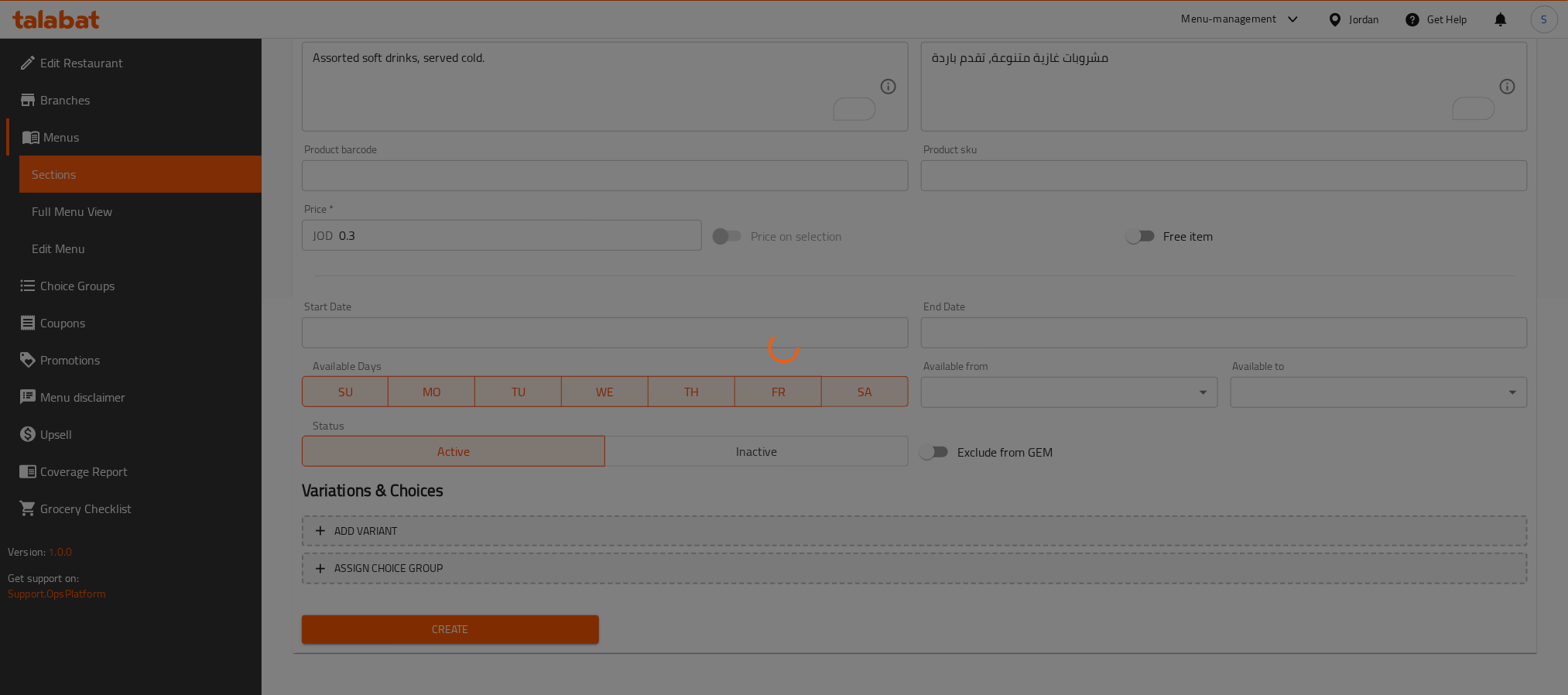
scroll to position [0, 0]
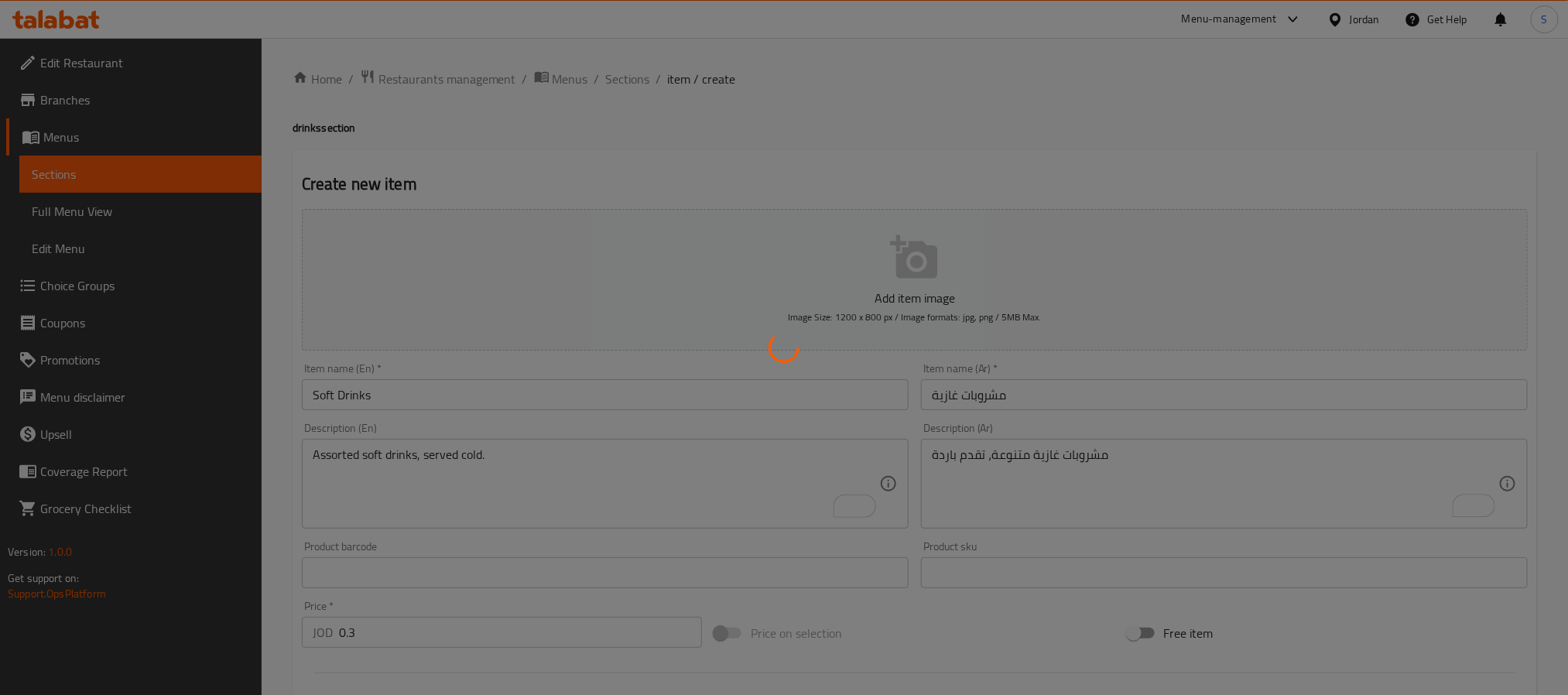
type input "0"
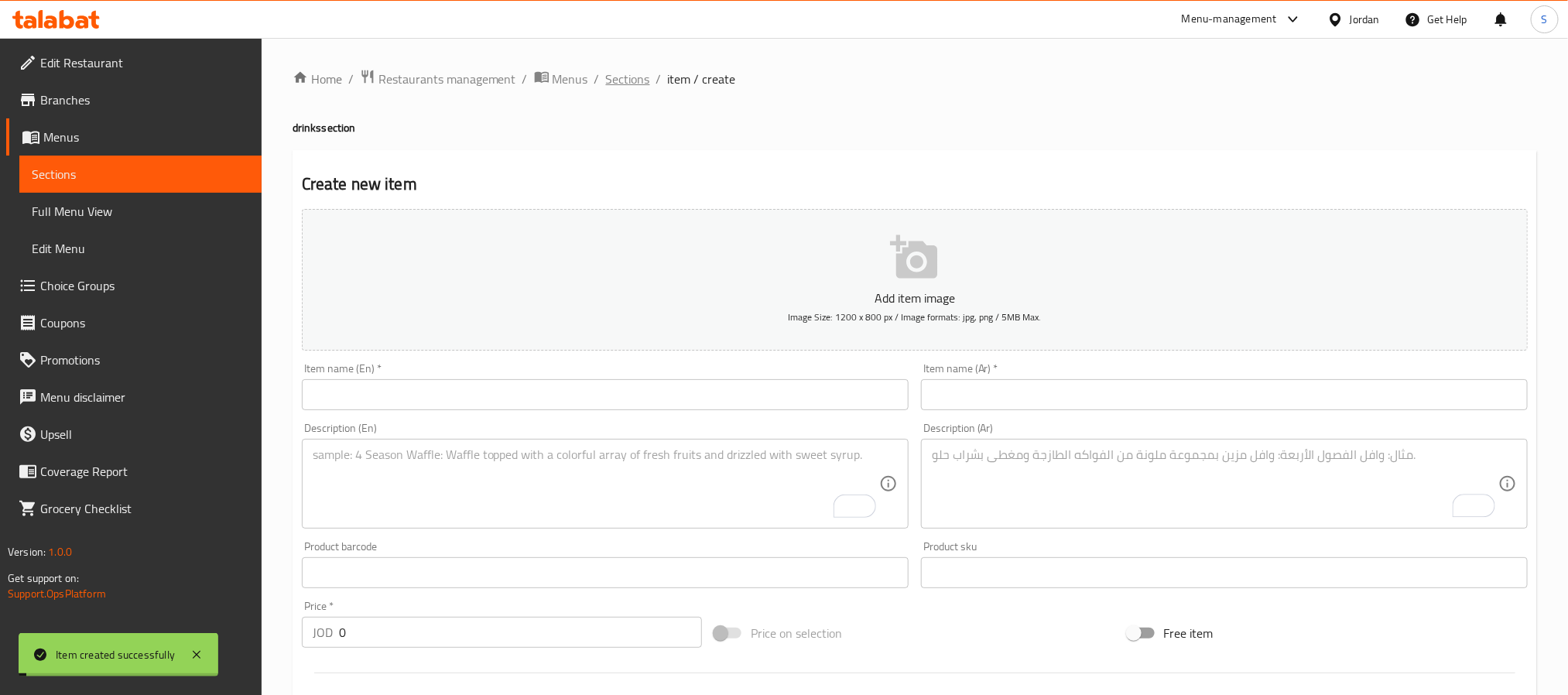
click at [611, 77] on span "Sections" at bounding box center [629, 79] width 44 height 18
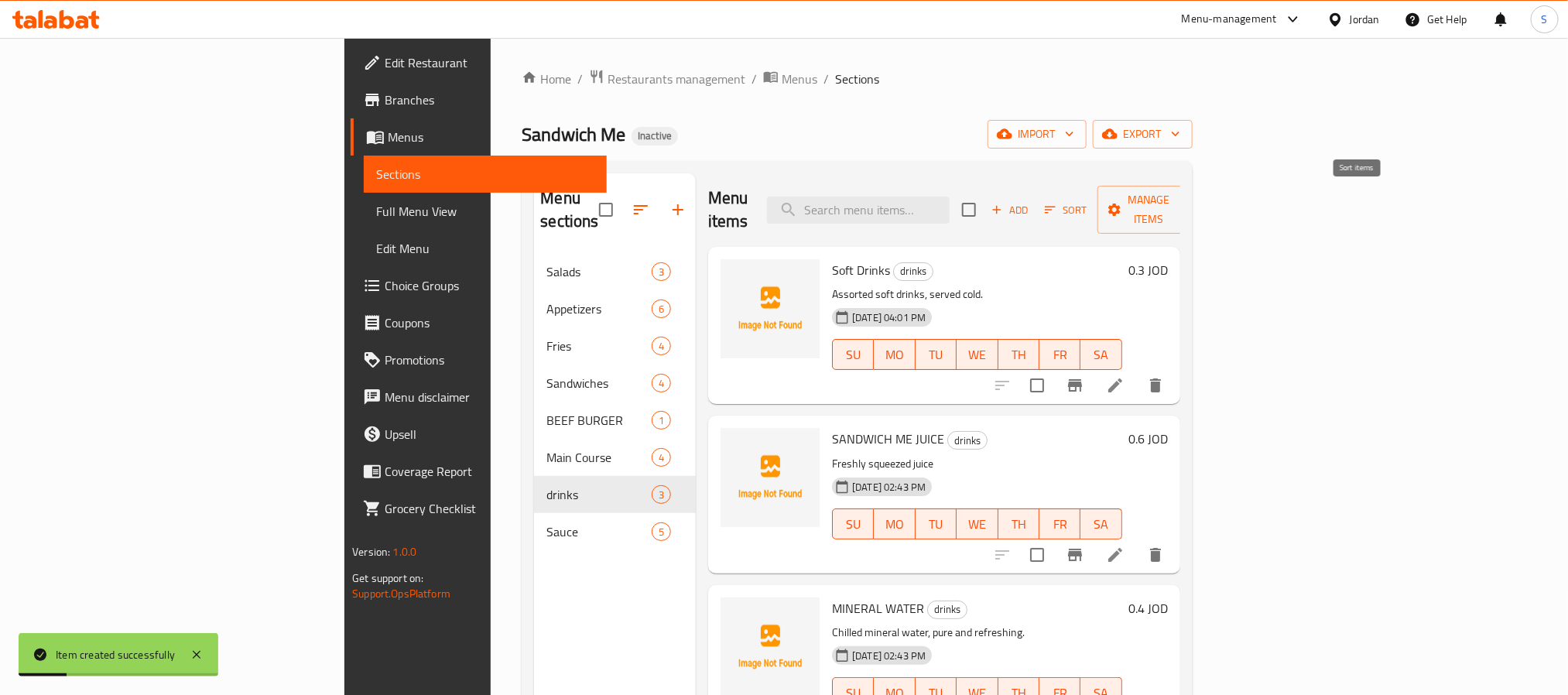
click at [1087, 201] on span "Sort" at bounding box center [1066, 210] width 43 height 18
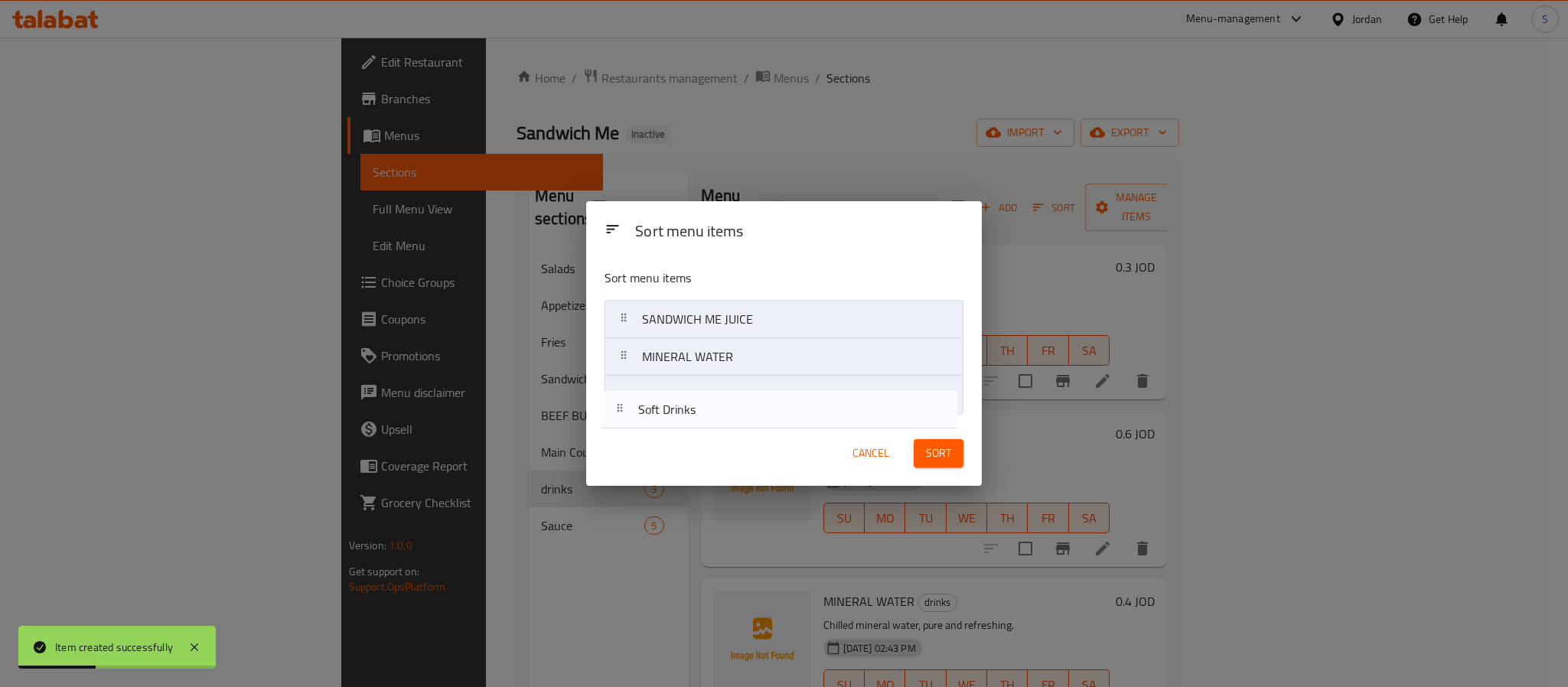
drag, startPoint x: 703, startPoint y: 324, endPoint x: 698, endPoint y: 420, distance: 96.1
click at [698, 420] on div "Sort menu items Sort menu items Soft Drinks SANDWICH ME JUICE MINERAL WATER Can…" at bounding box center [783, 343] width 396 height 284
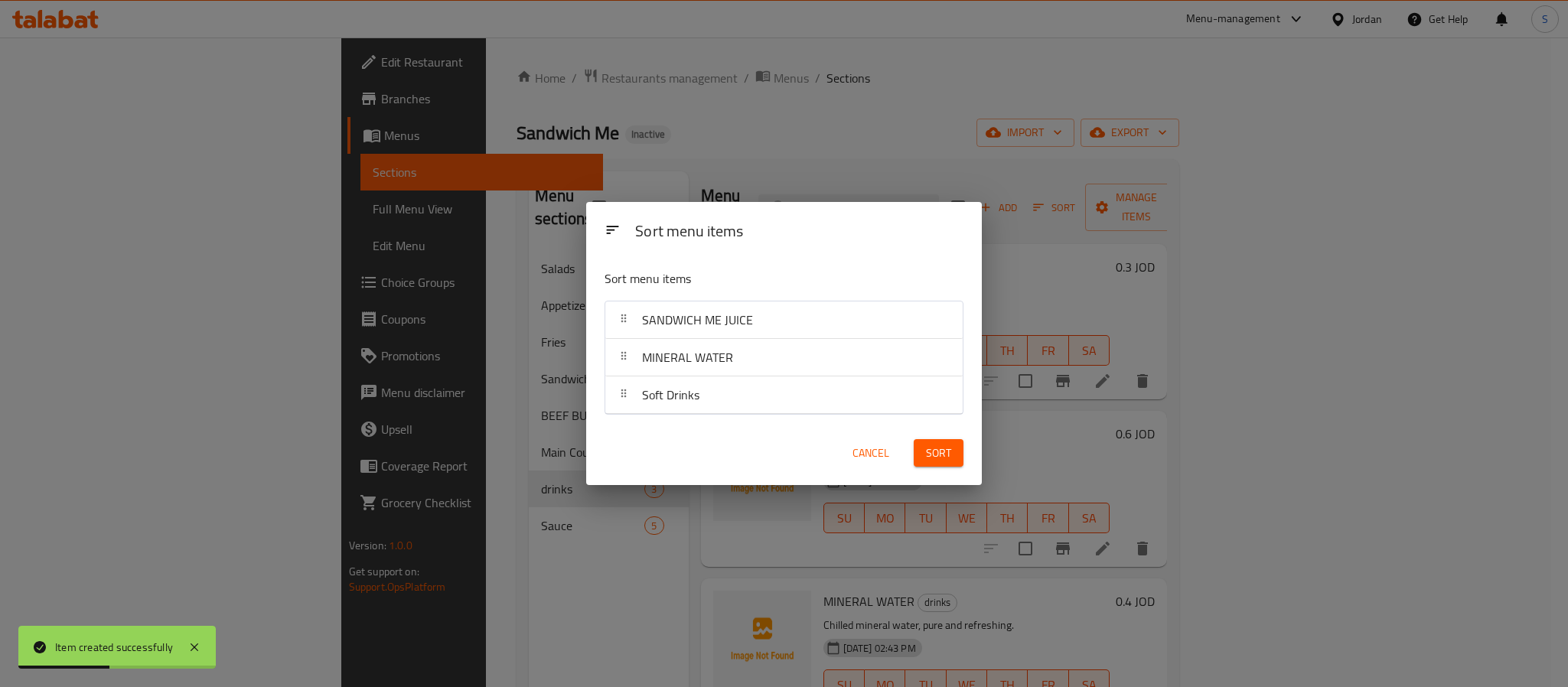
click at [948, 458] on span "Sort" at bounding box center [938, 453] width 26 height 19
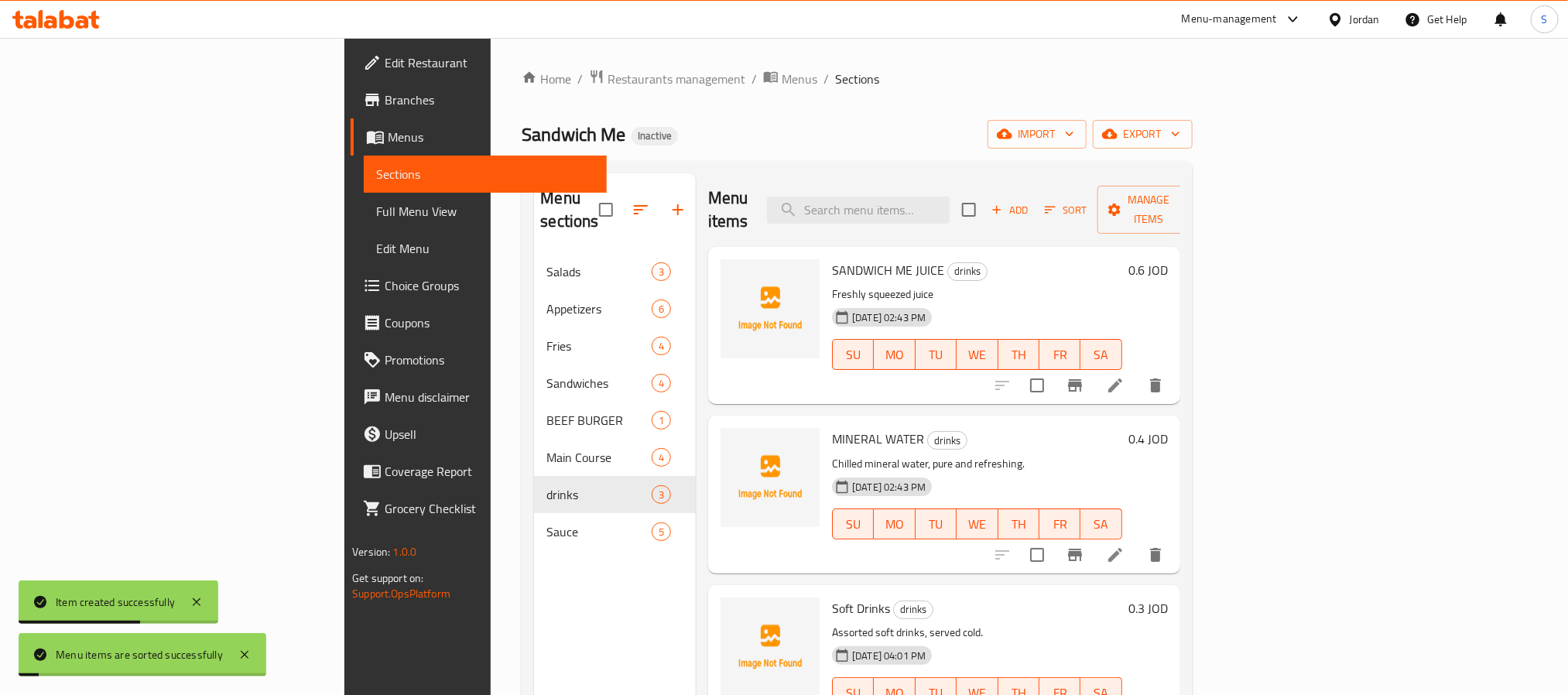
click at [802, 165] on div "Menu sections Salads 3 Appetizers 6 Fries 4 Sandwiches 4 BEEF BURGER 1 Main Cou…" at bounding box center [856, 520] width 670 height 720
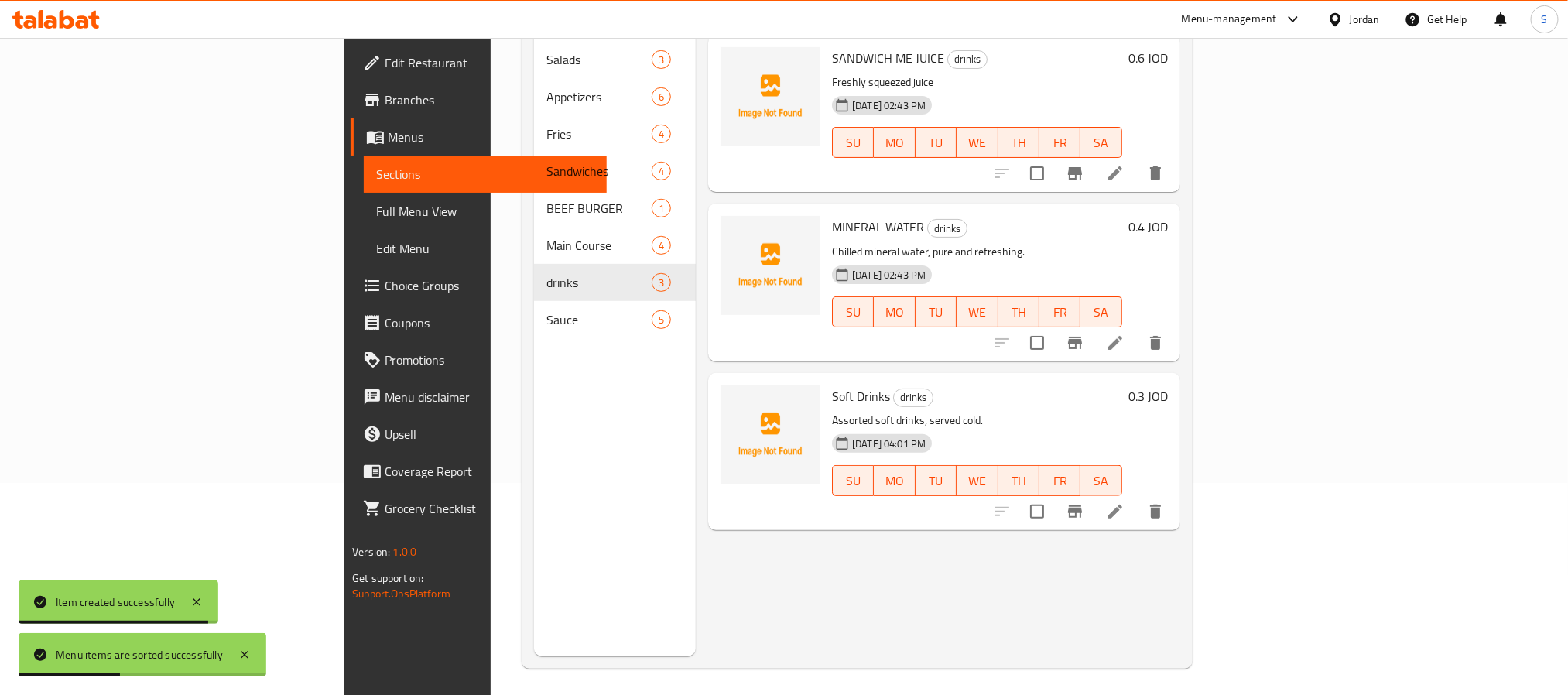
scroll to position [216, 0]
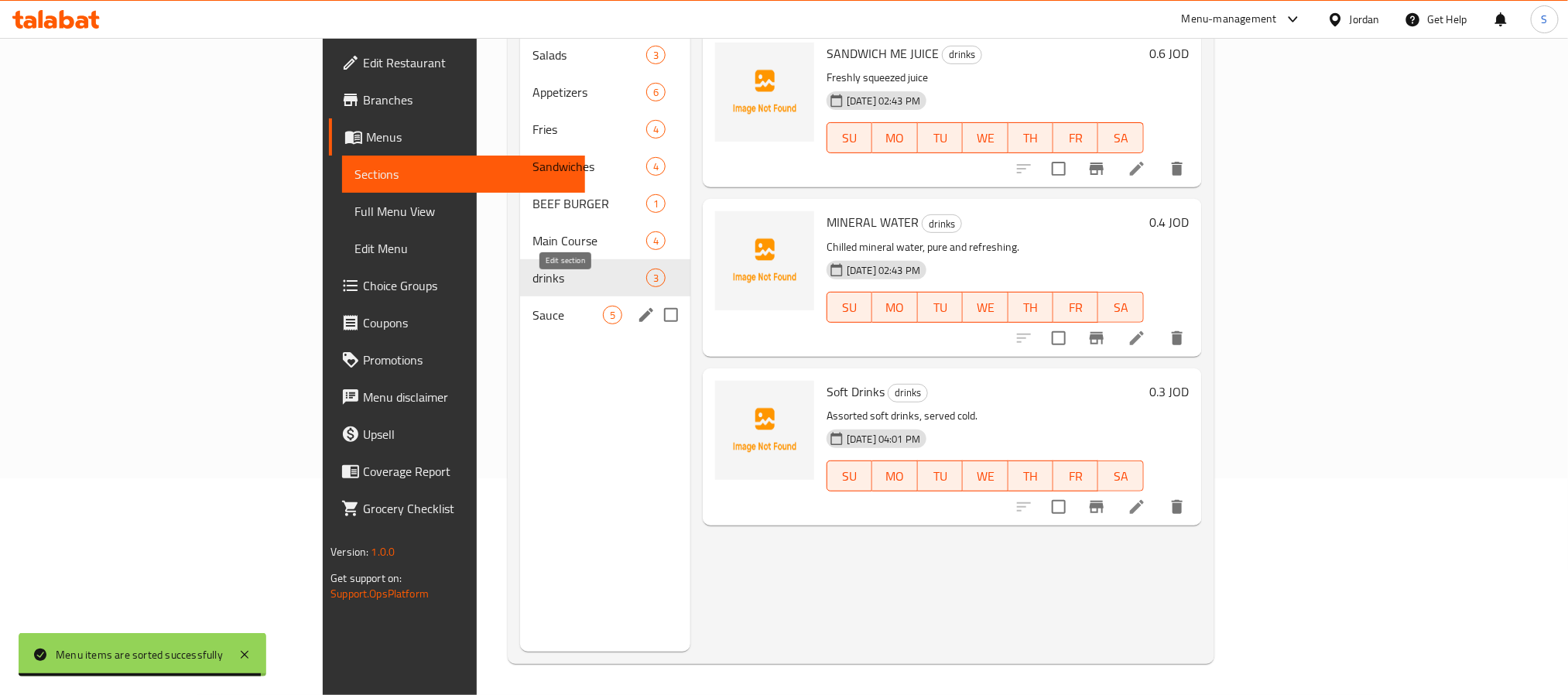
click at [640, 308] on icon "edit" at bounding box center [646, 314] width 14 height 14
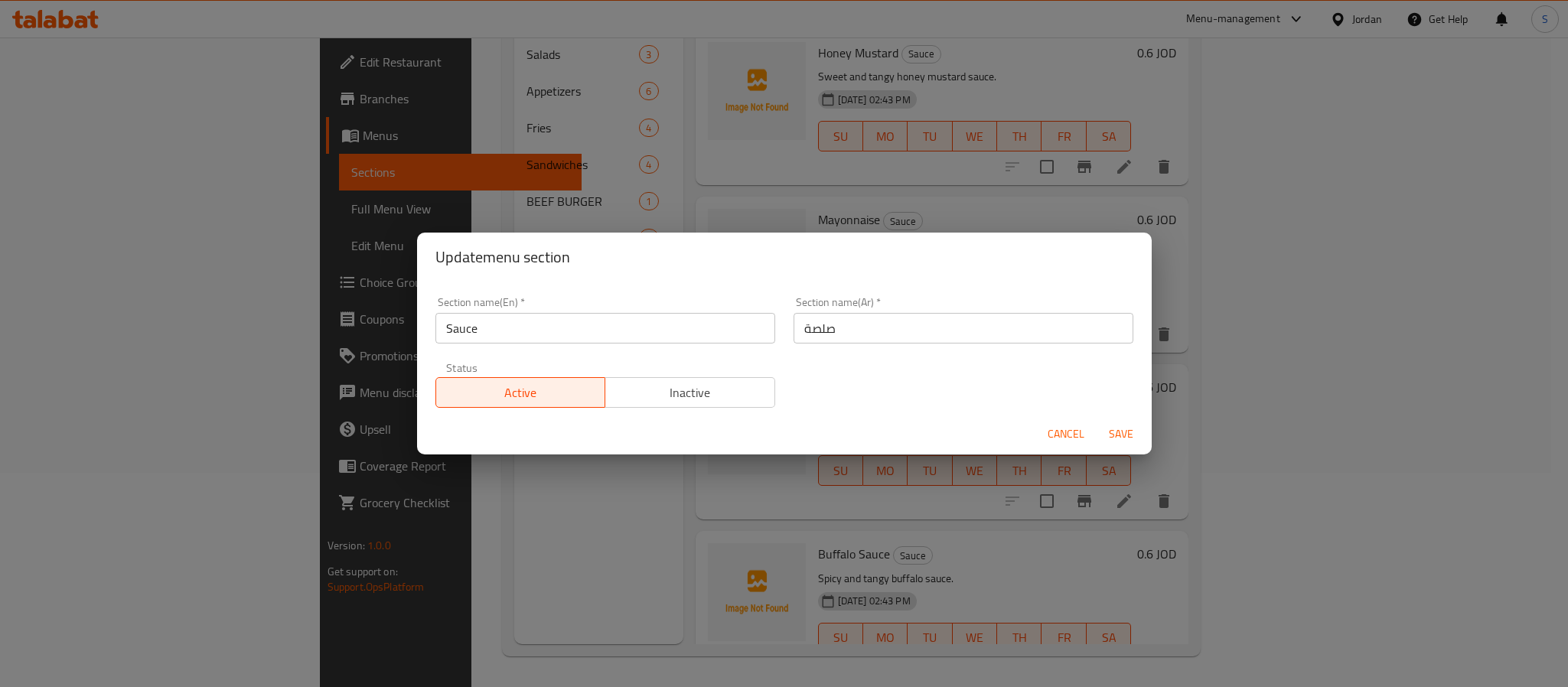
click at [1065, 439] on span "Cancel" at bounding box center [1065, 434] width 37 height 19
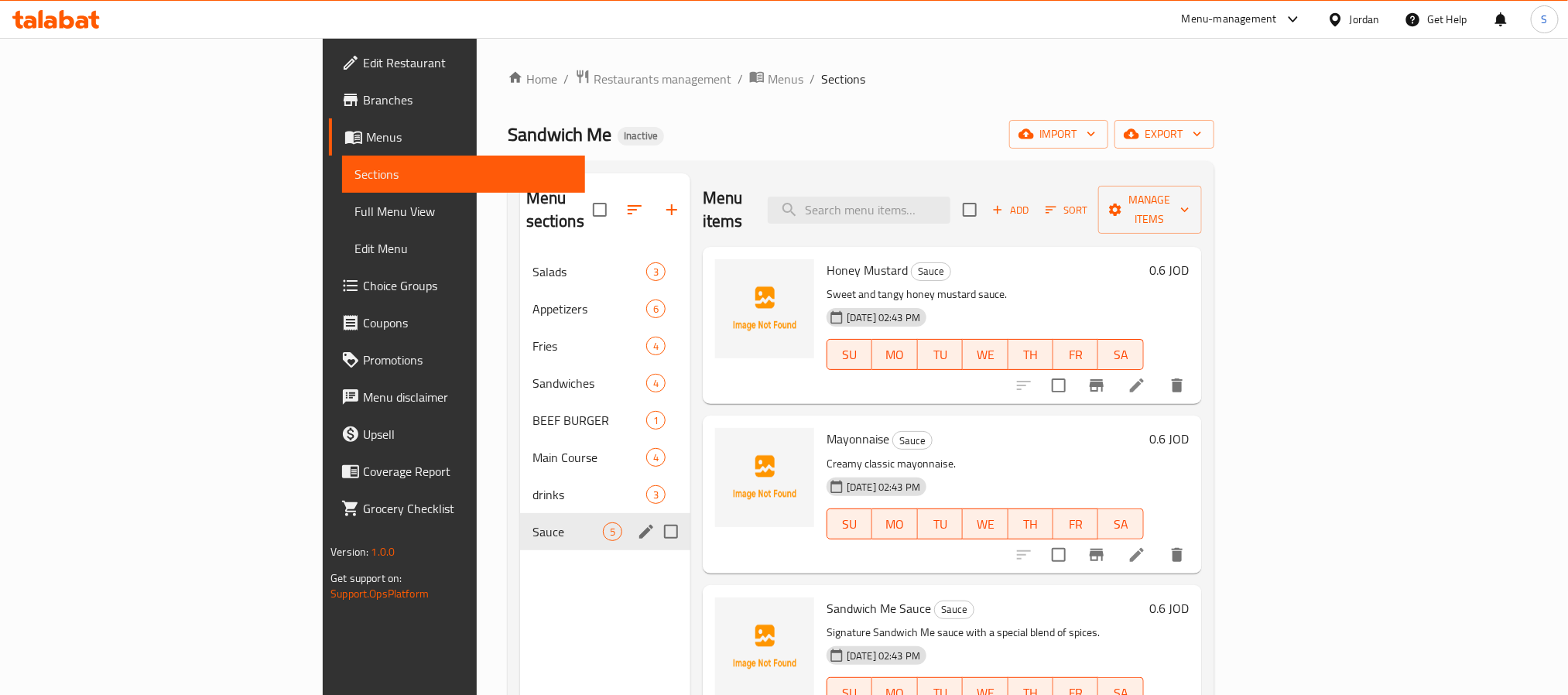
click at [1146, 376] on icon at bounding box center [1137, 385] width 18 height 18
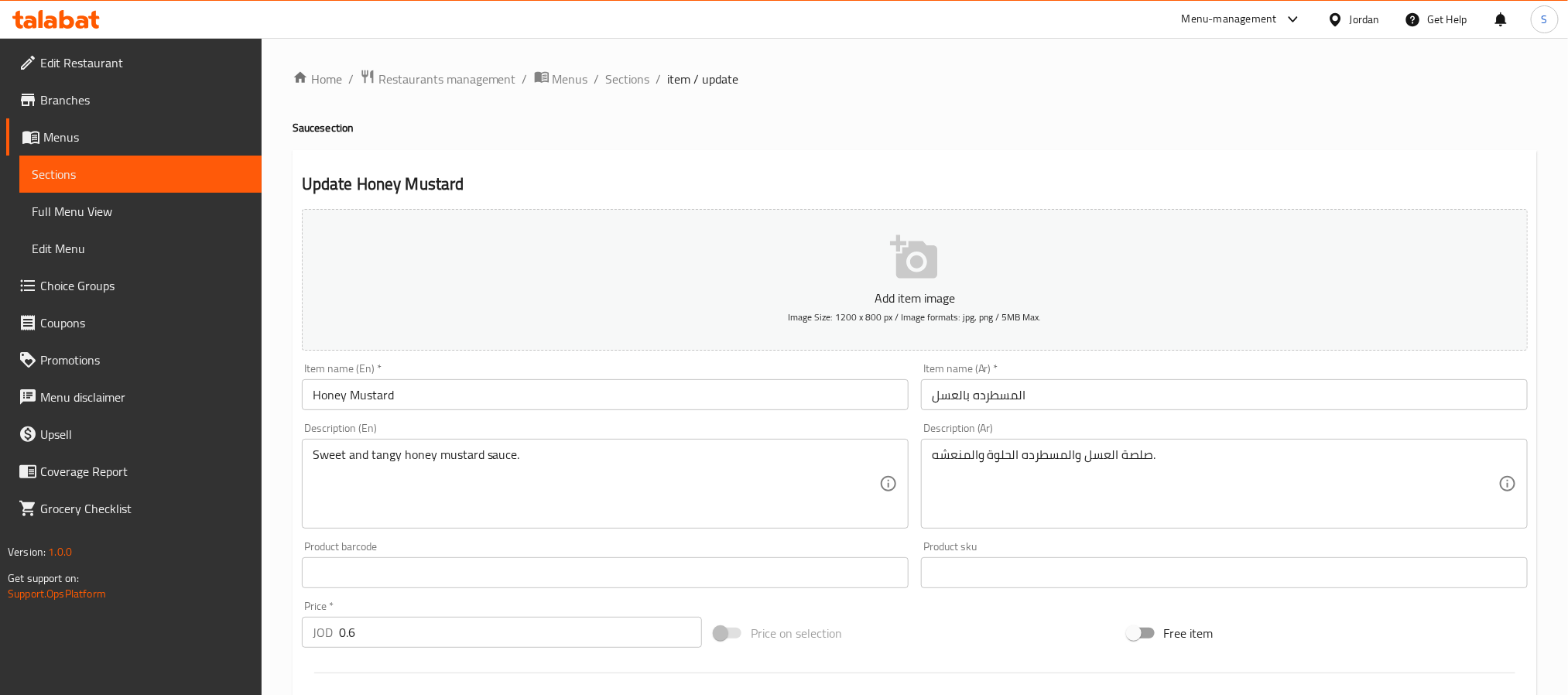
click at [987, 395] on input "المسطرده بالعسل" at bounding box center [1224, 394] width 606 height 30
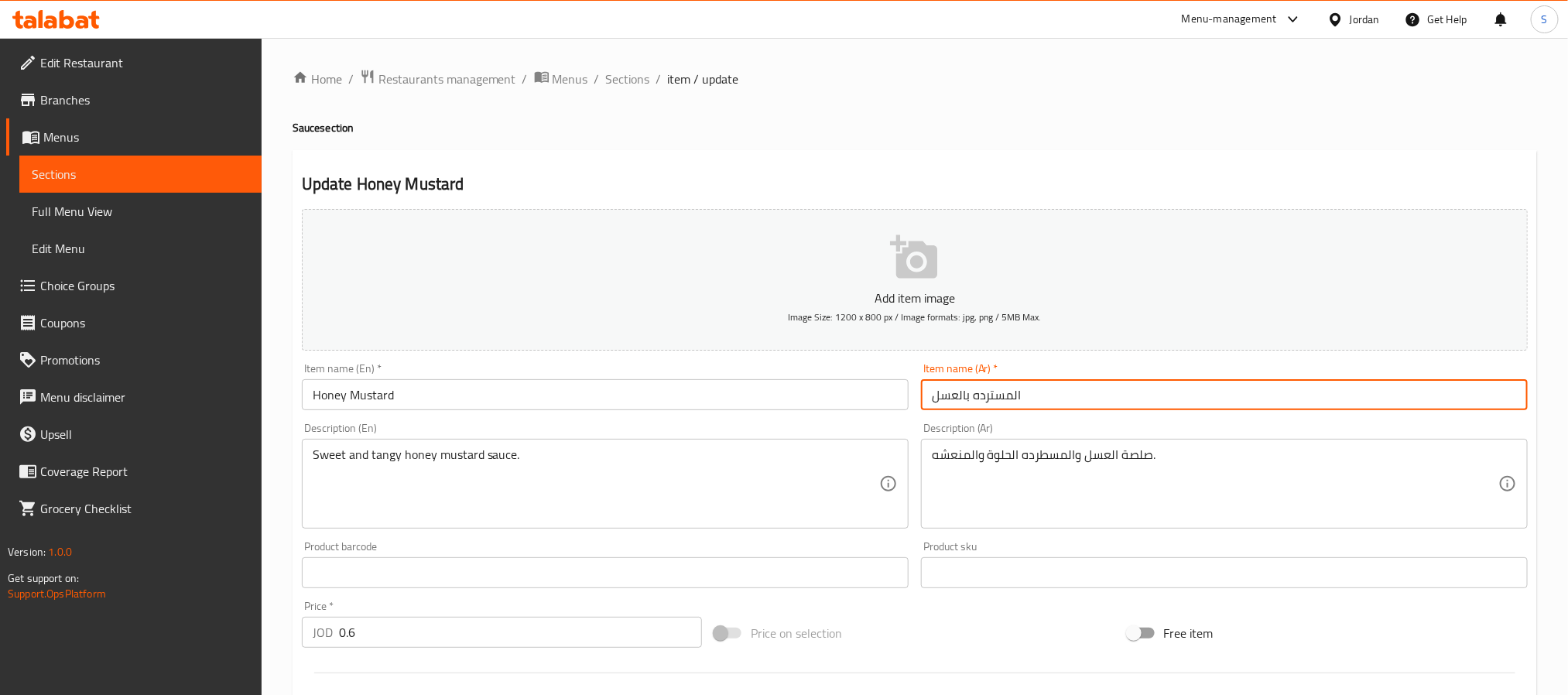
type input "المسترده بالعسل"
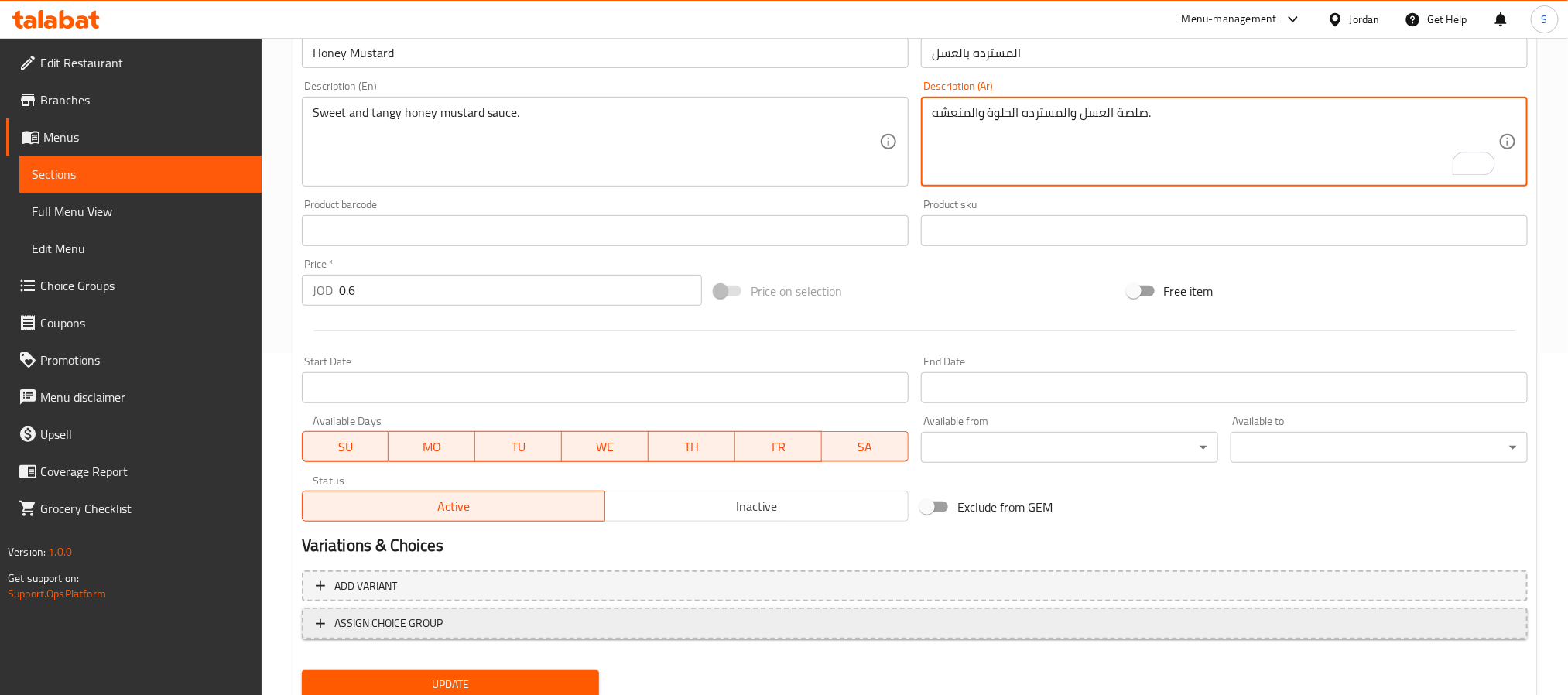
scroll to position [397, 0]
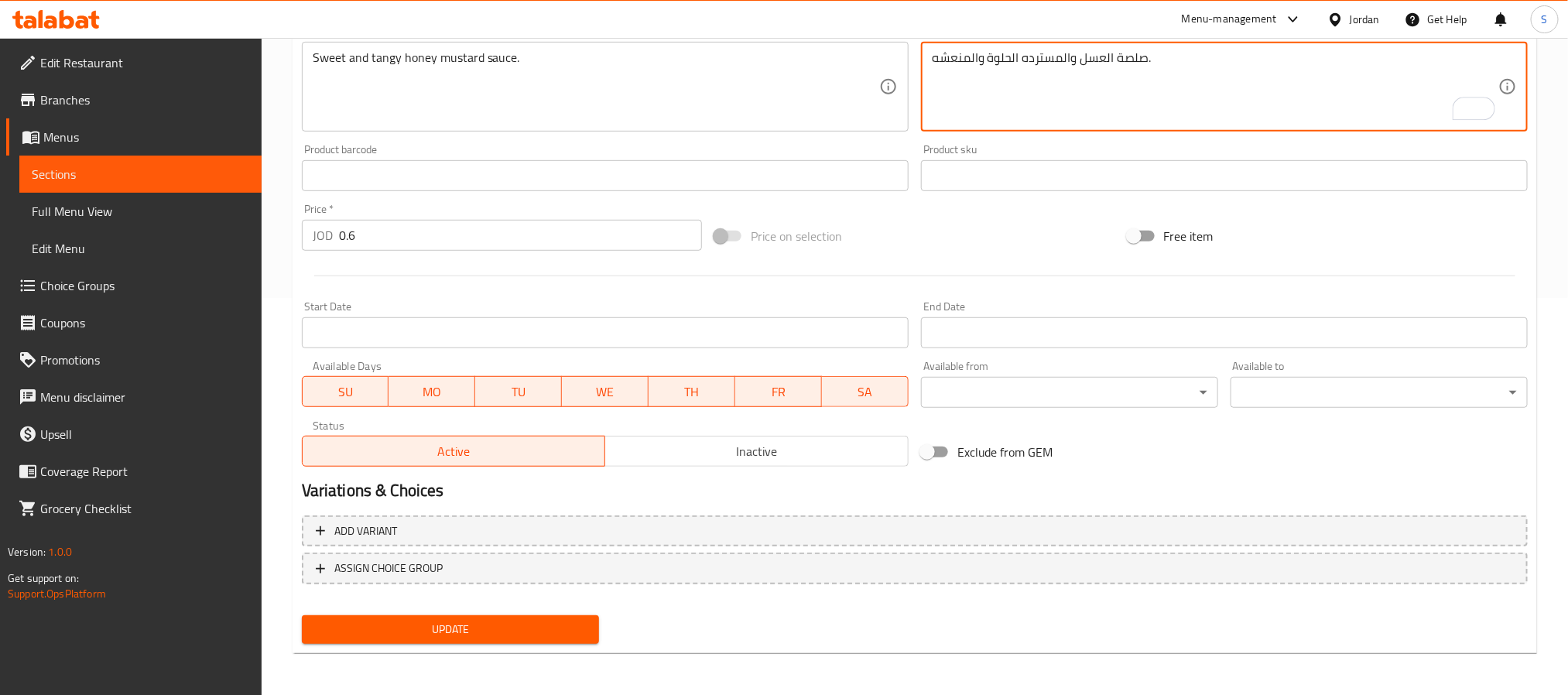
type textarea "صلصة العسل والمسترده الحلوة والمنعشه."
click at [425, 636] on span "Update" at bounding box center [450, 629] width 273 height 19
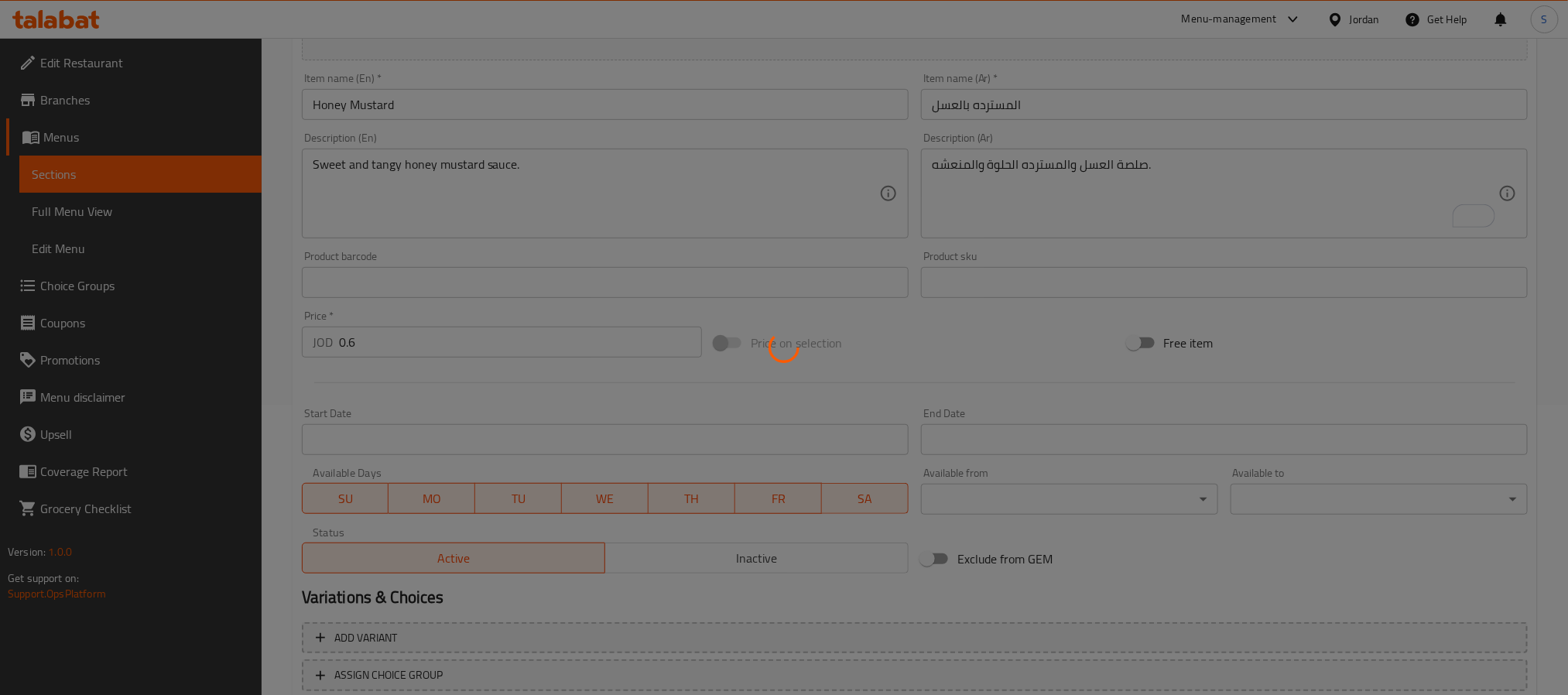
scroll to position [0, 0]
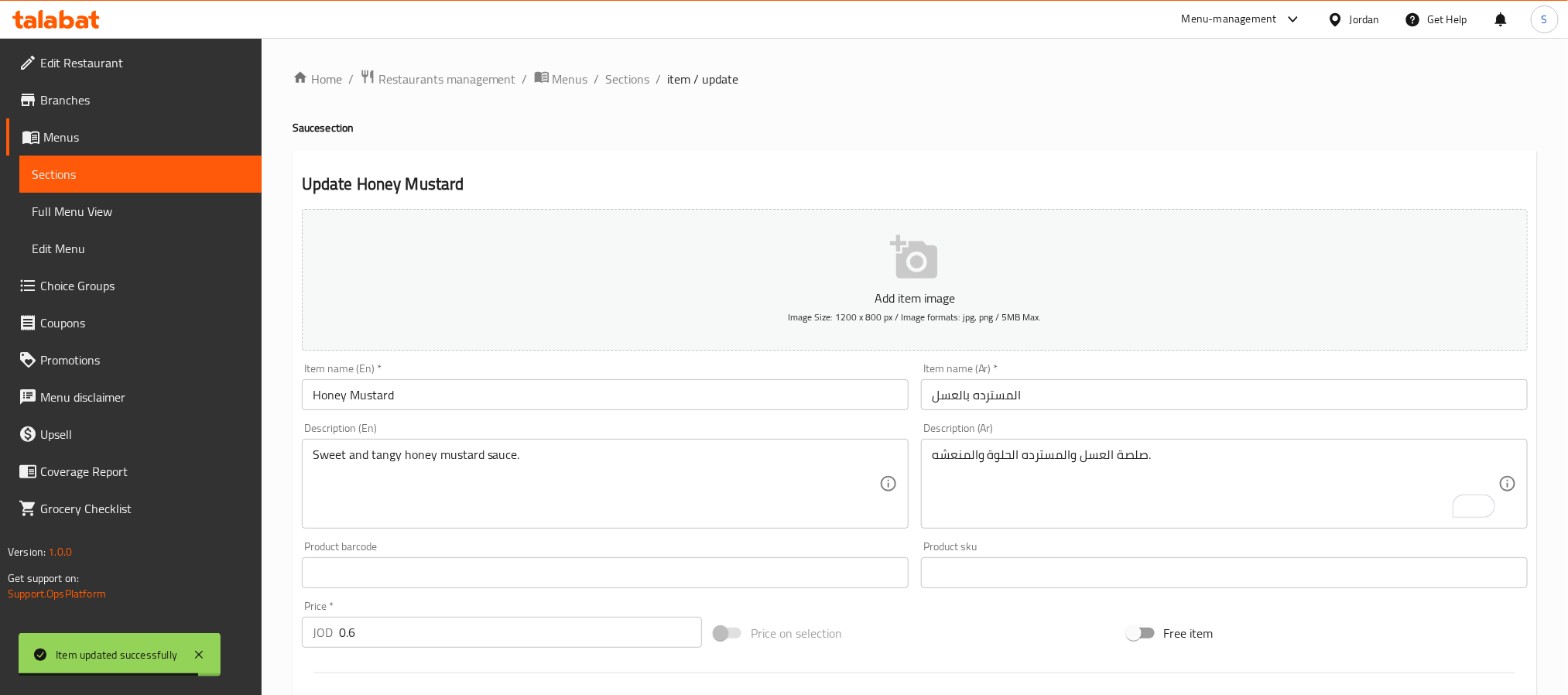
drag, startPoint x: 616, startPoint y: 75, endPoint x: 600, endPoint y: 64, distance: 19.4
click at [613, 75] on span "Sections" at bounding box center [629, 79] width 44 height 18
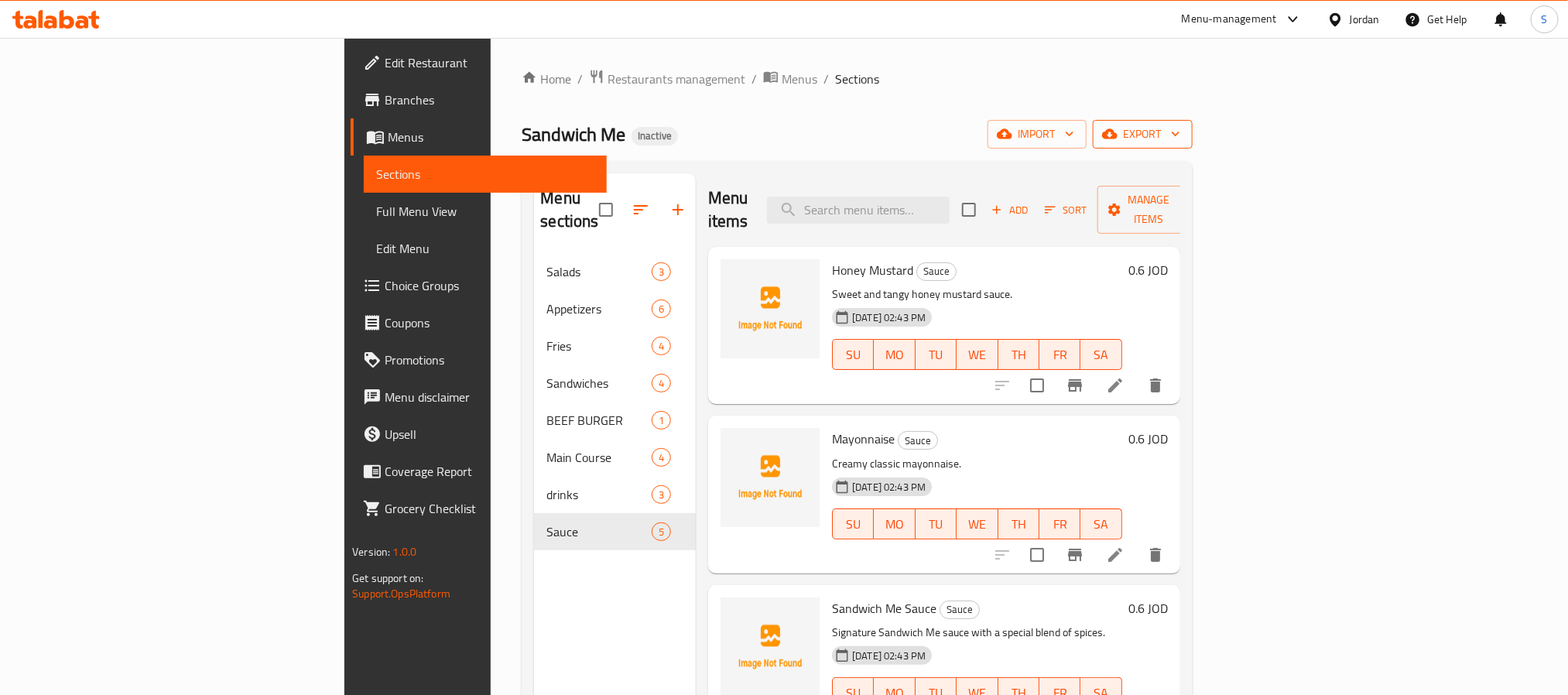
click at [1181, 138] on span "export" at bounding box center [1143, 134] width 75 height 19
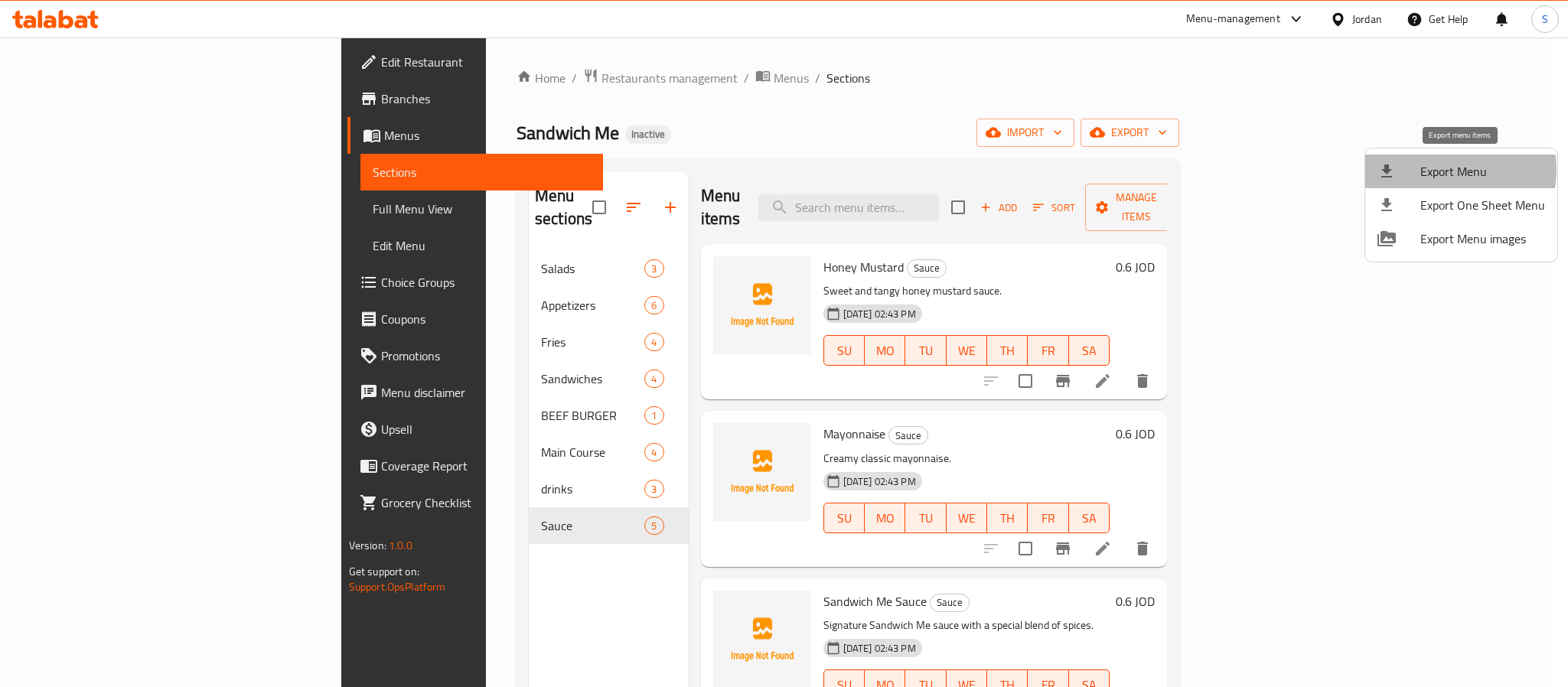
click at [1446, 170] on span "Export Menu" at bounding box center [1482, 172] width 124 height 18
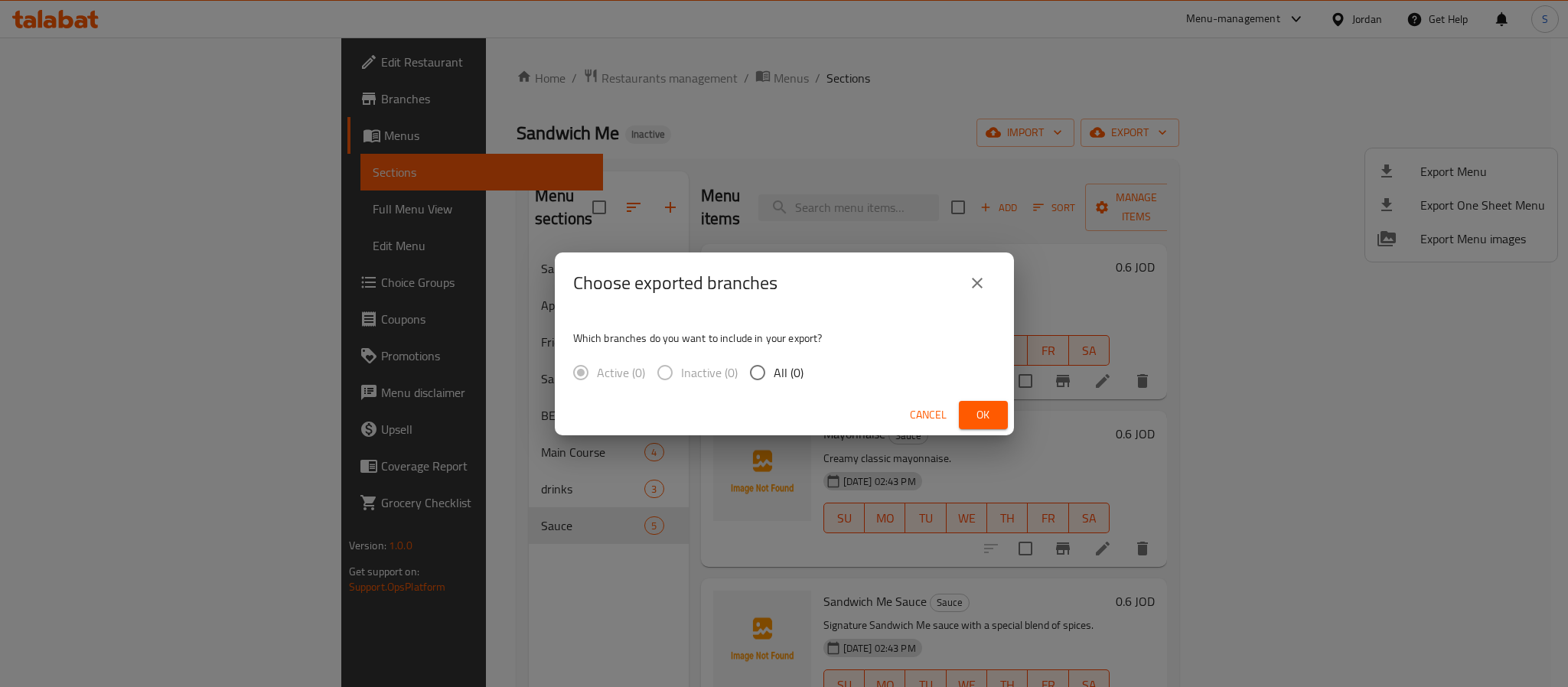
click at [783, 375] on span "All (0)" at bounding box center [788, 373] width 30 height 18
click at [773, 375] on input "All (0)" at bounding box center [757, 372] width 32 height 32
radio input "true"
click at [967, 402] on button "Ok" at bounding box center [983, 415] width 49 height 28
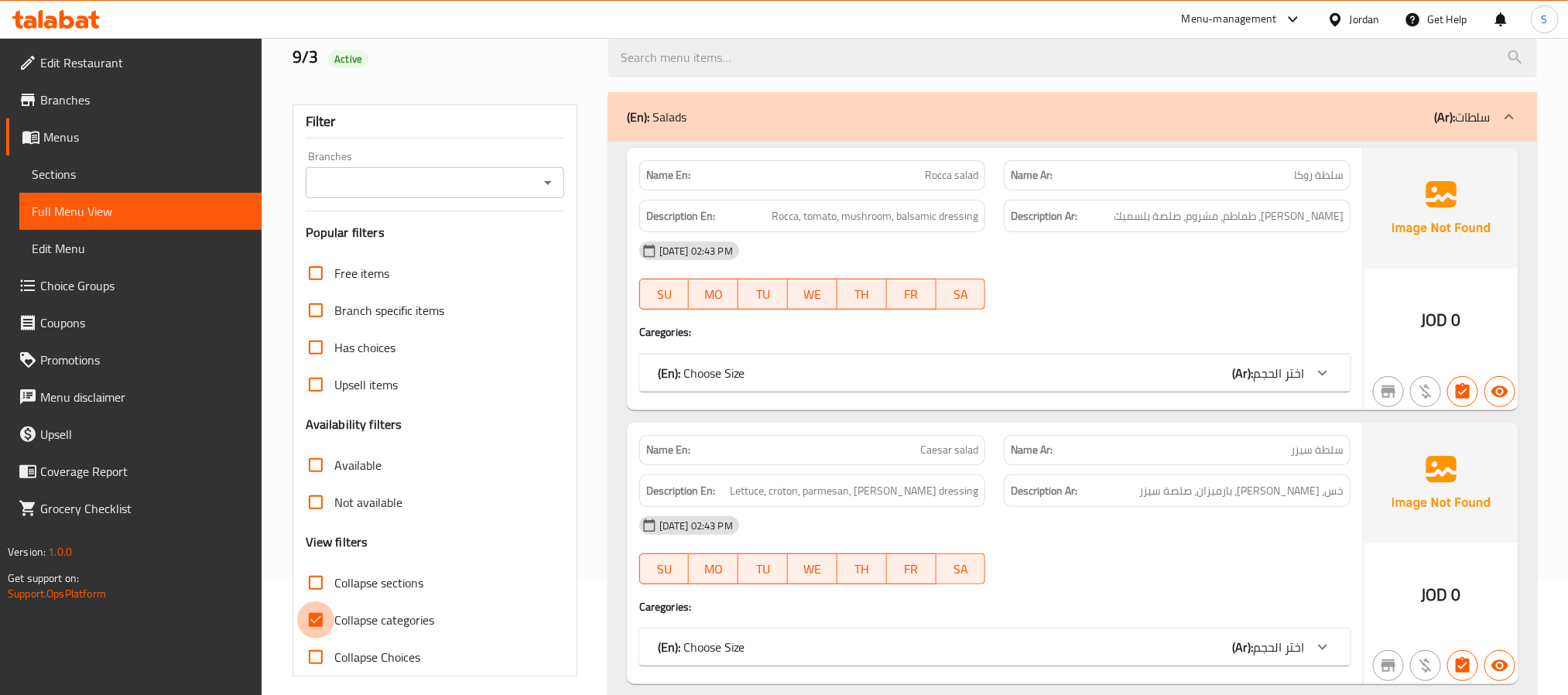
click at [319, 618] on input "Collapse categories" at bounding box center [316, 620] width 37 height 37
checkbox input "false"
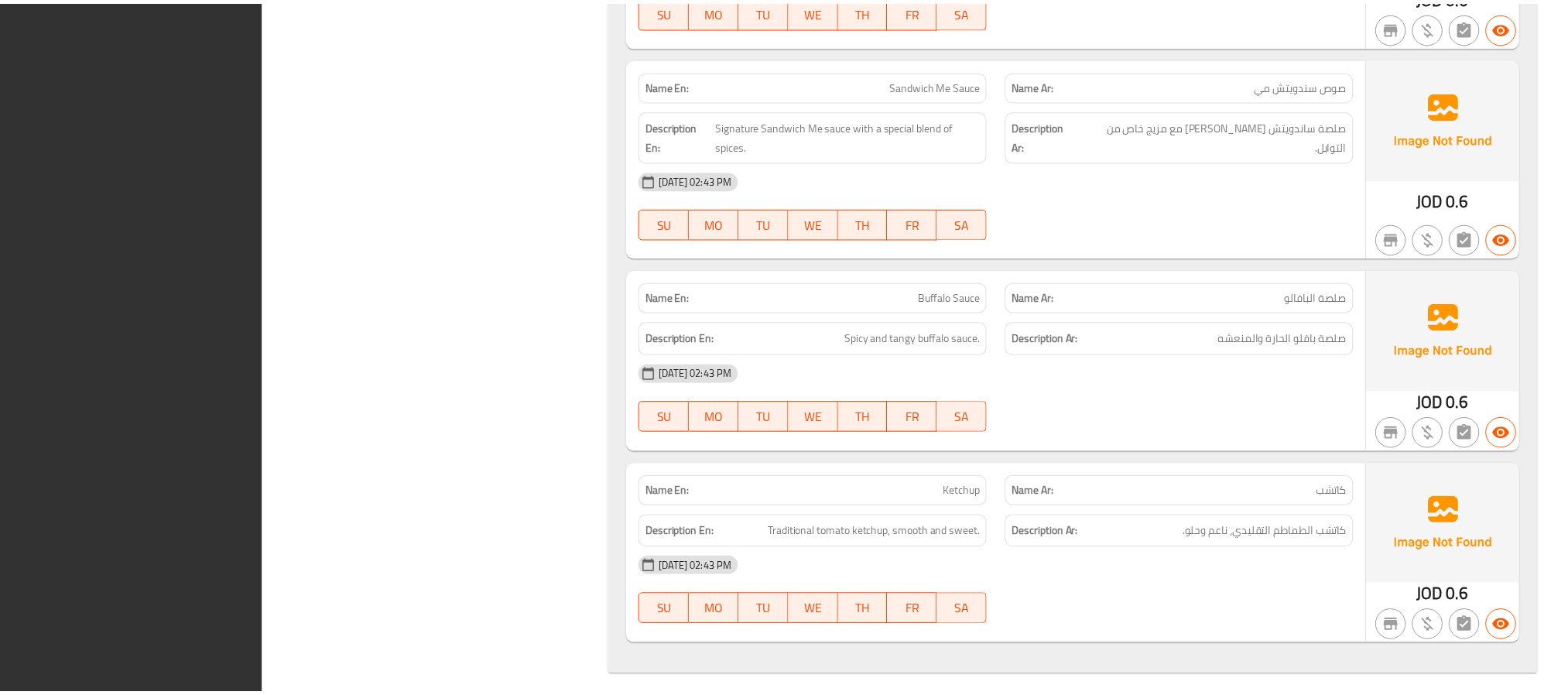
scroll to position [5924, 0]
